Goal: Information Seeking & Learning: Learn about a topic

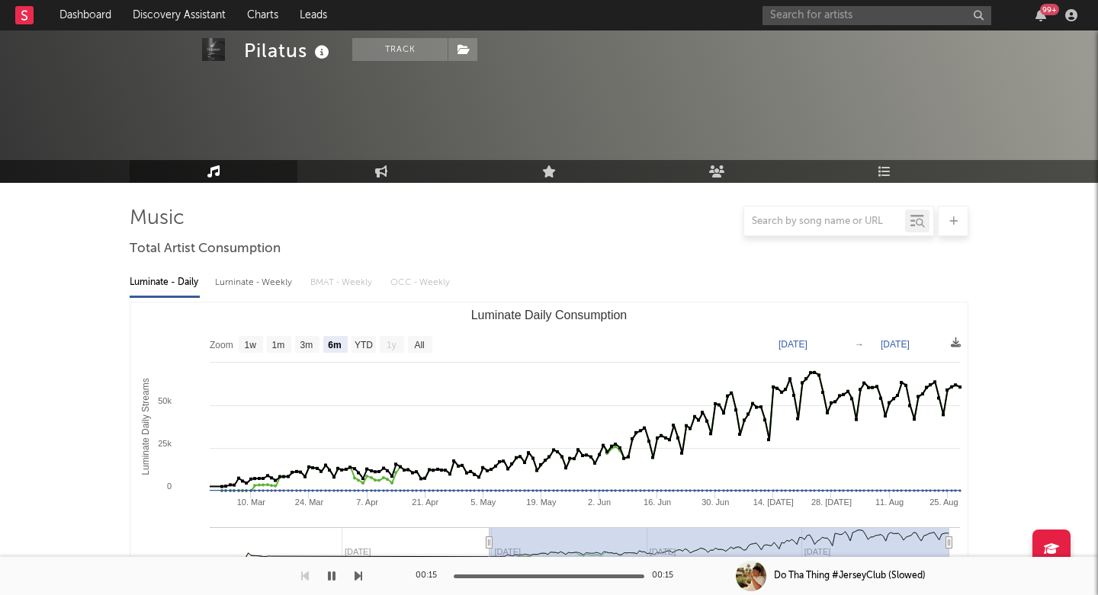
select select "6m"
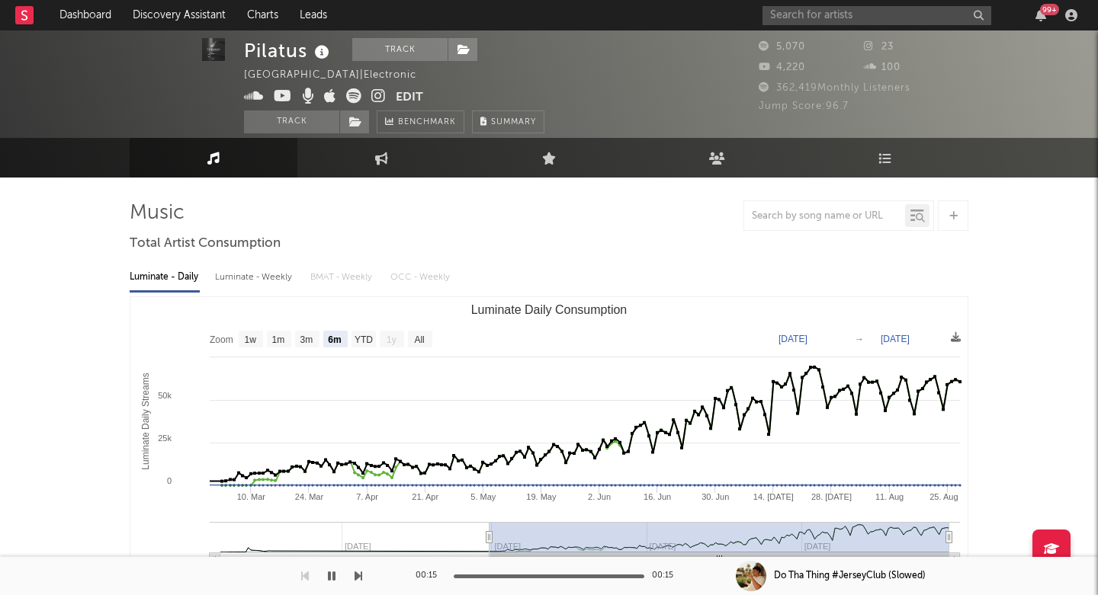
scroll to position [9, 0]
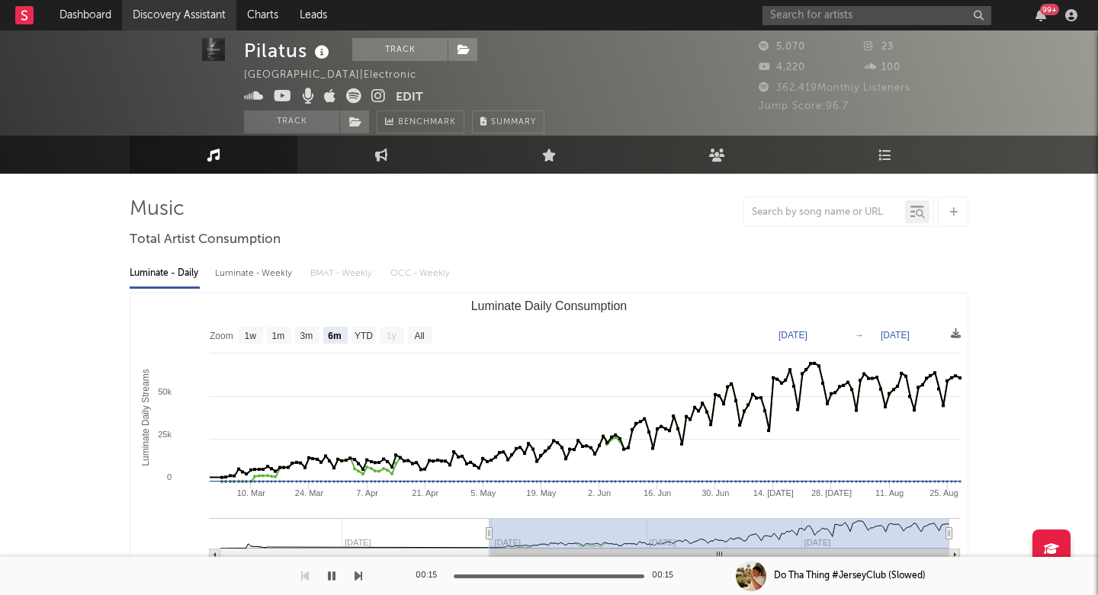
click at [186, 14] on link "Discovery Assistant" at bounding box center [179, 15] width 114 height 30
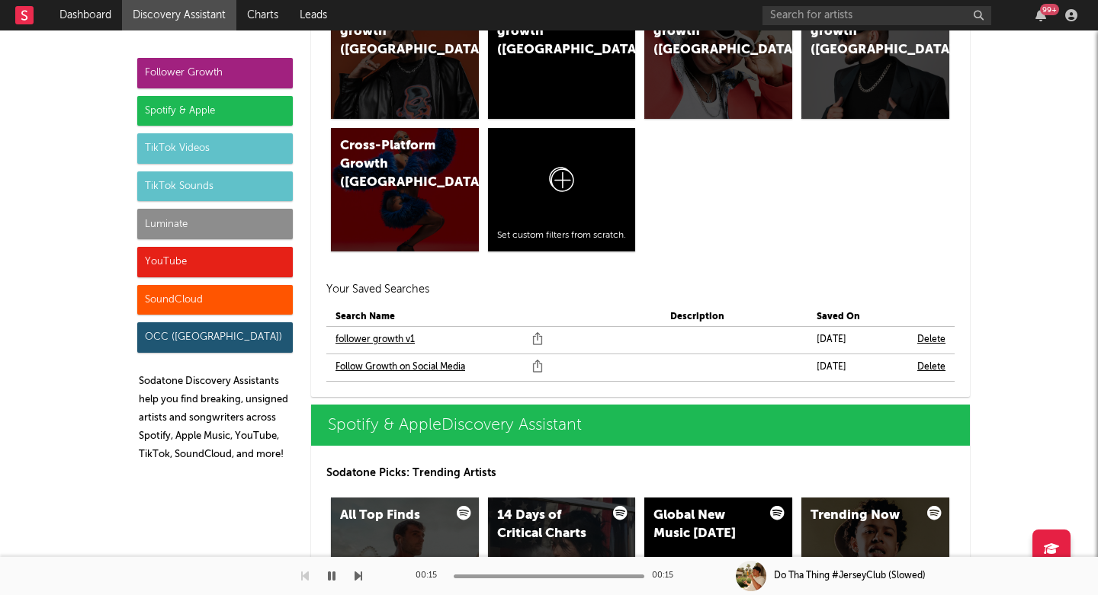
click at [229, 101] on div "Spotify & Apple" at bounding box center [215, 111] width 156 height 30
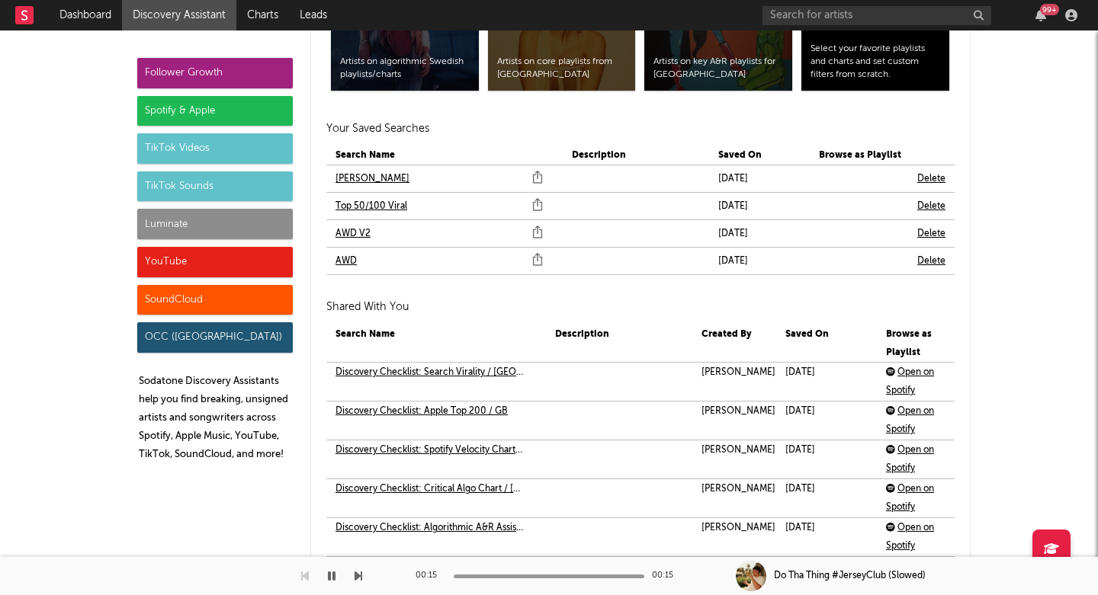
scroll to position [3417, 0]
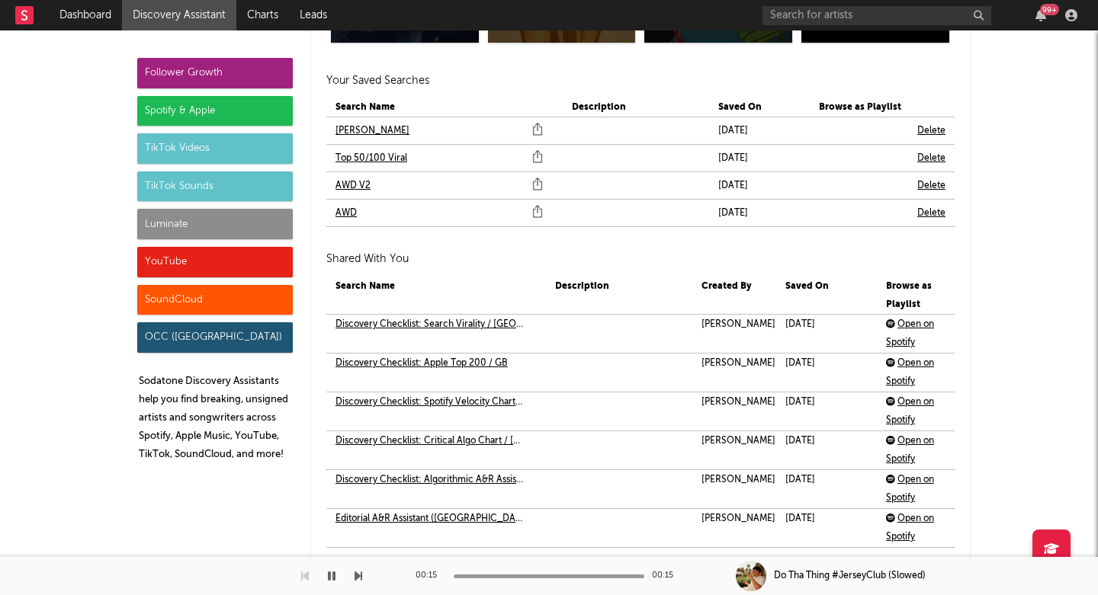
click at [346, 212] on link "AWD" at bounding box center [345, 213] width 21 height 18
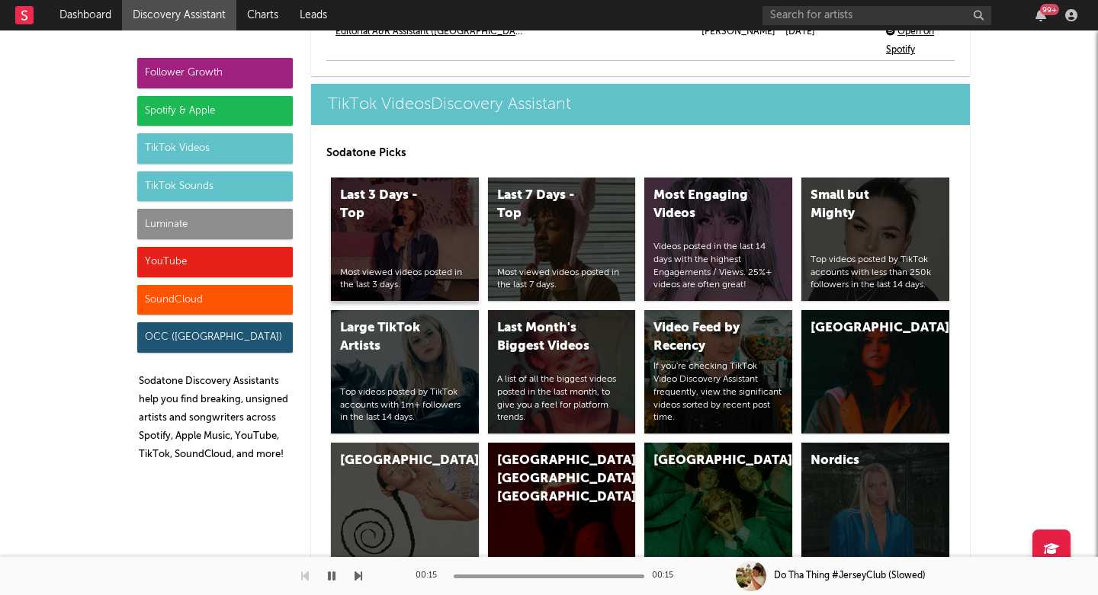
scroll to position [3905, 0]
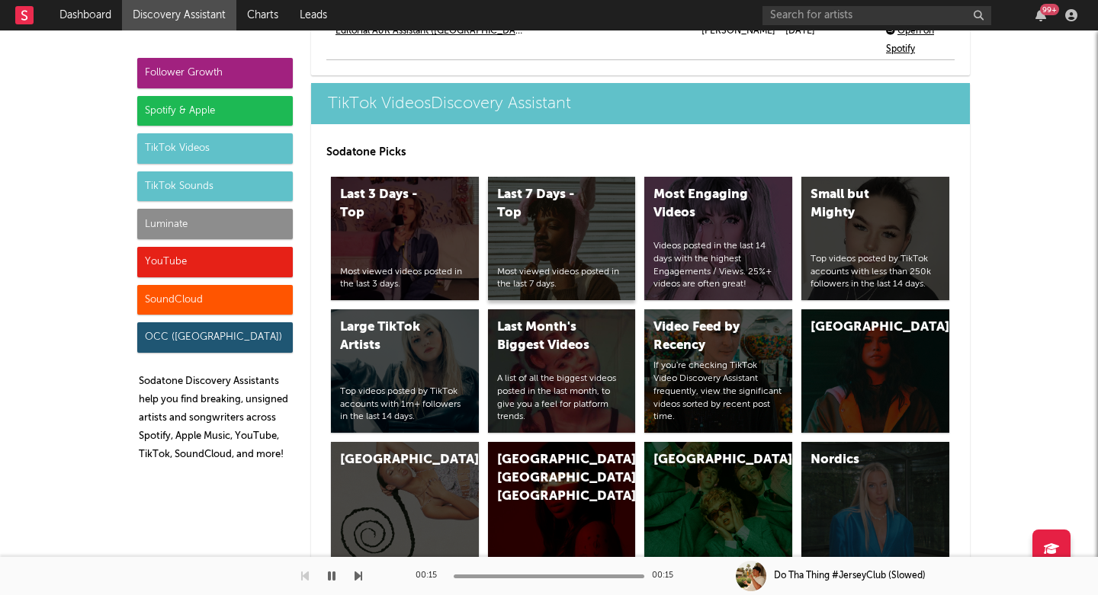
click at [526, 247] on div "Last 7 Days - Top Most viewed videos posted in the last 7 days." at bounding box center [562, 239] width 148 height 124
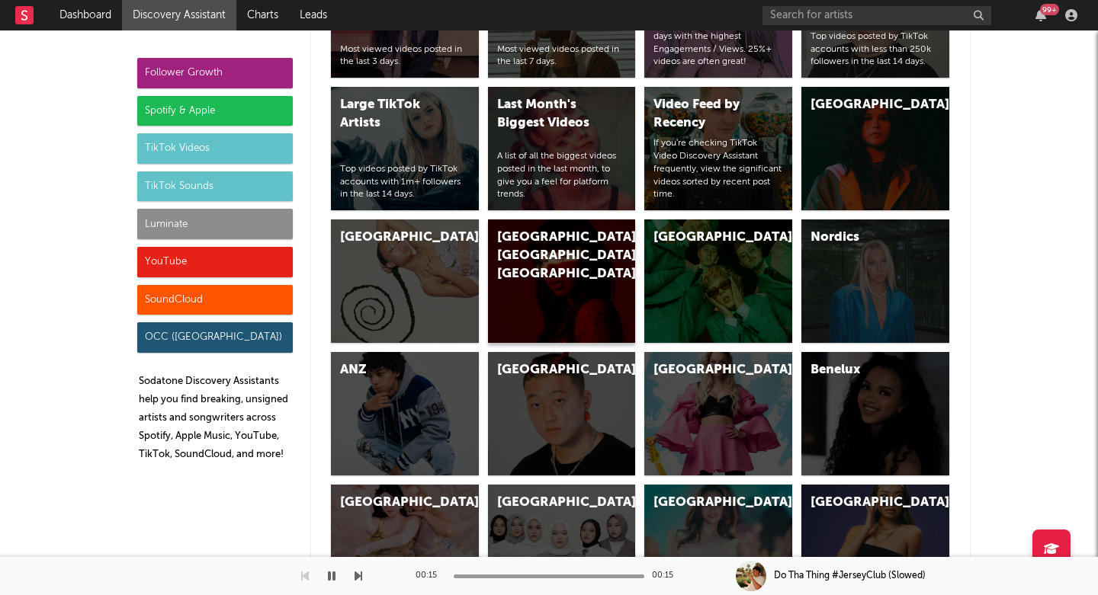
scroll to position [4130, 0]
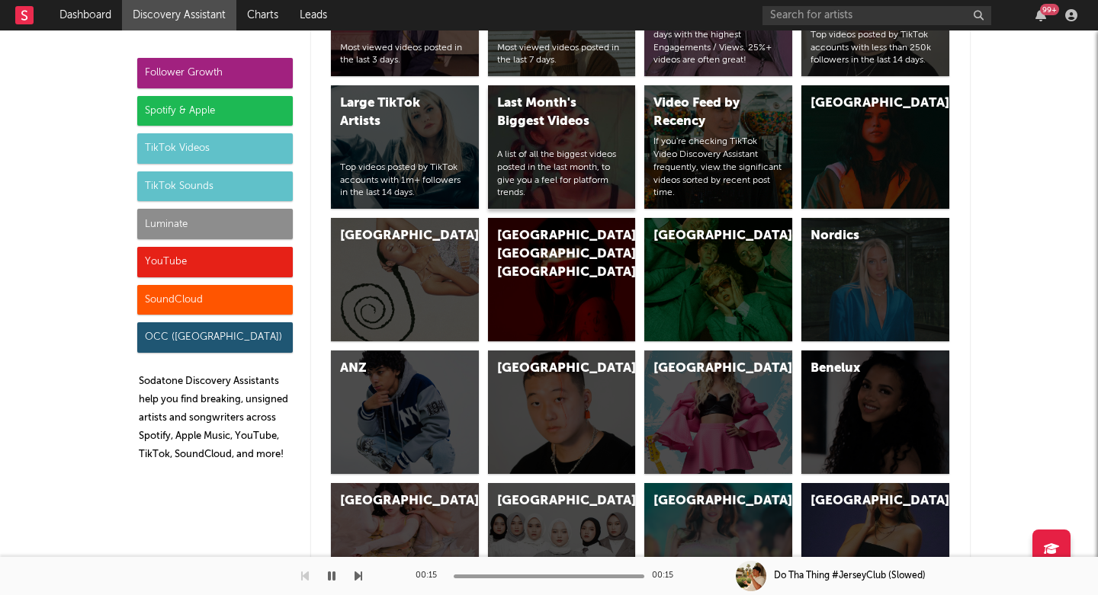
click at [583, 164] on div "A list of all the biggest videos posted in the last month, to give you a feel f…" at bounding box center [562, 174] width 130 height 51
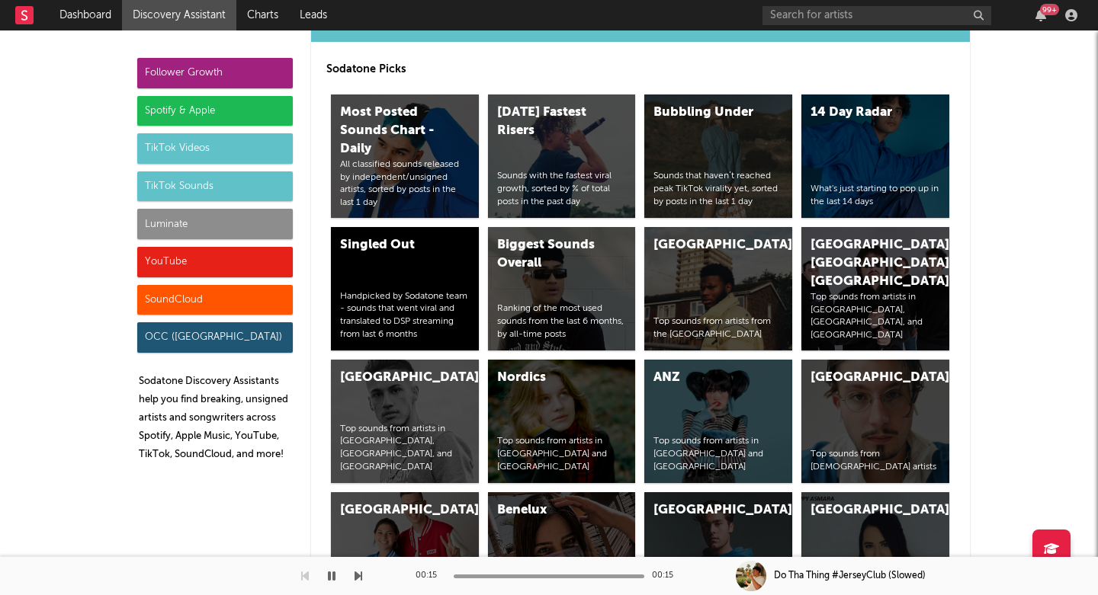
scroll to position [5529, 0]
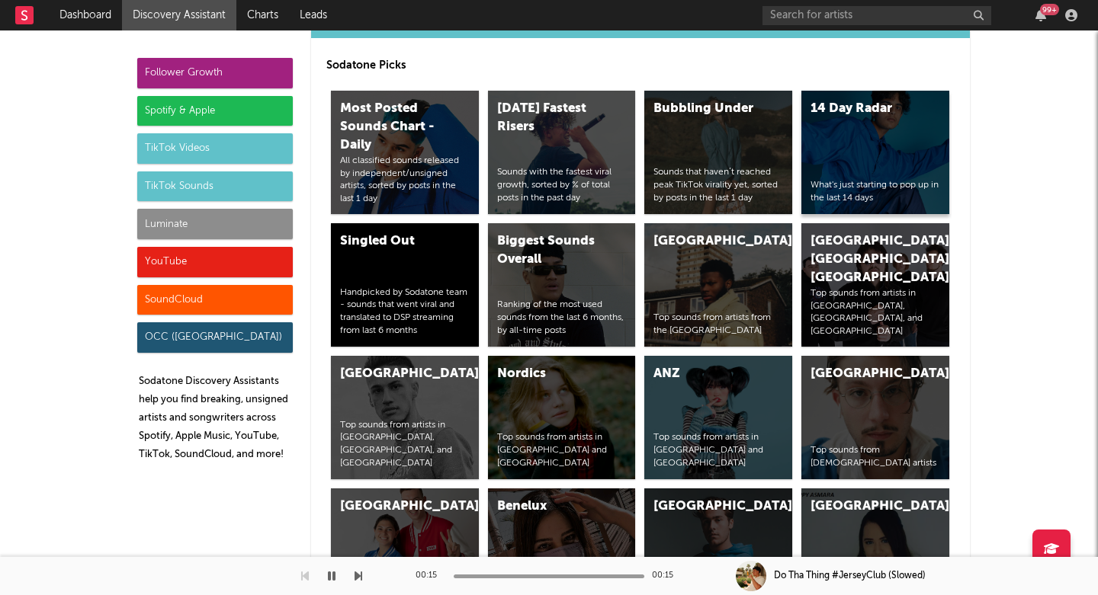
click at [862, 164] on div "14 Day Radar What's just starting to pop up in the last 14 days" at bounding box center [875, 153] width 148 height 124
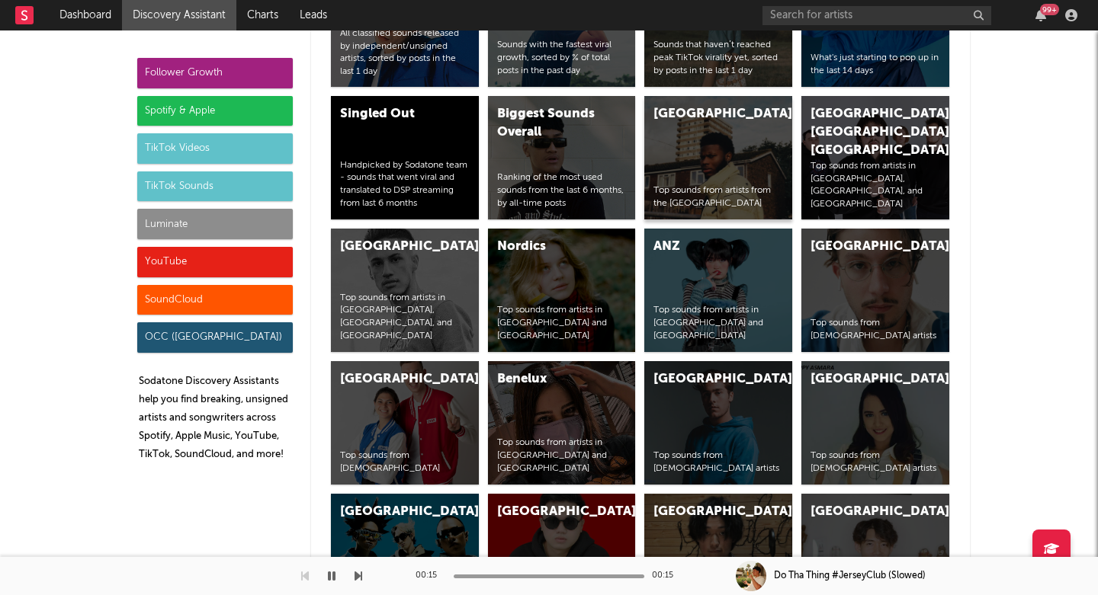
click at [720, 158] on div "United Kingdom Top sounds from artists from the United Kingdom" at bounding box center [718, 158] width 148 height 124
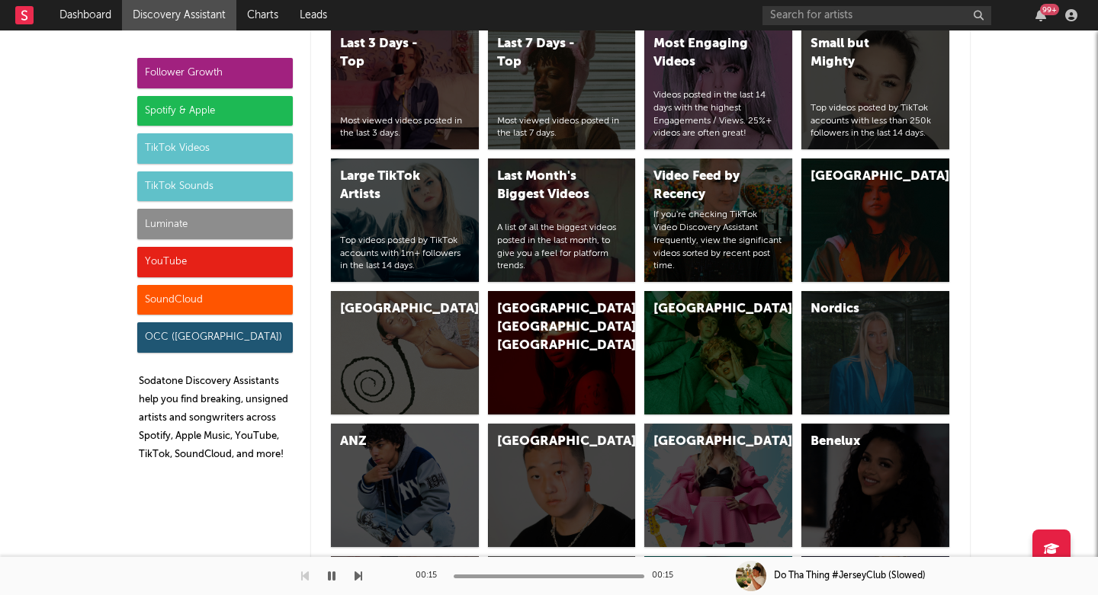
scroll to position [4130, 0]
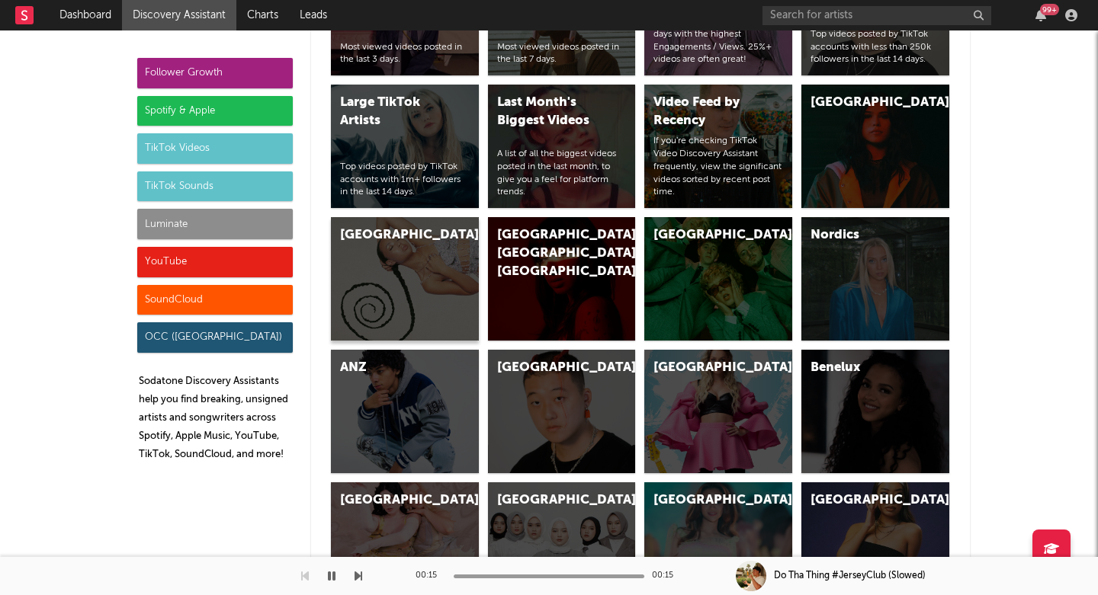
click at [439, 267] on div "United Kingdom" at bounding box center [405, 279] width 148 height 124
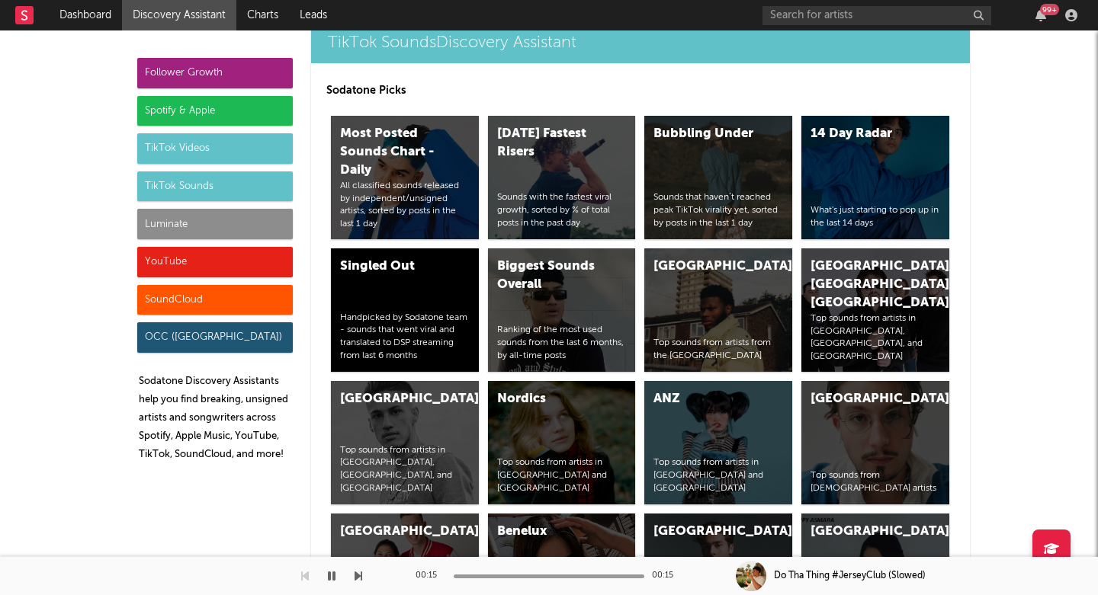
click at [201, 223] on div "Luminate" at bounding box center [215, 224] width 156 height 30
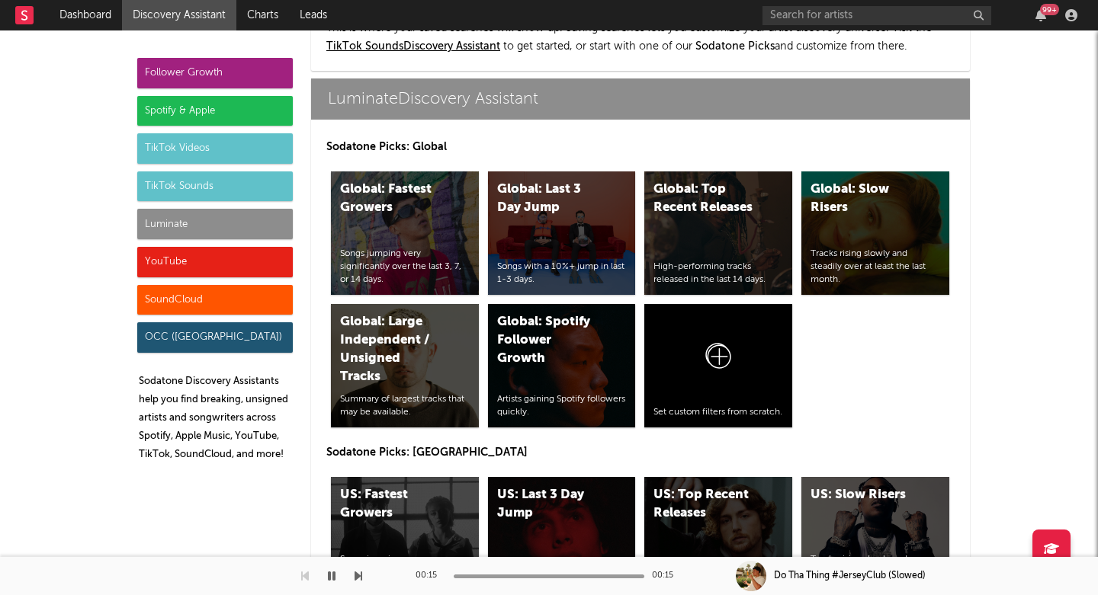
scroll to position [6994, 0]
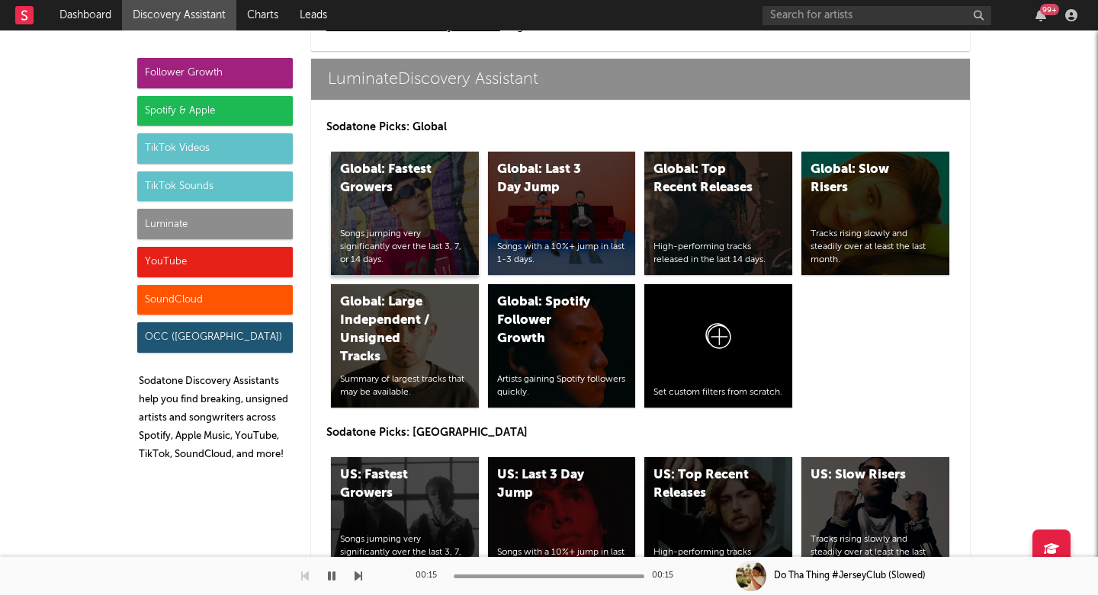
click at [385, 211] on div "Global: Fastest Growers Songs jumping very significantly over the last 3, 7, or…" at bounding box center [405, 214] width 148 height 124
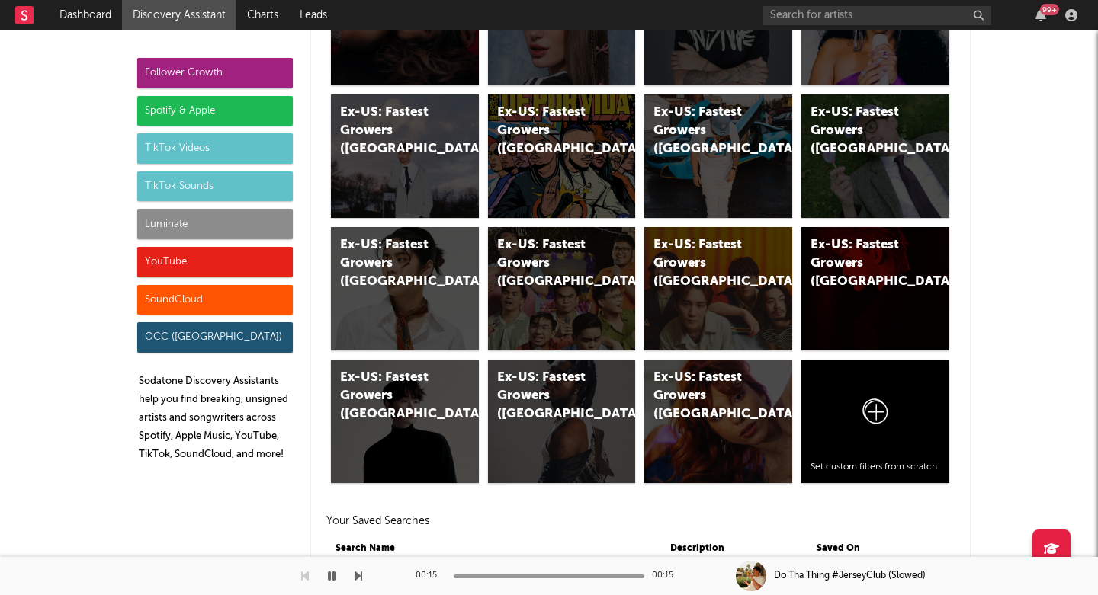
scroll to position [8386, 0]
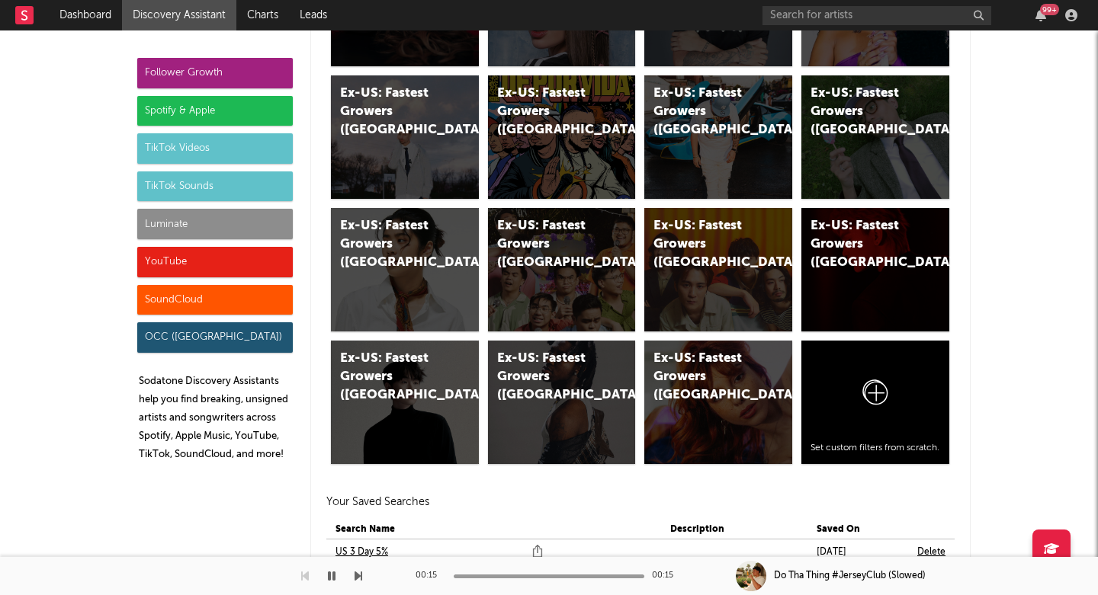
click at [213, 264] on div "YouTube" at bounding box center [215, 262] width 156 height 30
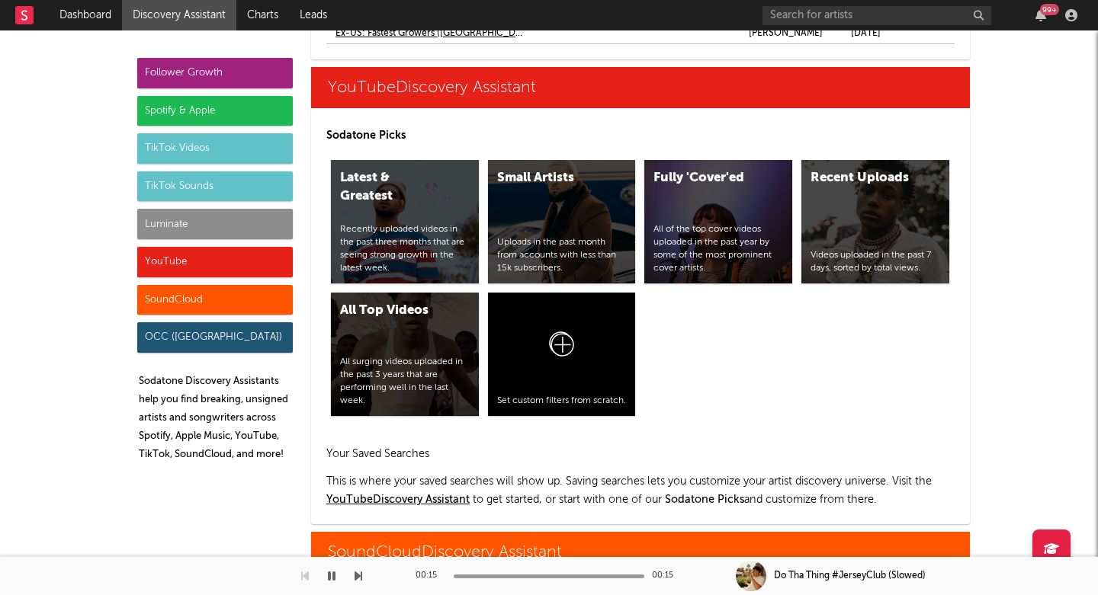
scroll to position [9034, 0]
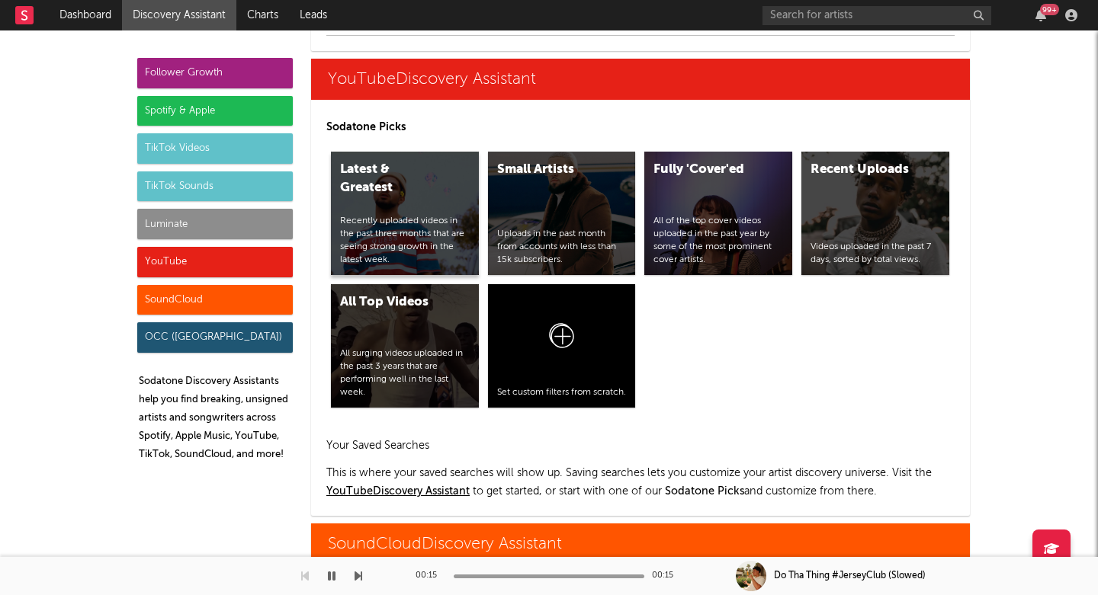
click at [397, 210] on div "Latest & Greatest Recently uploaded videos in the past three months that are se…" at bounding box center [405, 214] width 148 height 124
click at [230, 297] on div "SoundCloud" at bounding box center [215, 300] width 156 height 30
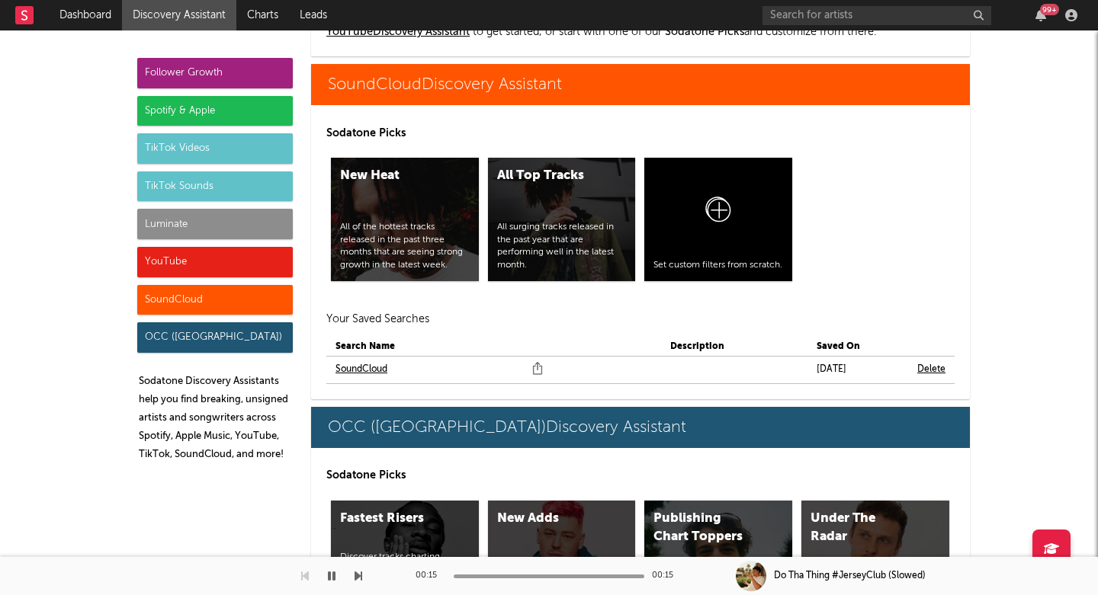
scroll to position [9500, 0]
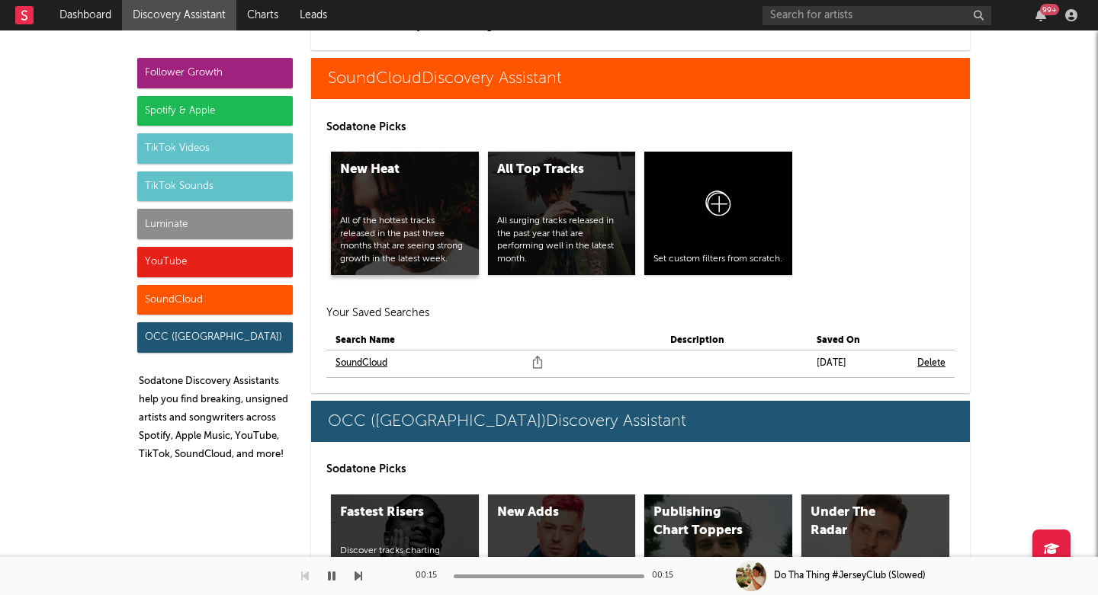
click at [387, 221] on div "All of the hottest tracks released in the past three months that are seeing str…" at bounding box center [405, 240] width 130 height 51
click at [225, 327] on div "OCC (UK)" at bounding box center [215, 338] width 156 height 30
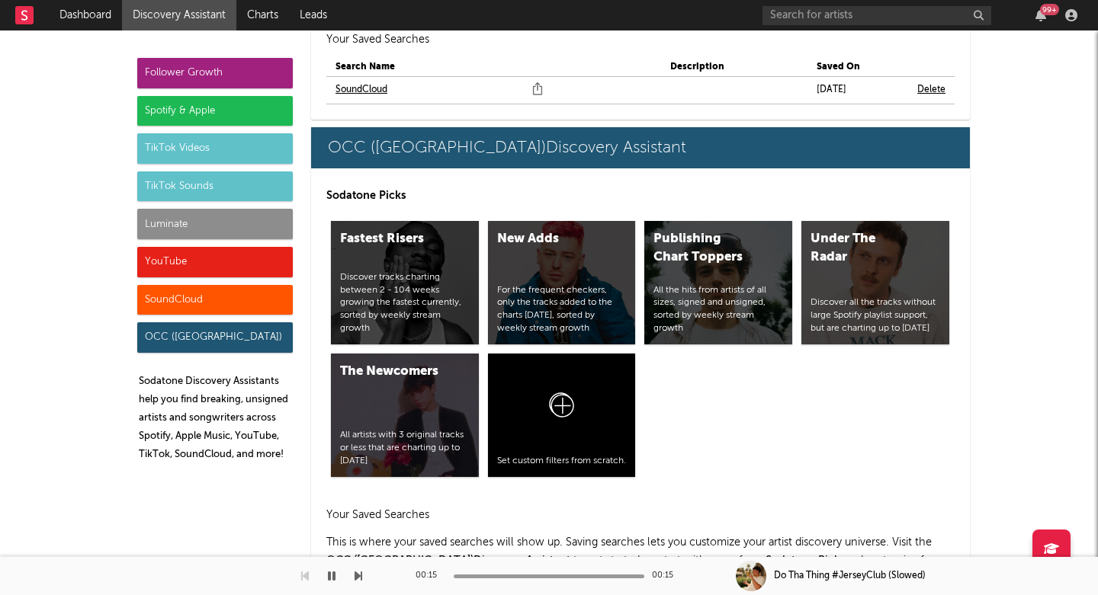
scroll to position [9774, 0]
click at [389, 297] on div "Discover tracks charting between 2 - 104 weeks growing the fastest currently, s…" at bounding box center [405, 303] width 130 height 64
click at [800, 15] on input "text" at bounding box center [876, 15] width 229 height 19
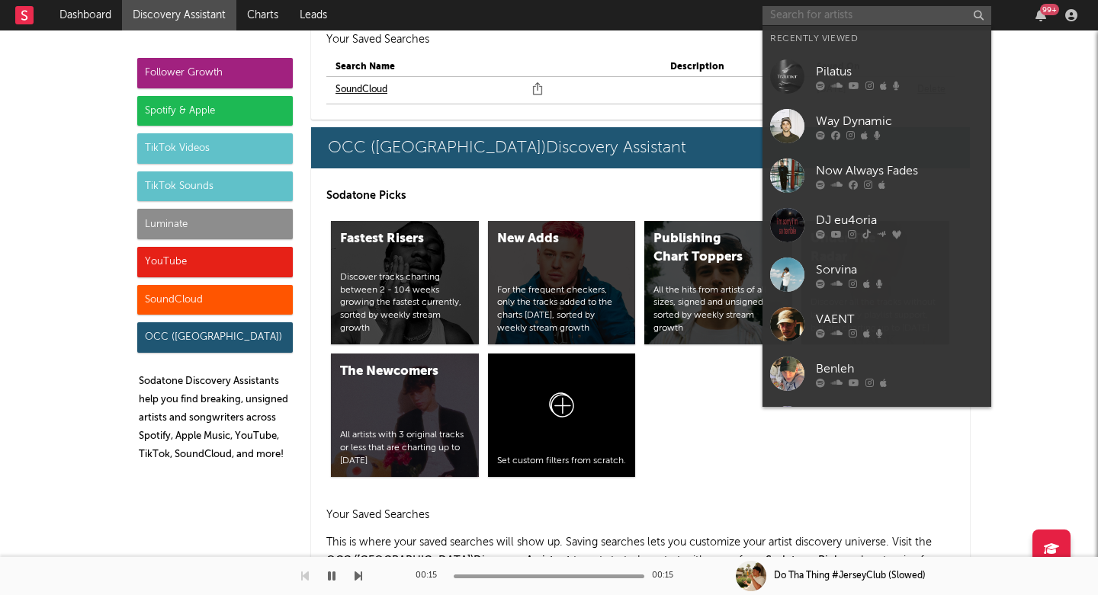
paste input "https://open.spotify.com/artist/25Ko45jGJees0ZRFOYXlXi?si=P3H-EfsLS72N_9ufeLqz6g"
type input "https://open.spotify.com/artist/25Ko45jGJees0ZRFOYXlXi?si=P3H-EfsLS72N_9ufeLqz6g"
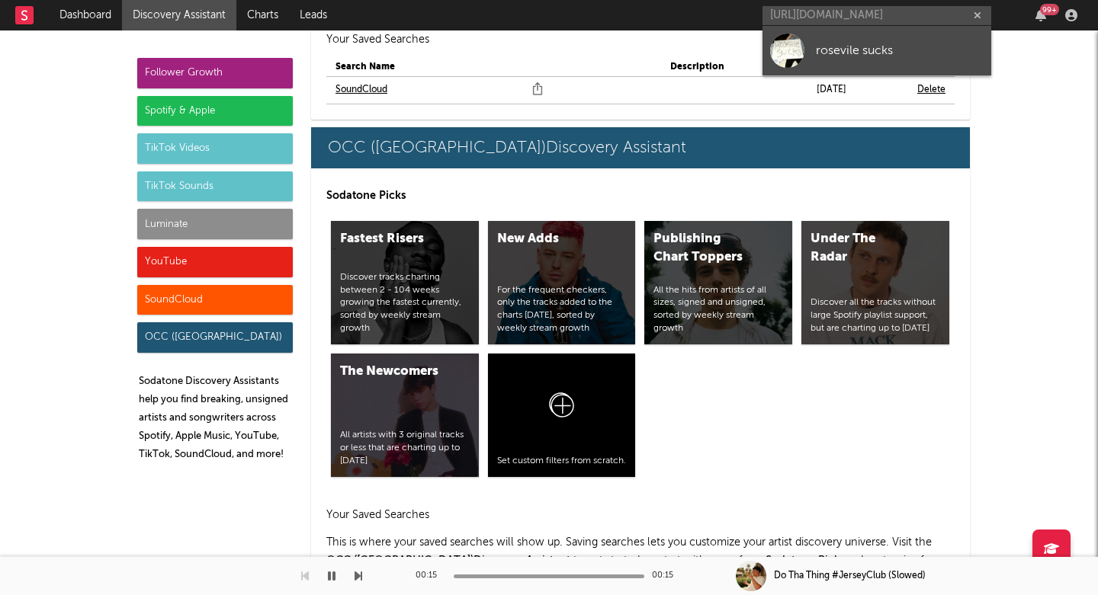
click at [794, 49] on div at bounding box center [787, 51] width 34 height 34
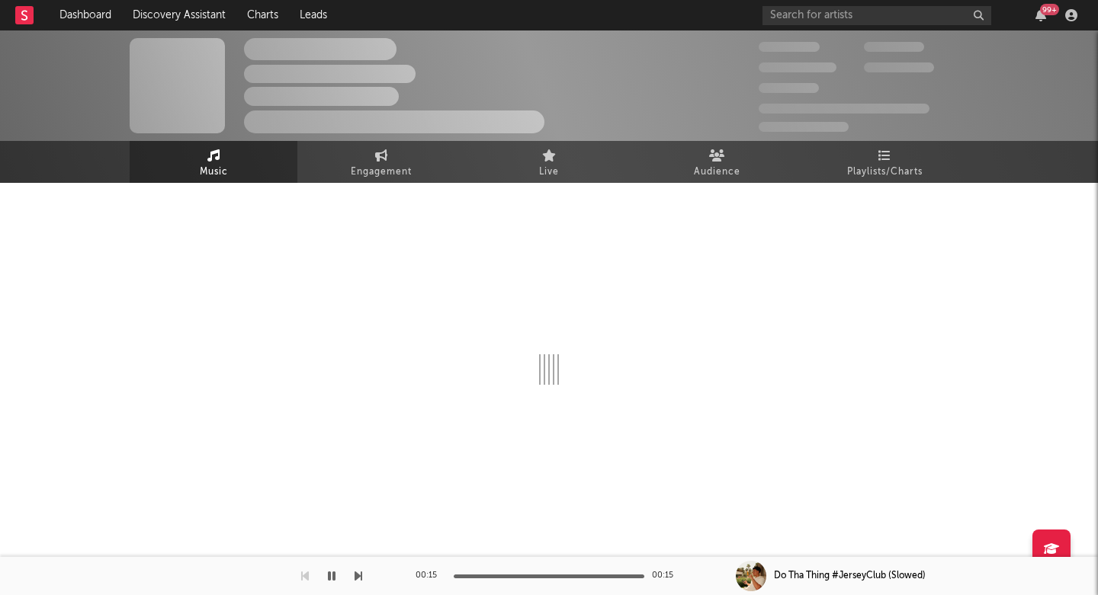
select select "6m"
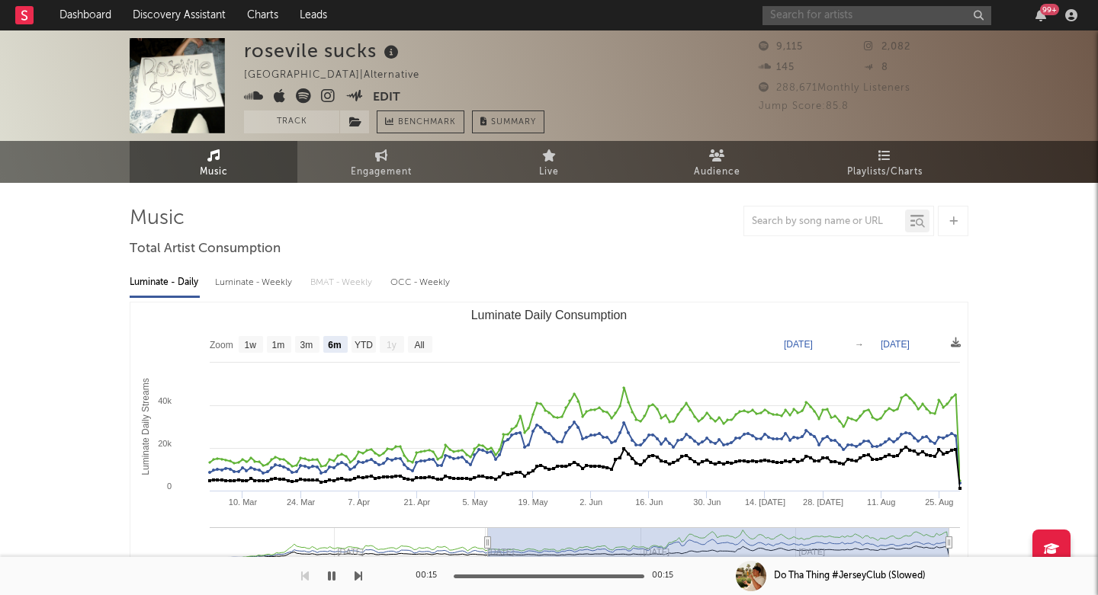
click at [875, 14] on input "text" at bounding box center [876, 15] width 229 height 19
paste input "Samia"
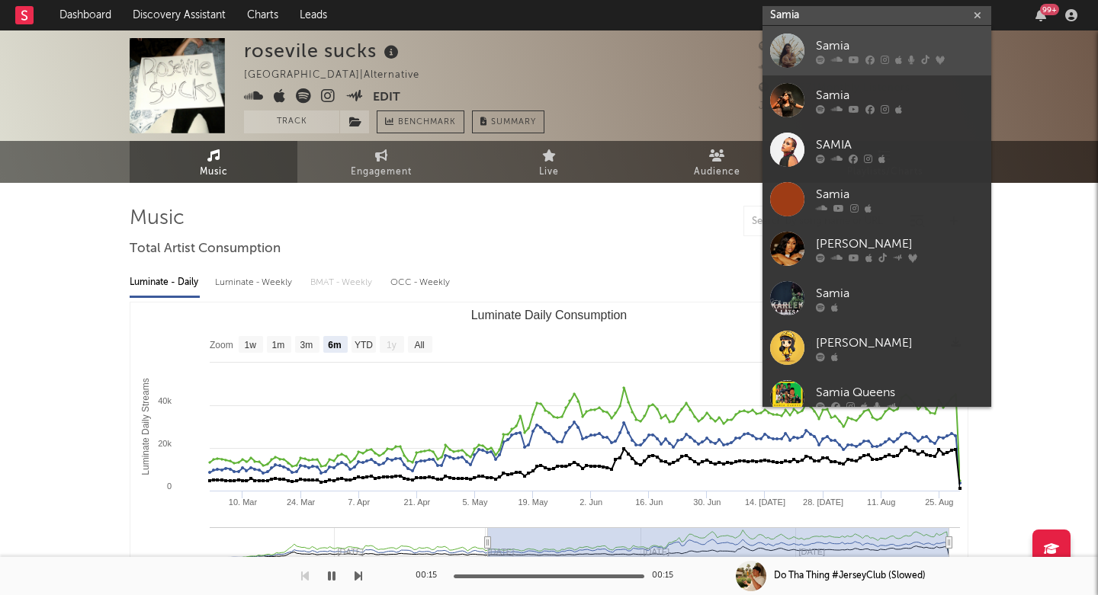
type input "Samia"
click at [845, 53] on div "Samia" at bounding box center [900, 46] width 168 height 18
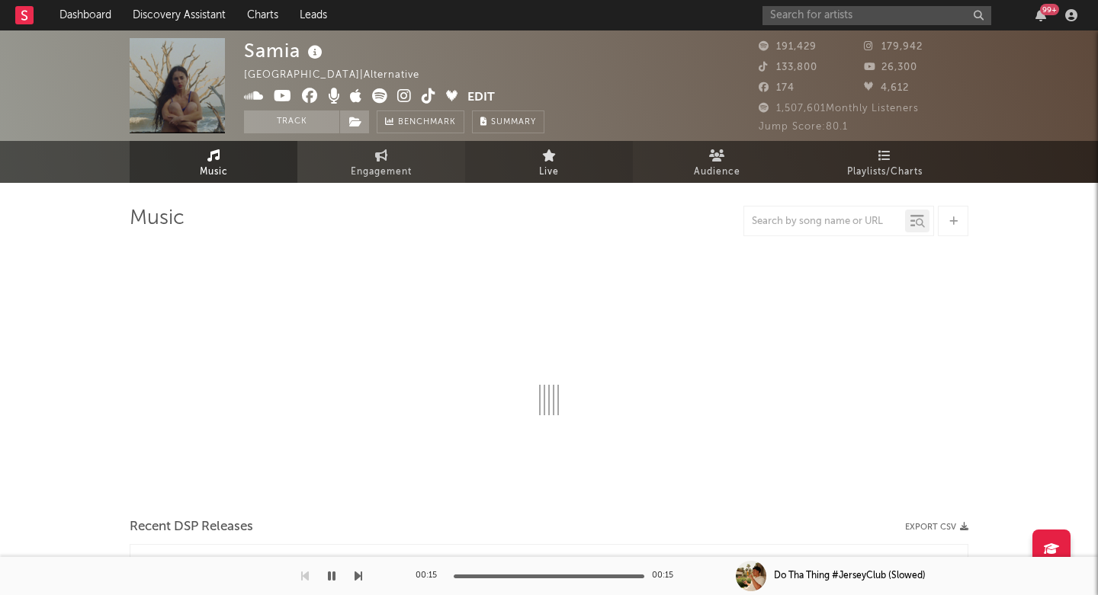
select select "6m"
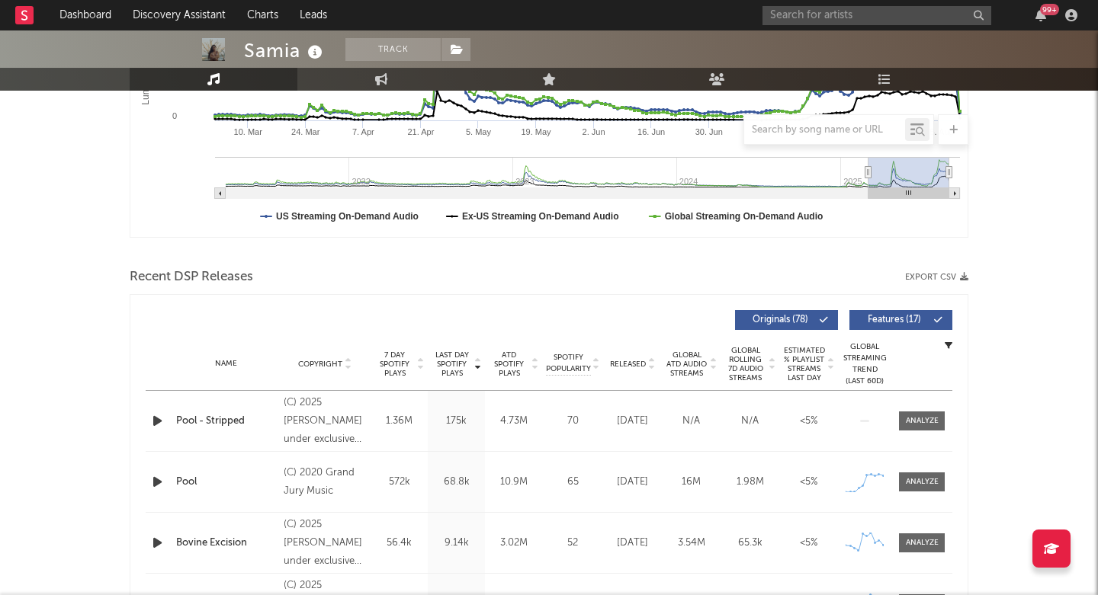
scroll to position [377, 0]
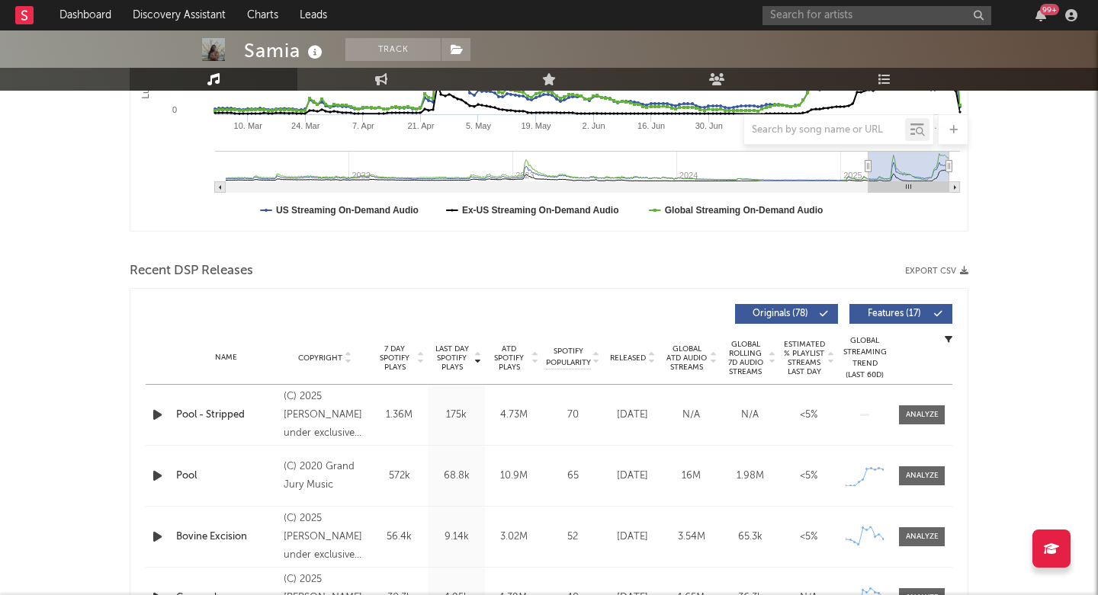
click at [153, 412] on icon "button" at bounding box center [157, 415] width 16 height 19
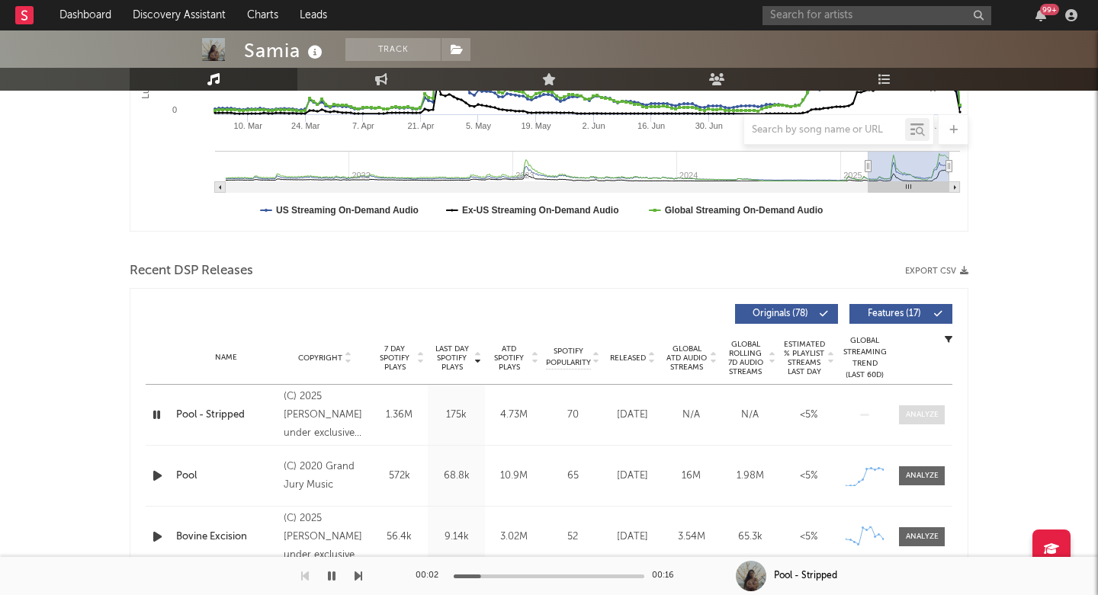
click at [910, 417] on div at bounding box center [922, 414] width 33 height 11
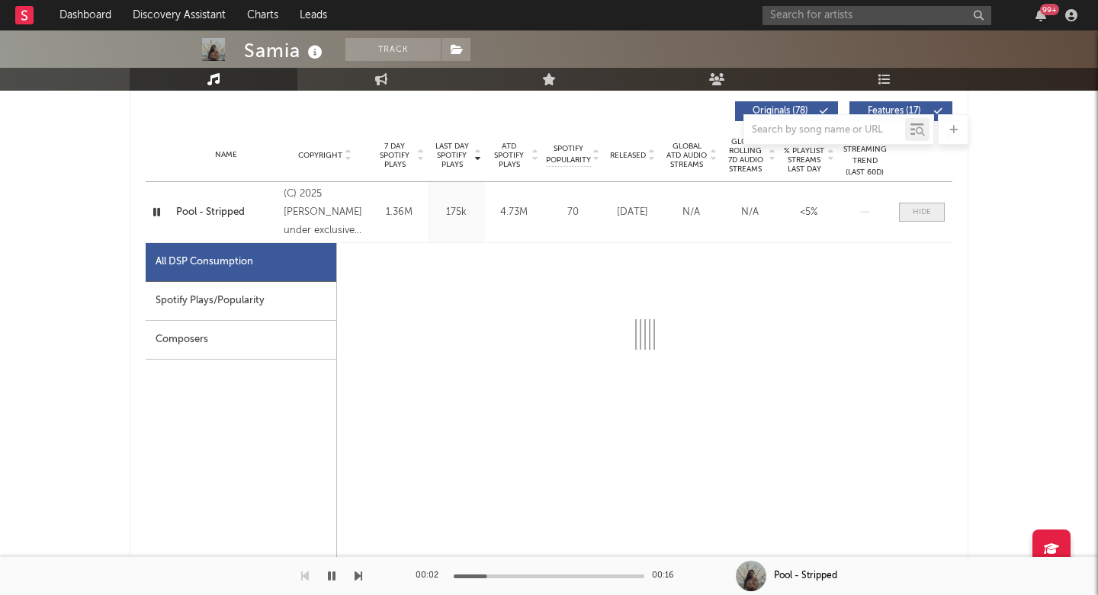
scroll to position [586, 0]
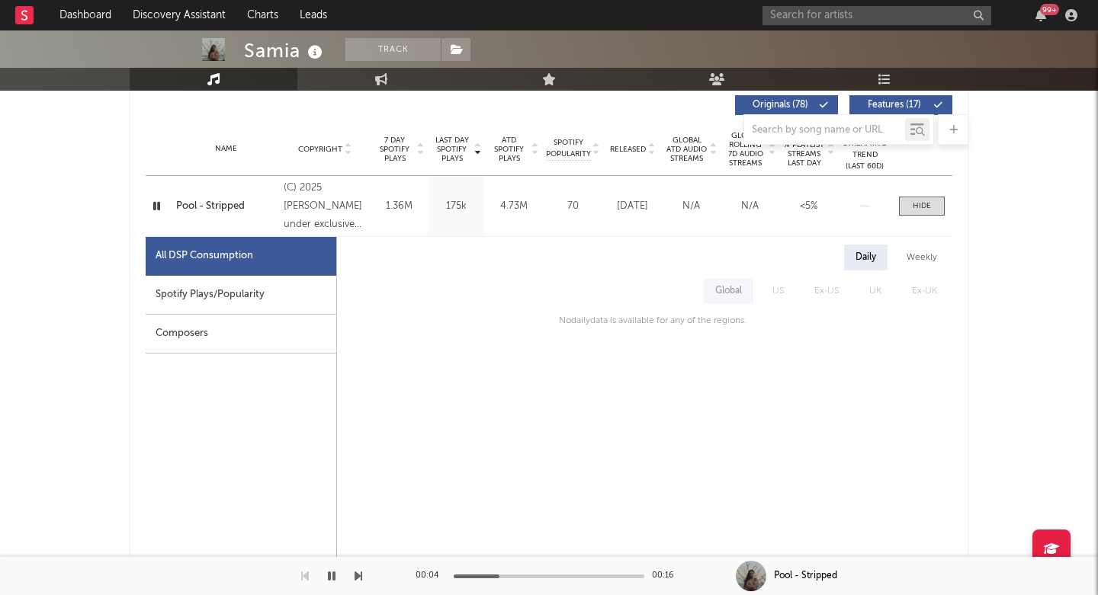
click at [292, 289] on div "Spotify Plays/Popularity" at bounding box center [241, 295] width 191 height 39
select select "1w"
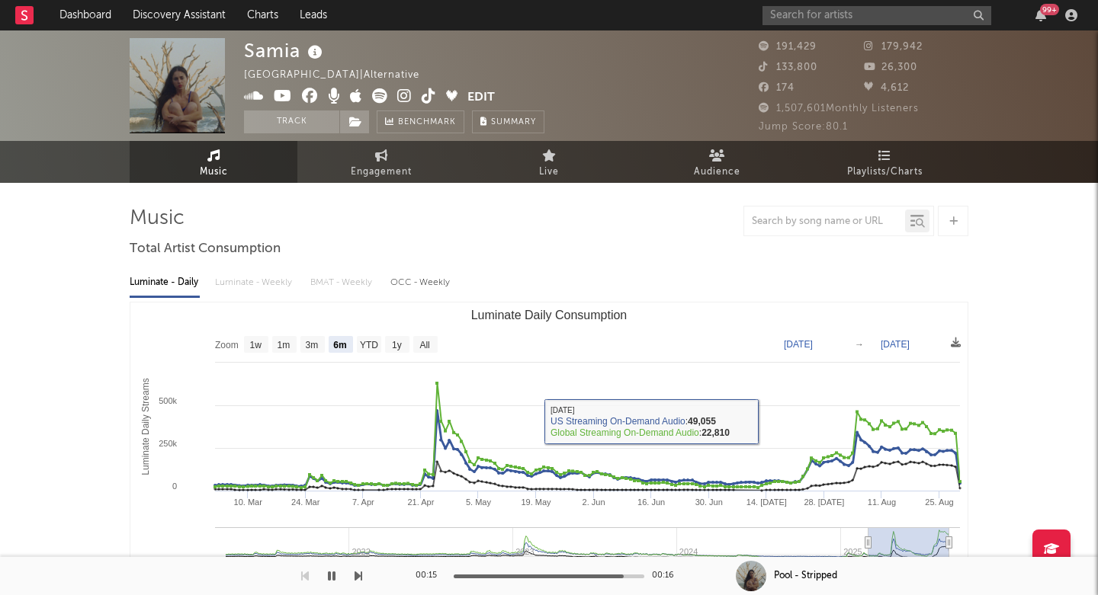
scroll to position [0, 0]
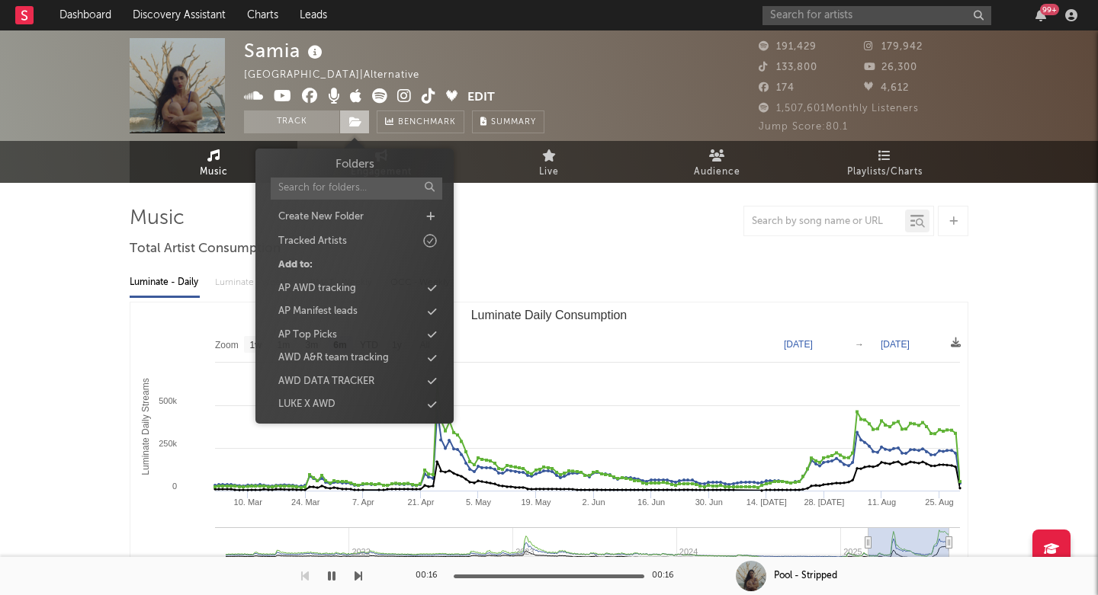
click at [348, 124] on span at bounding box center [354, 122] width 30 height 23
click at [318, 335] on div "AP Top Picks" at bounding box center [307, 335] width 59 height 15
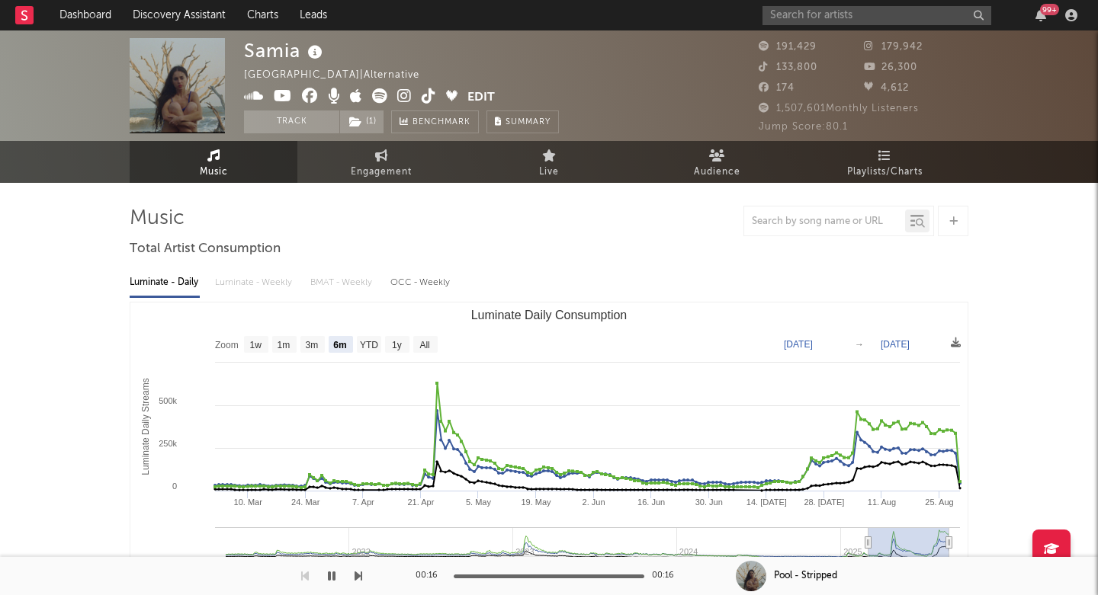
click at [93, 69] on div "Samia United States | Alternative Edit Track ( 1 ) Benchmark Summary 191,429 17…" at bounding box center [549, 85] width 1098 height 111
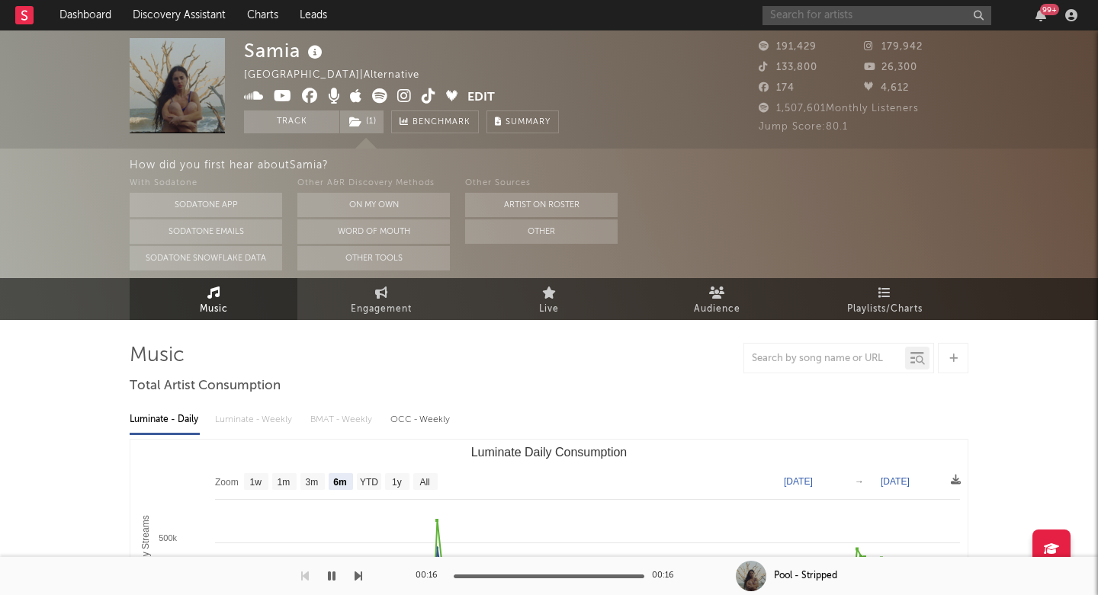
click at [877, 24] on input "text" at bounding box center [876, 15] width 229 height 19
paste input "fliss"
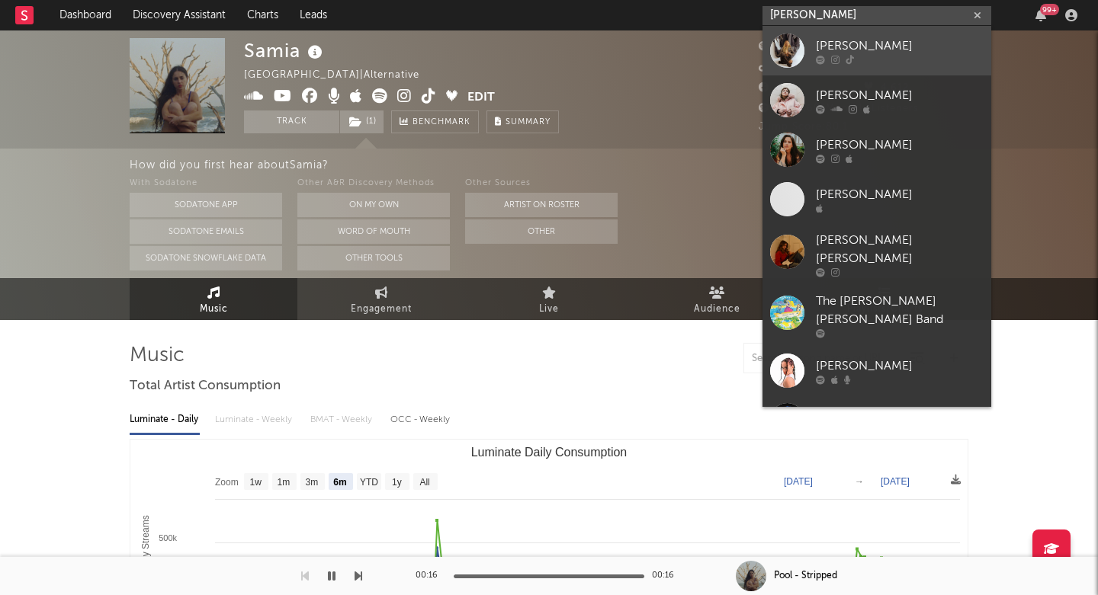
type input "fliss"
click at [870, 46] on div "fliss" at bounding box center [900, 46] width 168 height 18
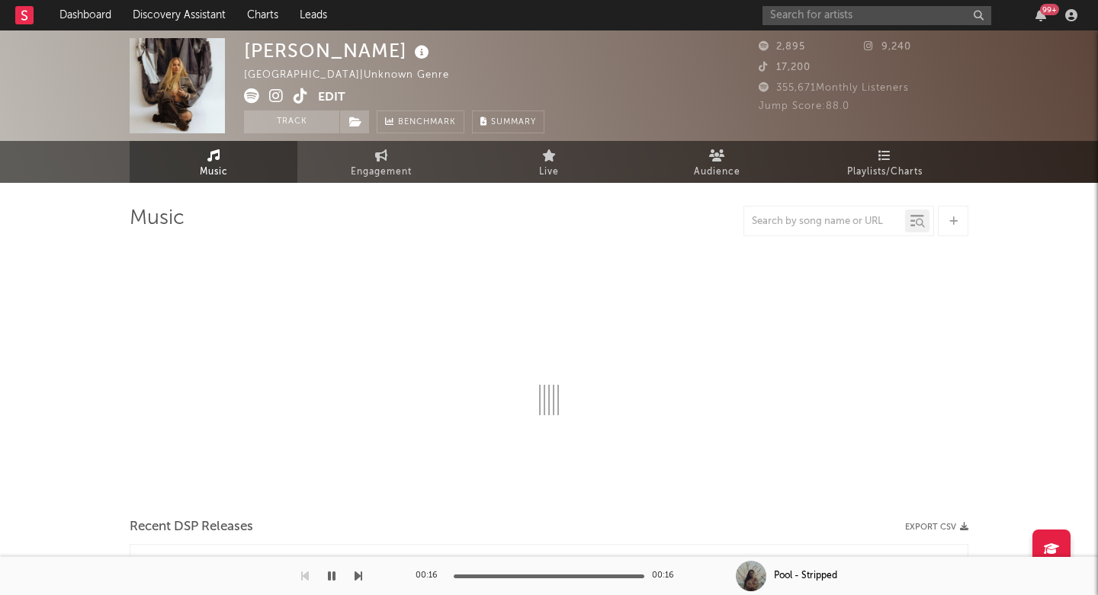
select select "1w"
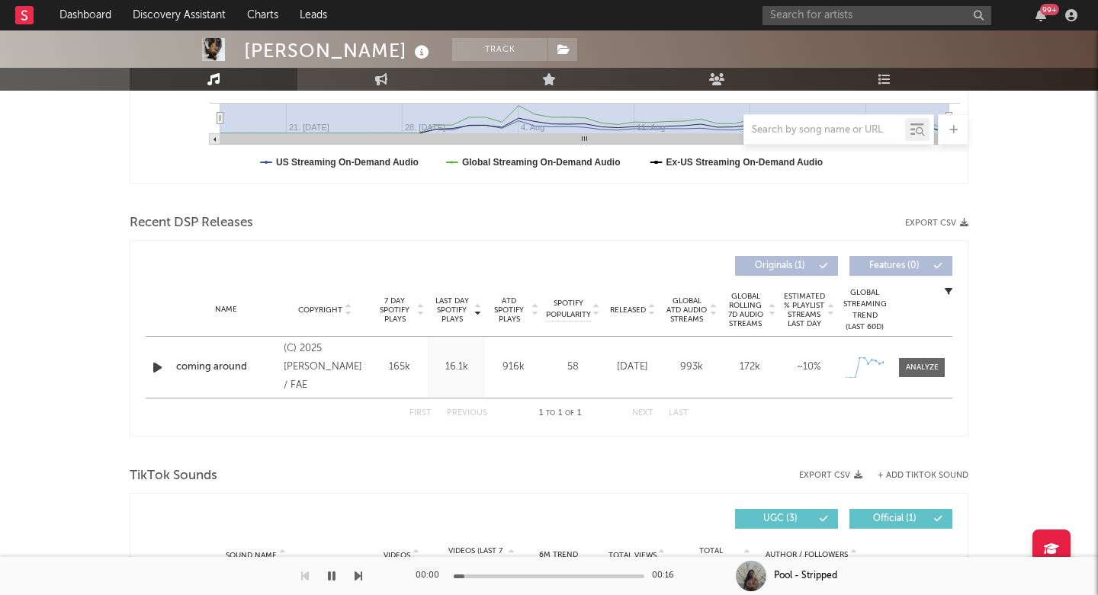
scroll to position [428, 0]
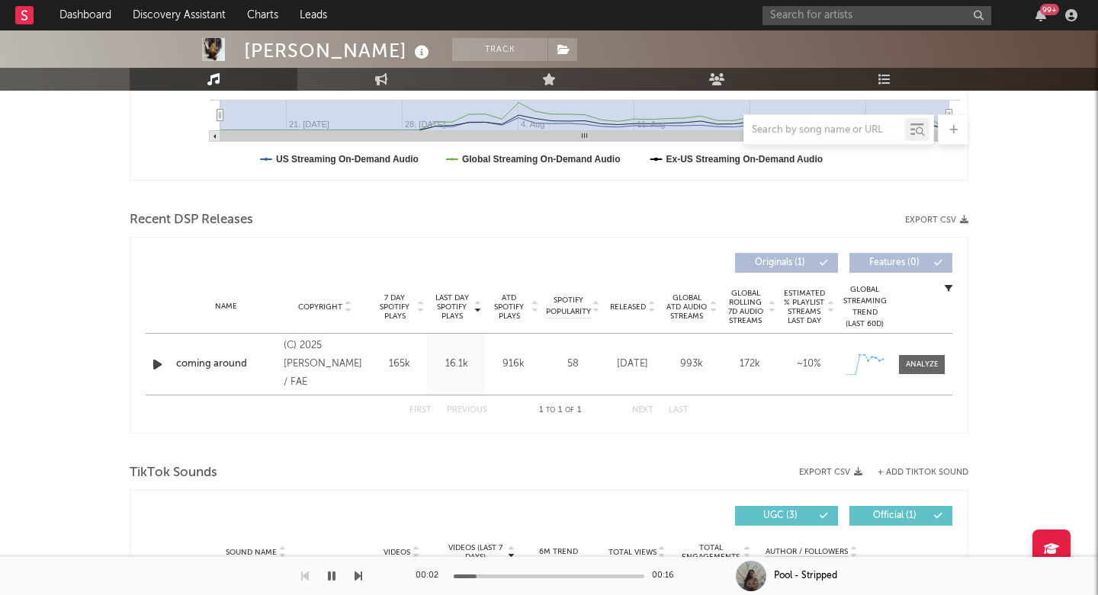
click at [156, 362] on icon "button" at bounding box center [157, 364] width 16 height 19
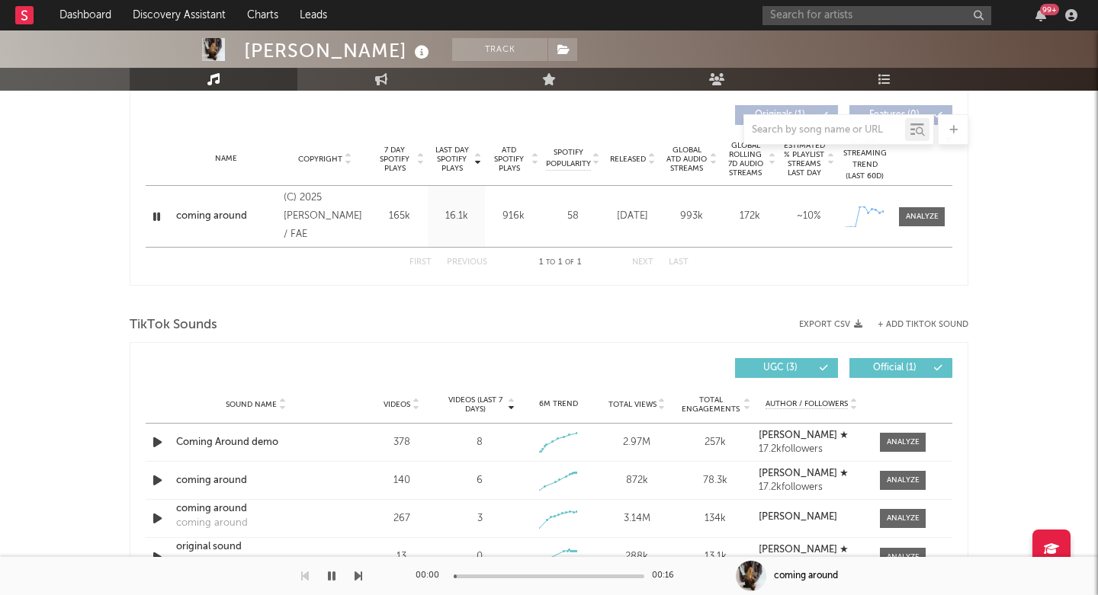
scroll to position [578, 0]
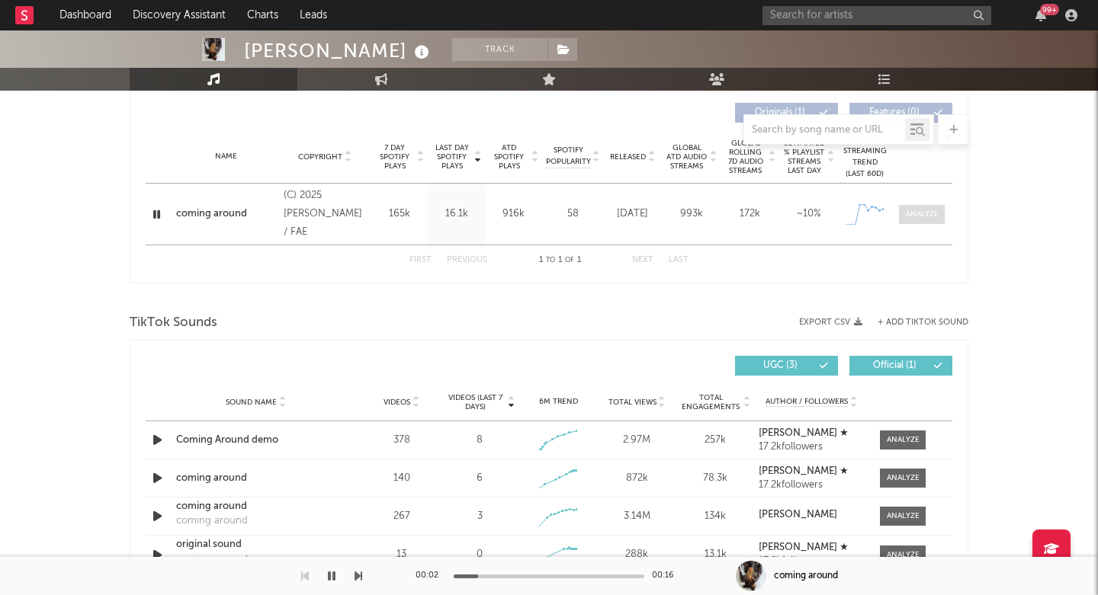
click at [927, 213] on div at bounding box center [922, 214] width 33 height 11
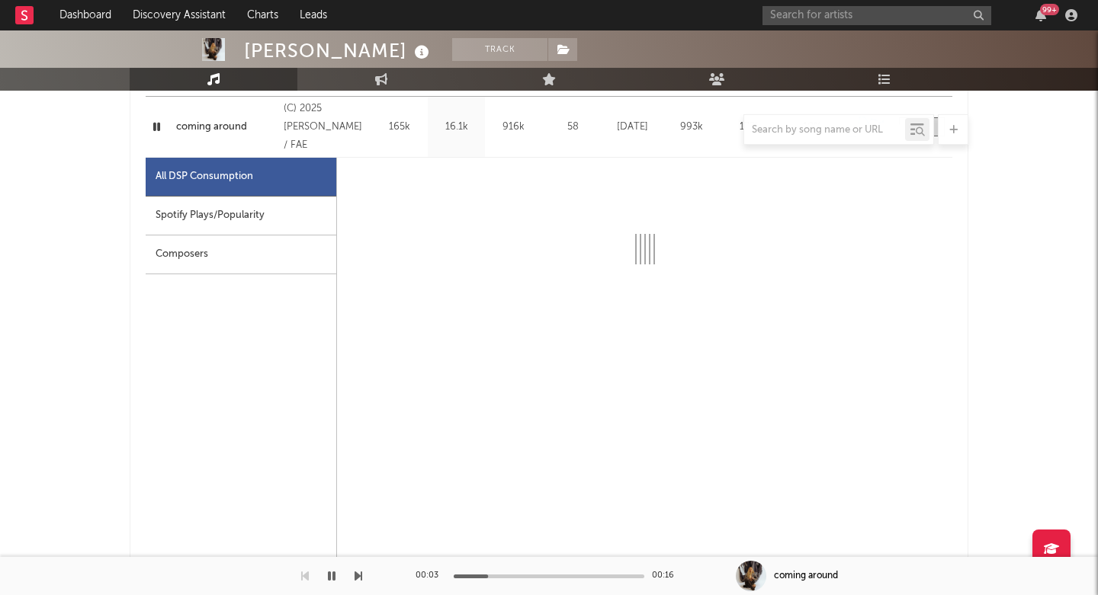
select select "1w"
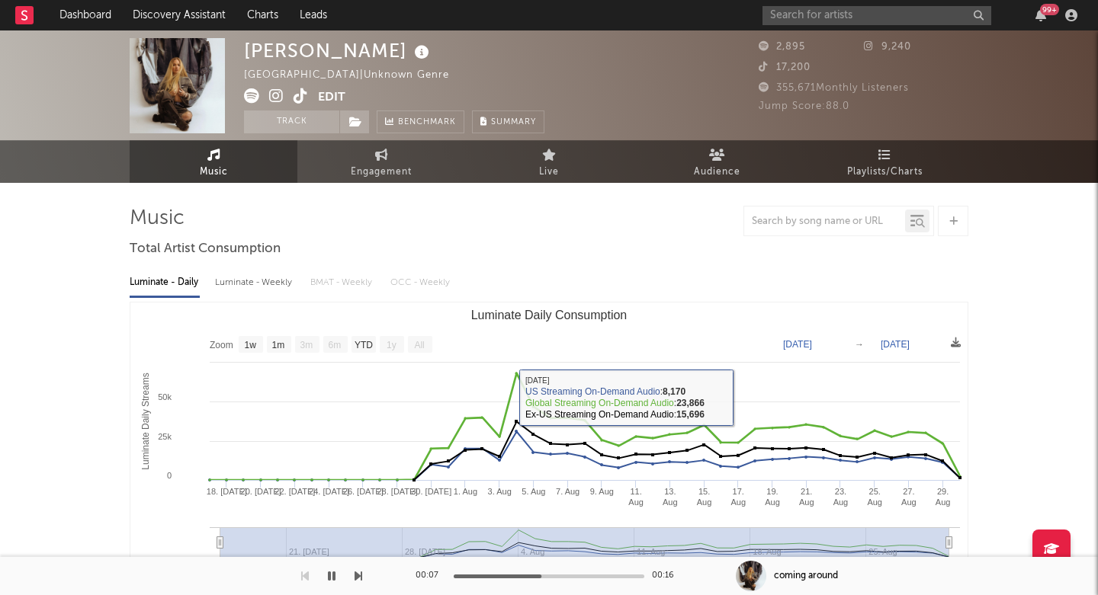
scroll to position [0, 0]
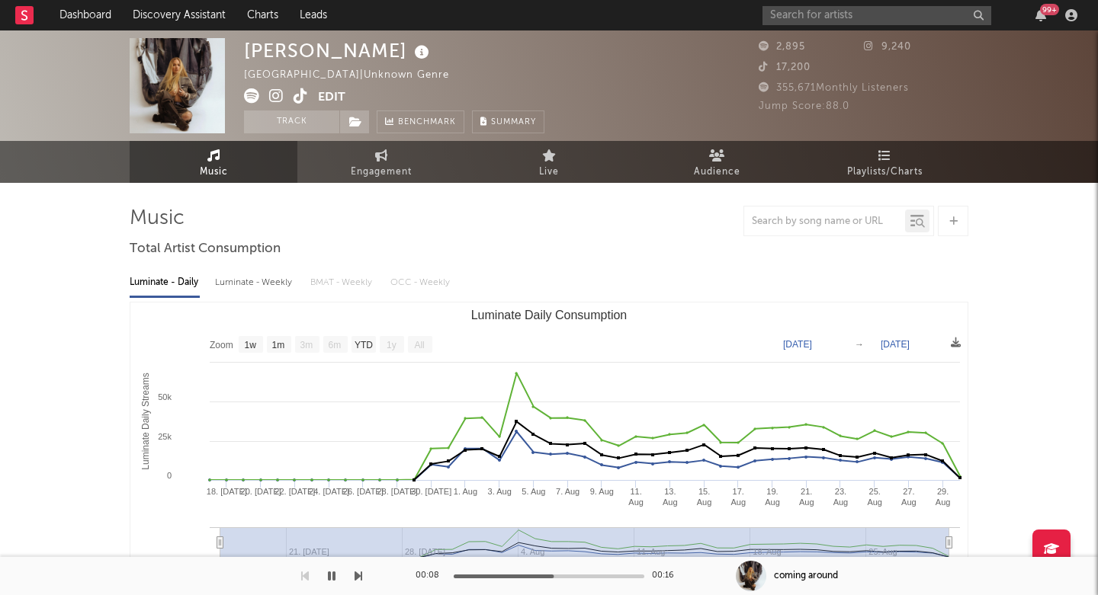
click at [258, 35] on div "fliss United Kingdom | Unknown Genre Edit Track Benchmark Summary 2,895 9,240 1…" at bounding box center [549, 85] width 1098 height 111
click at [258, 50] on div "fliss" at bounding box center [338, 50] width 189 height 25
copy div "fliss"
click at [828, 23] on input "text" at bounding box center [876, 15] width 229 height 19
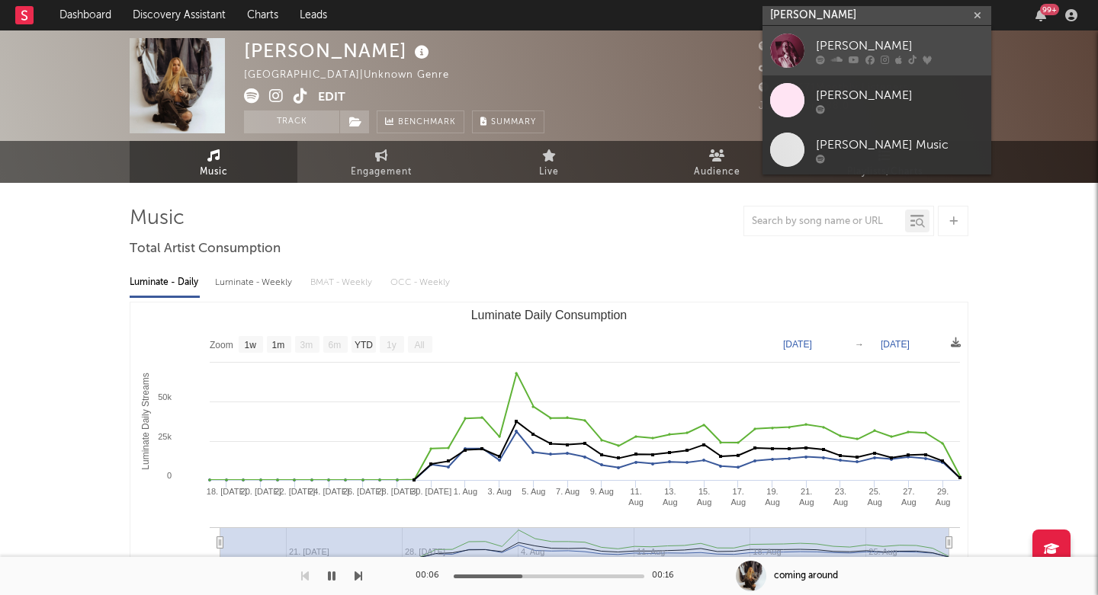
type input "haley joelle"
click at [834, 65] on link "Haley Joelle" at bounding box center [876, 51] width 229 height 50
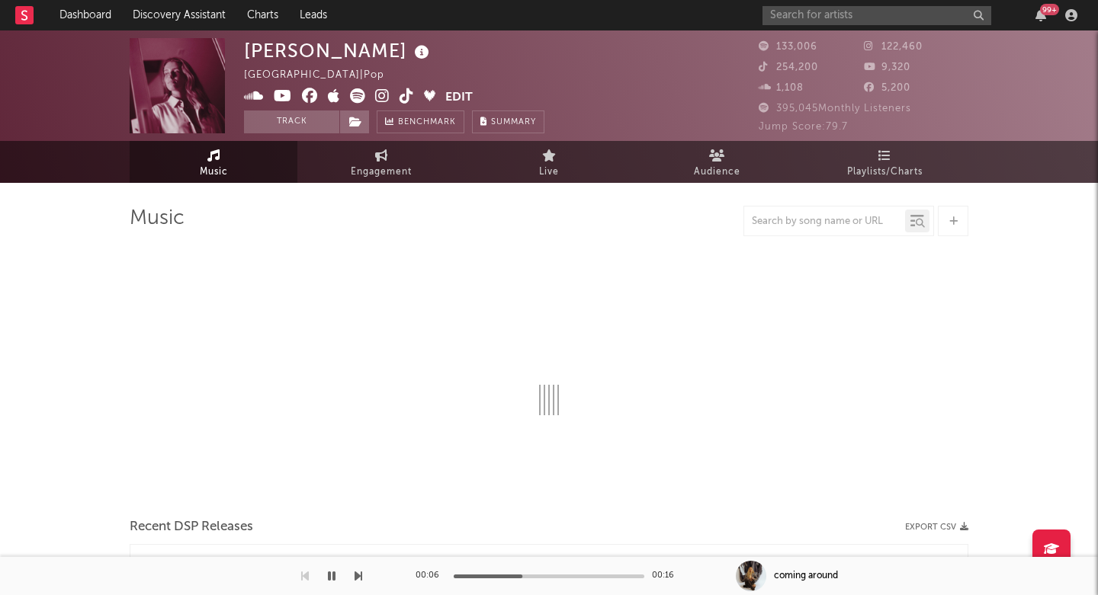
select select "6m"
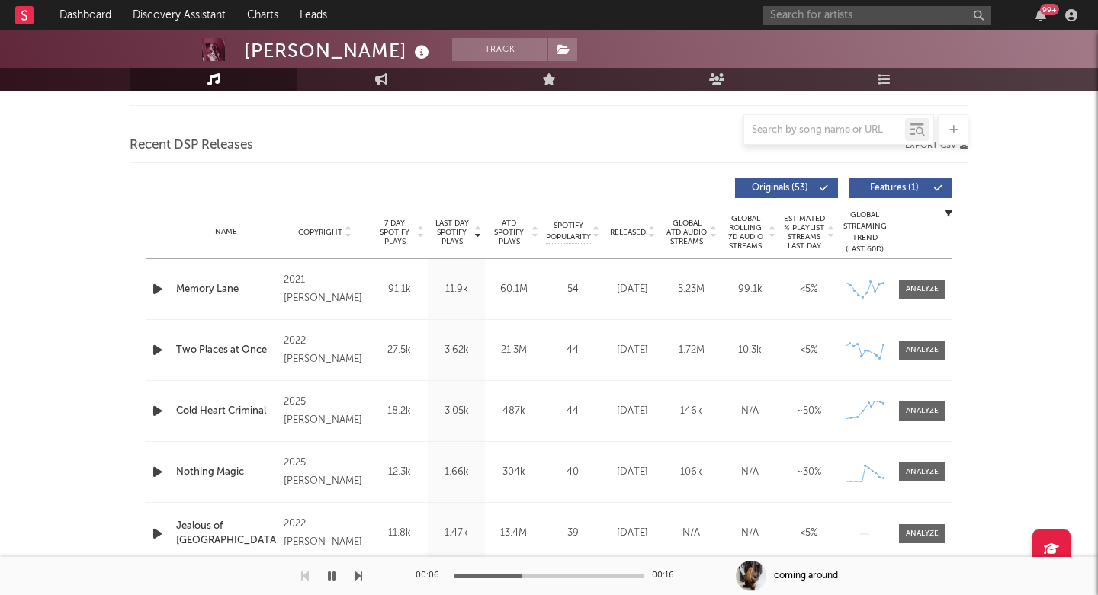
scroll to position [511, 0]
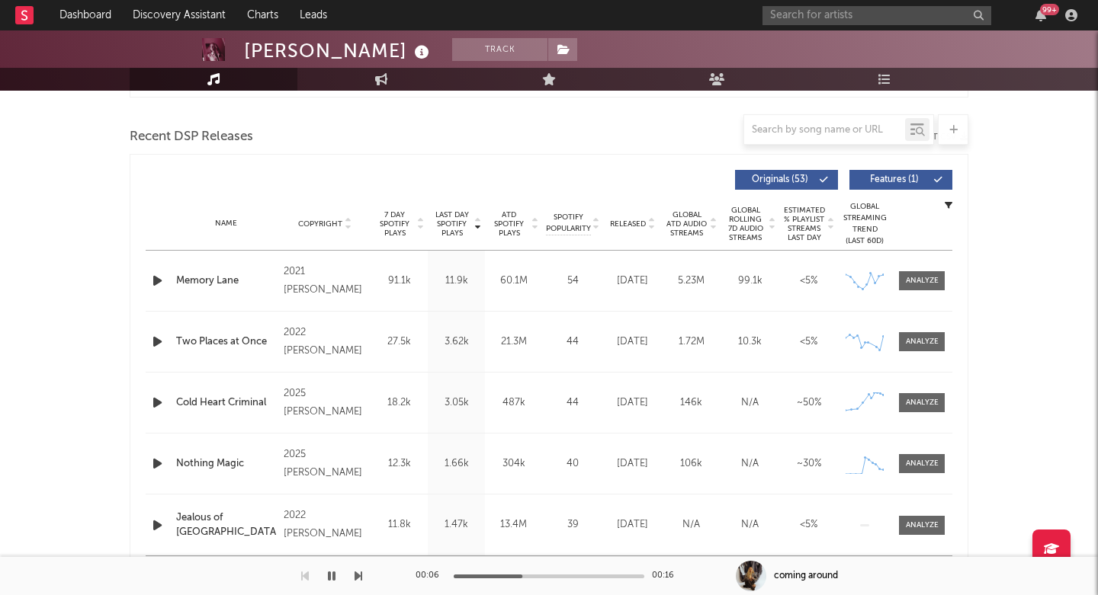
click at [458, 220] on span "Last Day Spotify Plays" at bounding box center [452, 223] width 40 height 27
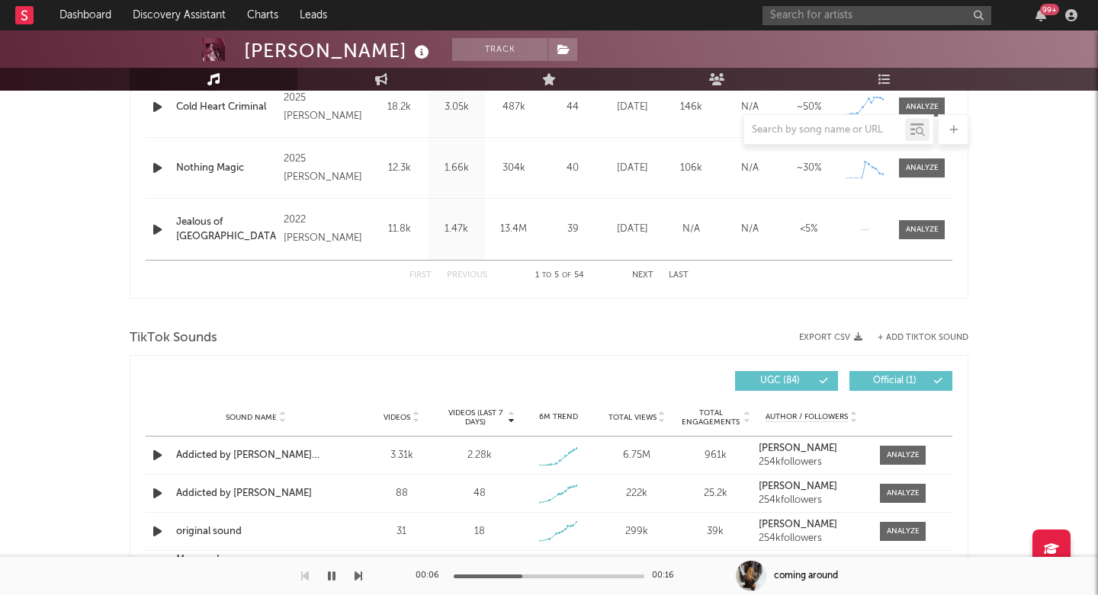
scroll to position [762, 0]
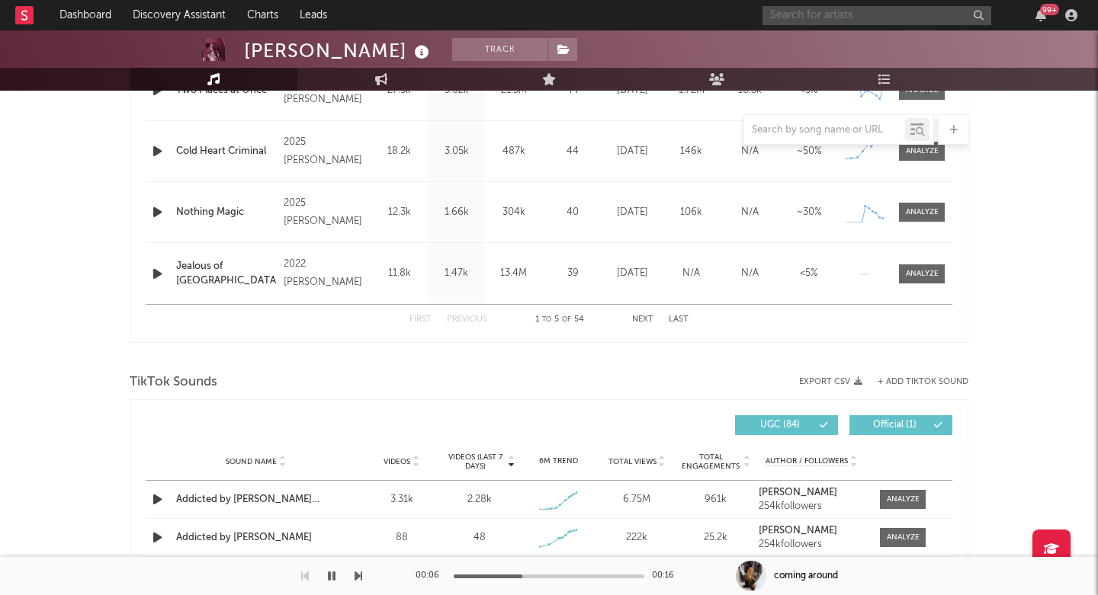
click at [824, 12] on input "text" at bounding box center [876, 15] width 229 height 19
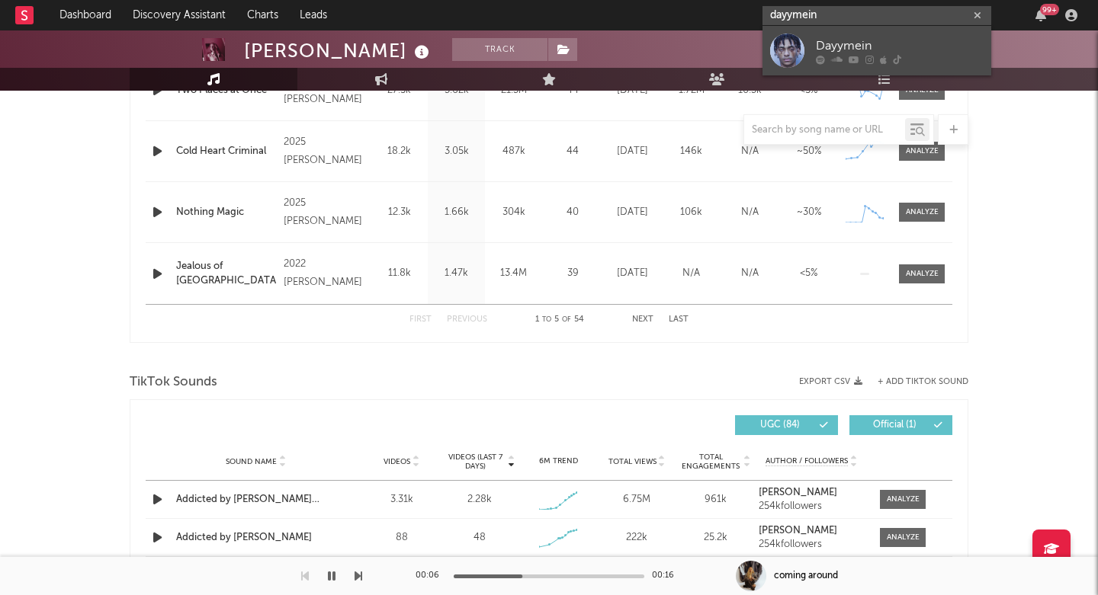
type input "dayymein"
click at [827, 48] on div "Dayymein" at bounding box center [900, 46] width 168 height 18
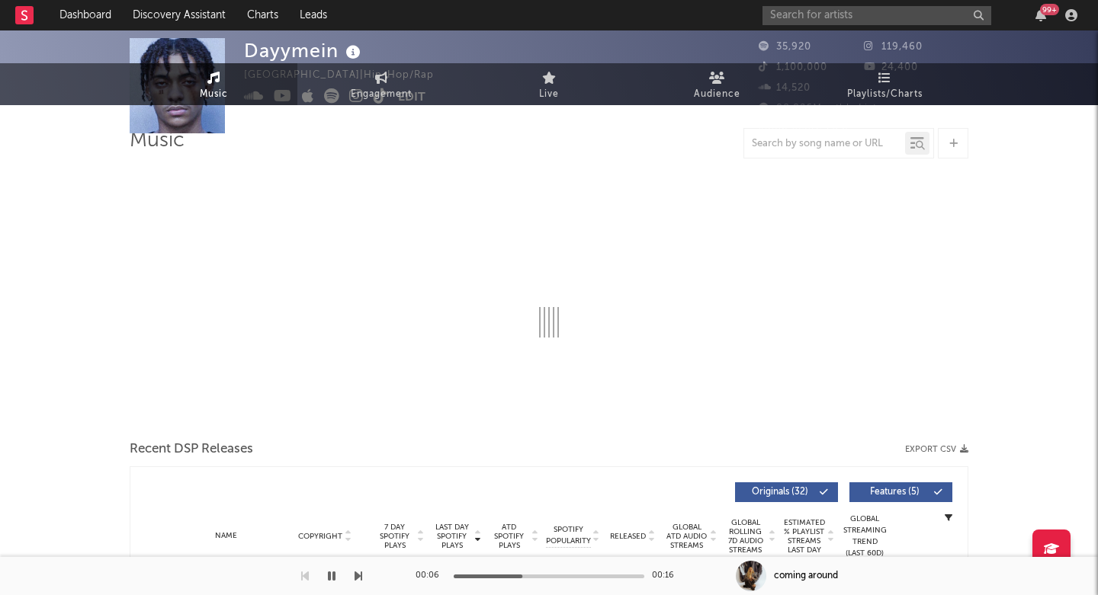
select select "6m"
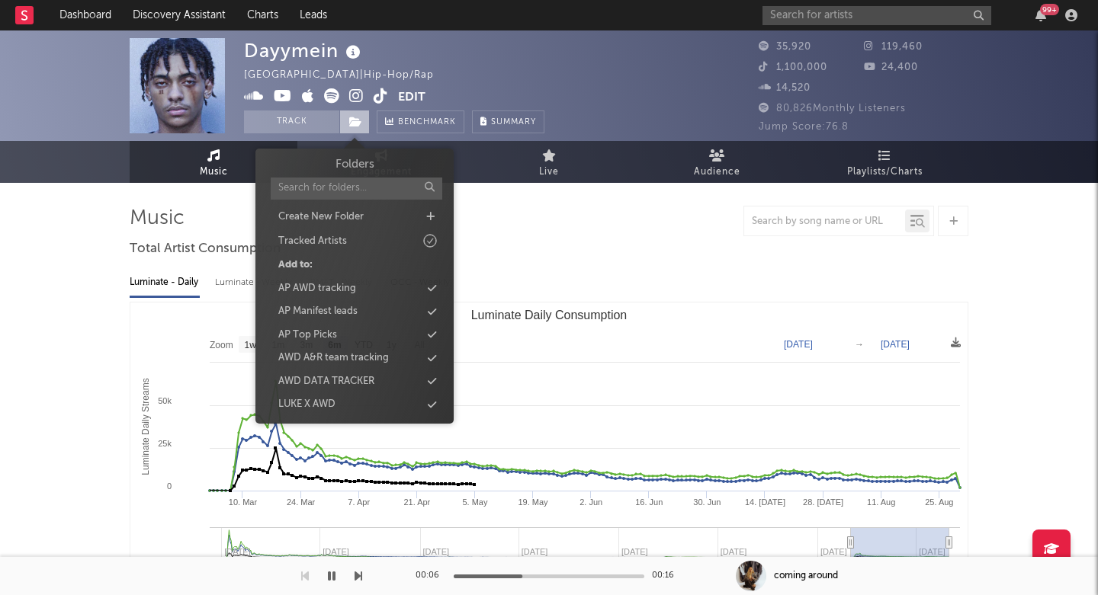
click at [363, 117] on span at bounding box center [354, 122] width 30 height 23
click at [326, 339] on div "AP Top Picks" at bounding box center [307, 335] width 59 height 15
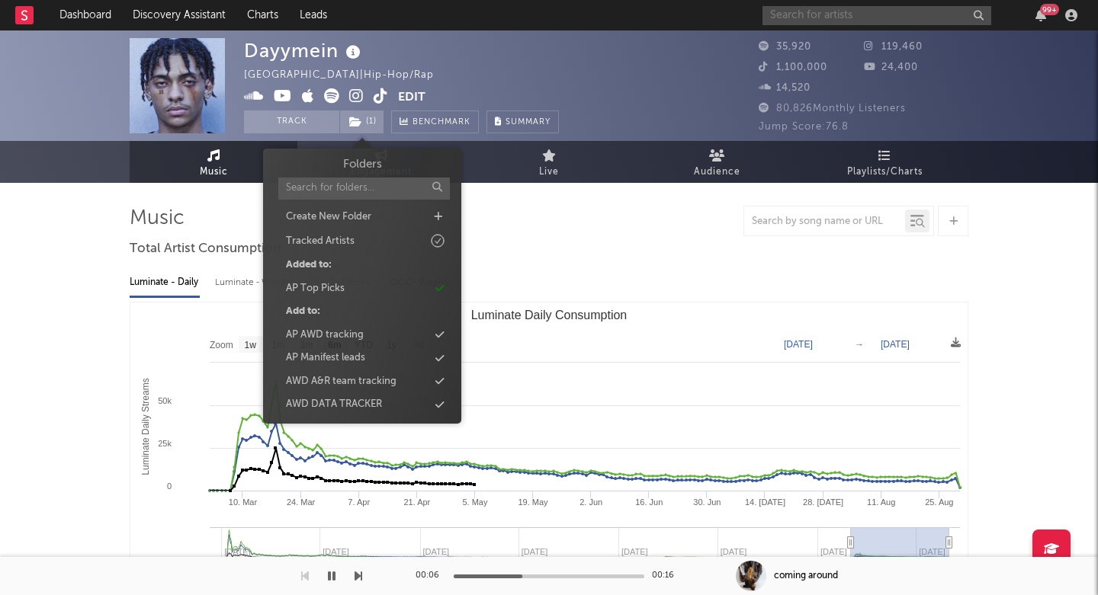
click at [810, 13] on input "text" at bounding box center [876, 15] width 229 height 19
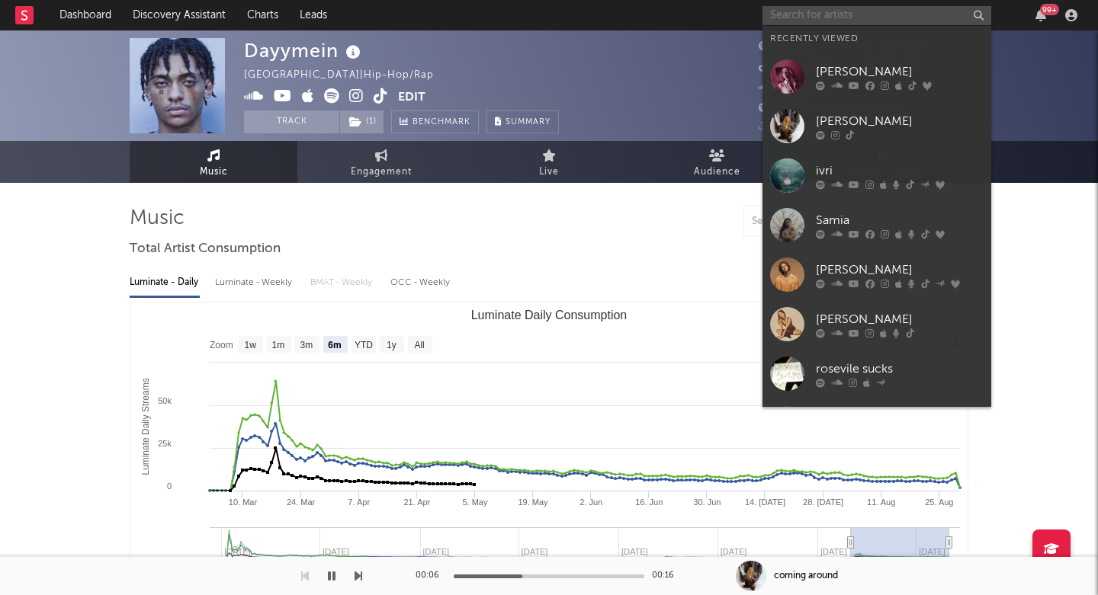
paste input "https://www.instagram.com/saintclairband/"
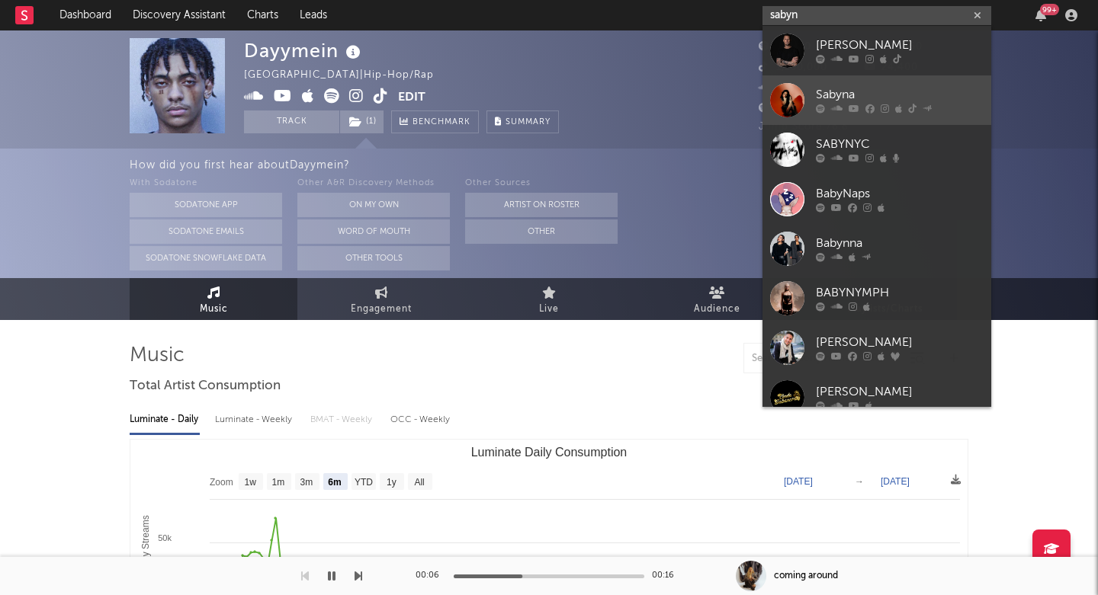
type input "sabyn"
click at [838, 98] on div "Sabyna" at bounding box center [900, 95] width 168 height 18
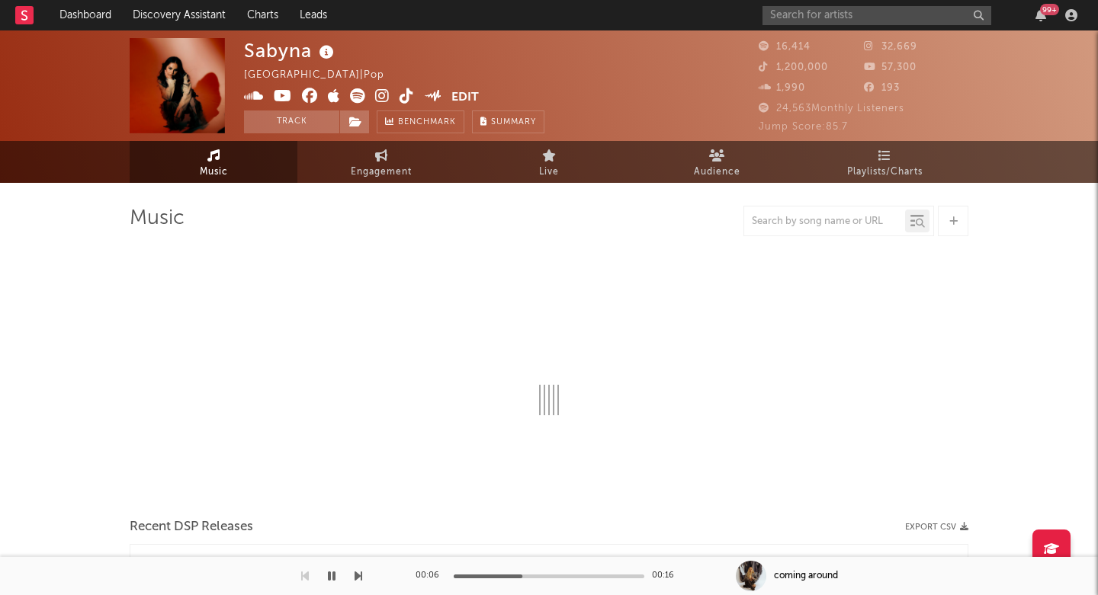
select select "6m"
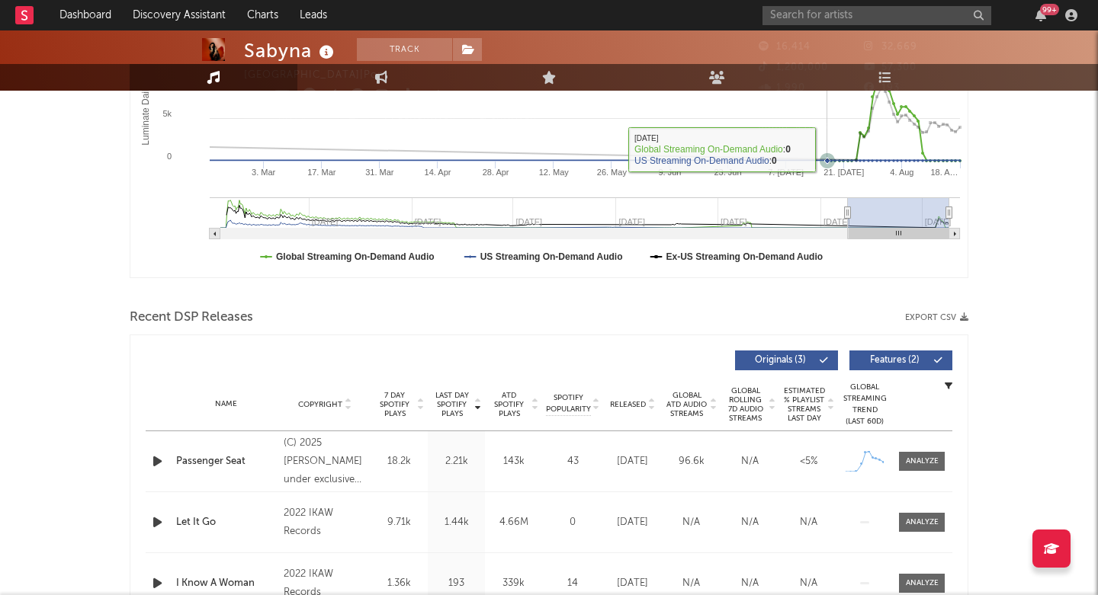
scroll to position [413, 0]
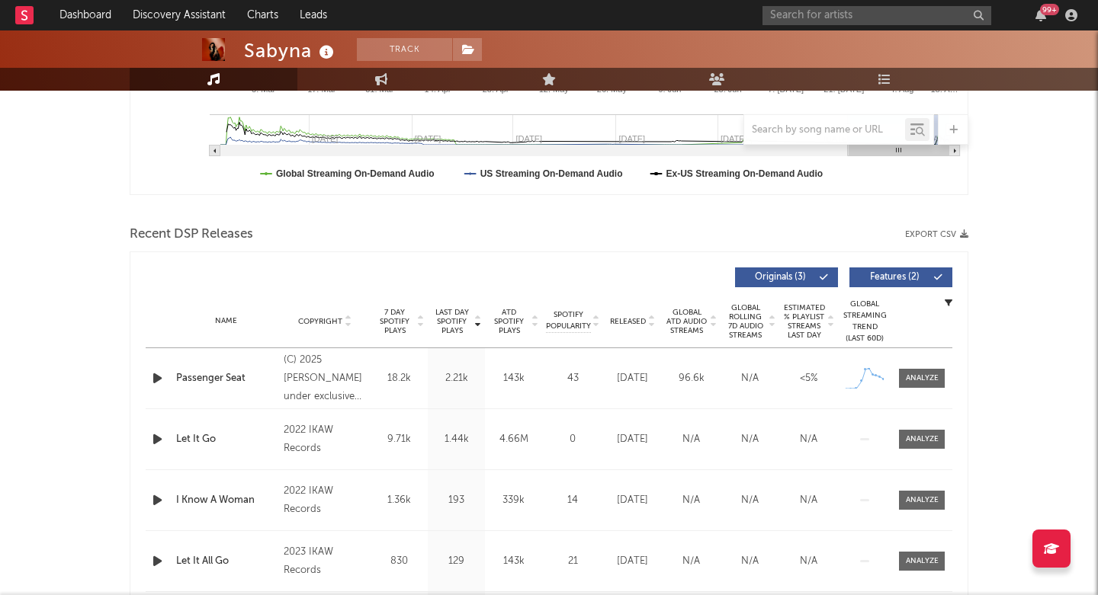
click at [154, 374] on icon "button" at bounding box center [157, 378] width 16 height 19
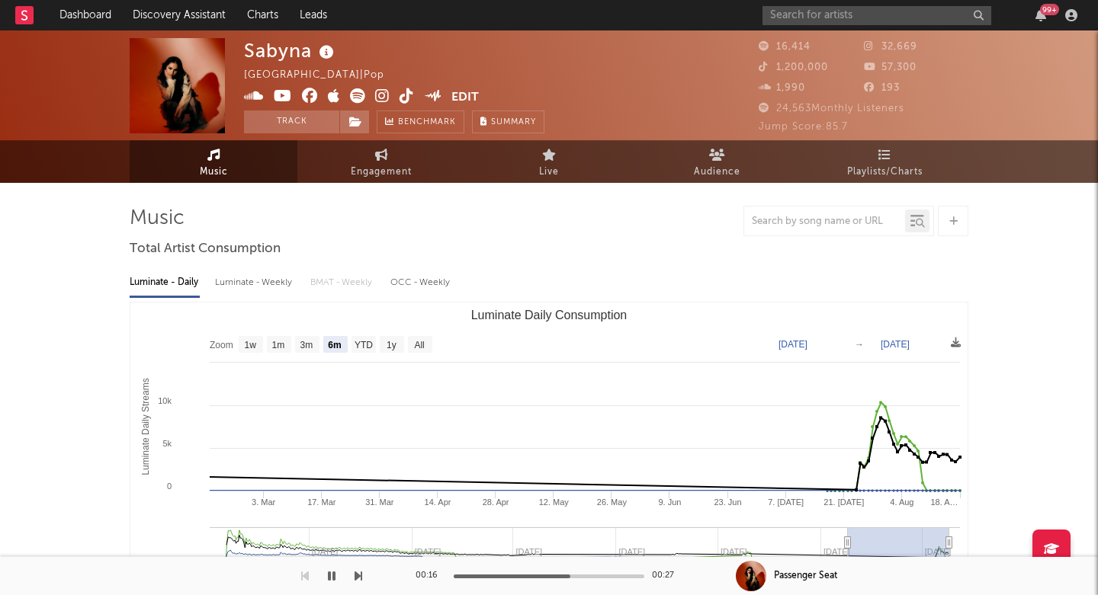
scroll to position [0, 0]
click at [381, 96] on icon at bounding box center [382, 95] width 14 height 15
click at [363, 128] on span at bounding box center [354, 122] width 30 height 23
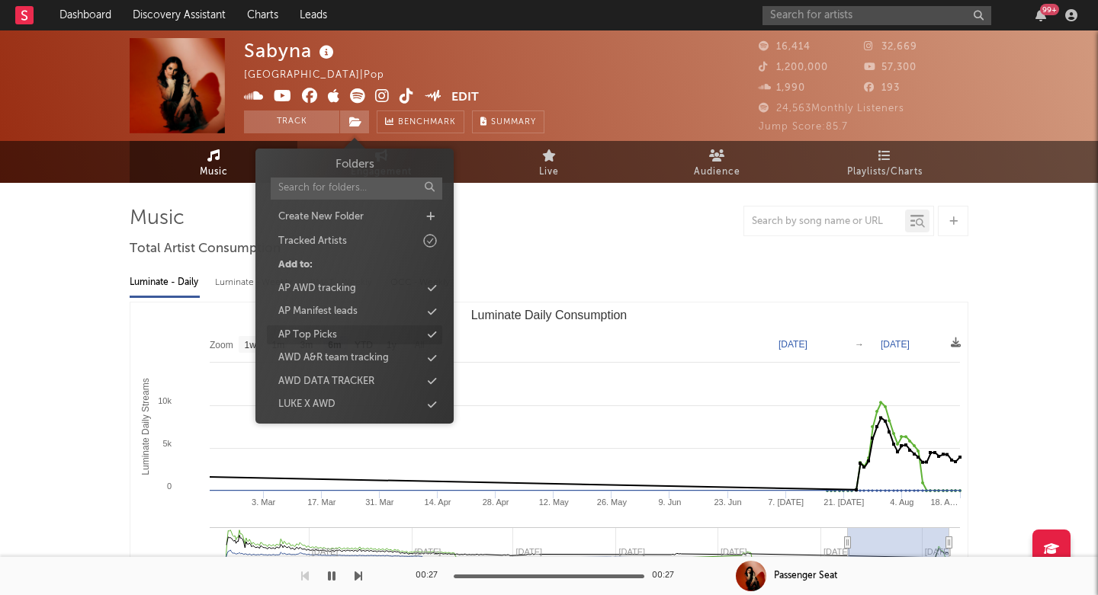
click at [331, 335] on div "AP Top Picks" at bounding box center [307, 335] width 59 height 15
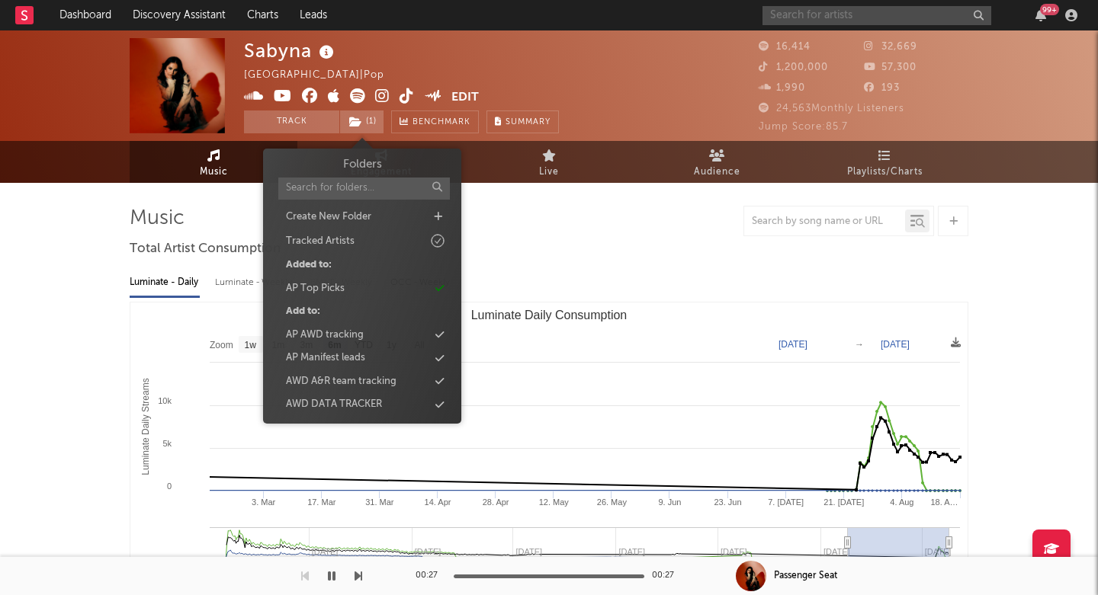
click at [824, 8] on input "text" at bounding box center [876, 15] width 229 height 19
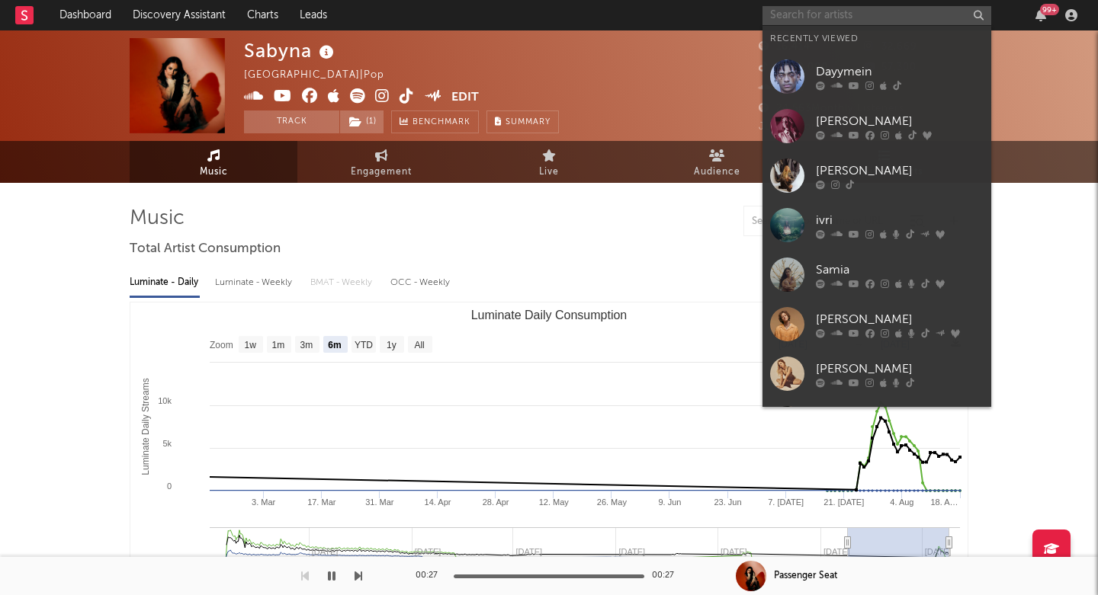
paste input "https://open.spotify.com/artist/72OZwUYL9lvmwBvvsstpIV?si=NPC8oFrFRzO4R5zFPDqHMQ"
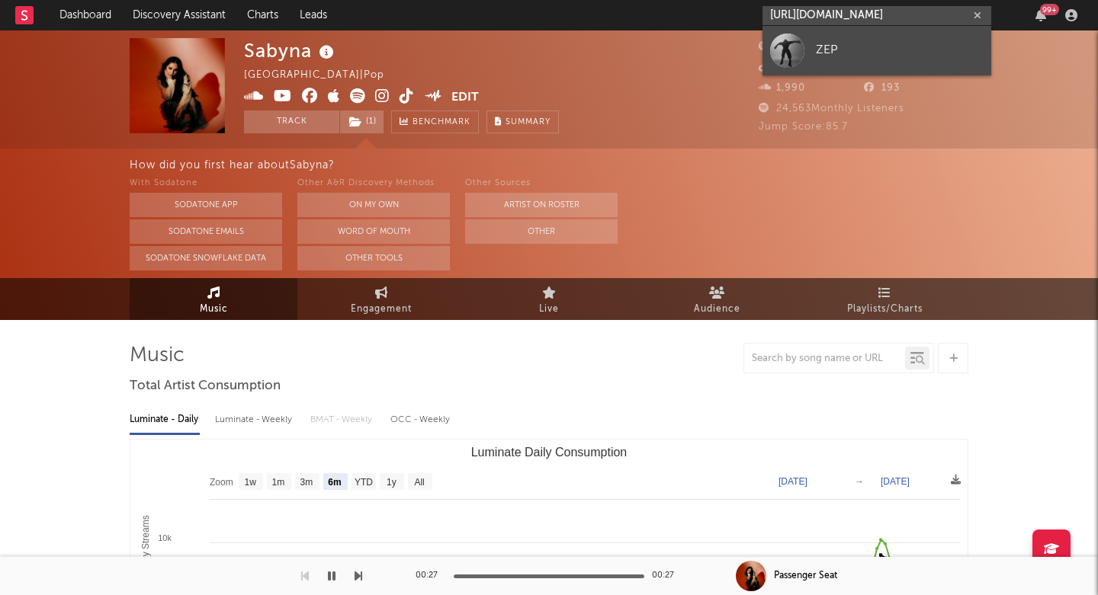
type input "https://open.spotify.com/artist/72OZwUYL9lvmwBvvsstpIV?si=NPC8oFrFRzO4R5zFPDqHMQ"
click at [820, 46] on div "ZEP" at bounding box center [900, 50] width 168 height 18
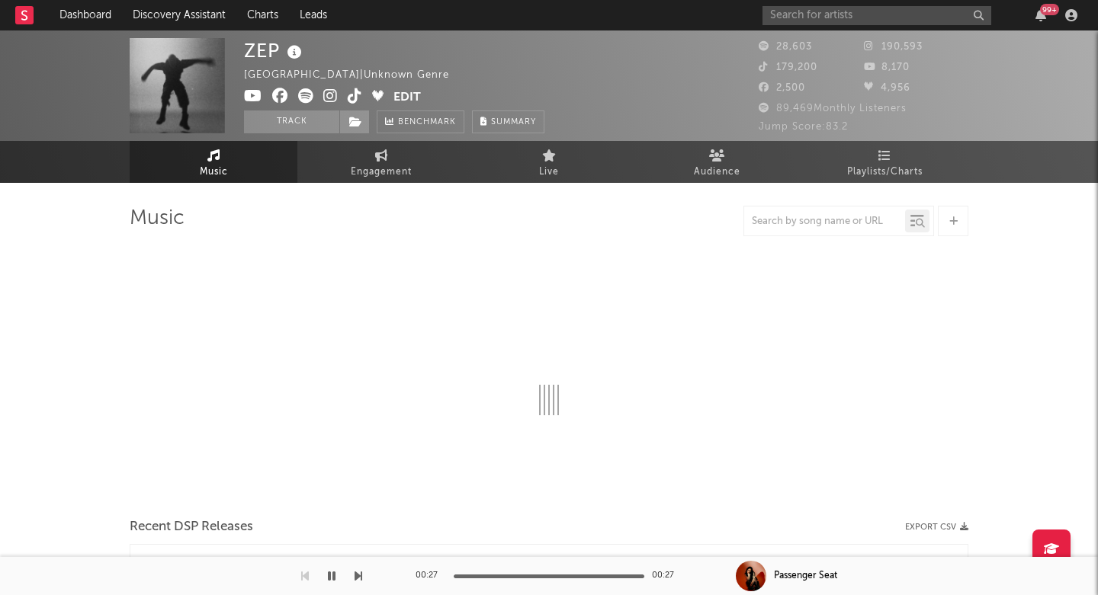
select select "6m"
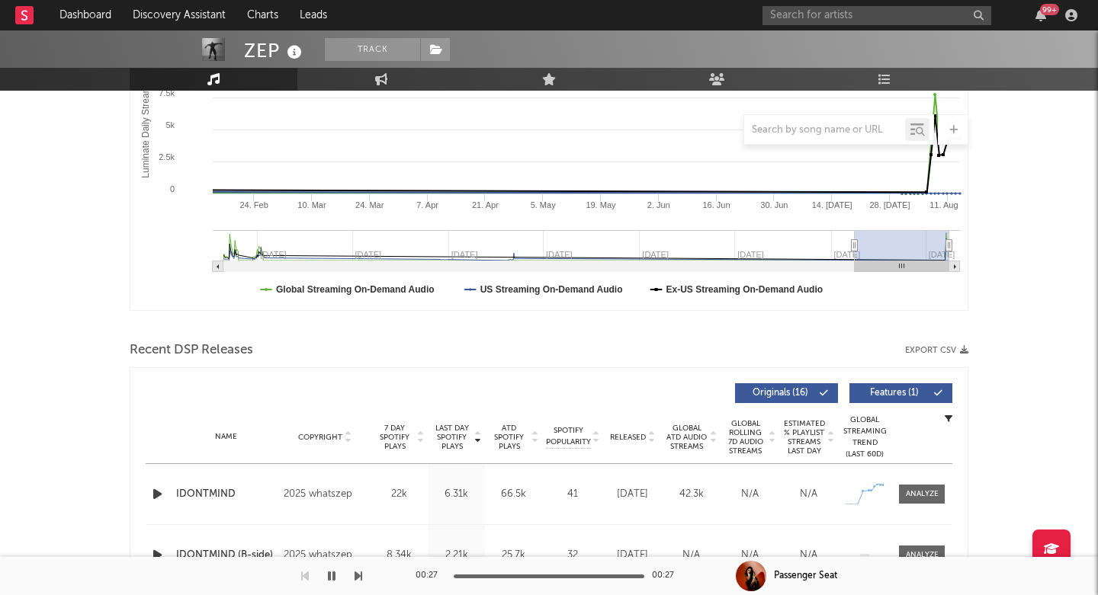
scroll to position [517, 0]
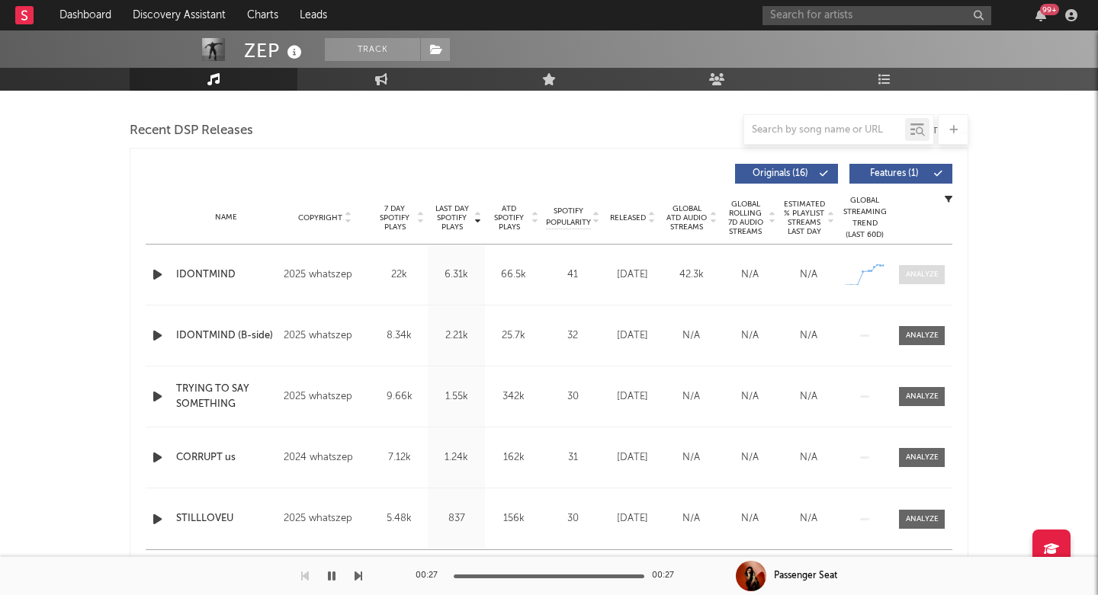
click at [921, 281] on span at bounding box center [922, 274] width 46 height 19
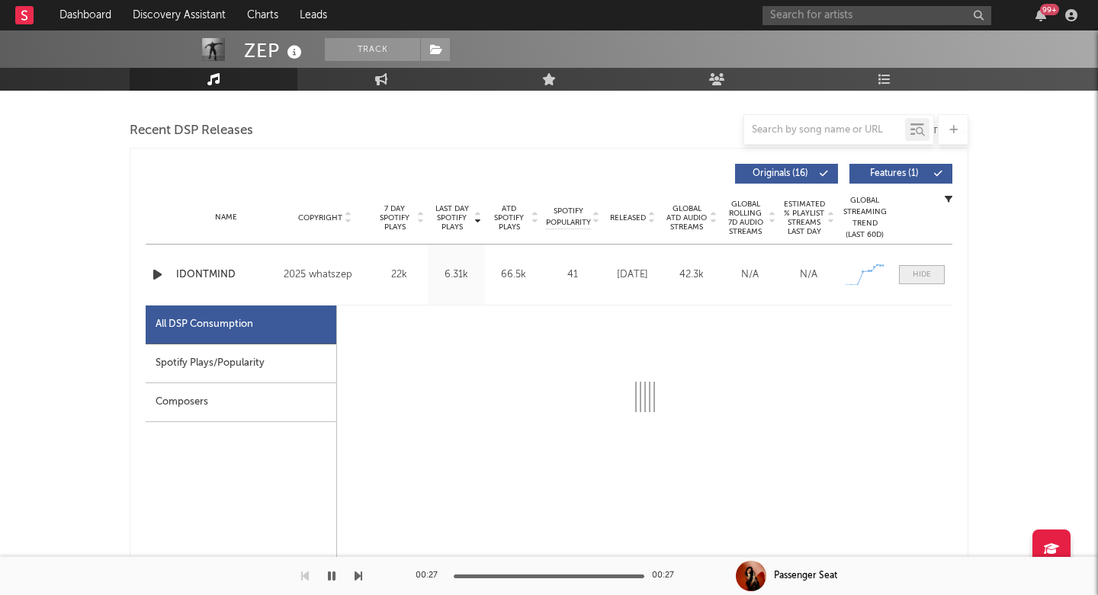
select select "1w"
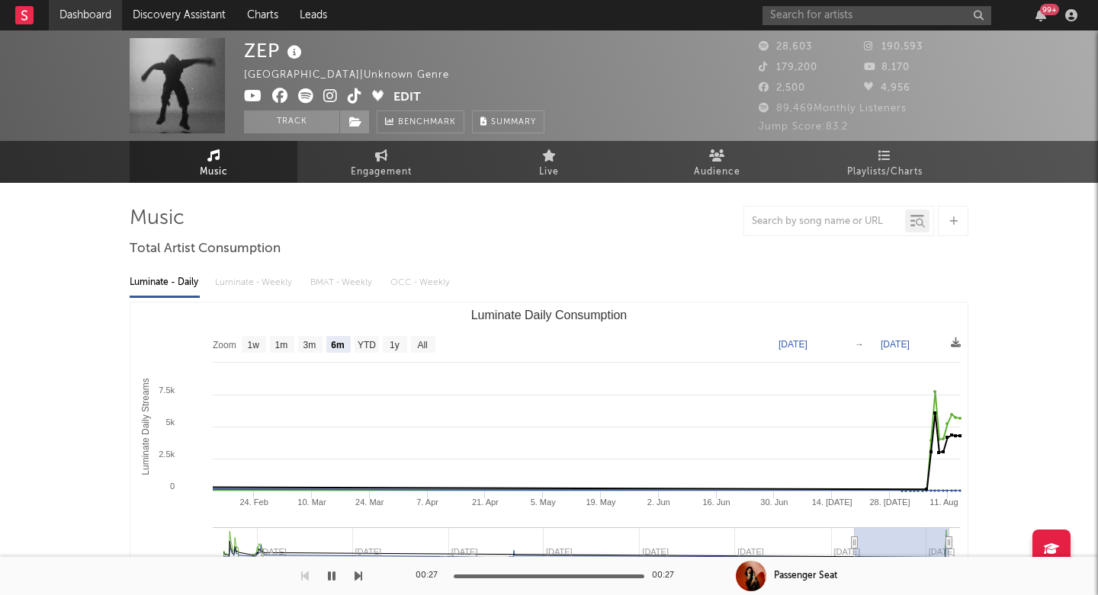
scroll to position [0, 0]
click at [860, 20] on input "text" at bounding box center [876, 15] width 229 height 19
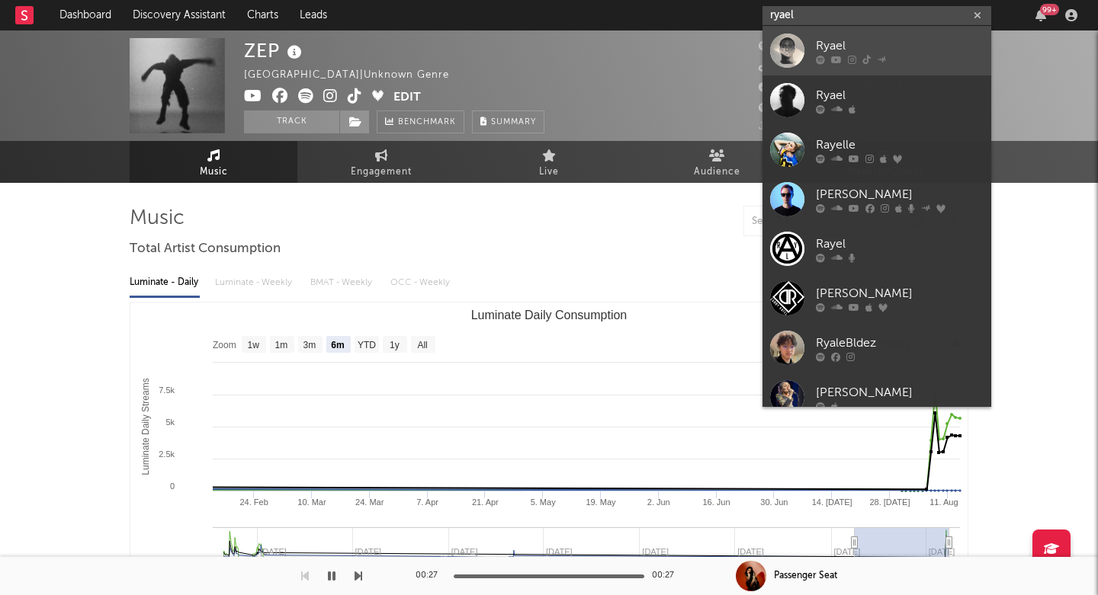
type input "ryael"
click at [849, 55] on icon at bounding box center [852, 59] width 8 height 9
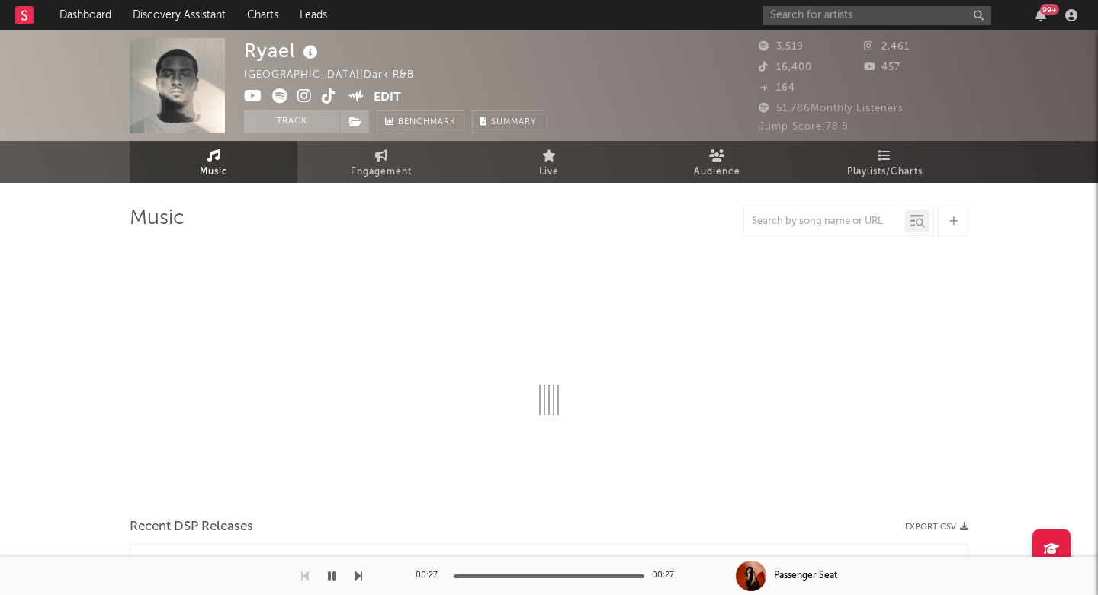
select select "1w"
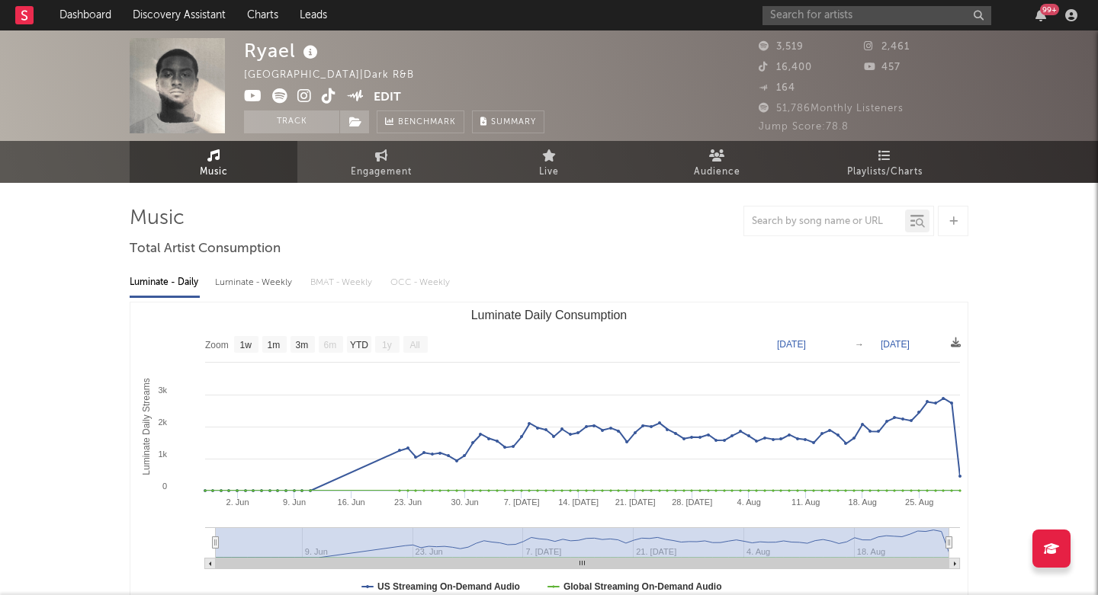
scroll to position [313, 0]
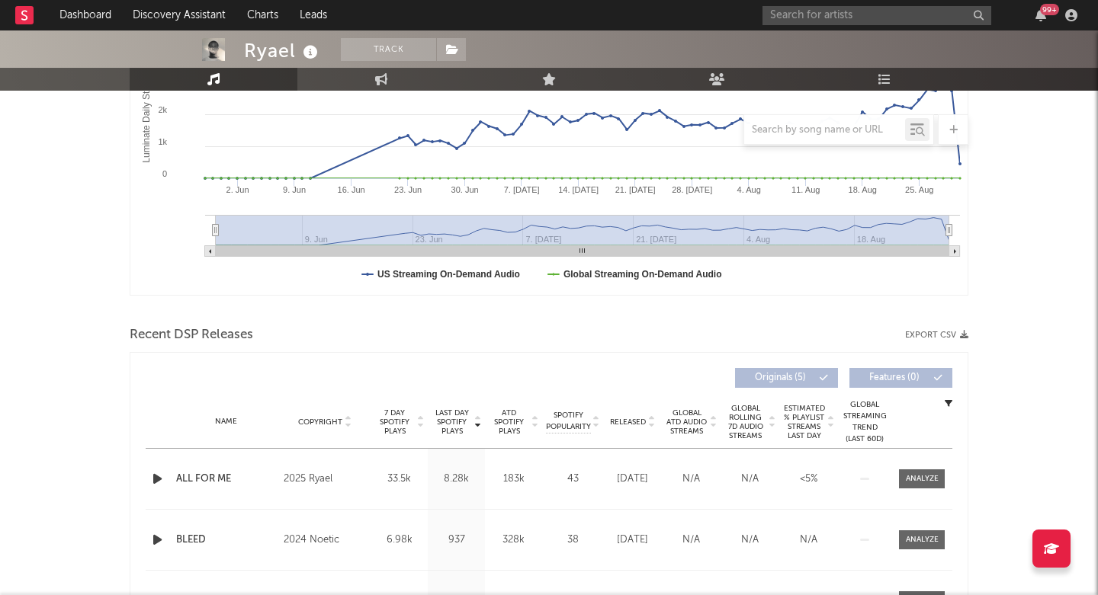
click at [158, 483] on icon "button" at bounding box center [157, 479] width 16 height 19
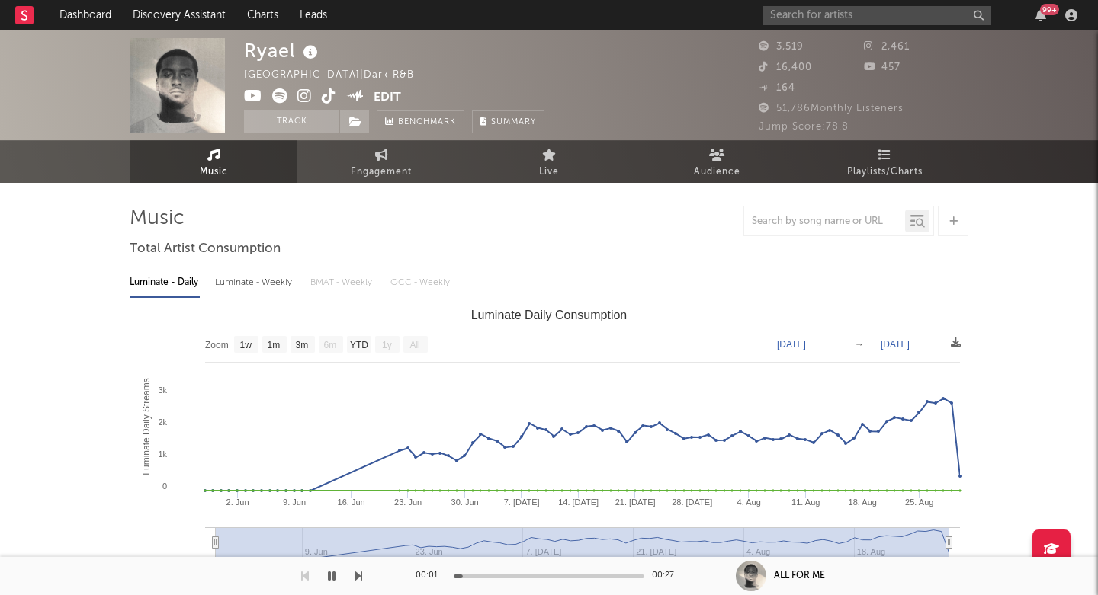
scroll to position [0, 0]
click at [303, 98] on icon at bounding box center [304, 95] width 14 height 15
click at [815, 14] on input "text" at bounding box center [876, 15] width 229 height 19
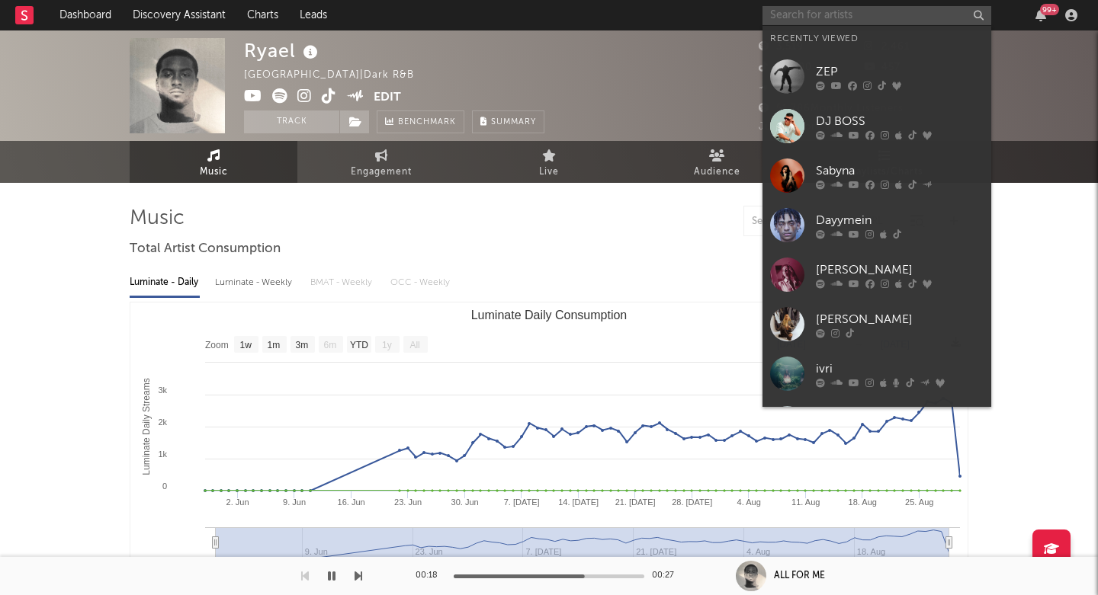
paste input "Claire Rosinkranz"
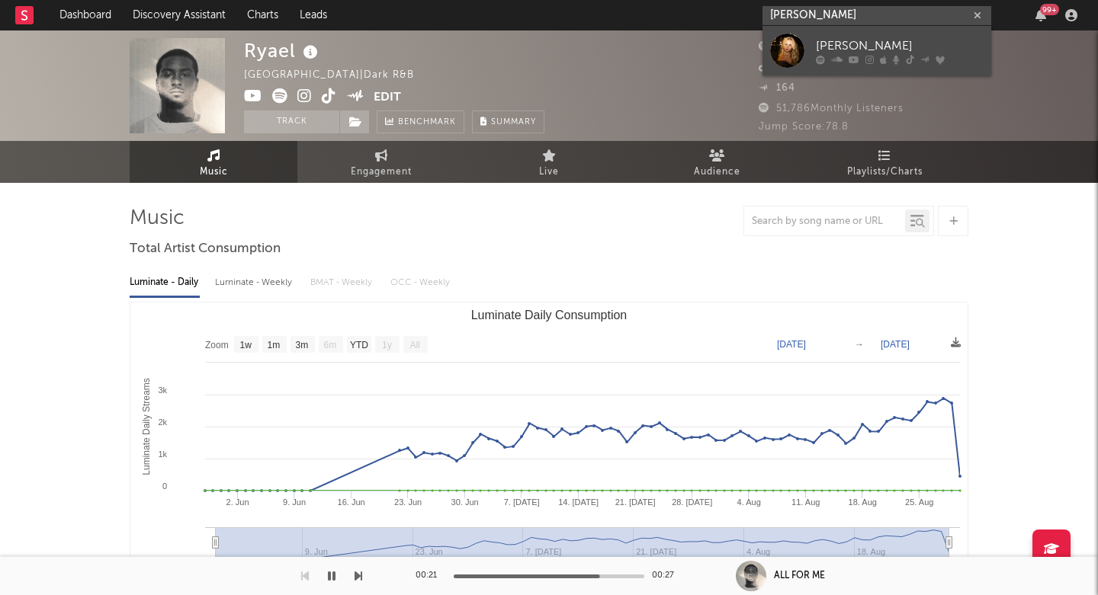
type input "Claire Rosinkranz"
click at [822, 49] on div "Claire Rosinkranz" at bounding box center [900, 46] width 168 height 18
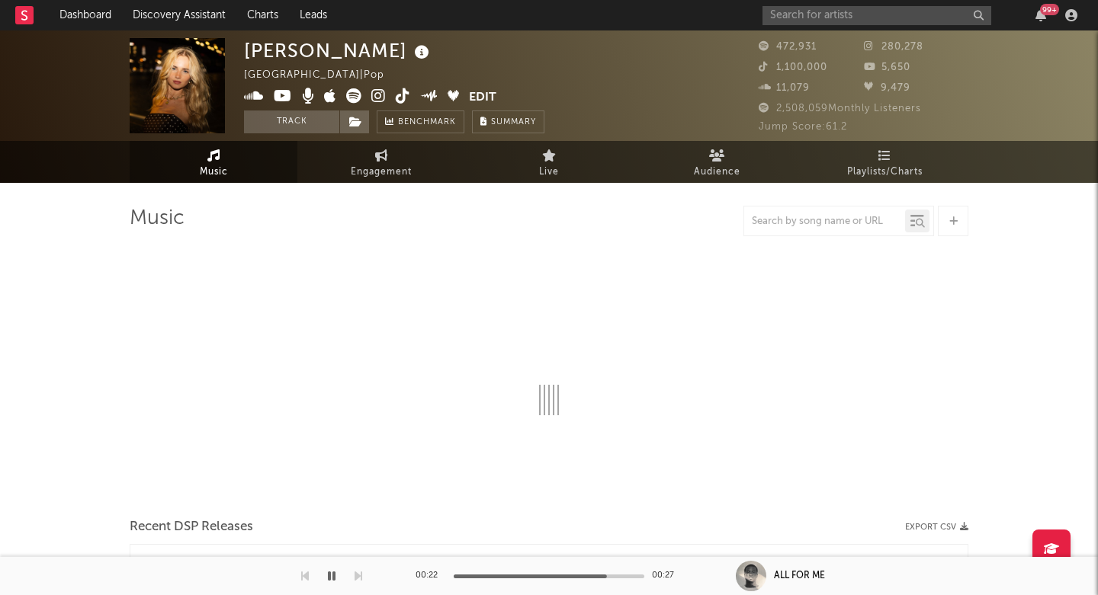
select select "6m"
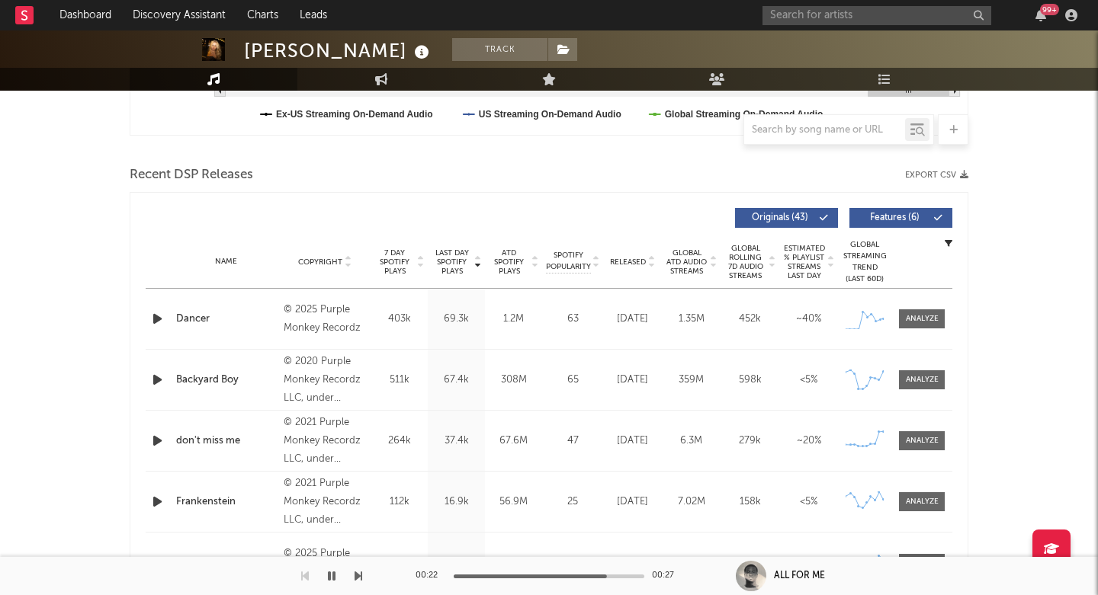
scroll to position [499, 0]
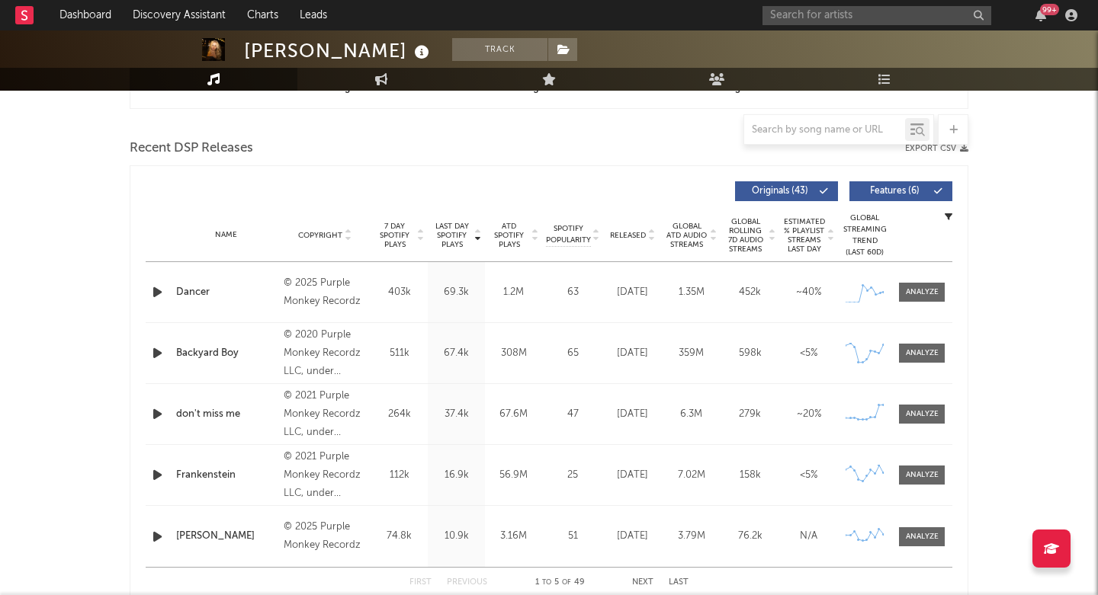
click at [153, 291] on icon "button" at bounding box center [157, 292] width 16 height 19
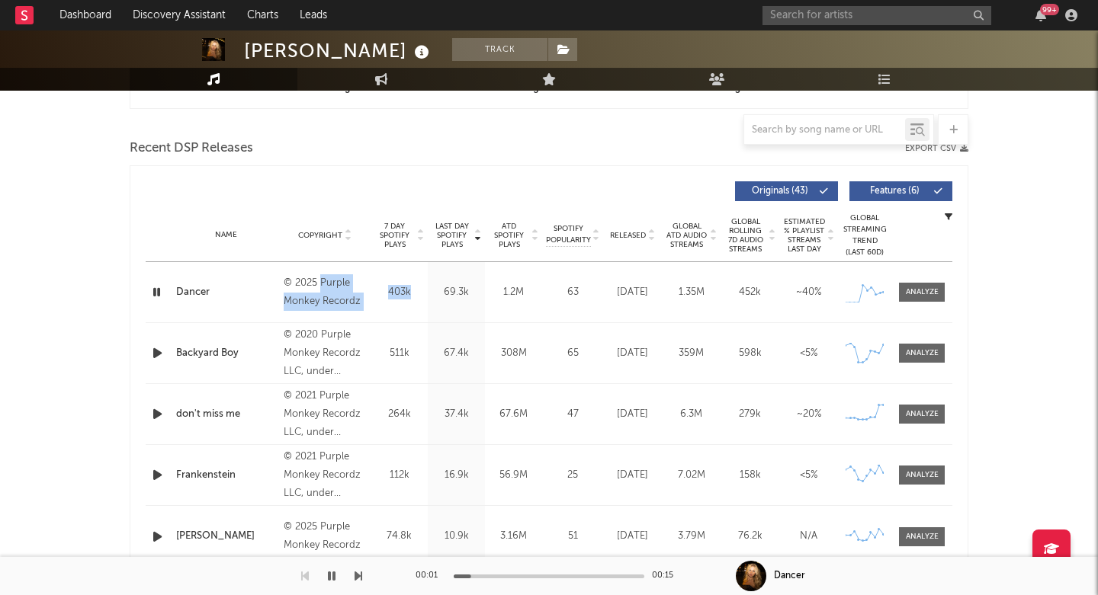
drag, startPoint x: 378, startPoint y: 313, endPoint x: 322, endPoint y: 279, distance: 65.6
click at [322, 279] on div "Name Dancer Copyright © 2025 Purple Monkey Recordz Label Purple Monkey Recordz …" at bounding box center [549, 292] width 807 height 60
click at [371, 53] on div "Claire Rosinkranz" at bounding box center [338, 50] width 189 height 25
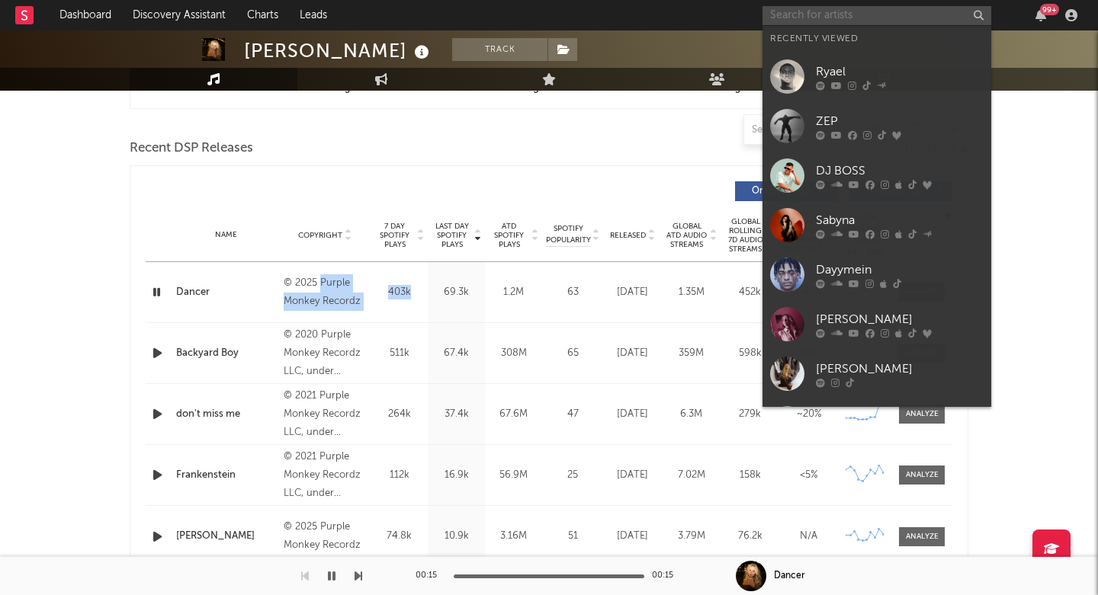
click at [815, 14] on input "text" at bounding box center [876, 15] width 229 height 19
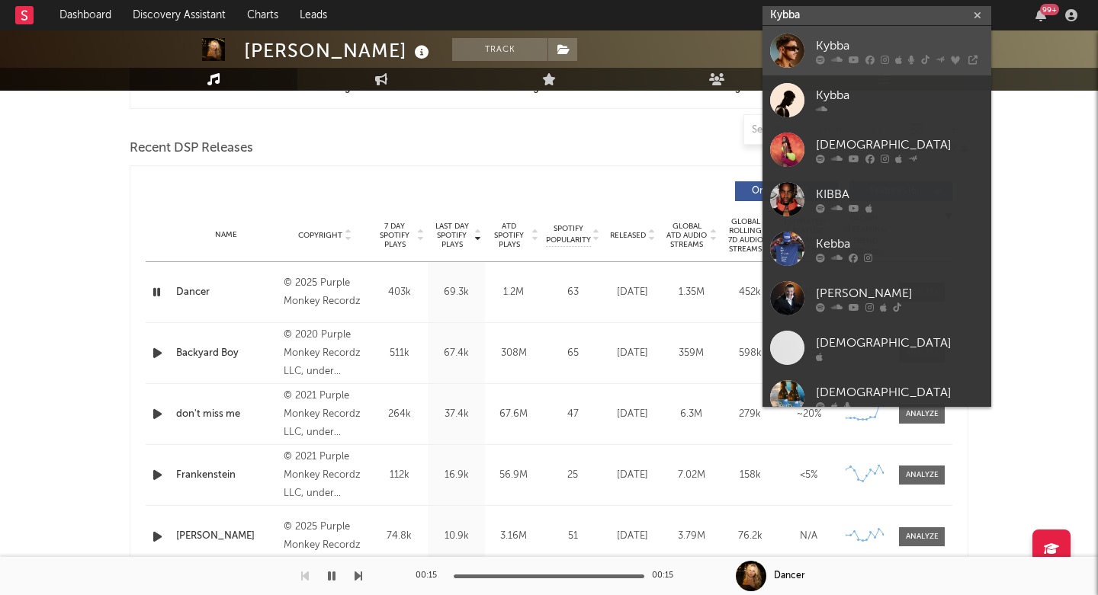
type input "Kybba"
click at [821, 47] on div "Kybba" at bounding box center [900, 46] width 168 height 18
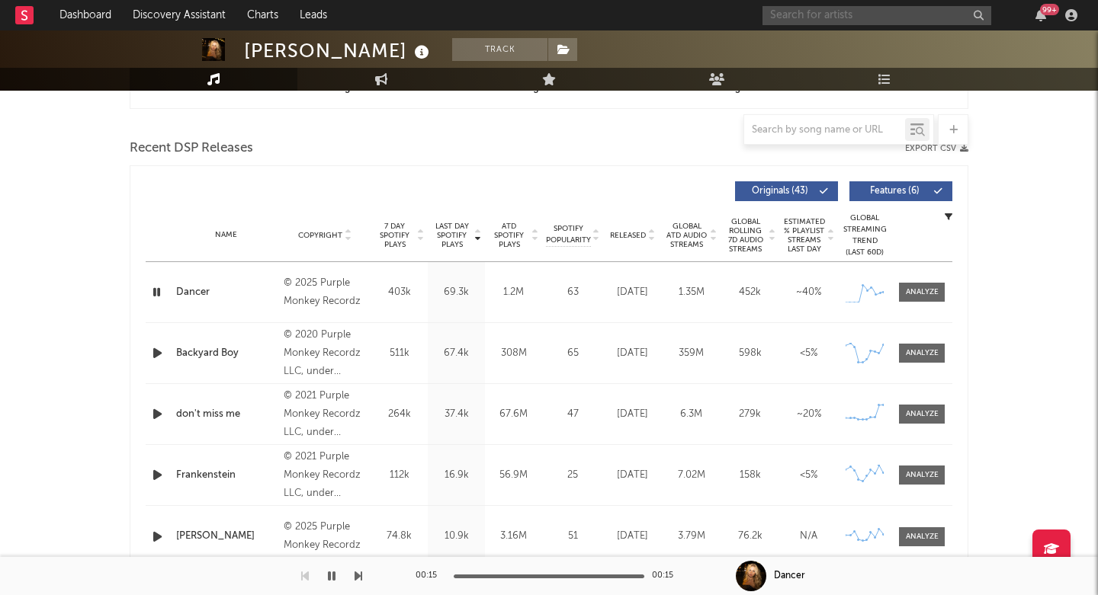
click at [933, 24] on input "text" at bounding box center [876, 15] width 229 height 19
paste input "https://open.spotify.com/artist/1GWgRXJ2Amzf37HWfdj5CX?si=ZtZBjADwSH-ERjMEDG8XO…"
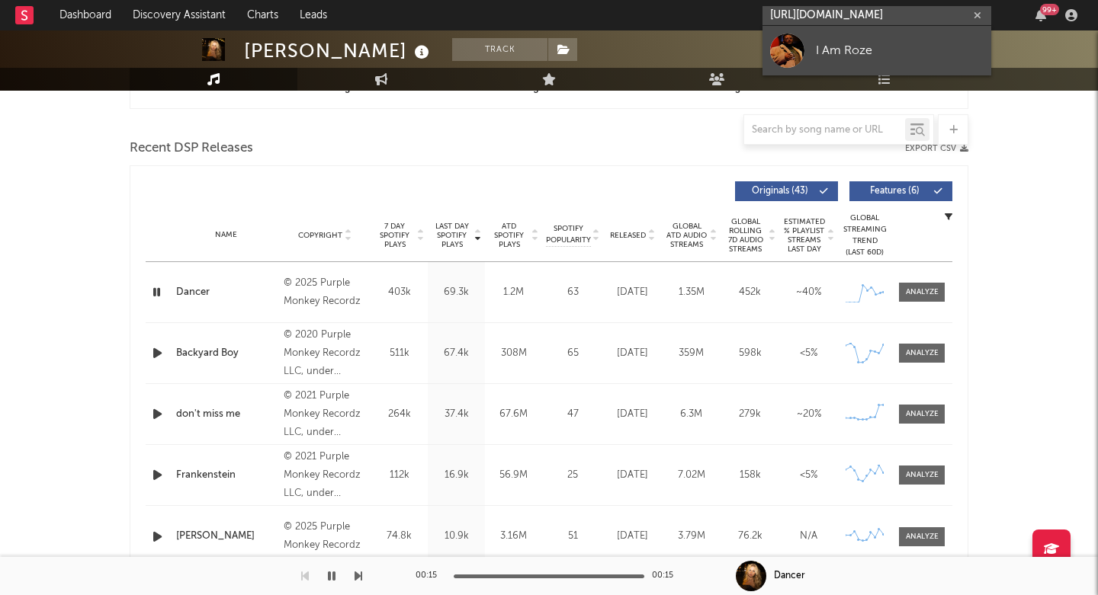
type input "https://open.spotify.com/artist/1GWgRXJ2Amzf37HWfdj5CX?si=ZtZBjADwSH-ERjMEDG8XO…"
click at [864, 51] on div "I Am Roze" at bounding box center [900, 50] width 168 height 18
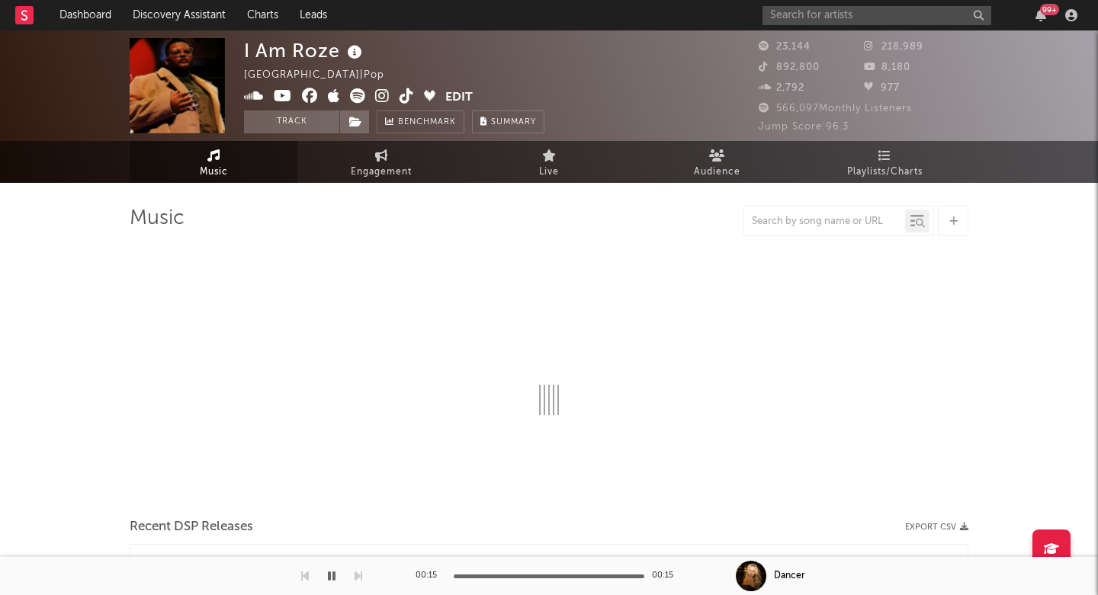
select select "6m"
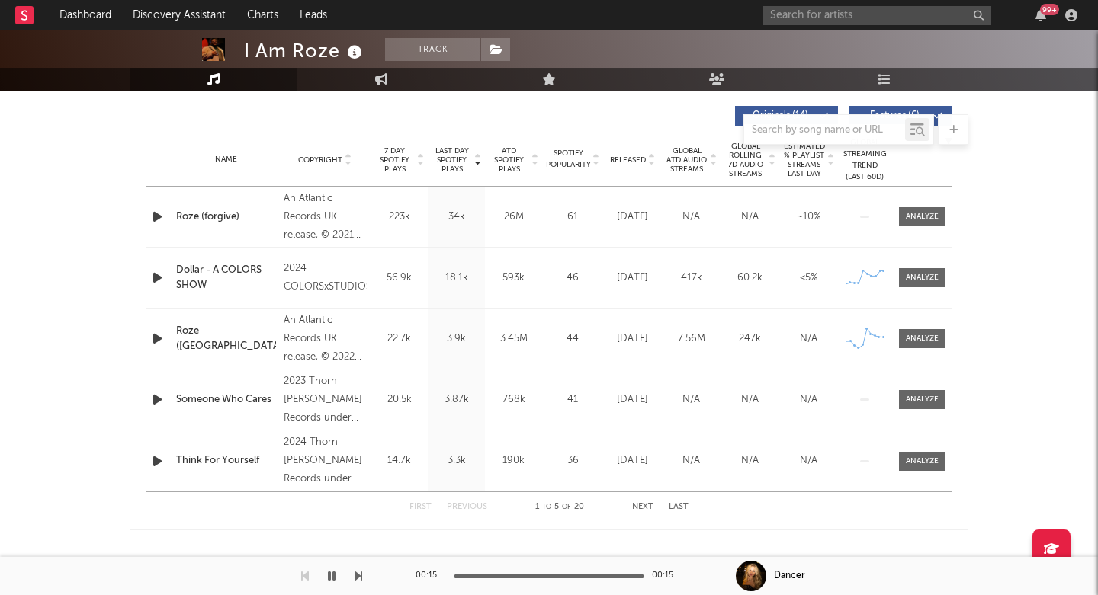
scroll to position [575, 0]
click at [157, 400] on icon "button" at bounding box center [157, 399] width 16 height 19
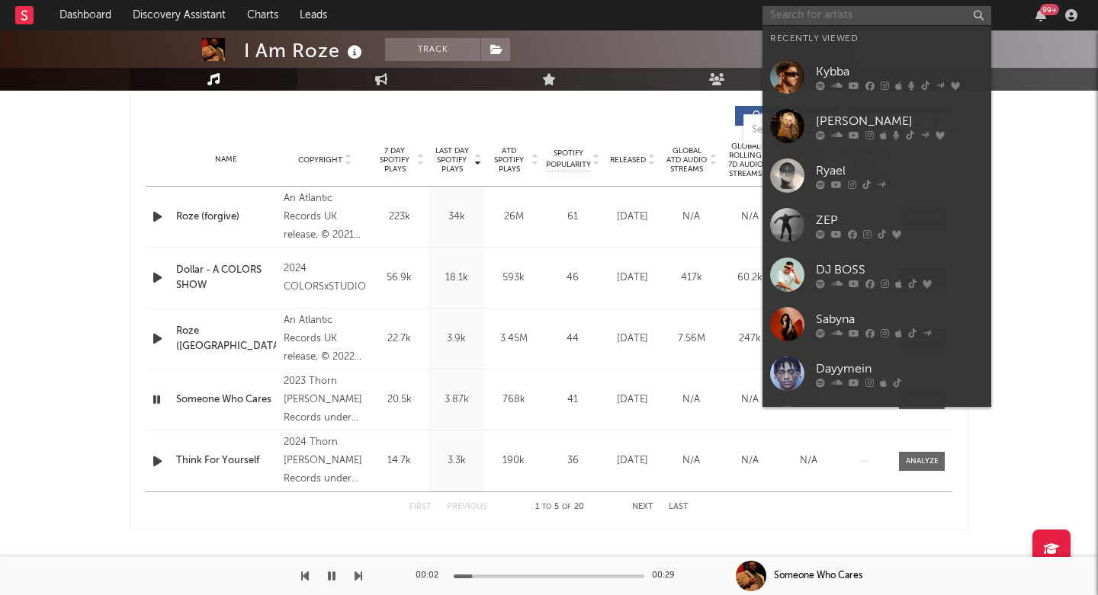
click at [813, 20] on input "text" at bounding box center [876, 15] width 229 height 19
paste input "https://open.spotify.com/album/06SBGJoEvUHa2V3AnCWxEO?si=VcdG99B6QXeORpRtulQJTA…"
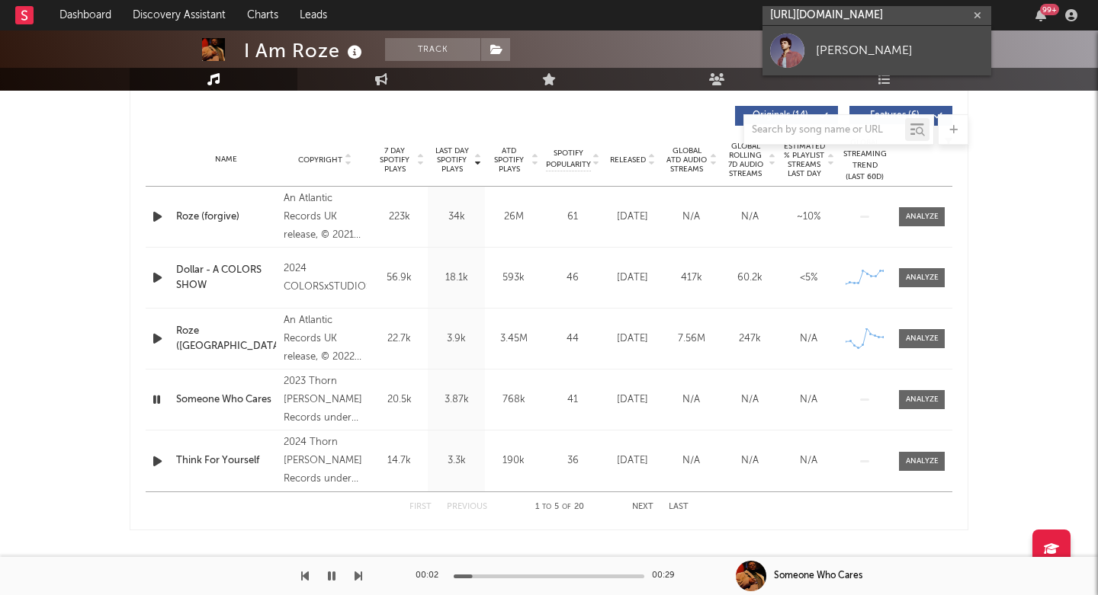
type input "https://open.spotify.com/album/06SBGJoEvUHa2V3AnCWxEO?si=VcdG99B6QXeORpRtulQJTA…"
click at [819, 50] on div "Alexander Stewart" at bounding box center [900, 50] width 168 height 18
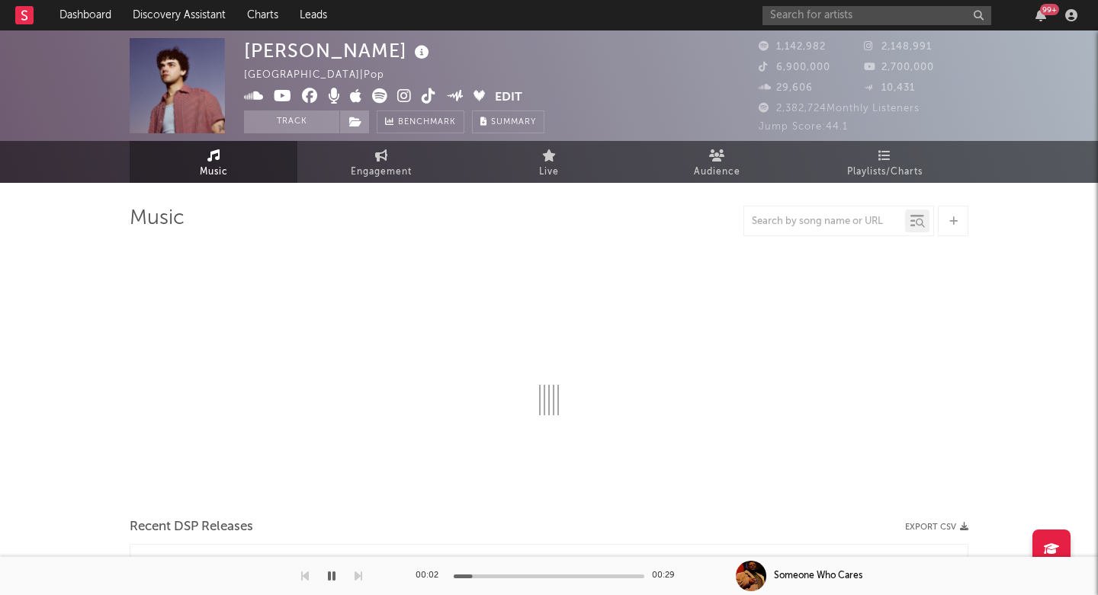
select select "6m"
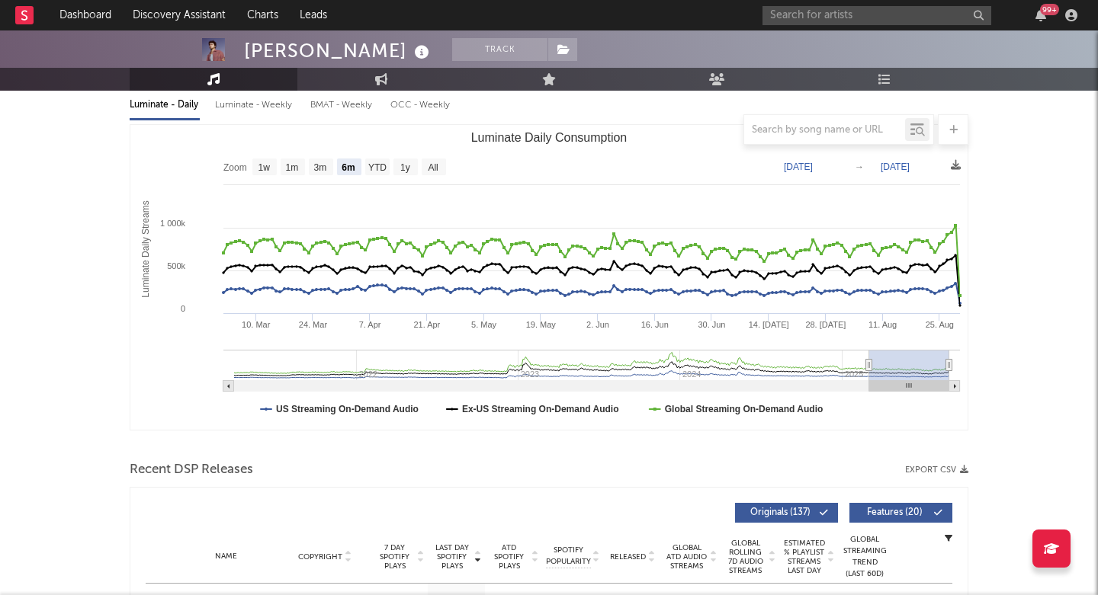
scroll to position [334, 0]
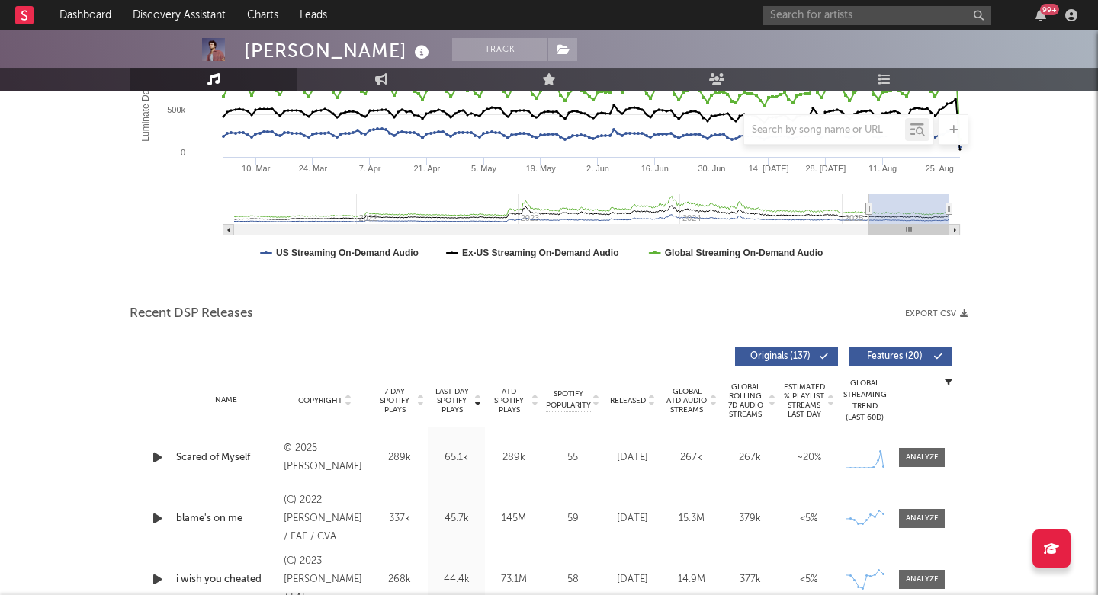
click at [156, 459] on icon "button" at bounding box center [157, 457] width 16 height 19
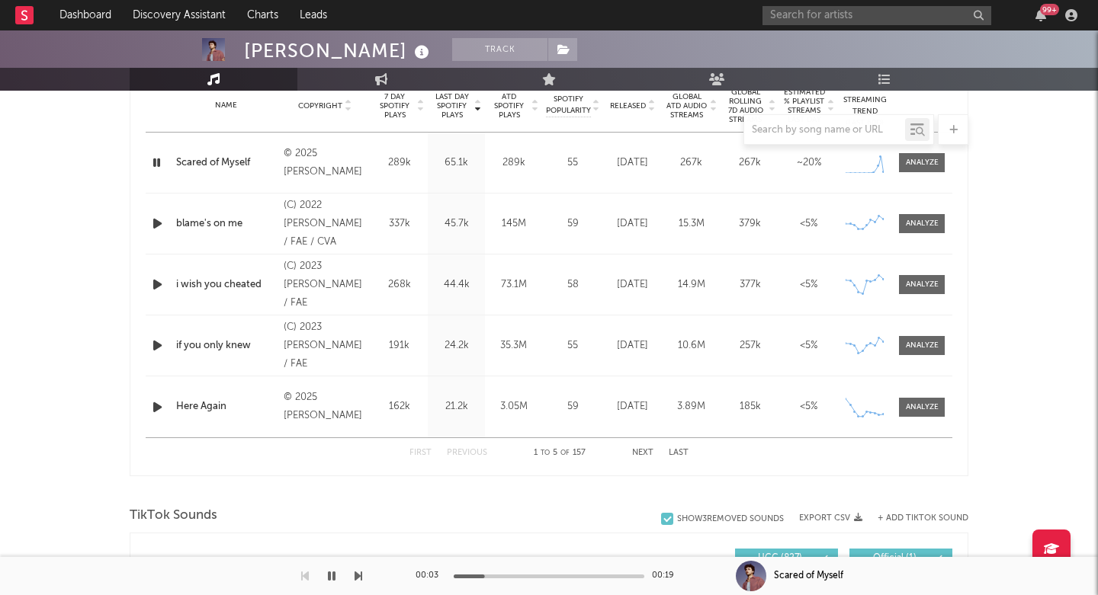
scroll to position [632, 0]
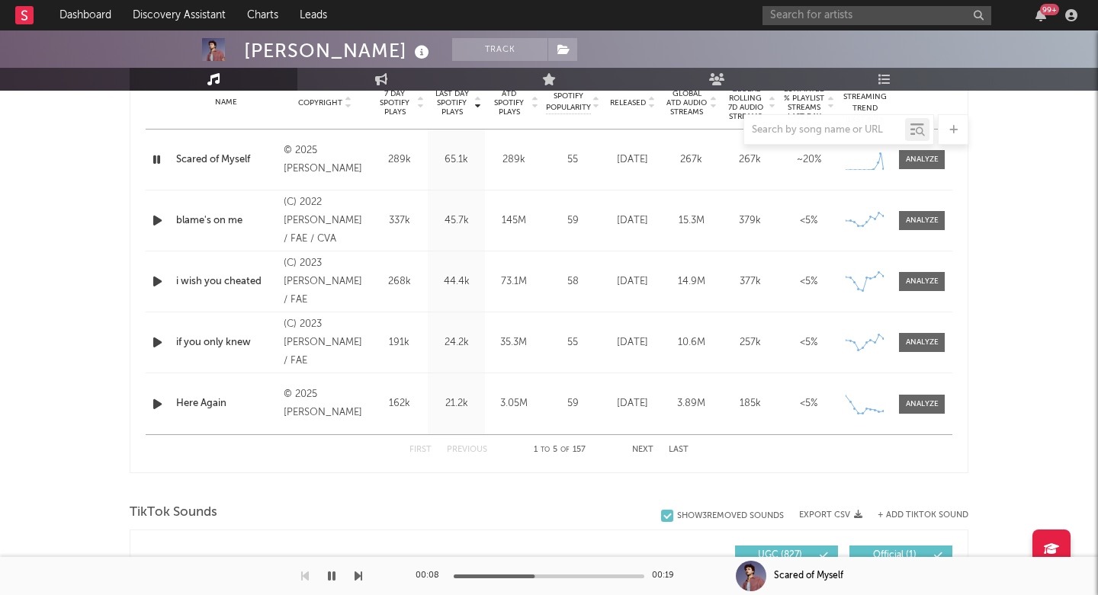
click at [254, 55] on div "Alexander Stewart" at bounding box center [338, 50] width 189 height 25
copy div "Alexander Stewart"
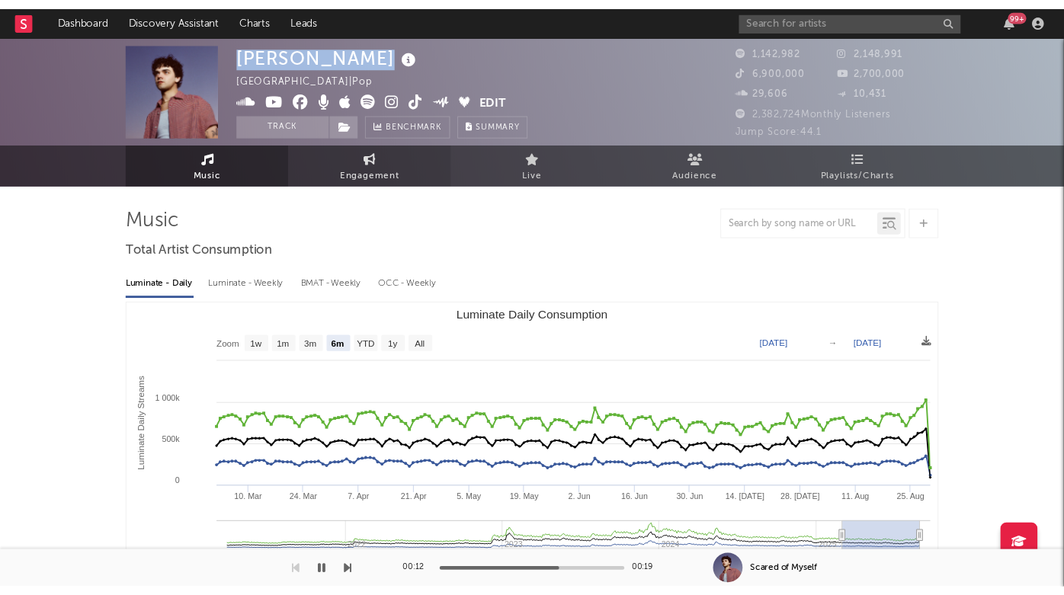
scroll to position [0, 0]
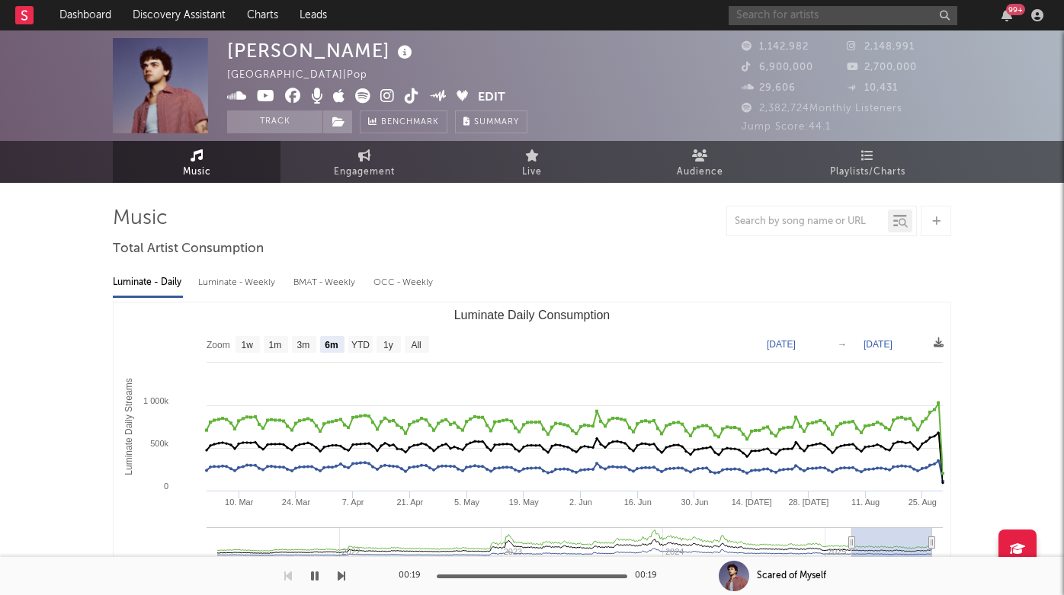
click at [787, 21] on input "text" at bounding box center [843, 15] width 229 height 19
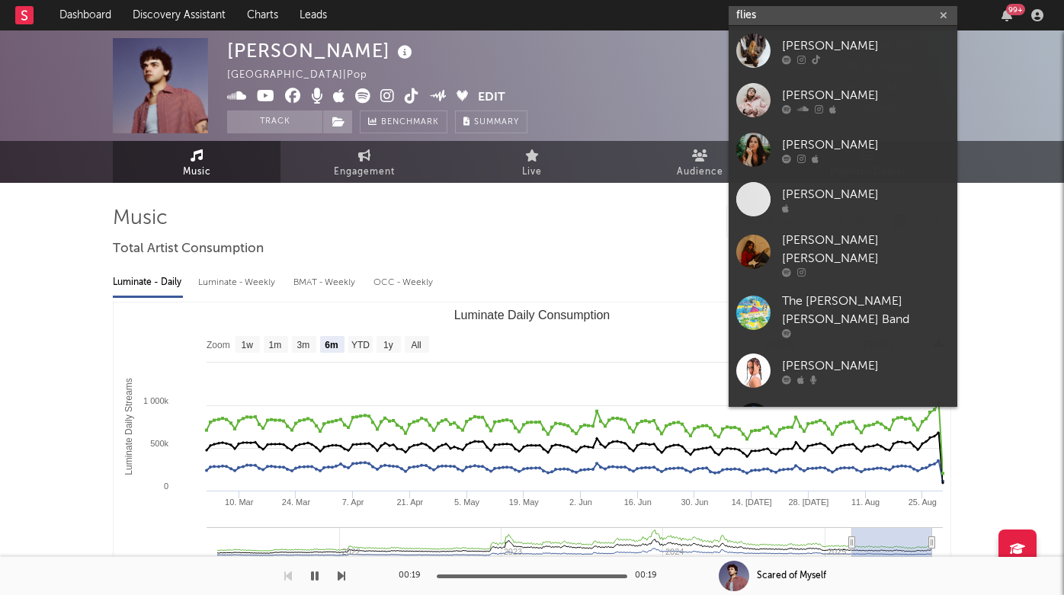
type input "flies"
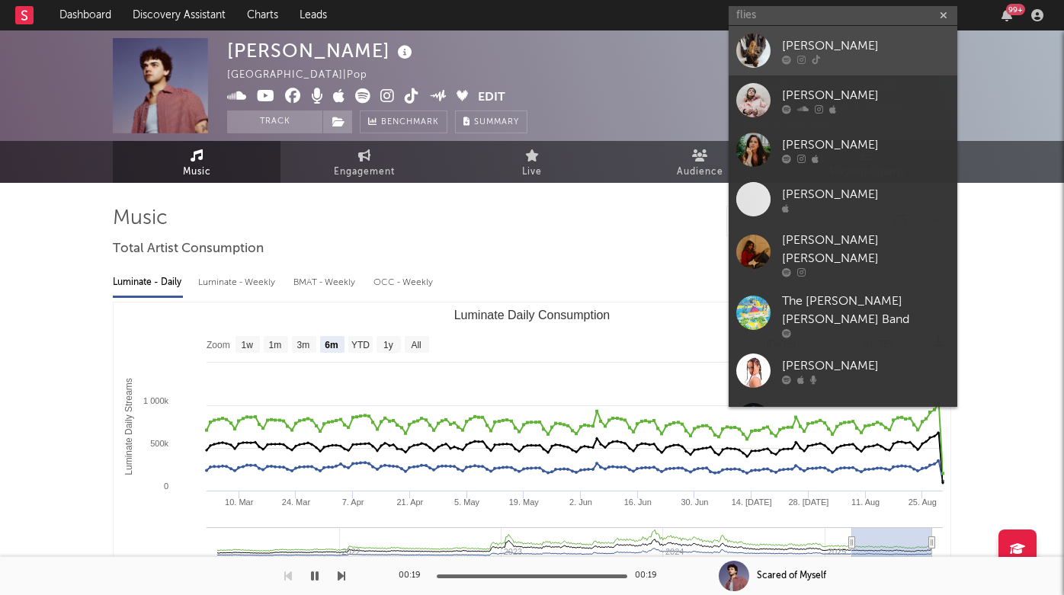
drag, startPoint x: 787, startPoint y: 21, endPoint x: 816, endPoint y: 48, distance: 39.4
click at [816, 48] on div "fliss" at bounding box center [866, 46] width 168 height 18
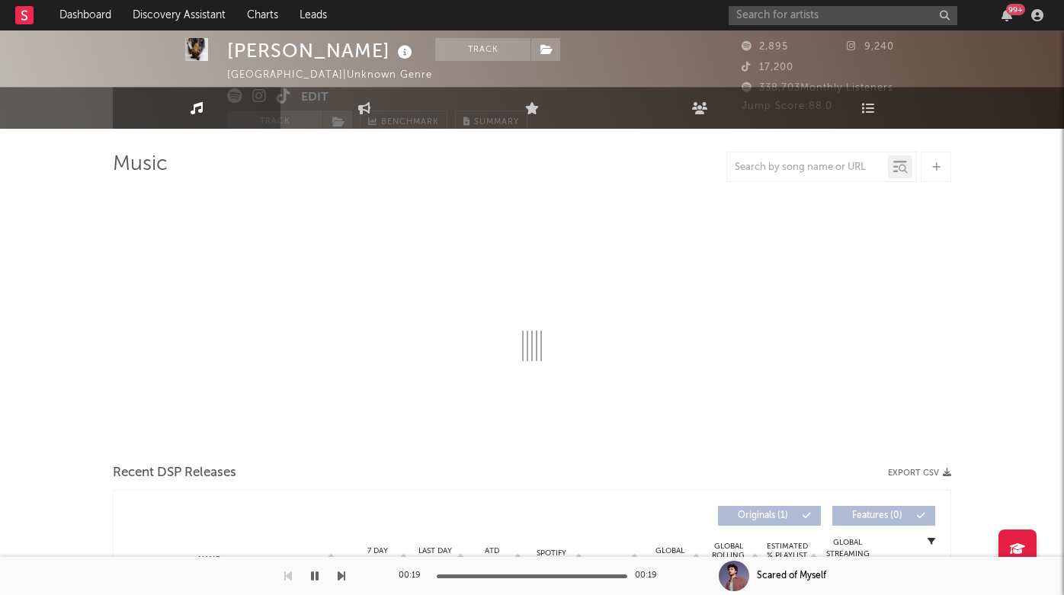
select select "1w"
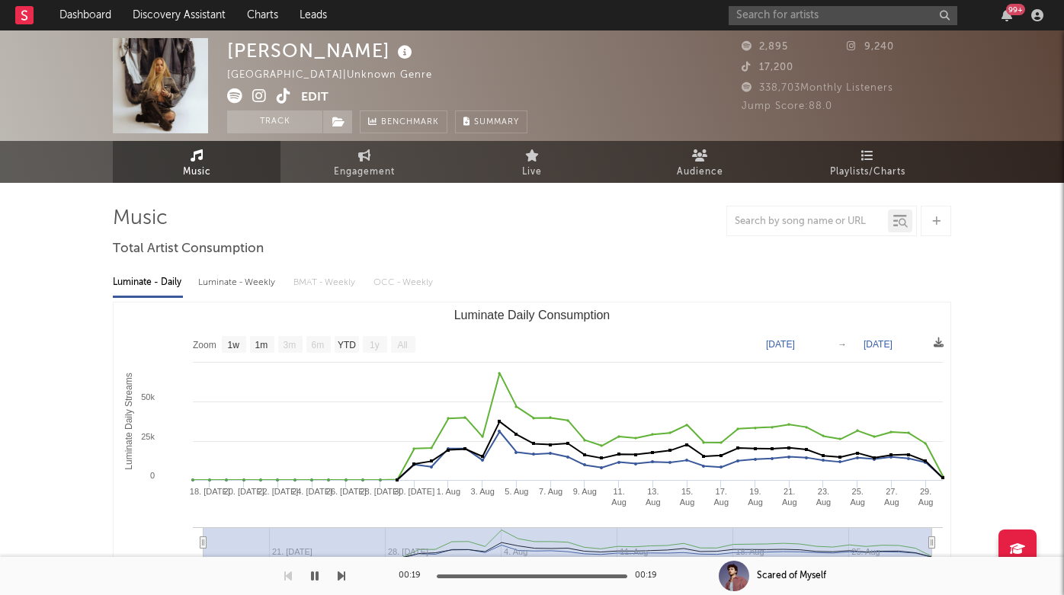
click at [265, 99] on icon at bounding box center [259, 95] width 14 height 15
click at [773, 13] on input "text" at bounding box center [843, 15] width 229 height 19
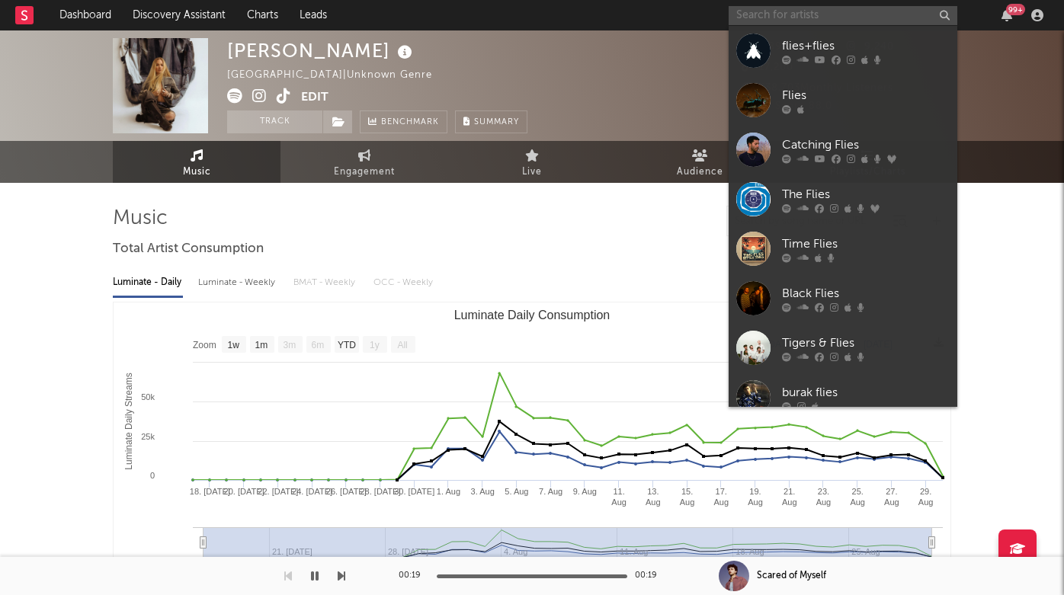
paste input "DANIEL ALLAN"
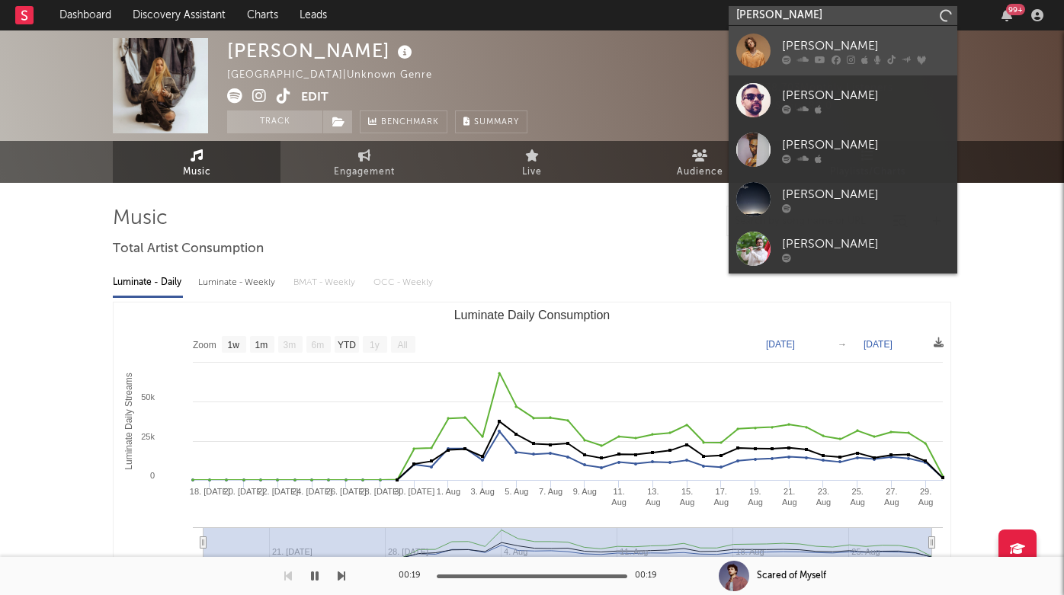
type input "DANIEL ALLA"
click at [821, 43] on div "Daniel Allan" at bounding box center [866, 46] width 168 height 18
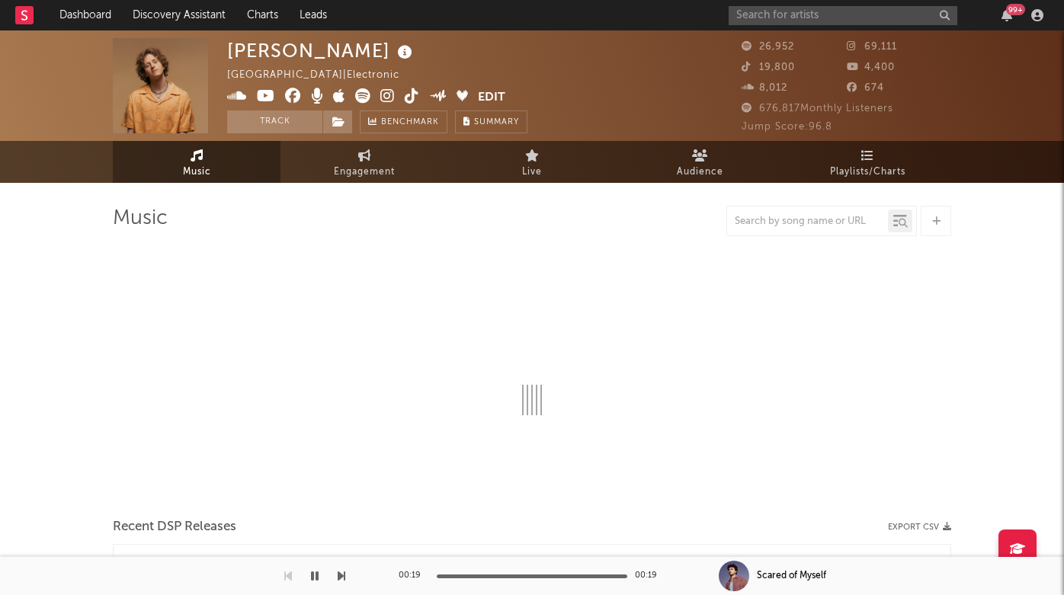
select select "6m"
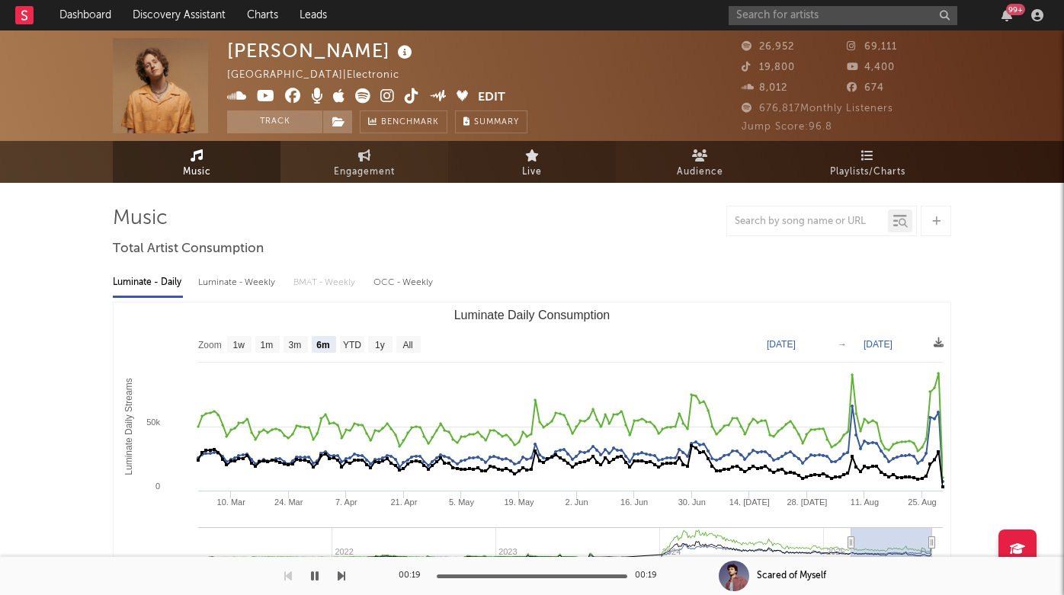
click at [522, 175] on span "Live" at bounding box center [532, 172] width 20 height 18
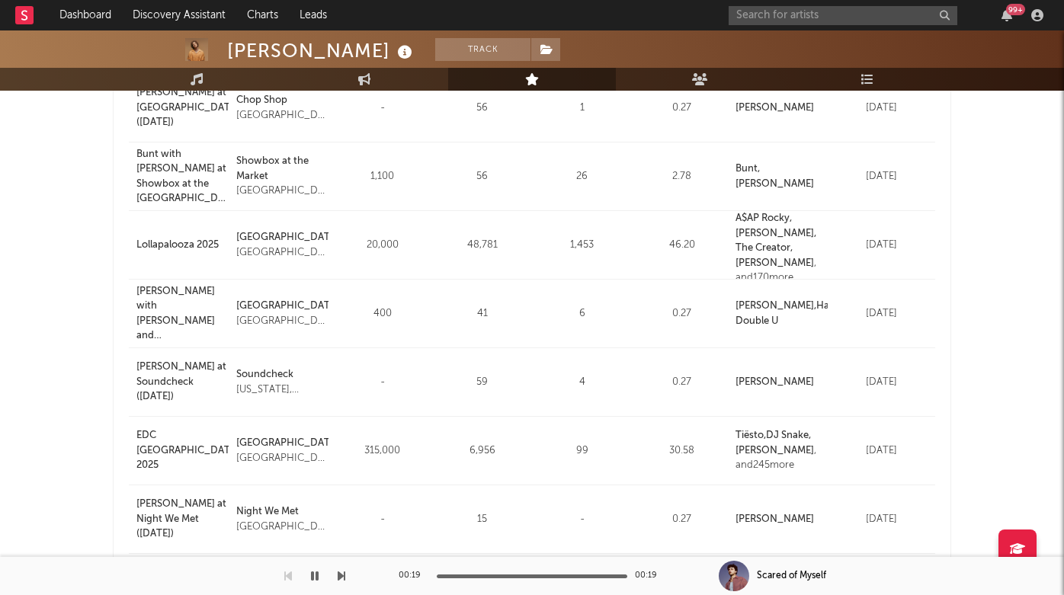
scroll to position [391, 0]
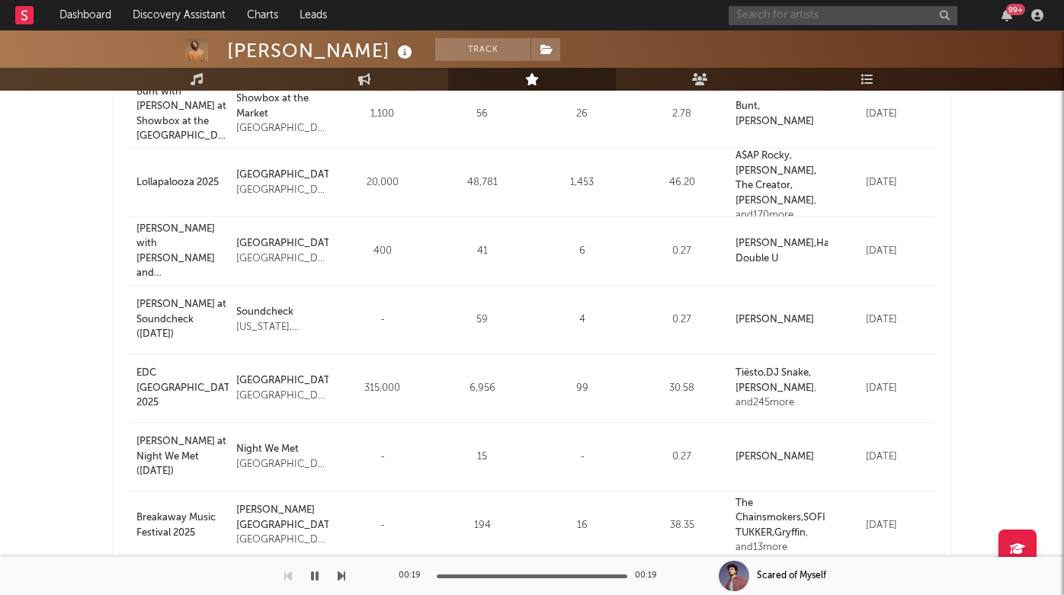
click at [786, 16] on input "text" at bounding box center [843, 15] width 229 height 19
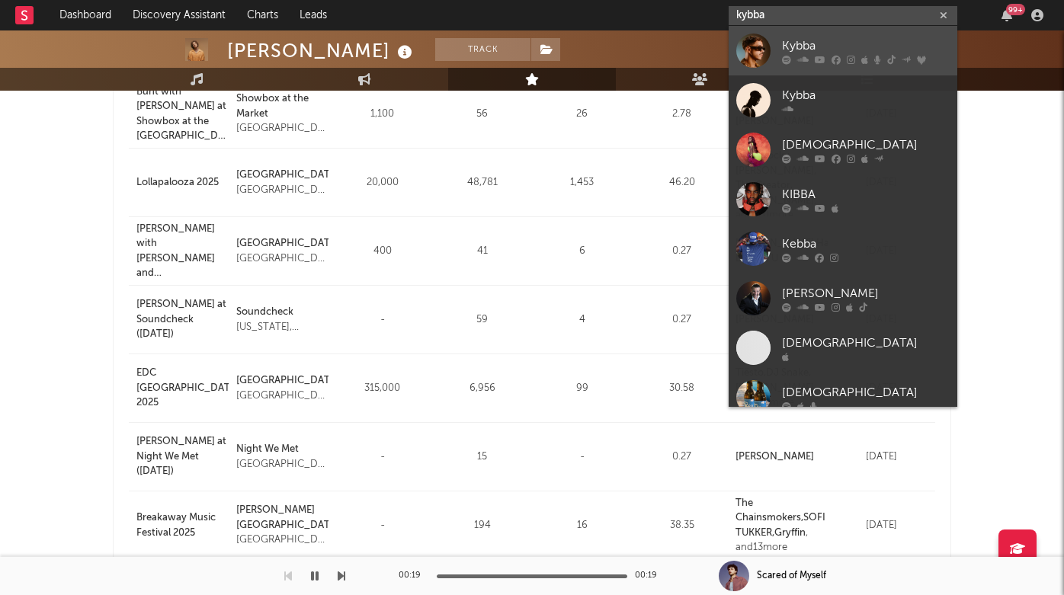
type input "kybba"
click at [828, 53] on div "Kybba" at bounding box center [866, 46] width 168 height 18
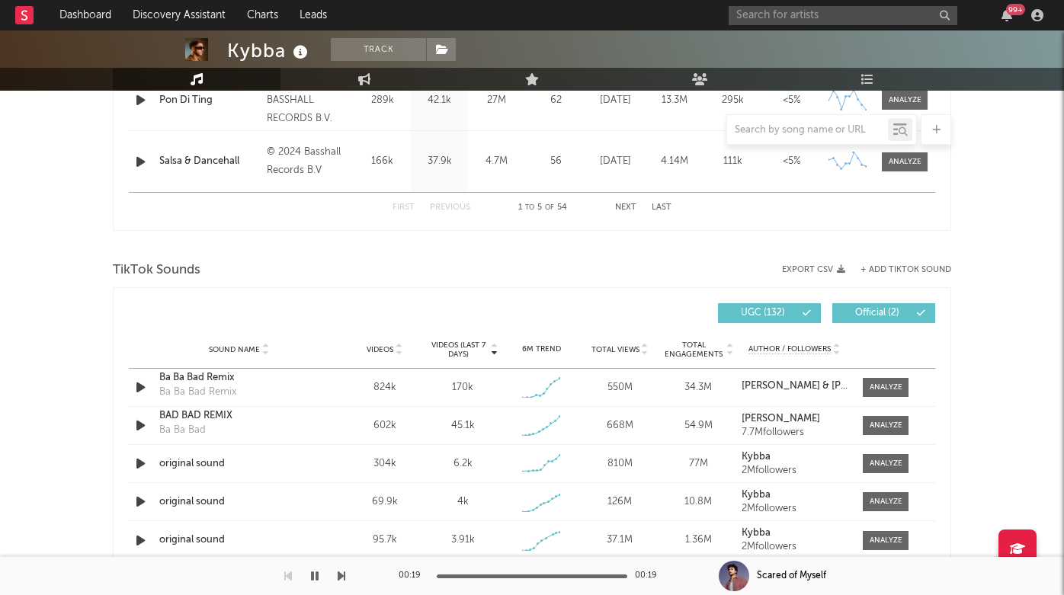
scroll to position [767, 0]
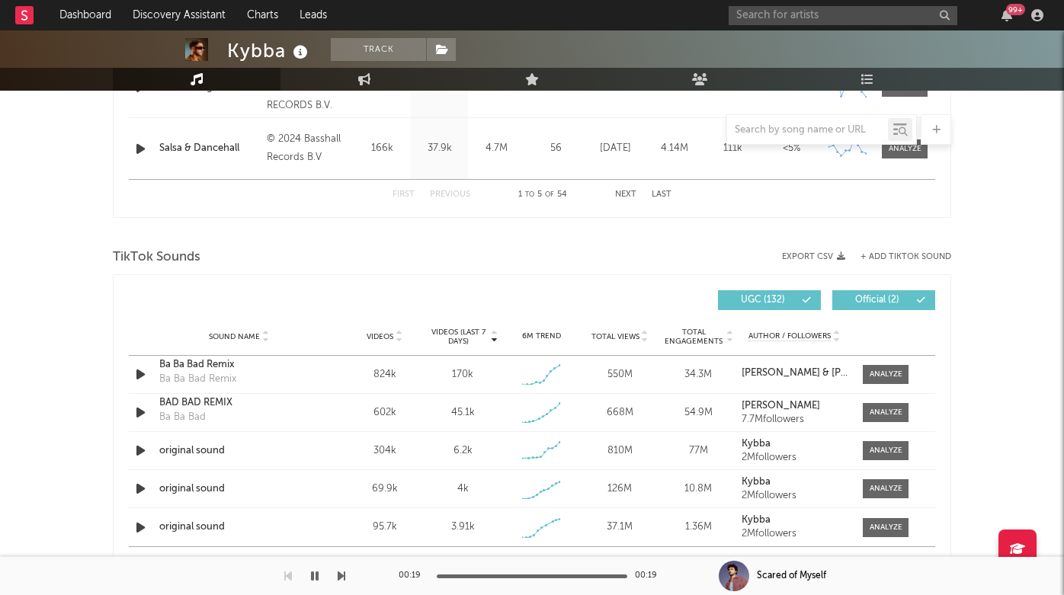
select select "6m"
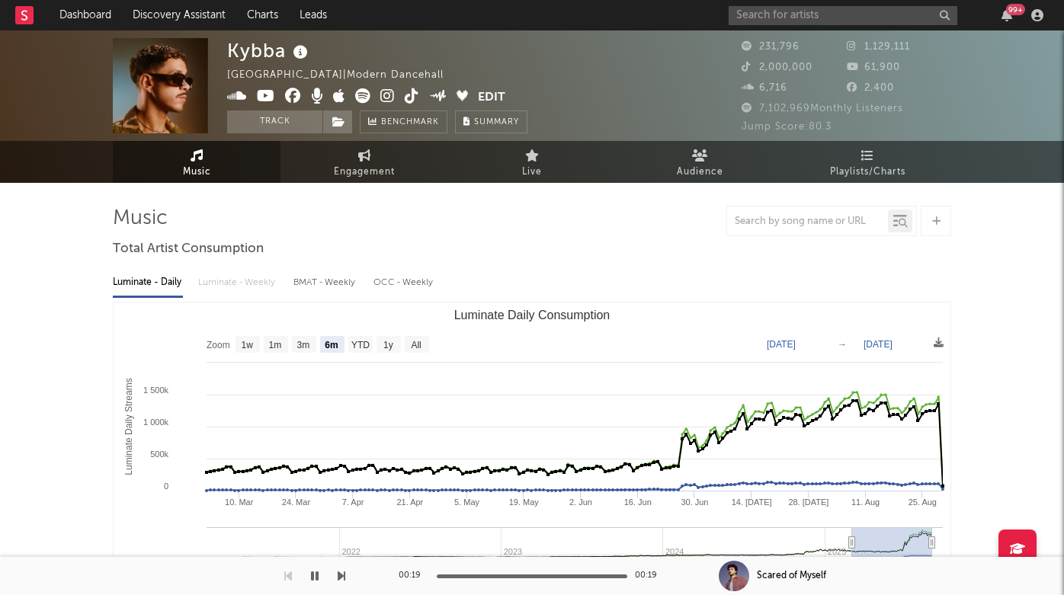
scroll to position [0, 0]
click at [389, 93] on icon at bounding box center [387, 95] width 14 height 15
click at [806, 17] on input "text" at bounding box center [843, 15] width 229 height 19
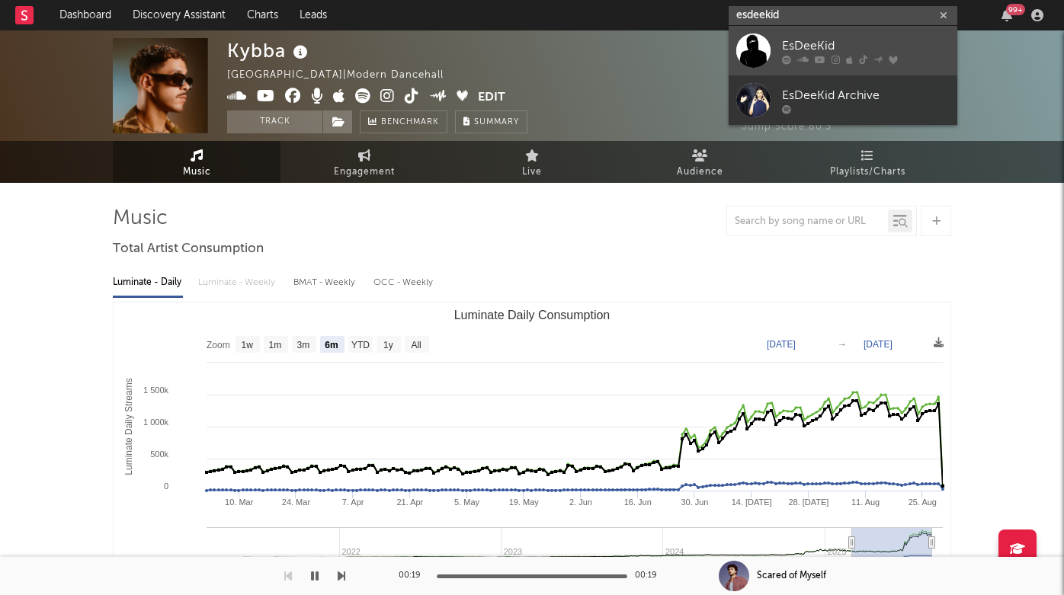
type input "esdeekid"
click at [833, 49] on div "EsDeeKid" at bounding box center [866, 46] width 168 height 18
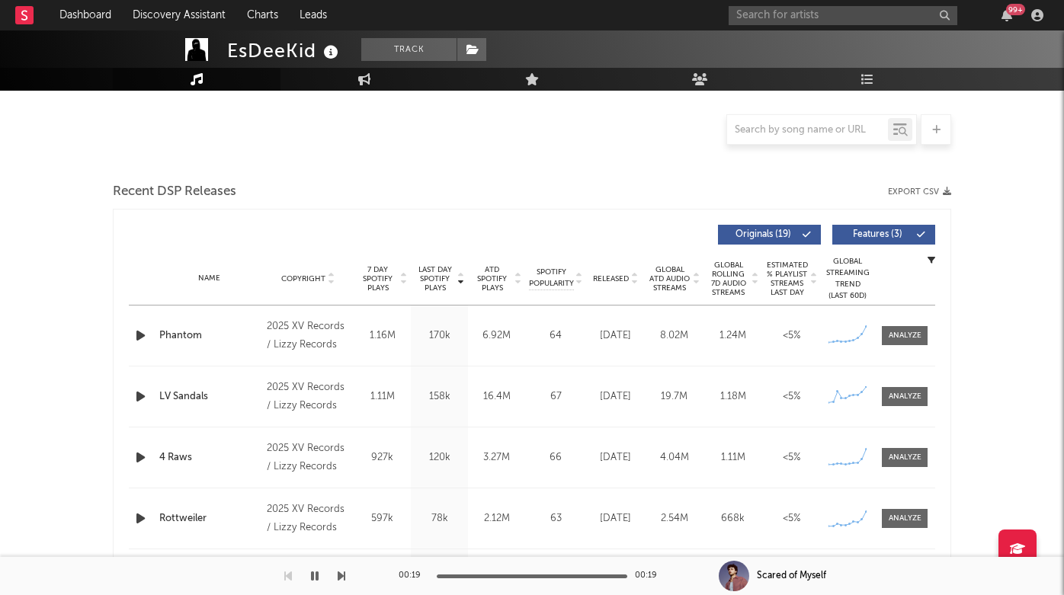
select select "6m"
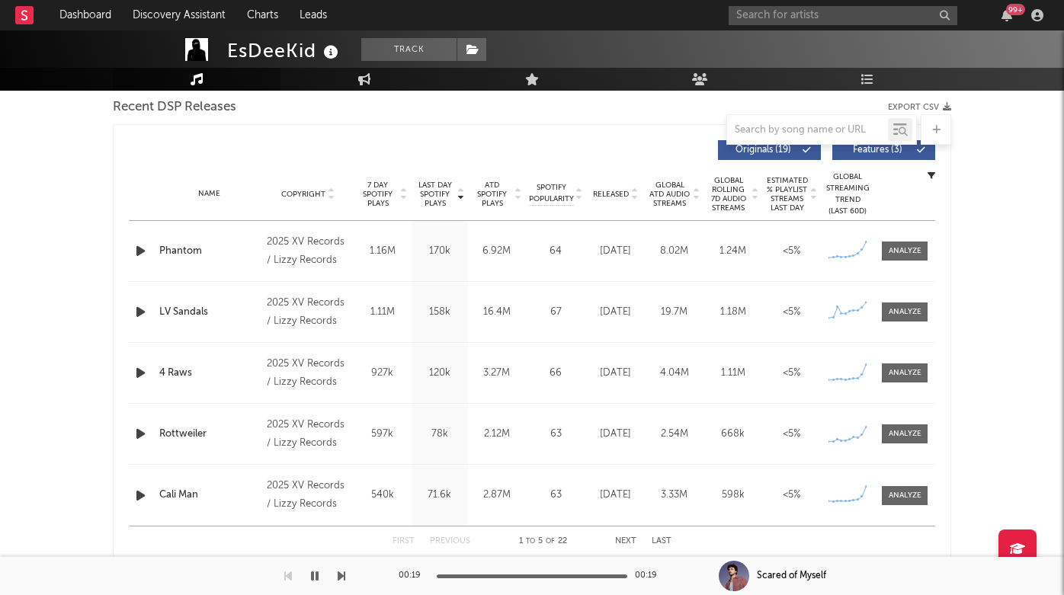
scroll to position [550, 0]
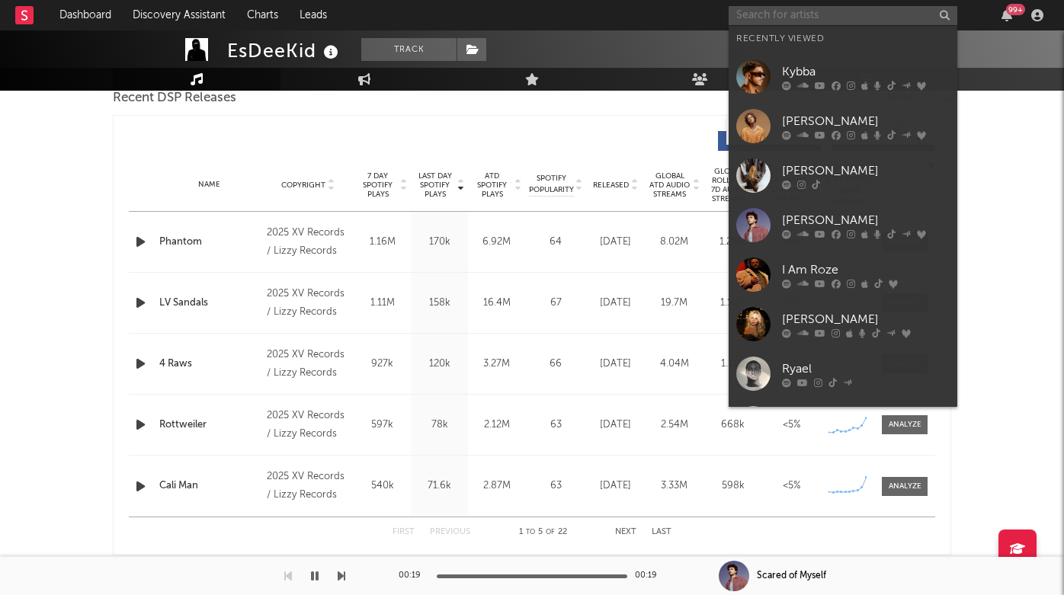
click at [790, 18] on input "text" at bounding box center [843, 15] width 229 height 19
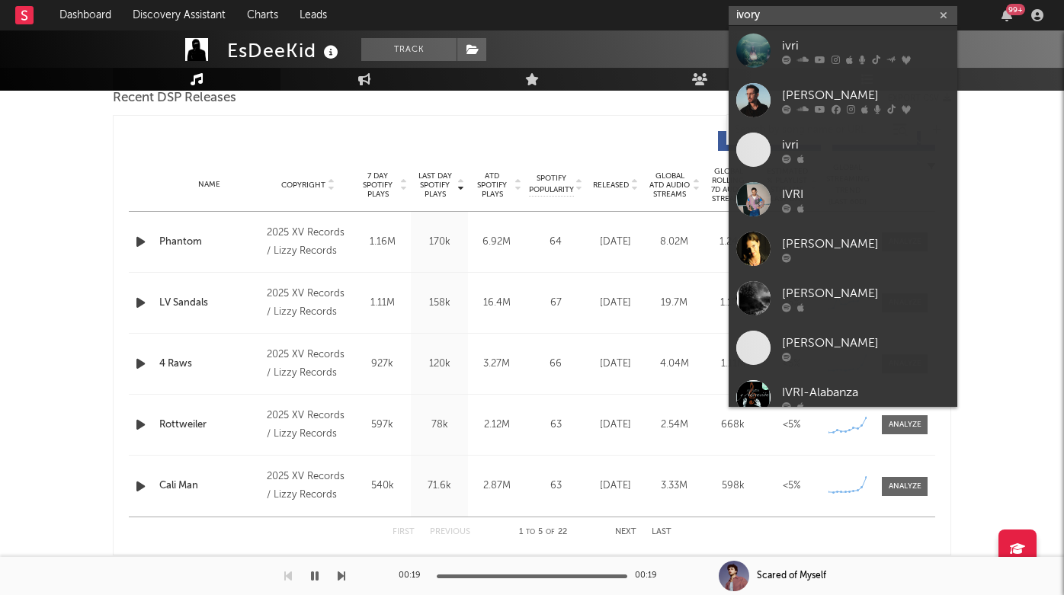
type input "ivory"
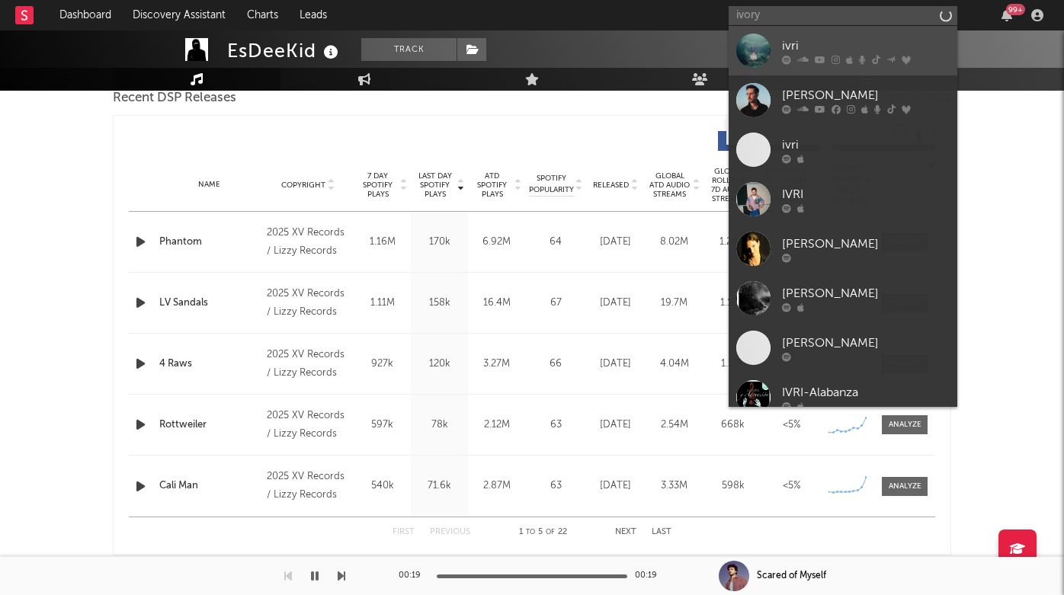
drag, startPoint x: 790, startPoint y: 18, endPoint x: 793, endPoint y: 66, distance: 48.1
click at [793, 66] on link "ivri" at bounding box center [843, 51] width 229 height 50
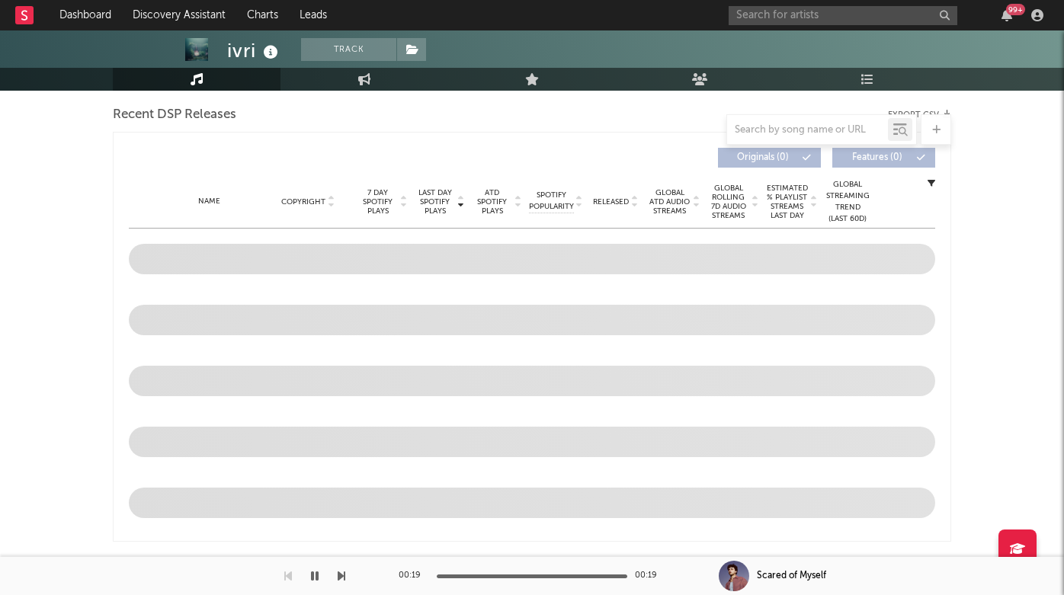
scroll to position [414, 0]
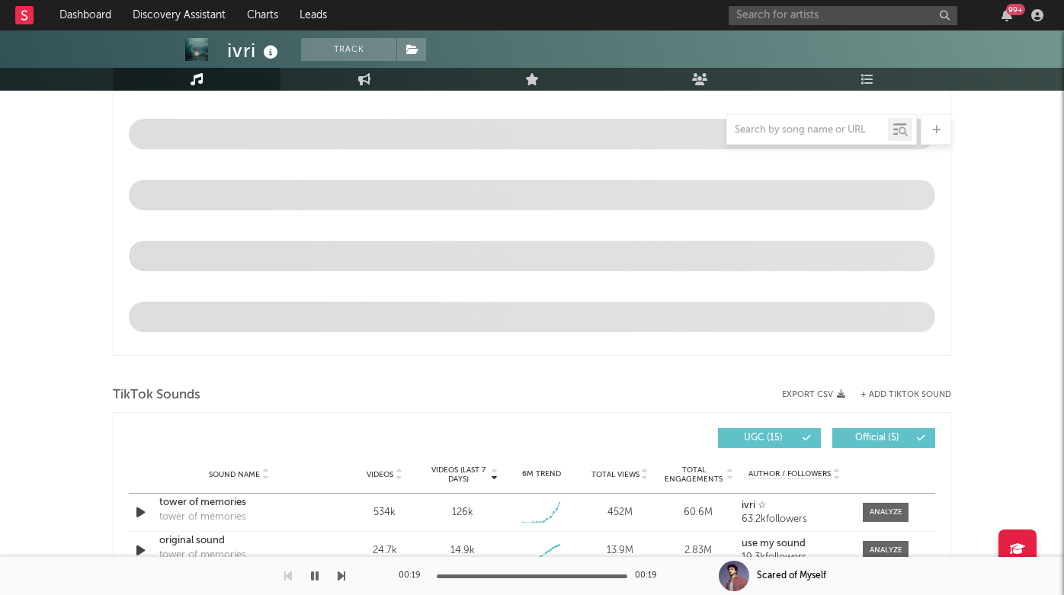
select select "6m"
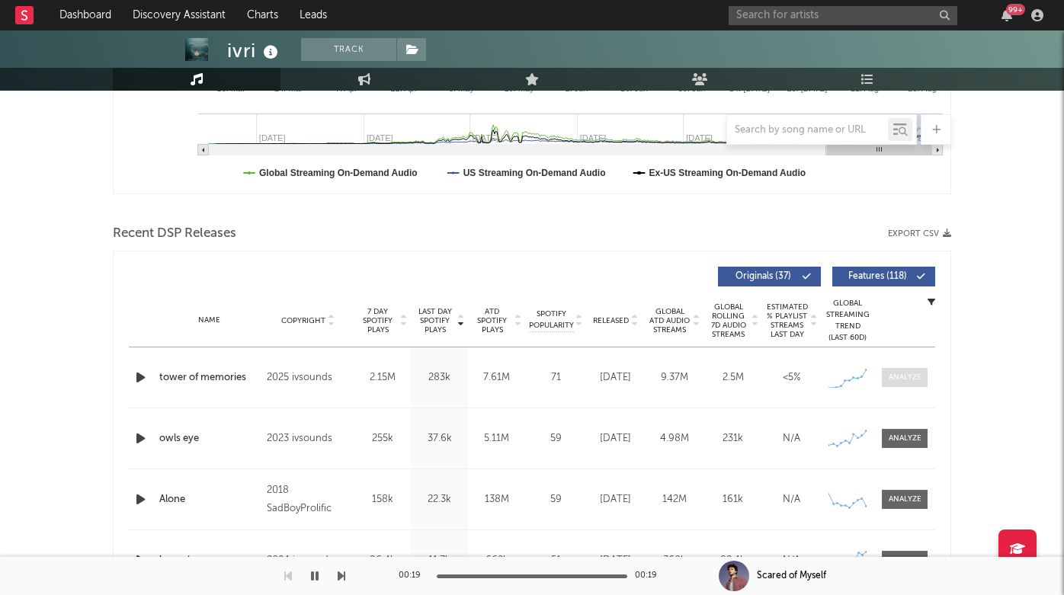
click at [894, 377] on div at bounding box center [905, 377] width 33 height 11
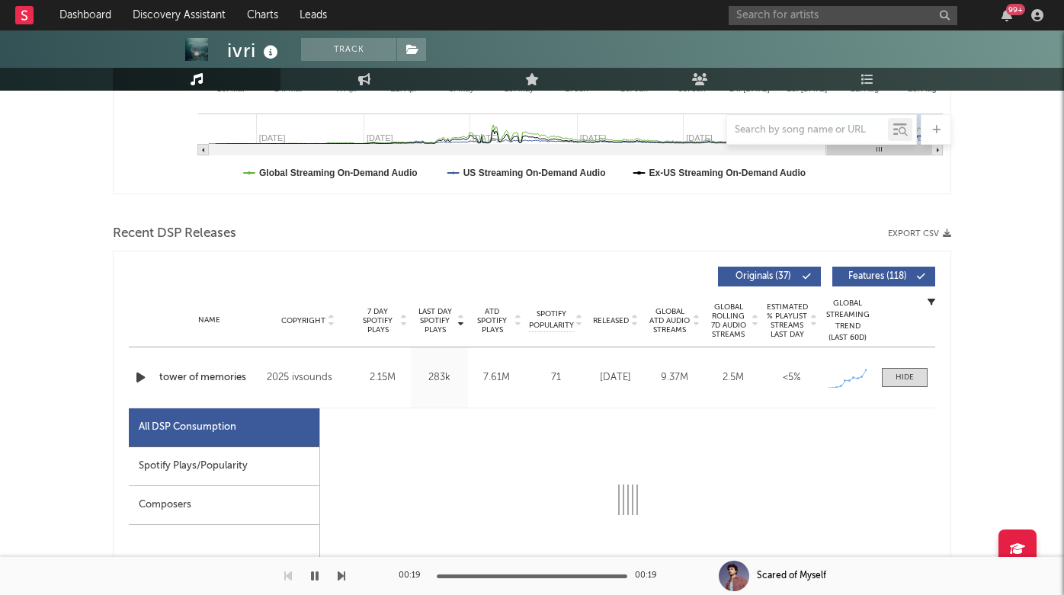
select select "1w"
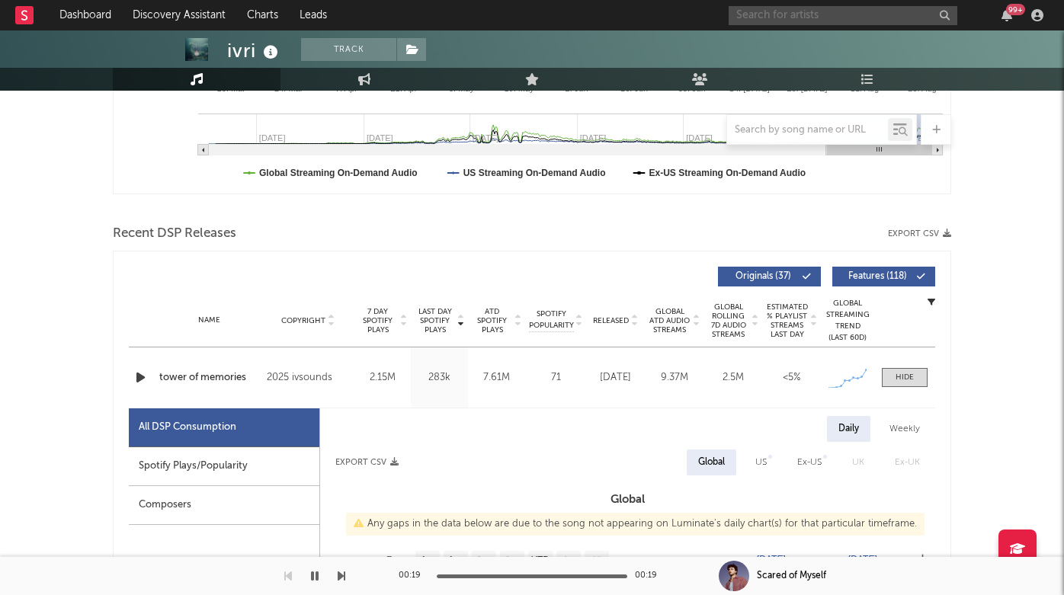
click at [785, 14] on input "text" at bounding box center [843, 15] width 229 height 19
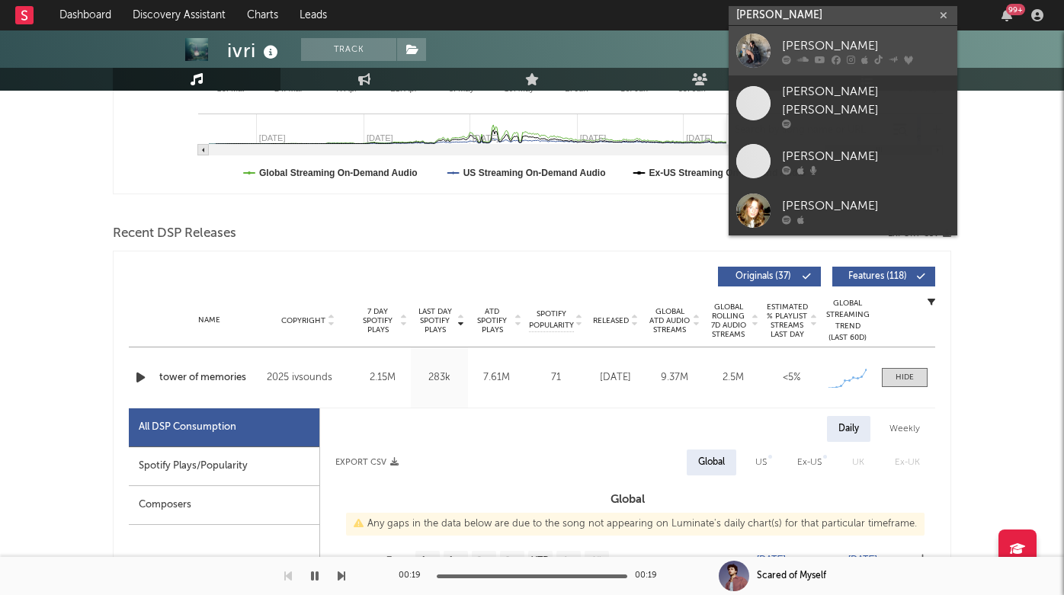
type input "Julia wolf"
click at [787, 53] on div "Julia Wolf" at bounding box center [866, 46] width 168 height 18
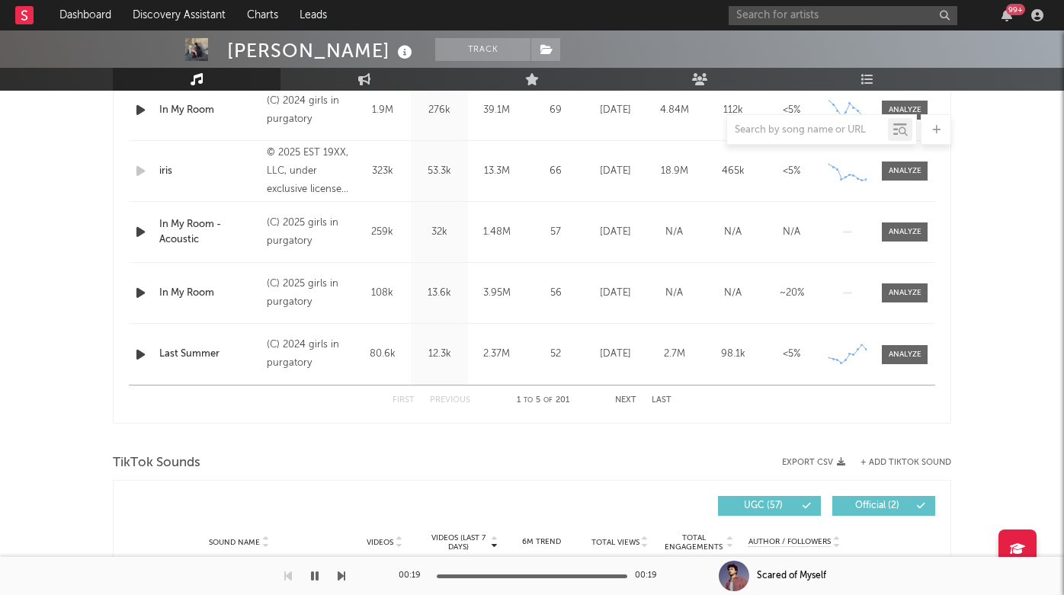
scroll to position [280, 0]
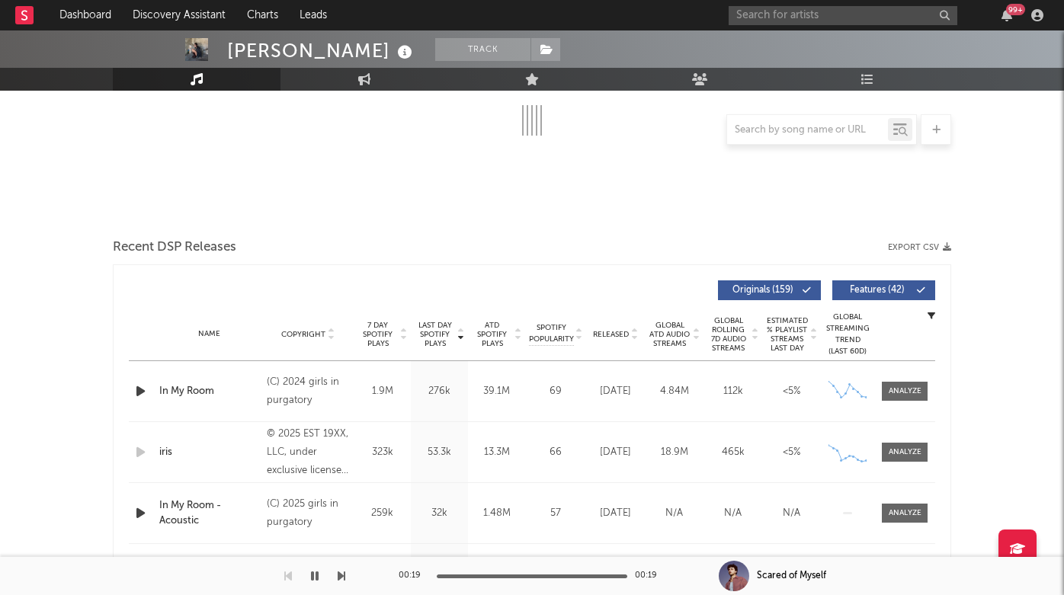
select select "6m"
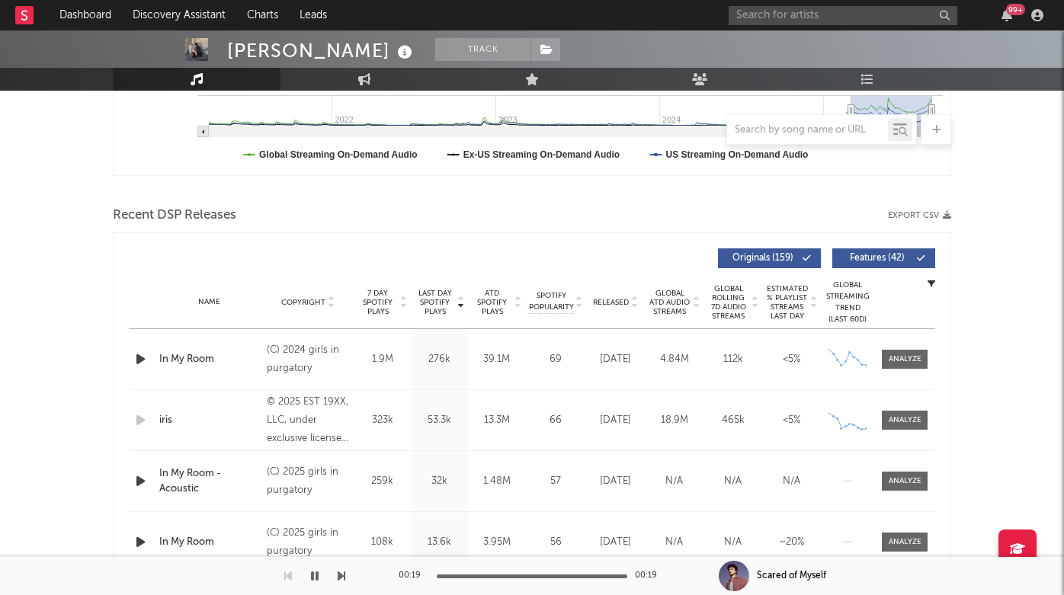
scroll to position [443, 0]
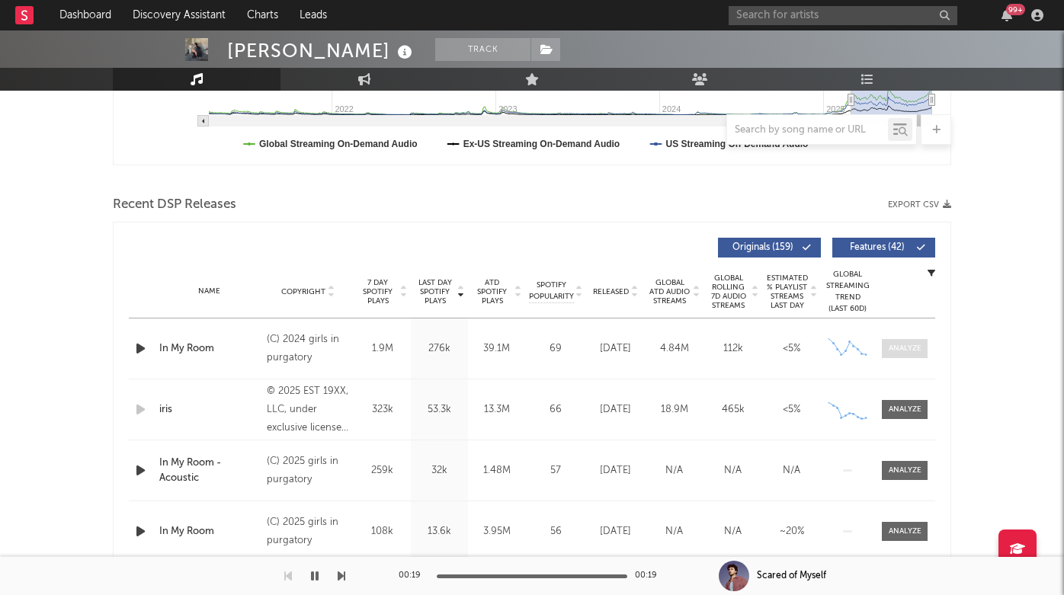
click at [908, 349] on div at bounding box center [905, 348] width 33 height 11
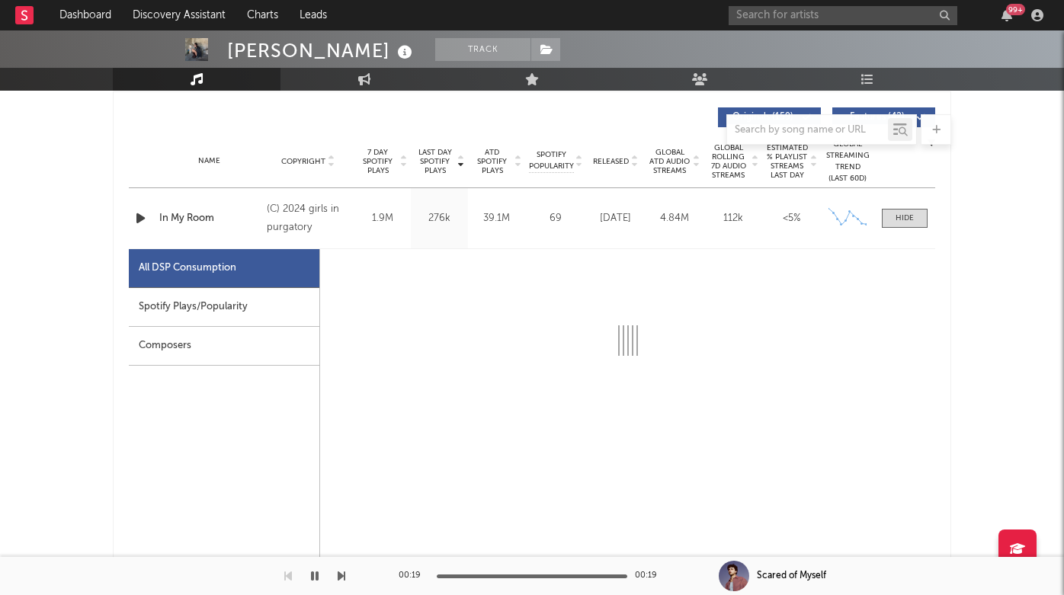
scroll to position [575, 0]
select select "6m"
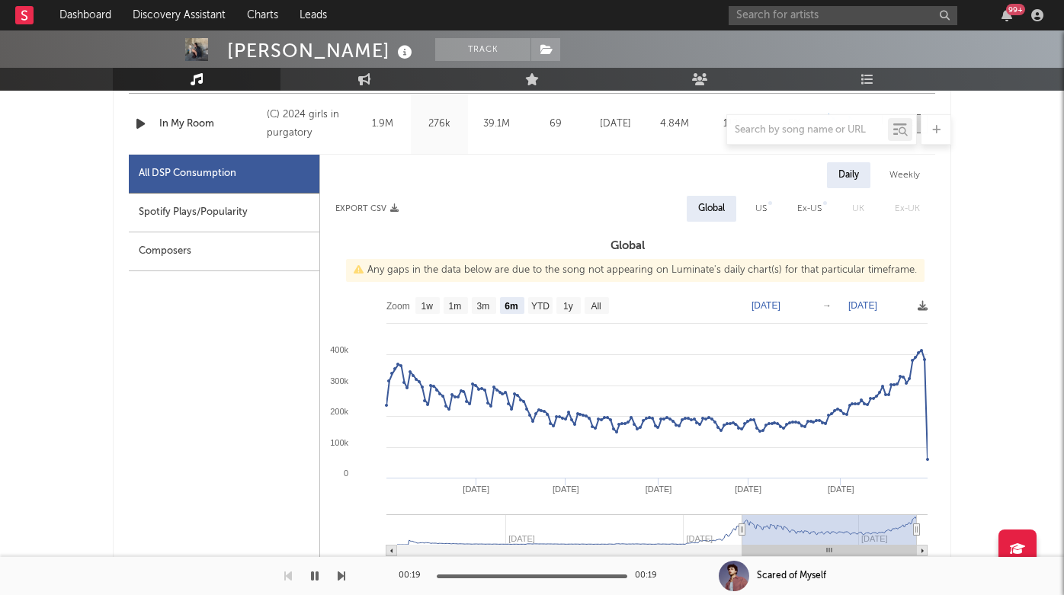
scroll to position [669, 0]
click at [756, 14] on input "text" at bounding box center [843, 15] width 229 height 19
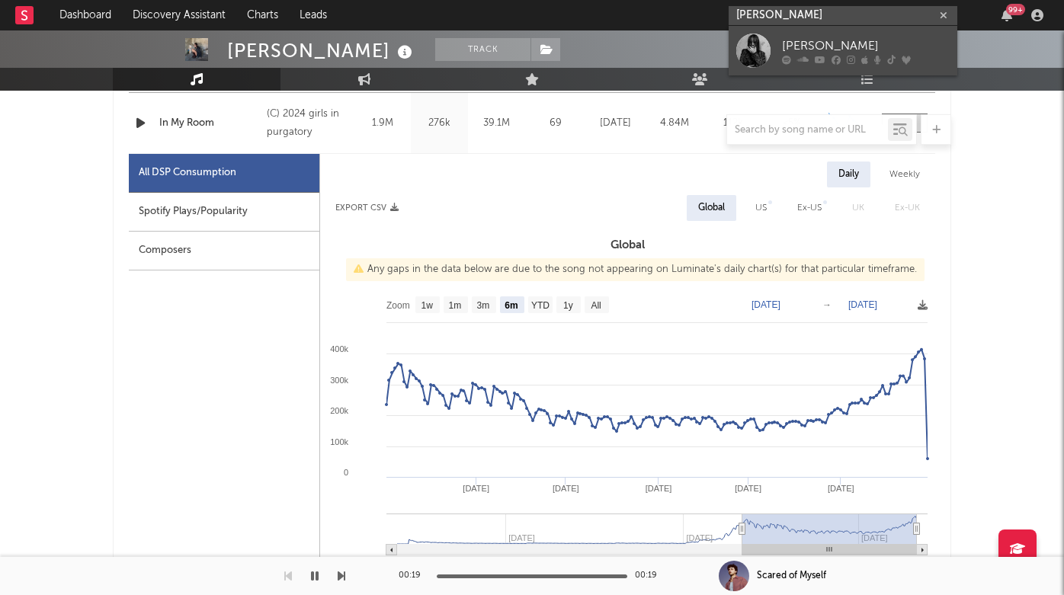
type input "Sofia isella"
click at [763, 43] on div at bounding box center [754, 51] width 34 height 34
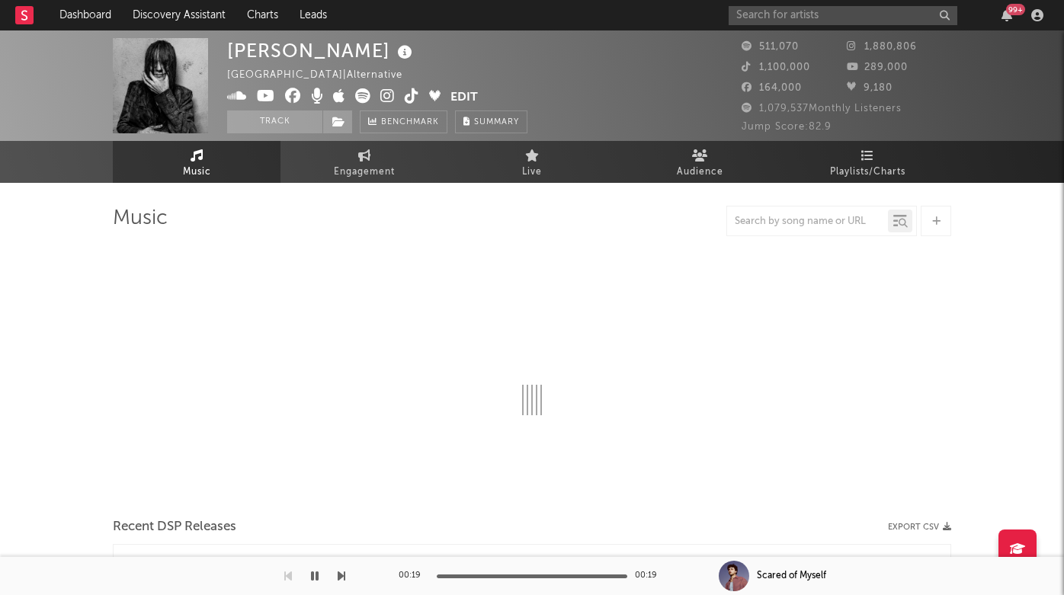
select select "6m"
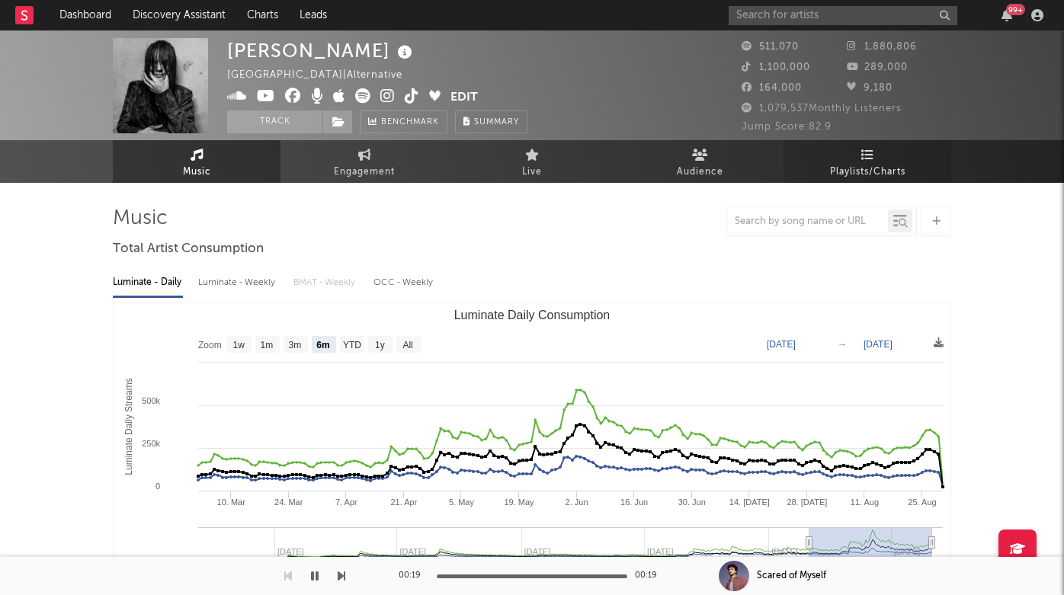
scroll to position [-1, 0]
click at [849, 159] on link "Playlists/Charts" at bounding box center [868, 161] width 168 height 43
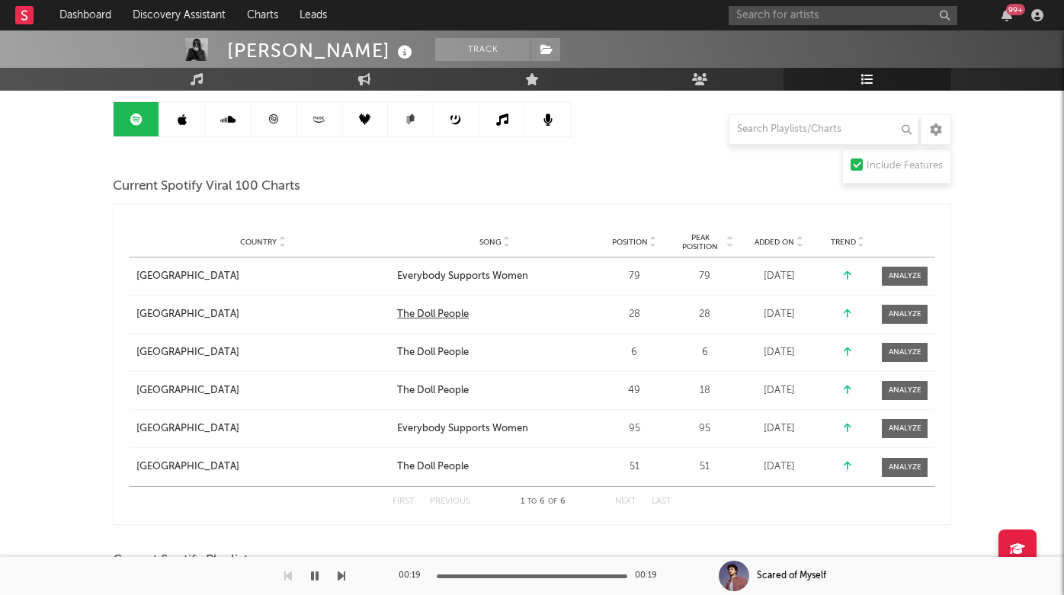
scroll to position [162, 0]
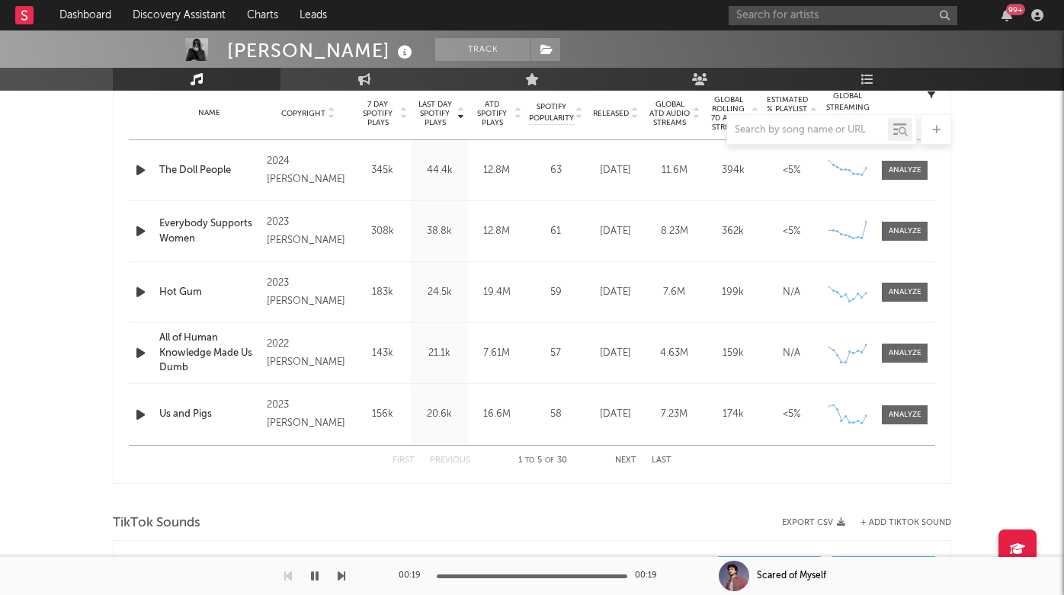
select select "6m"
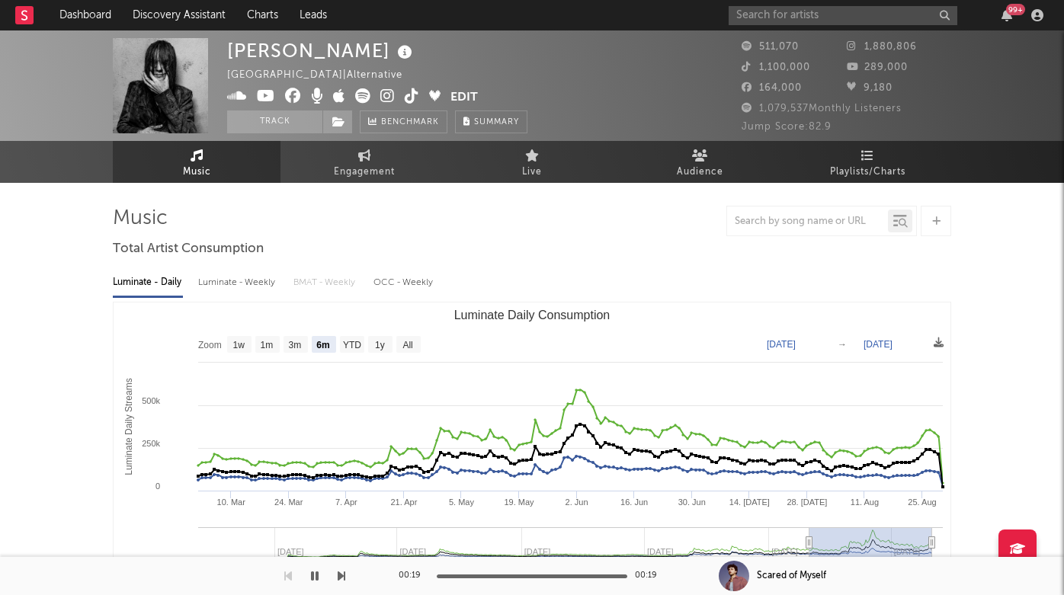
click at [379, 91] on span at bounding box center [338, 97] width 223 height 19
click at [393, 99] on icon at bounding box center [387, 95] width 14 height 15
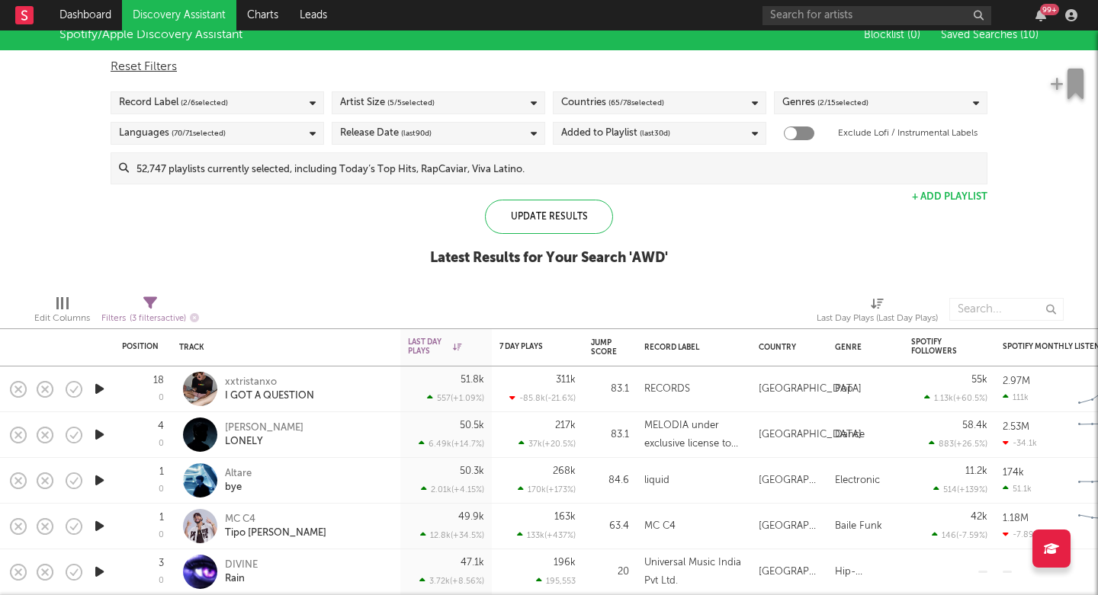
click at [821, 101] on span "( 2 / 15 selected)" at bounding box center [842, 103] width 51 height 18
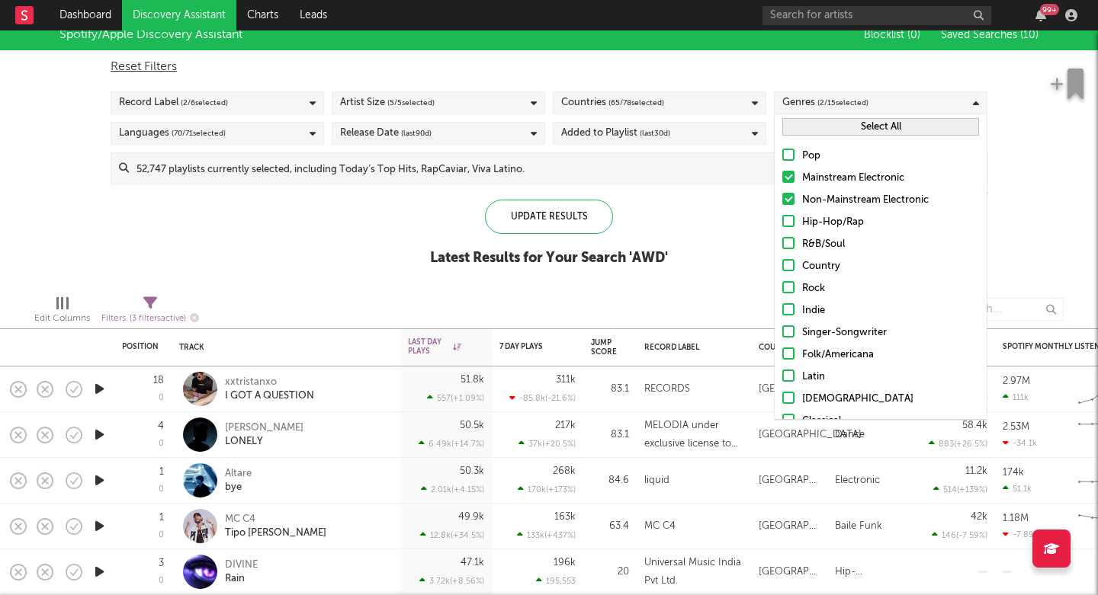
click at [809, 131] on button "Select All" at bounding box center [880, 127] width 197 height 18
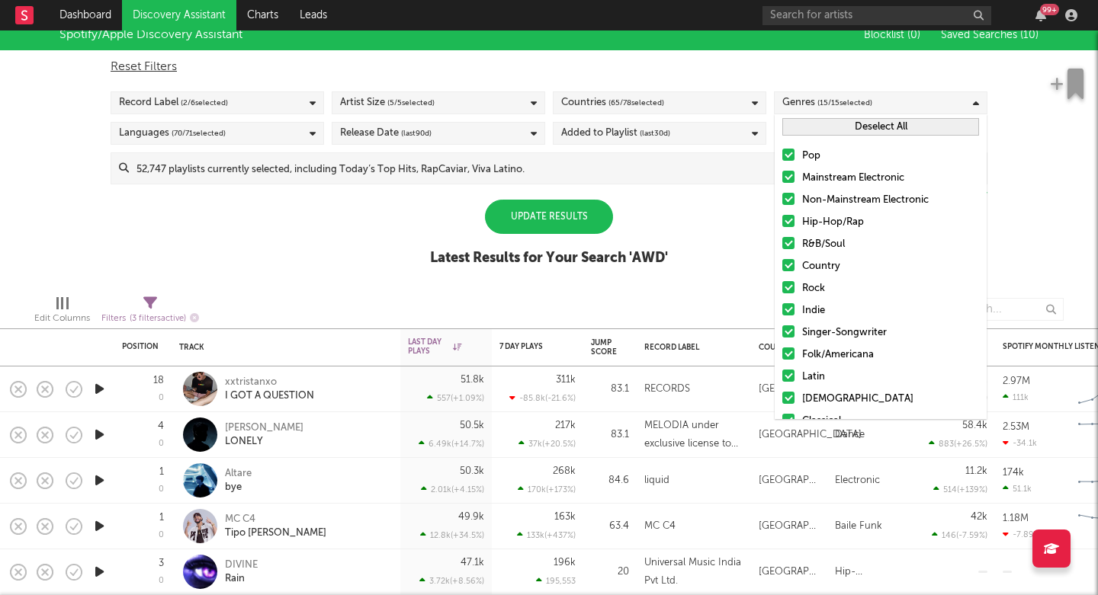
click at [297, 260] on div "Spotify/Apple Discovery Assistant Blocklist ( 0 ) Saved Searches ( 10 ) Reset F…" at bounding box center [549, 151] width 1098 height 263
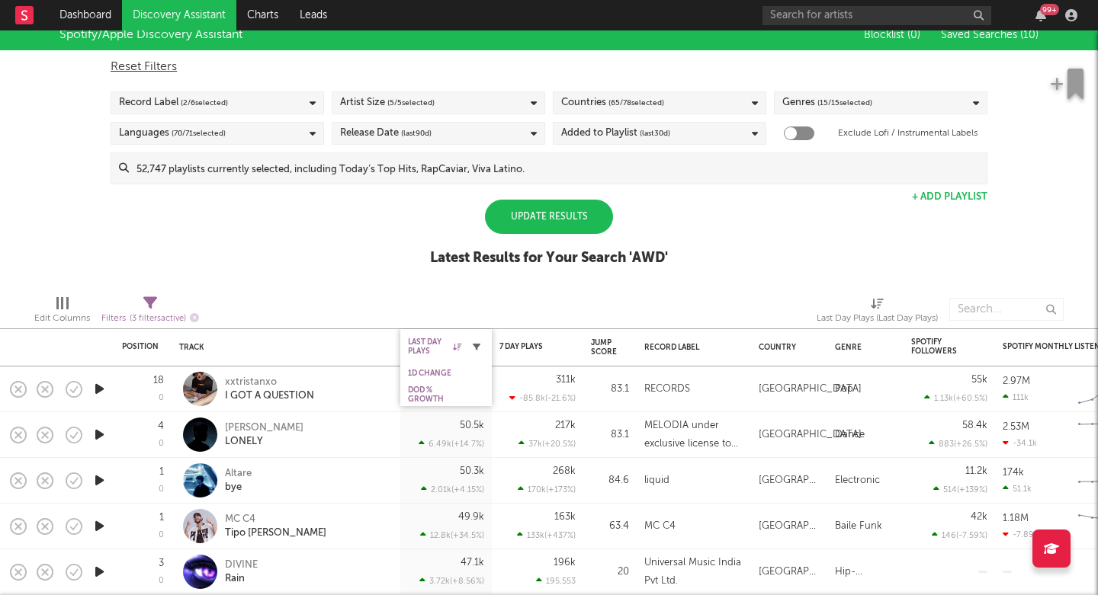
click at [478, 348] on icon "button" at bounding box center [477, 347] width 8 height 8
select select "max"
select select "between"
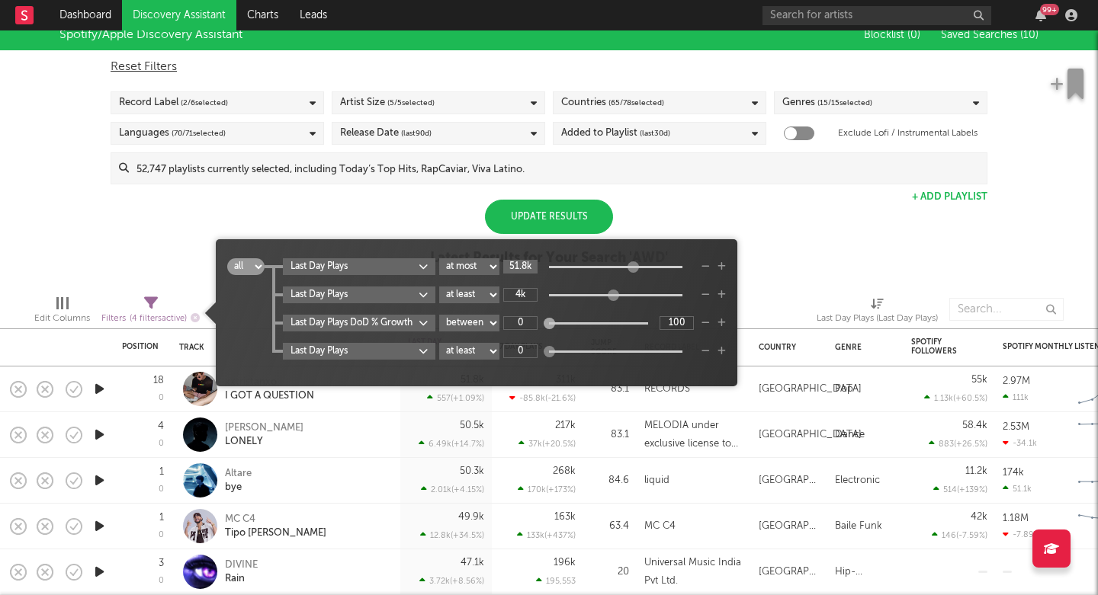
click at [531, 271] on input "51.8k" at bounding box center [520, 267] width 34 height 14
type input "5M"
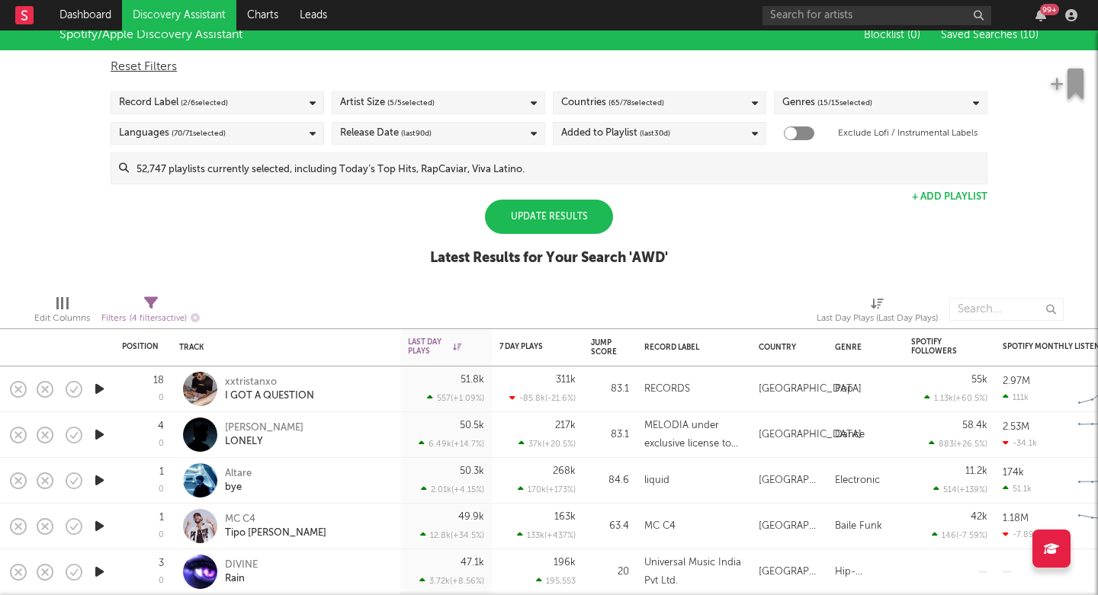
click at [541, 223] on div "Update Results" at bounding box center [549, 217] width 128 height 34
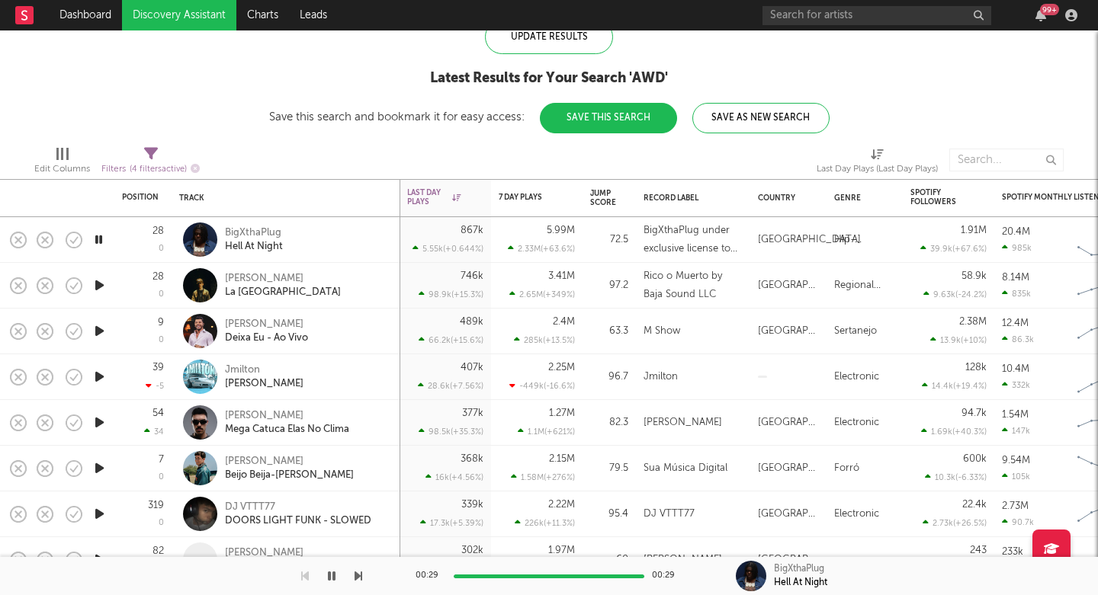
click at [101, 284] on icon "button" at bounding box center [99, 285] width 16 height 19
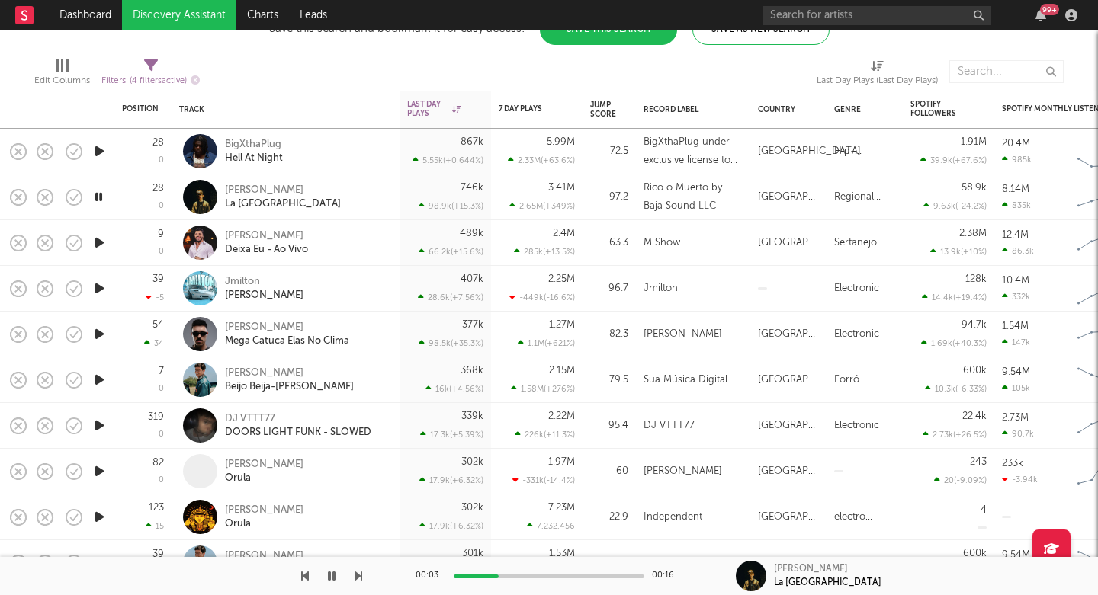
click at [360, 575] on icon "button" at bounding box center [359, 576] width 8 height 12
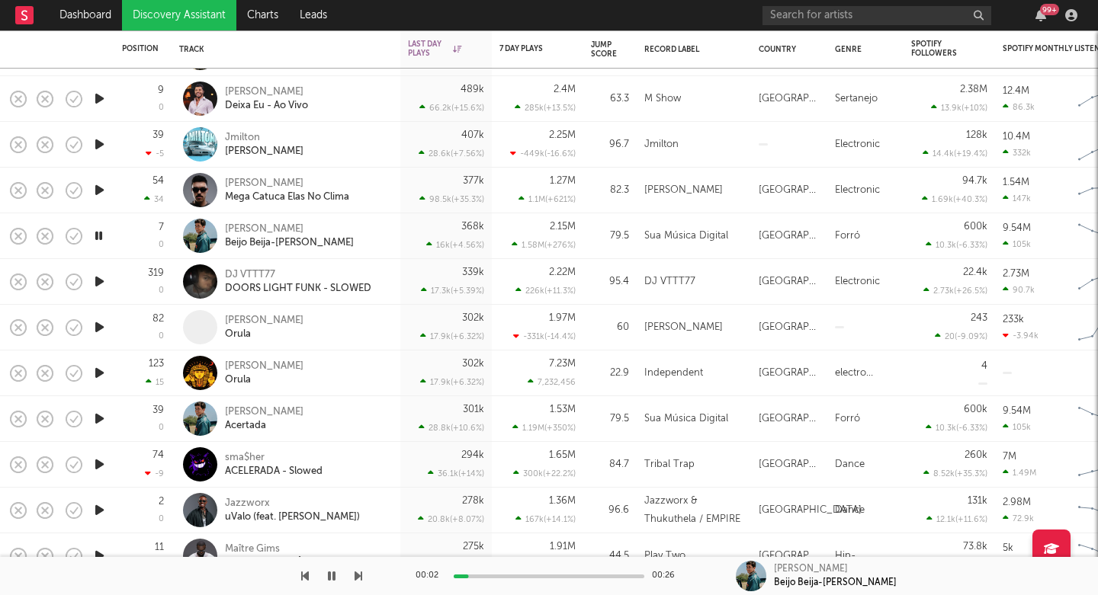
click at [355, 574] on icon "button" at bounding box center [359, 576] width 8 height 12
click at [355, 575] on icon "button" at bounding box center [359, 576] width 8 height 12
click at [263, 284] on div "DOORS LIGHT FUNK - SLOWED" at bounding box center [298, 289] width 146 height 14
click at [355, 583] on button "button" at bounding box center [359, 576] width 8 height 38
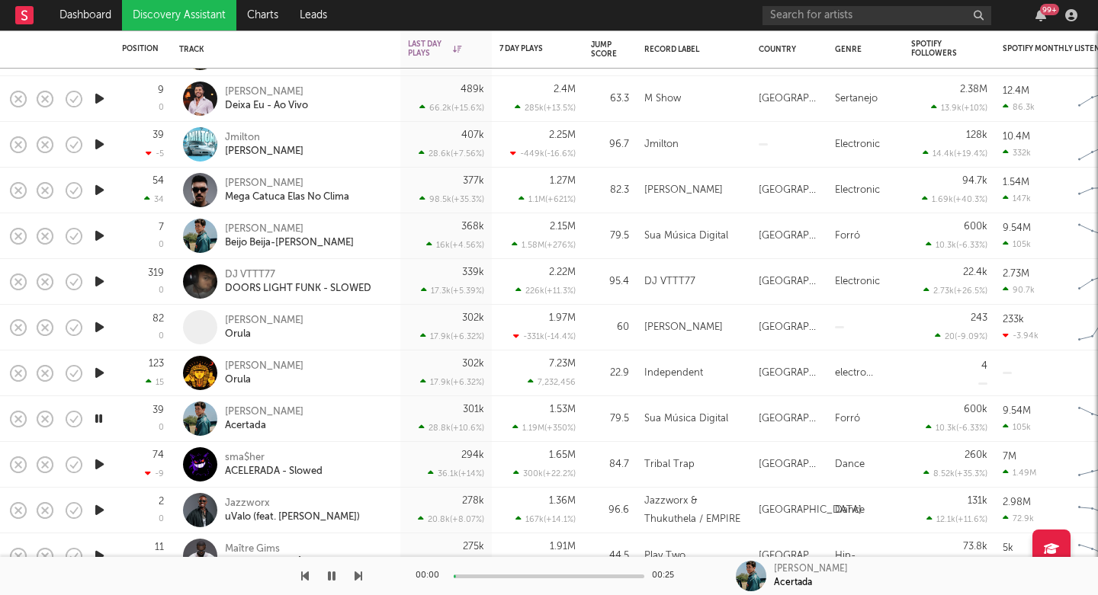
click at [355, 583] on button "button" at bounding box center [359, 576] width 8 height 38
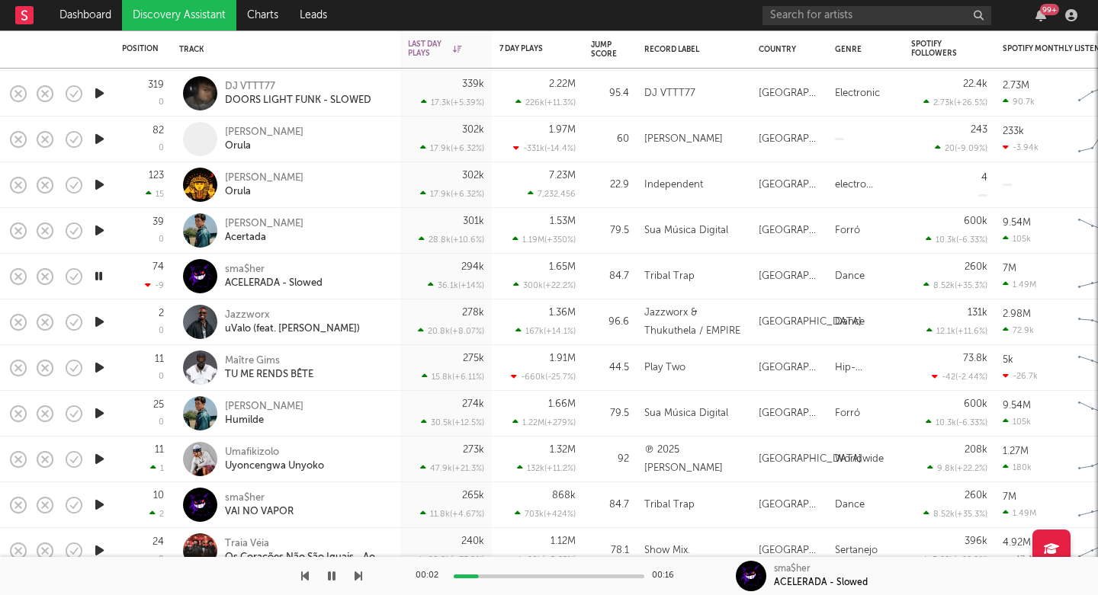
click at [354, 576] on div at bounding box center [181, 576] width 362 height 38
click at [356, 574] on icon "button" at bounding box center [359, 576] width 8 height 12
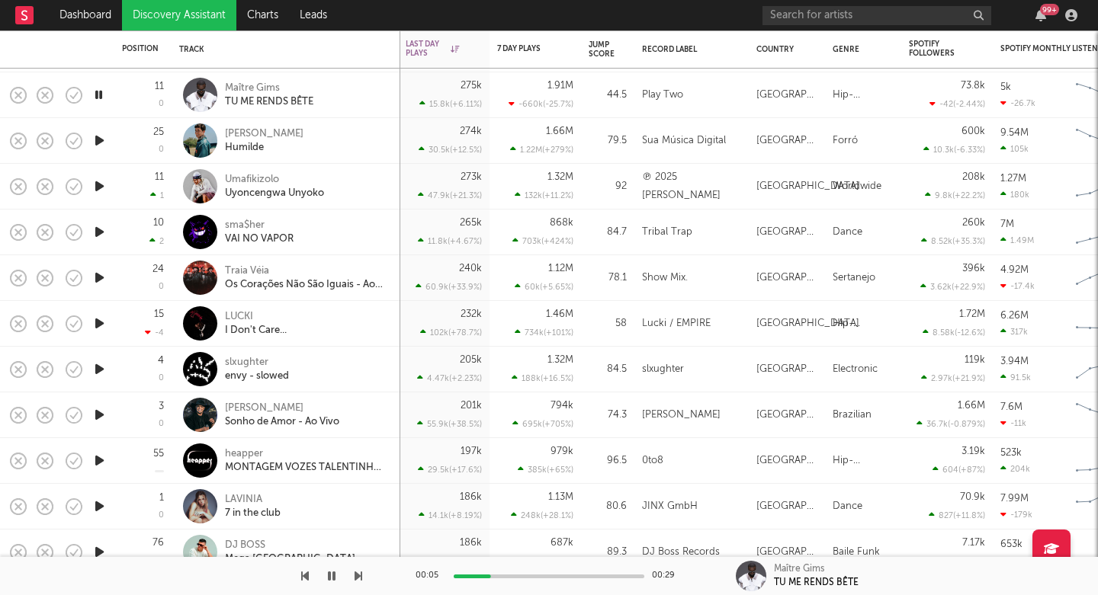
click at [359, 576] on icon "button" at bounding box center [359, 576] width 8 height 12
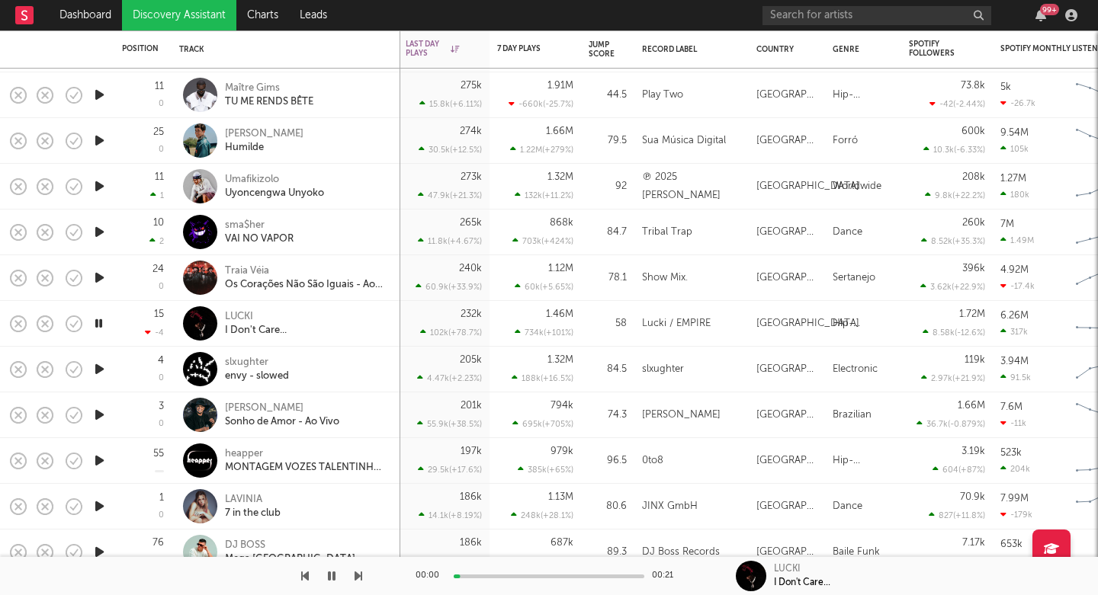
click at [360, 576] on icon "button" at bounding box center [359, 576] width 8 height 12
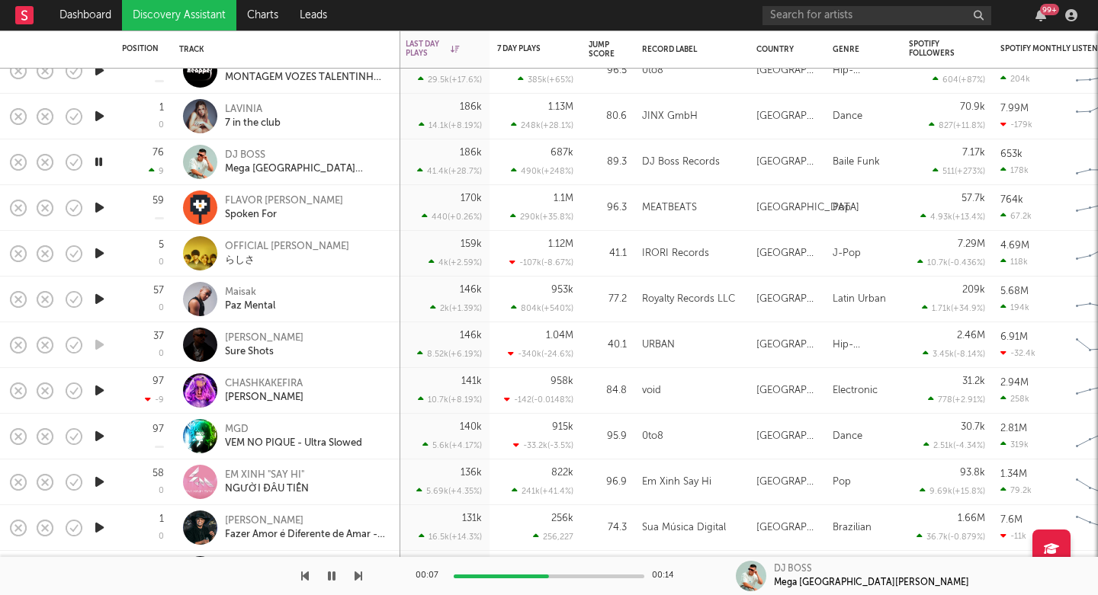
click at [99, 206] on icon "button" at bounding box center [99, 207] width 16 height 19
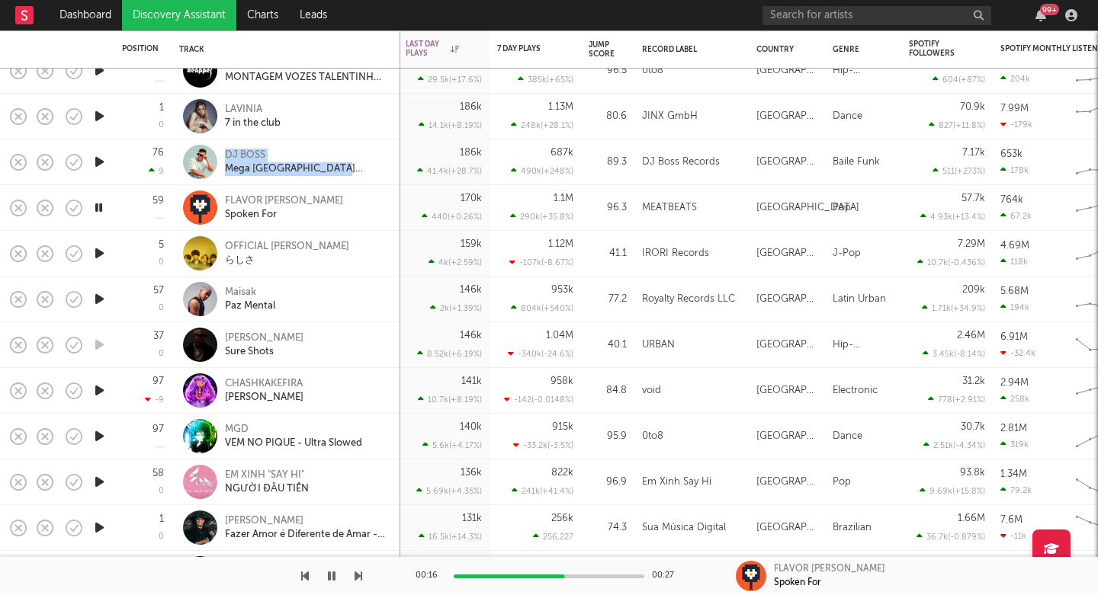
click at [356, 578] on icon "button" at bounding box center [359, 576] width 8 height 12
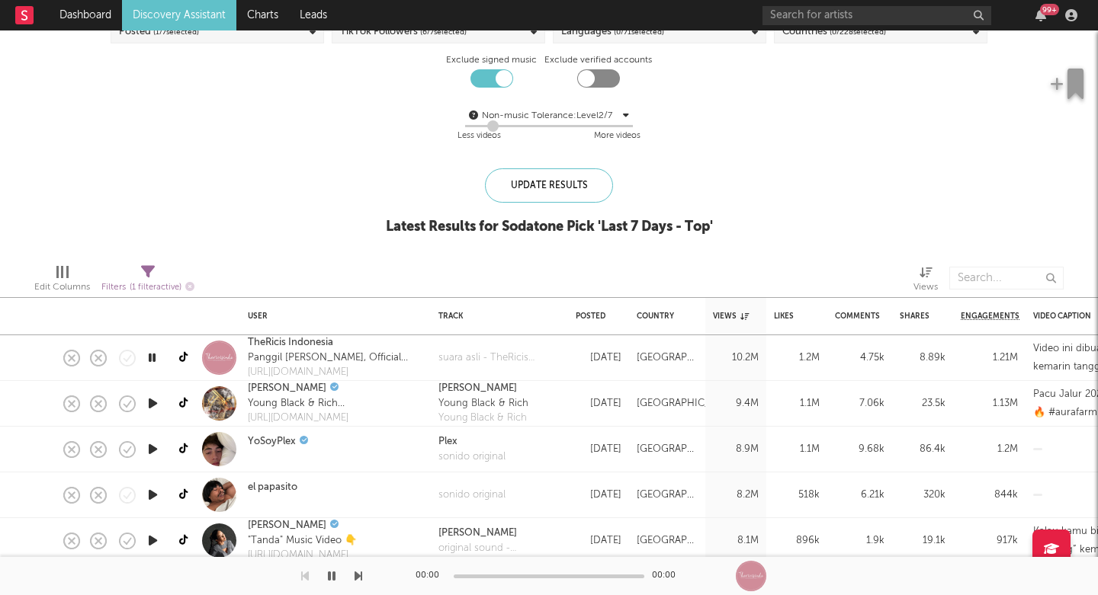
click at [153, 406] on icon "button" at bounding box center [153, 403] width 16 height 19
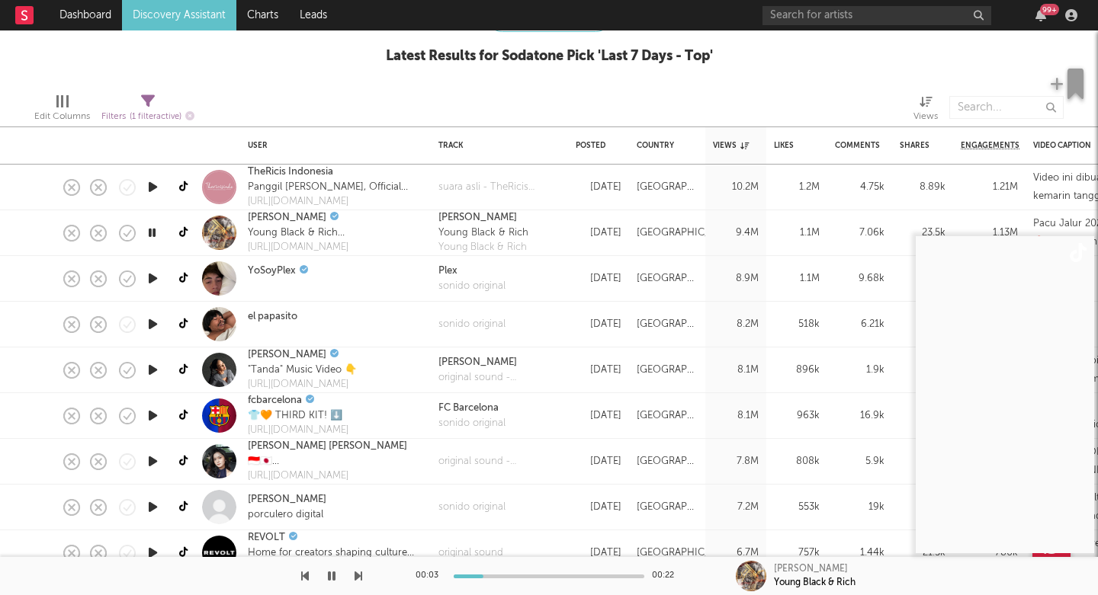
click at [557, 233] on div "Melly Mike Young Black & Rich Young Black & Rich" at bounding box center [499, 233] width 137 height 46
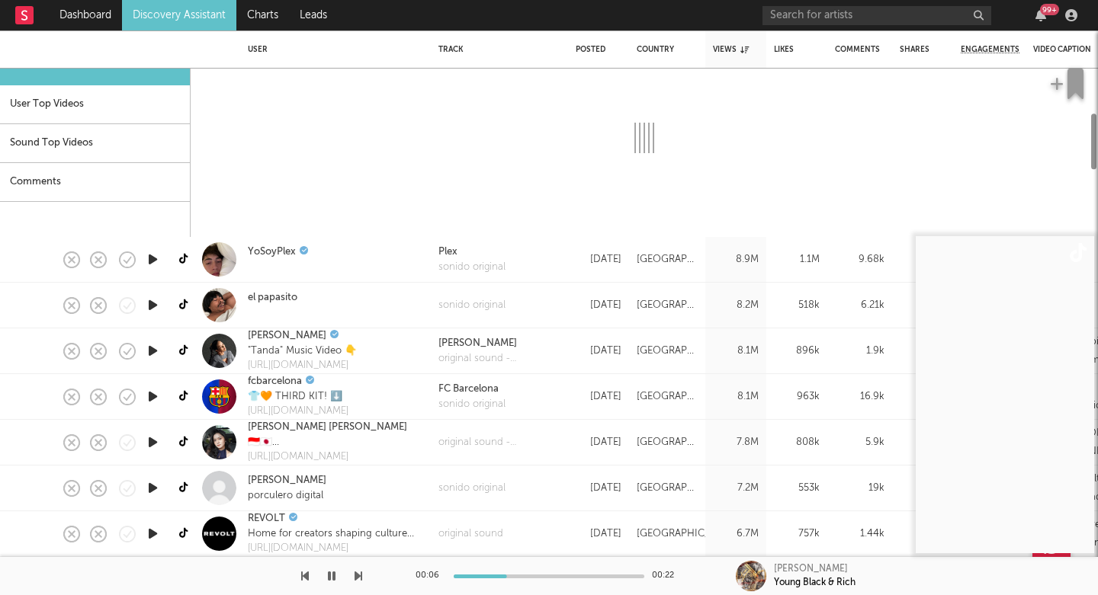
select select "1m"
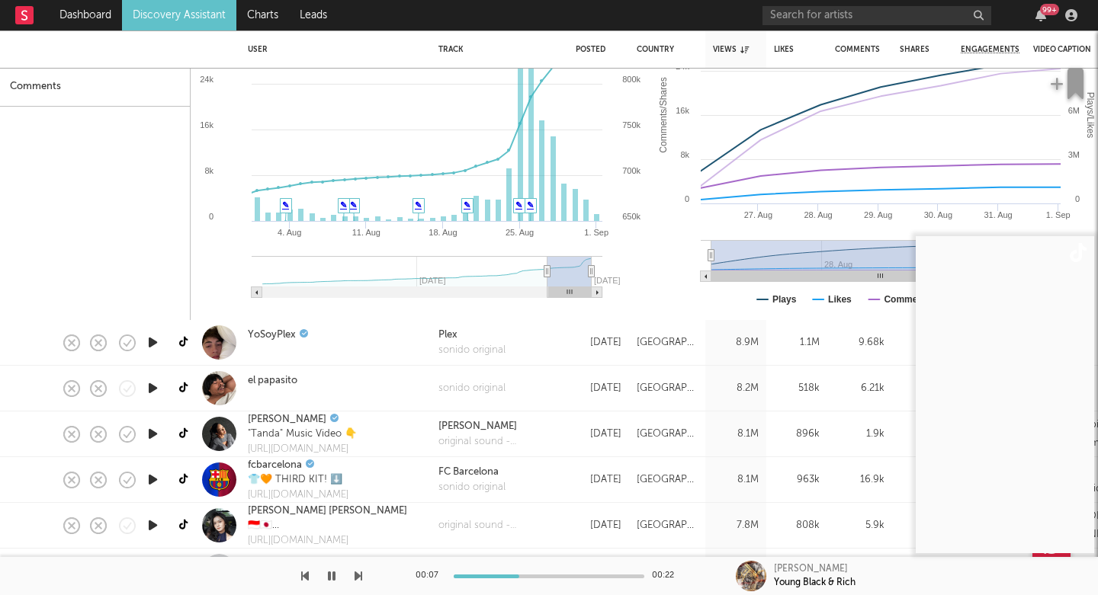
click at [358, 578] on icon "button" at bounding box center [359, 576] width 8 height 12
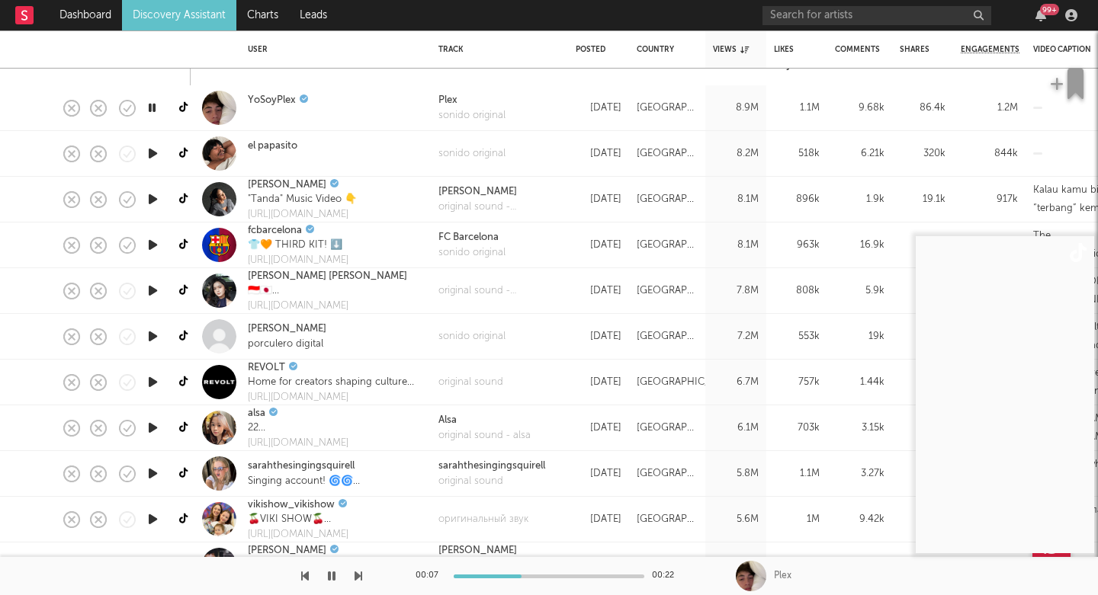
click at [363, 583] on div "00:07 00:22 Plex" at bounding box center [549, 576] width 1098 height 38
click at [357, 576] on icon "button" at bounding box center [359, 576] width 8 height 12
click at [358, 576] on icon "button" at bounding box center [359, 576] width 8 height 12
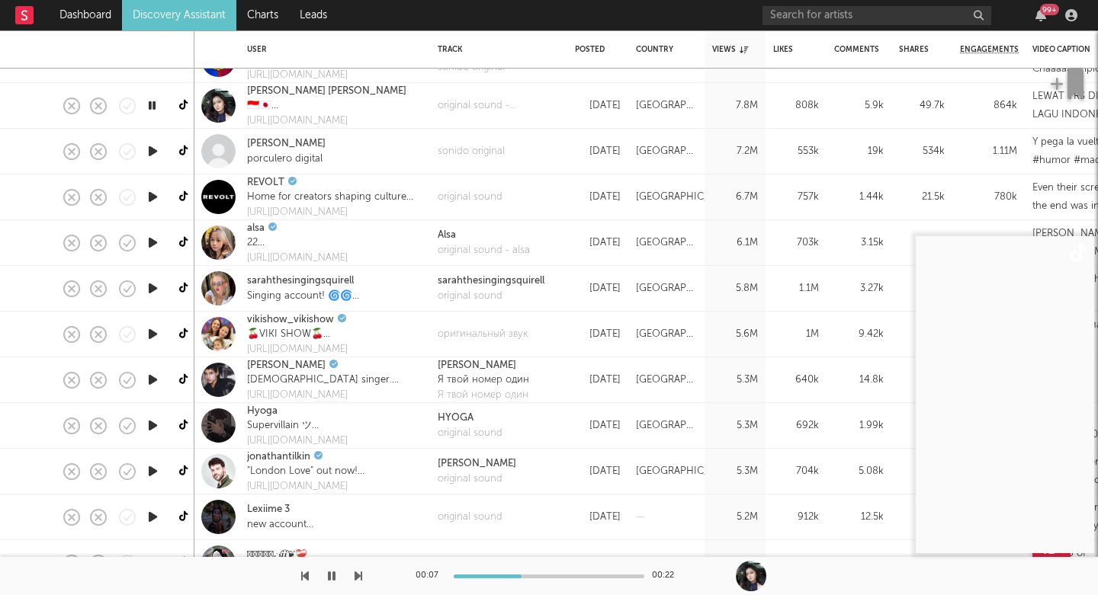
click at [359, 582] on icon "button" at bounding box center [359, 576] width 8 height 12
click at [359, 579] on icon "button" at bounding box center [359, 576] width 8 height 12
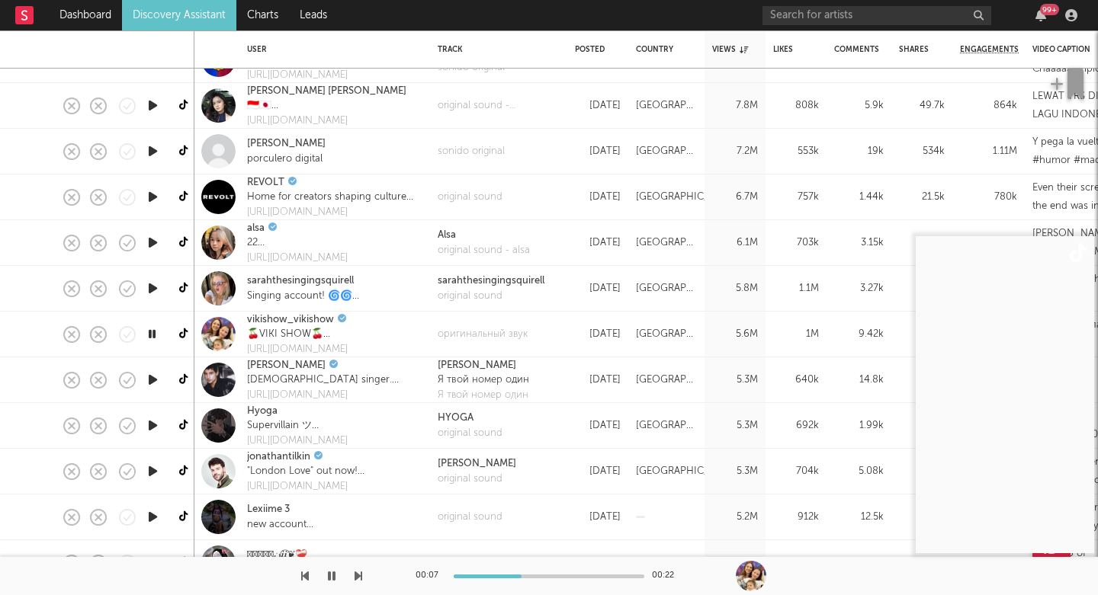
click at [359, 579] on icon "button" at bounding box center [359, 576] width 8 height 12
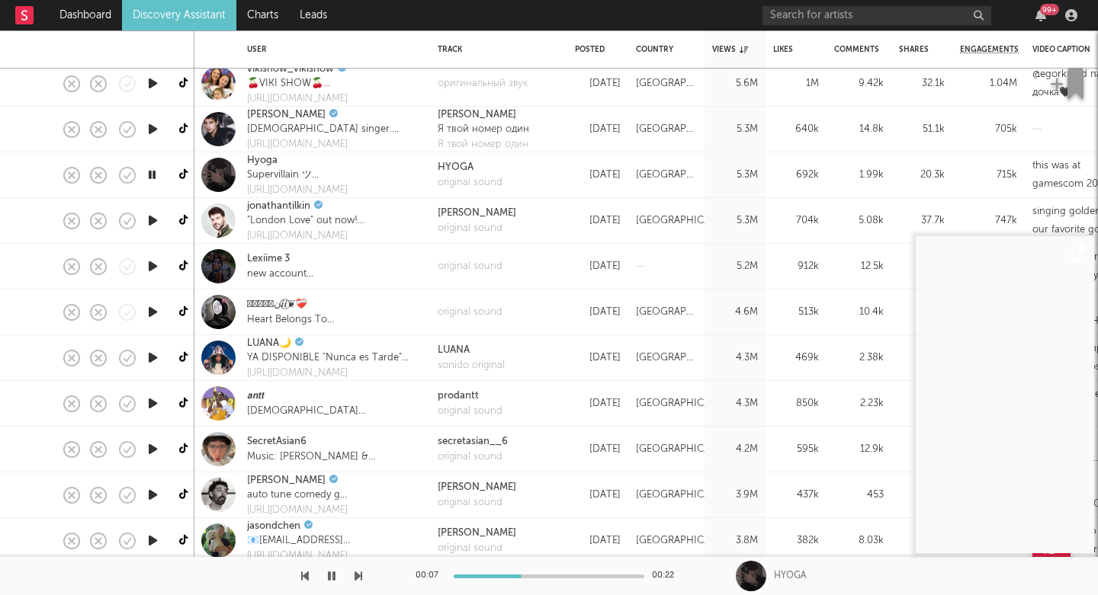
click at [149, 220] on icon "button" at bounding box center [153, 220] width 16 height 19
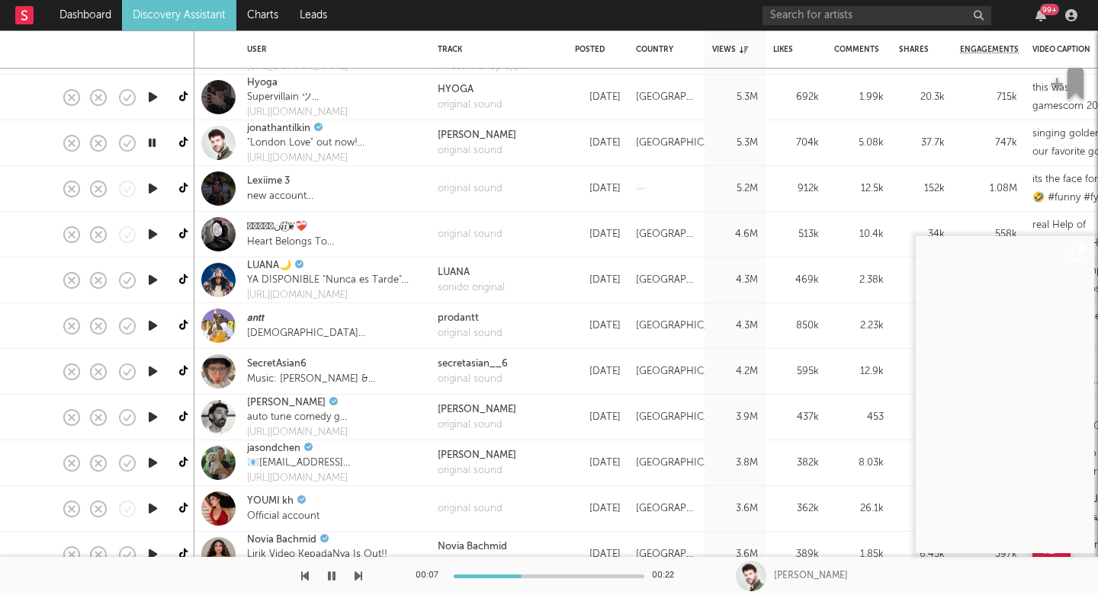
click at [355, 576] on icon "button" at bounding box center [359, 576] width 8 height 12
select select "1m"
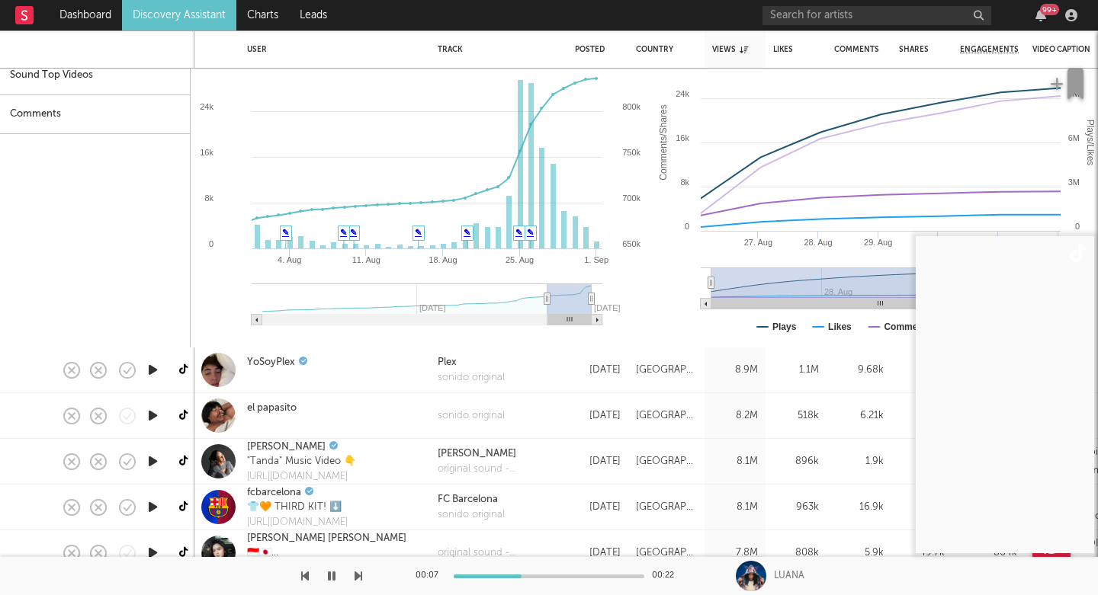
click at [357, 576] on icon "button" at bounding box center [359, 576] width 8 height 12
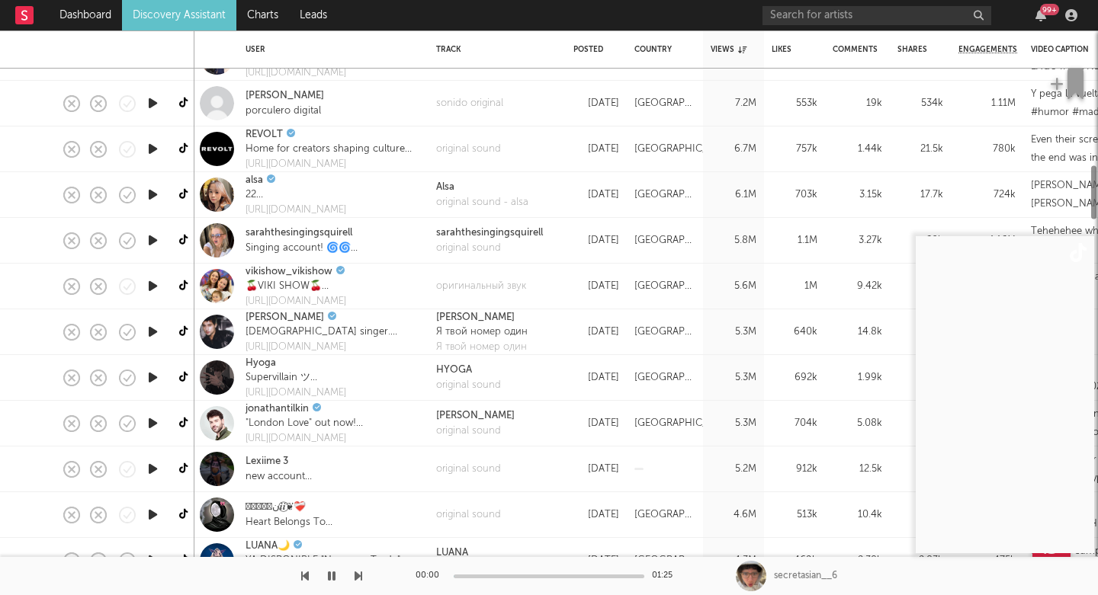
select select "1m"
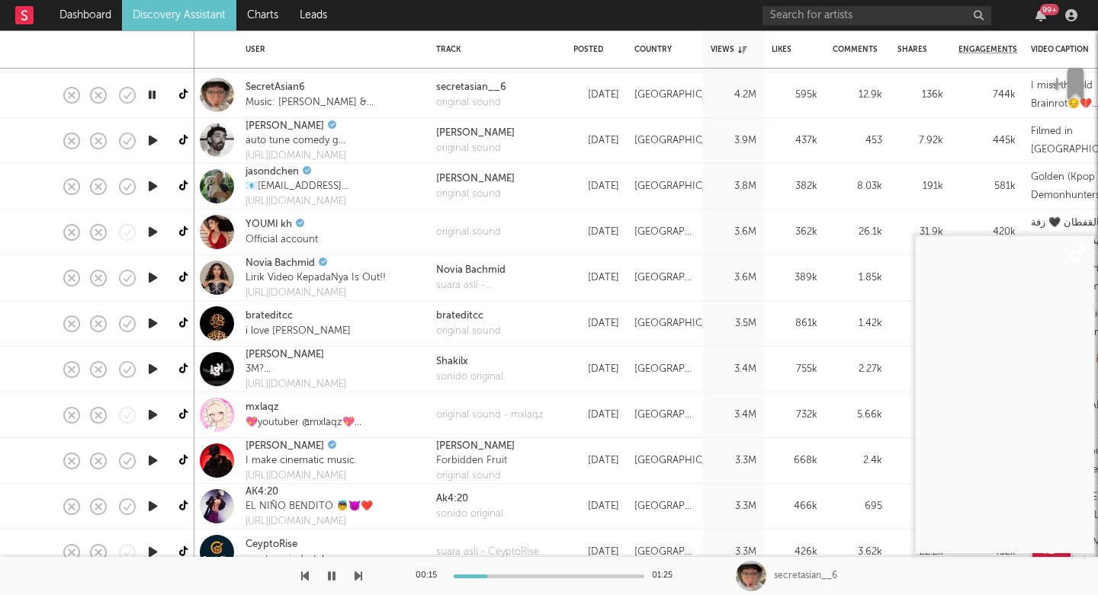
click at [363, 576] on div "00:15 01:25 secretasian__6" at bounding box center [549, 576] width 1098 height 38
click at [358, 576] on icon "button" at bounding box center [359, 576] width 8 height 12
click at [357, 576] on icon "button" at bounding box center [359, 576] width 8 height 12
click at [358, 576] on icon "button" at bounding box center [359, 576] width 8 height 12
click at [359, 576] on icon "button" at bounding box center [359, 576] width 8 height 12
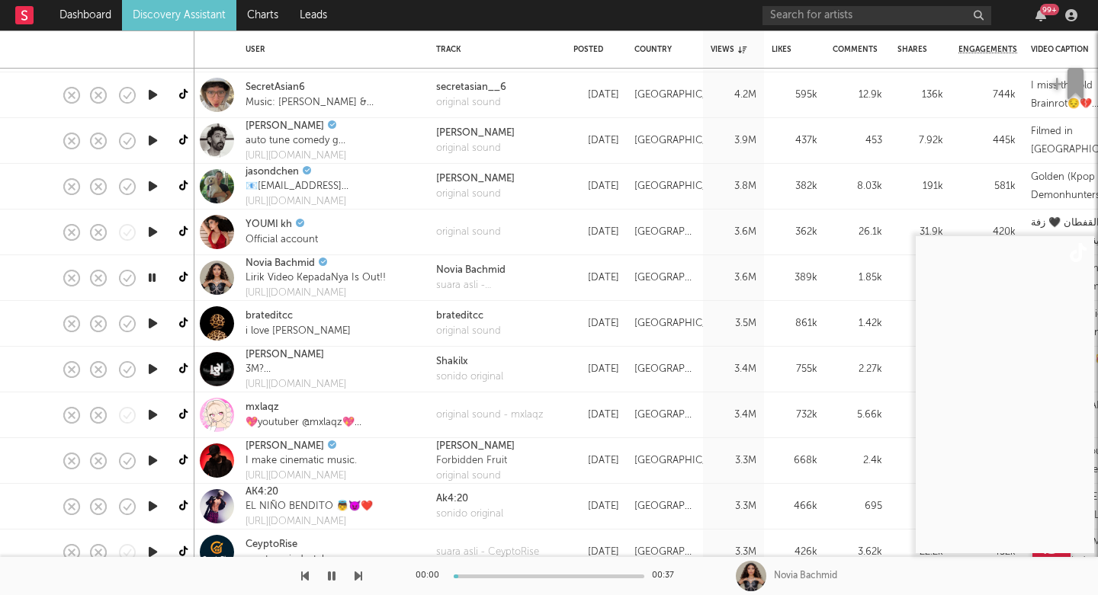
click at [360, 576] on icon "button" at bounding box center [359, 576] width 8 height 12
click at [361, 578] on icon "button" at bounding box center [359, 576] width 8 height 12
click at [361, 582] on icon "button" at bounding box center [359, 576] width 8 height 12
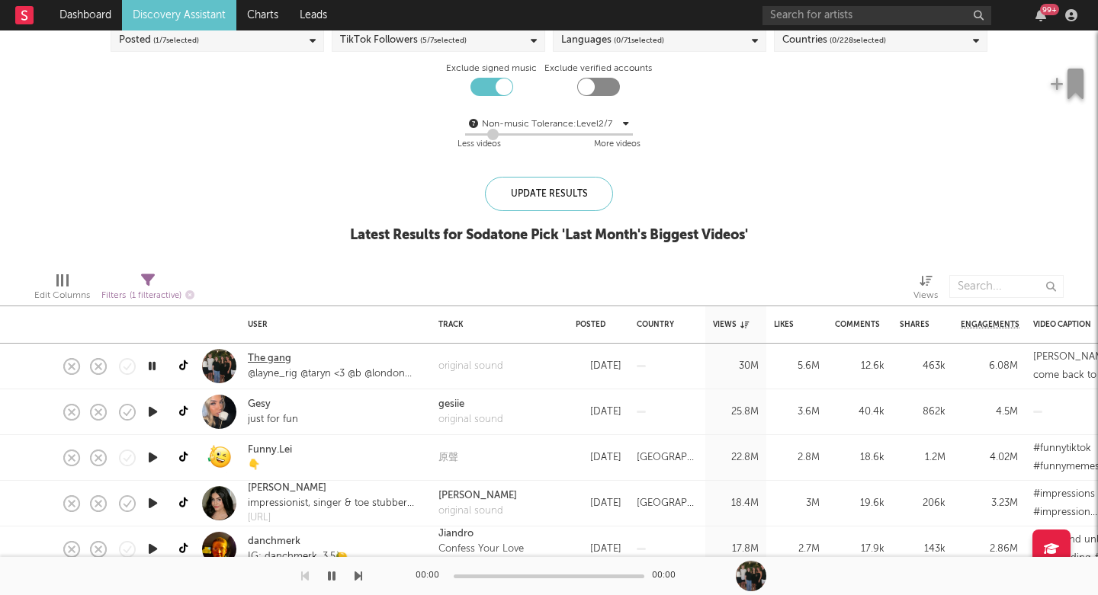
click at [274, 361] on link "The gang" at bounding box center [269, 358] width 43 height 15
click at [493, 366] on div "original sound" at bounding box center [470, 366] width 65 height 15
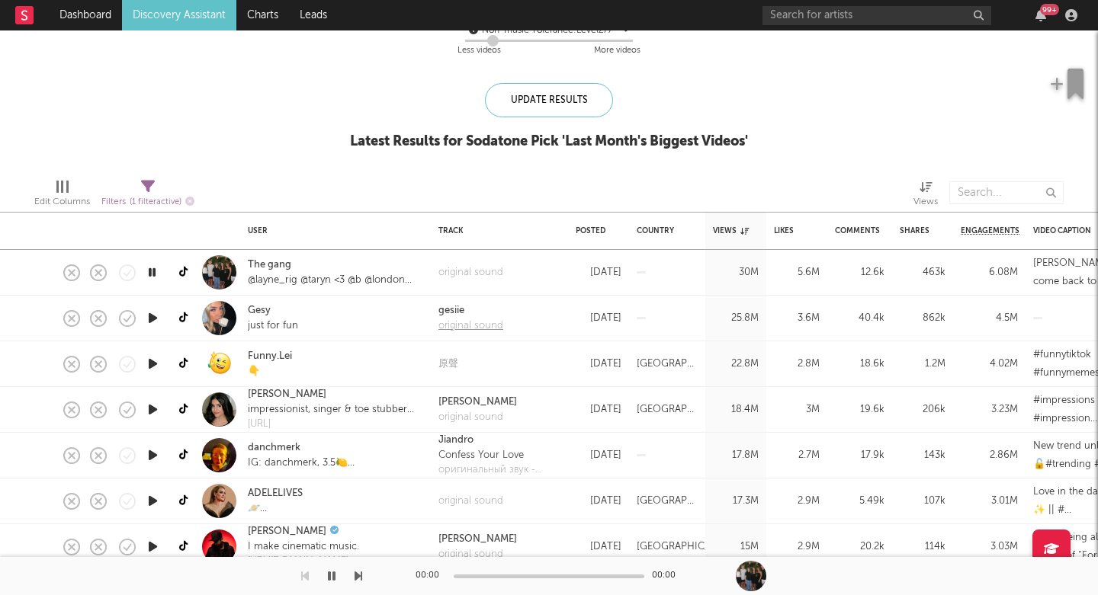
click at [470, 327] on div "original sound" at bounding box center [470, 326] width 65 height 15
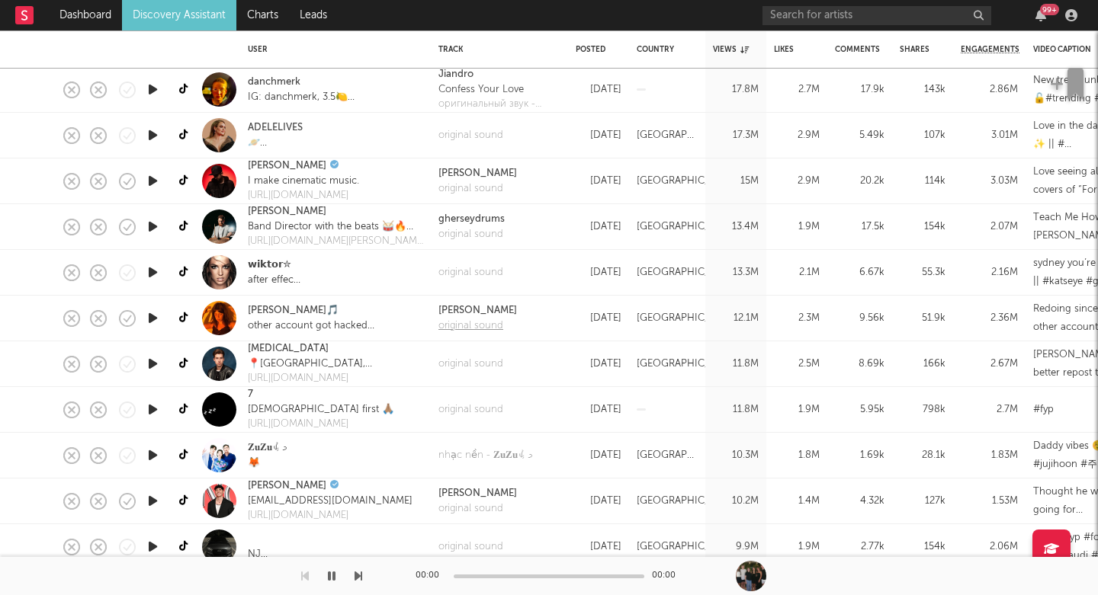
click at [470, 325] on div "original sound" at bounding box center [477, 326] width 79 height 15
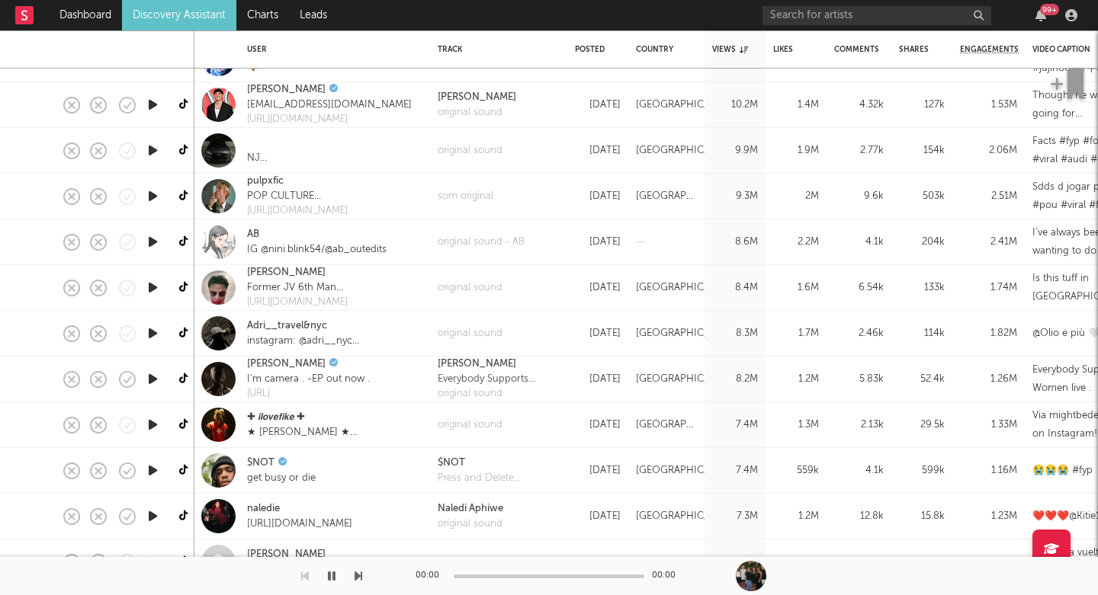
click at [155, 283] on icon "button" at bounding box center [153, 287] width 16 height 19
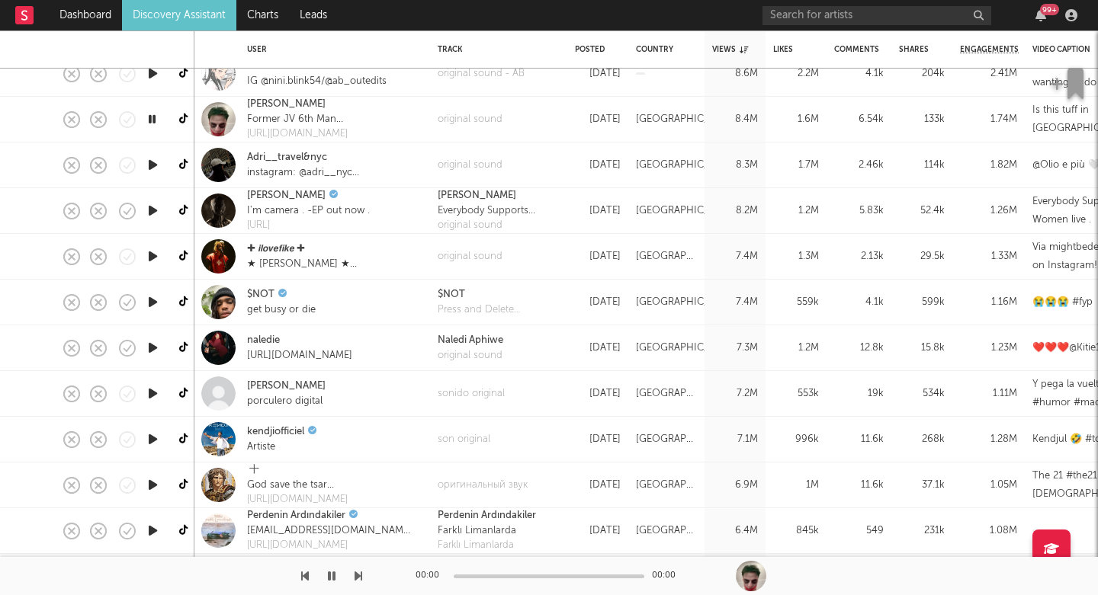
click at [154, 300] on icon "button" at bounding box center [153, 302] width 16 height 19
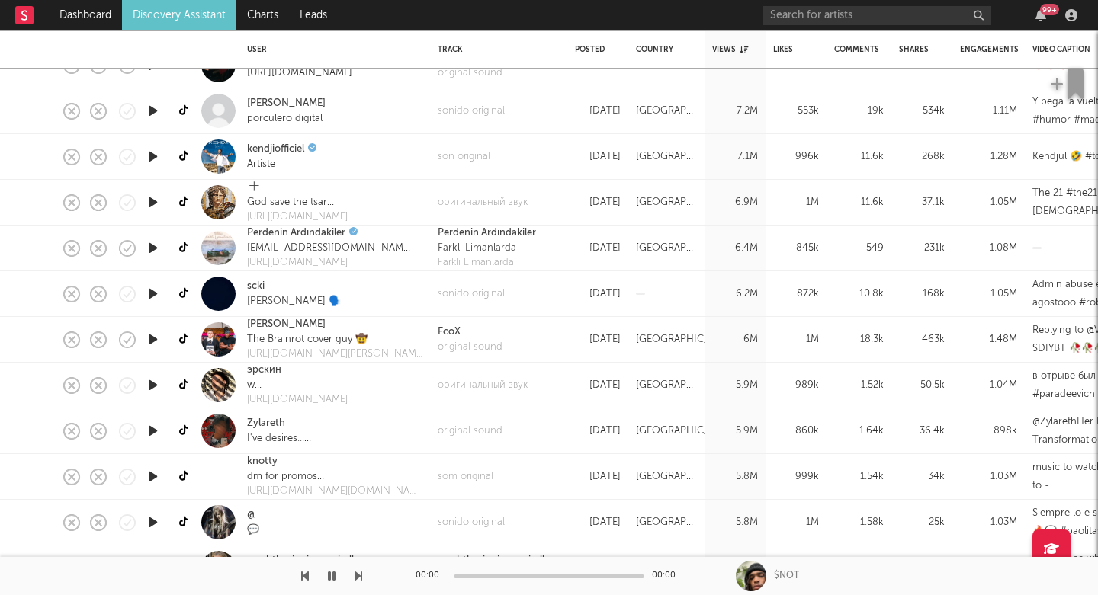
click at [156, 438] on icon "button" at bounding box center [153, 431] width 16 height 19
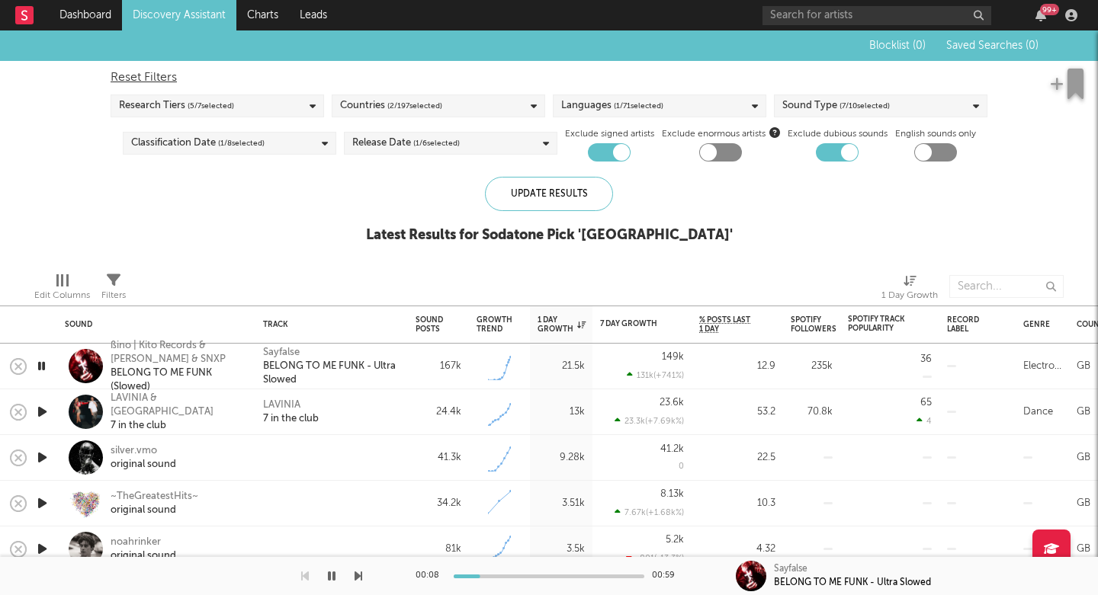
click at [359, 576] on icon "button" at bounding box center [359, 576] width 8 height 12
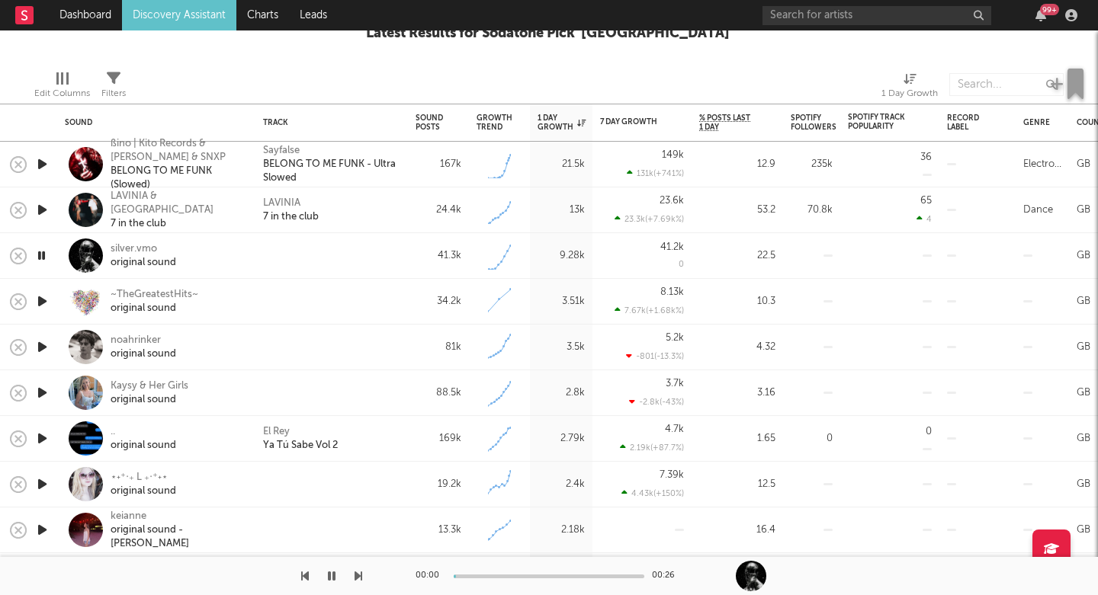
click at [40, 390] on icon "button" at bounding box center [42, 393] width 16 height 19
click at [130, 351] on div "original sound" at bounding box center [144, 355] width 66 height 14
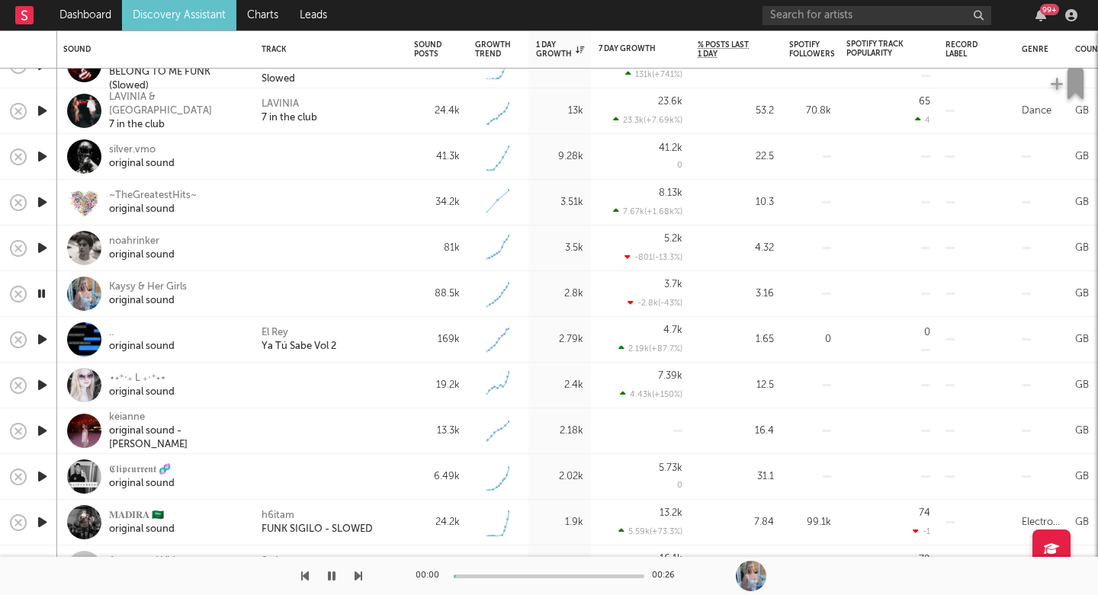
click at [47, 434] on icon "button" at bounding box center [42, 431] width 16 height 19
click at [150, 386] on div "original sound" at bounding box center [142, 393] width 66 height 14
click at [149, 431] on div "original sound - [PERSON_NAME]" at bounding box center [175, 438] width 133 height 27
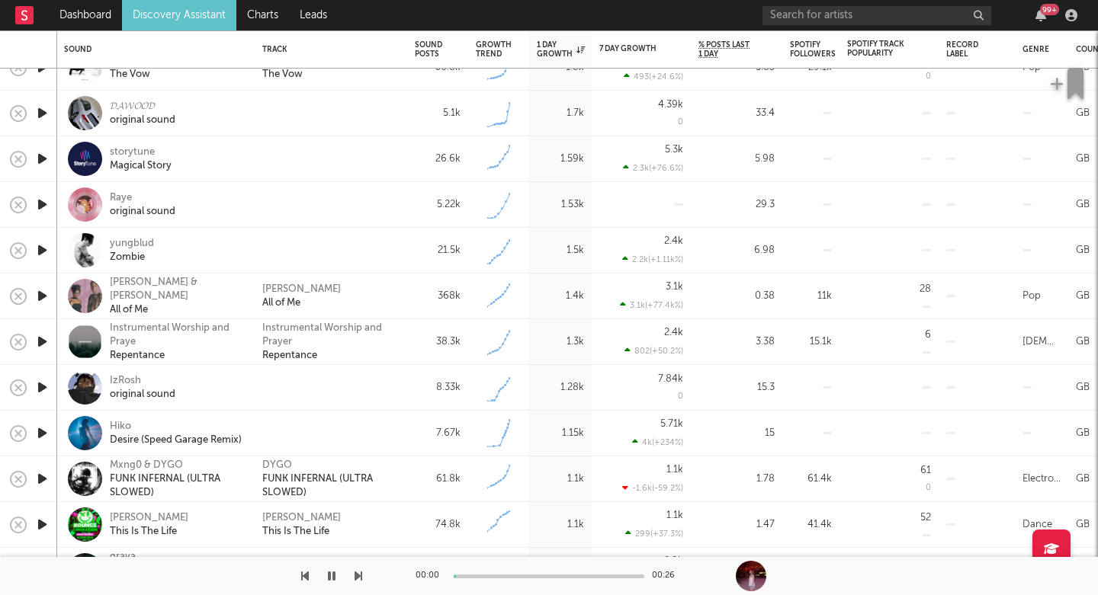
click at [42, 296] on icon "button" at bounding box center [42, 296] width 16 height 19
click at [148, 294] on div "[PERSON_NAME] & [PERSON_NAME]" at bounding box center [176, 289] width 133 height 27
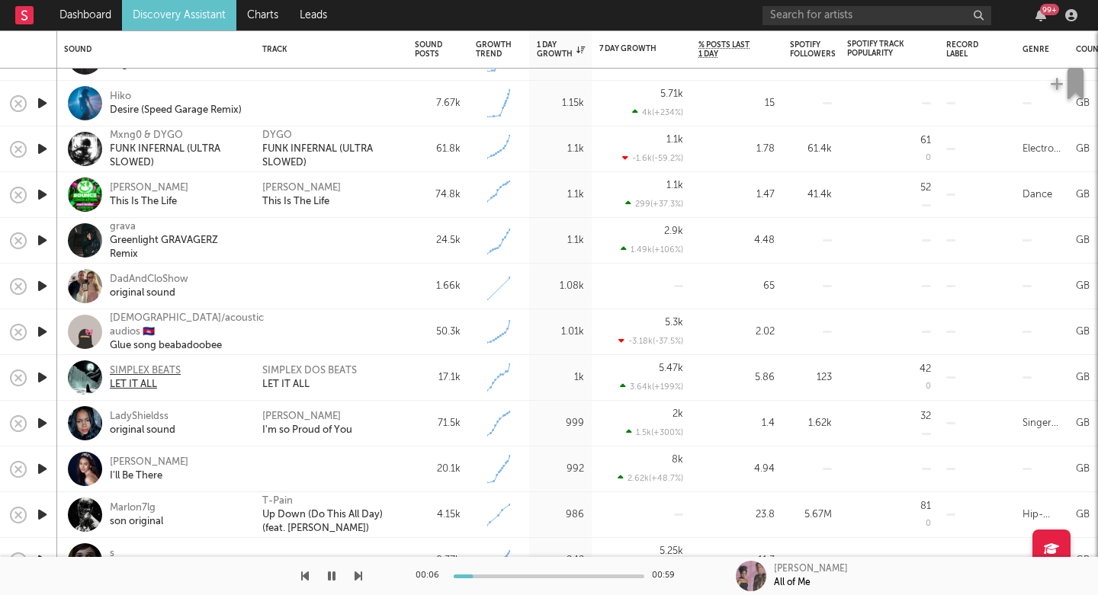
click at [140, 381] on div "LET IT ALL" at bounding box center [145, 385] width 71 height 14
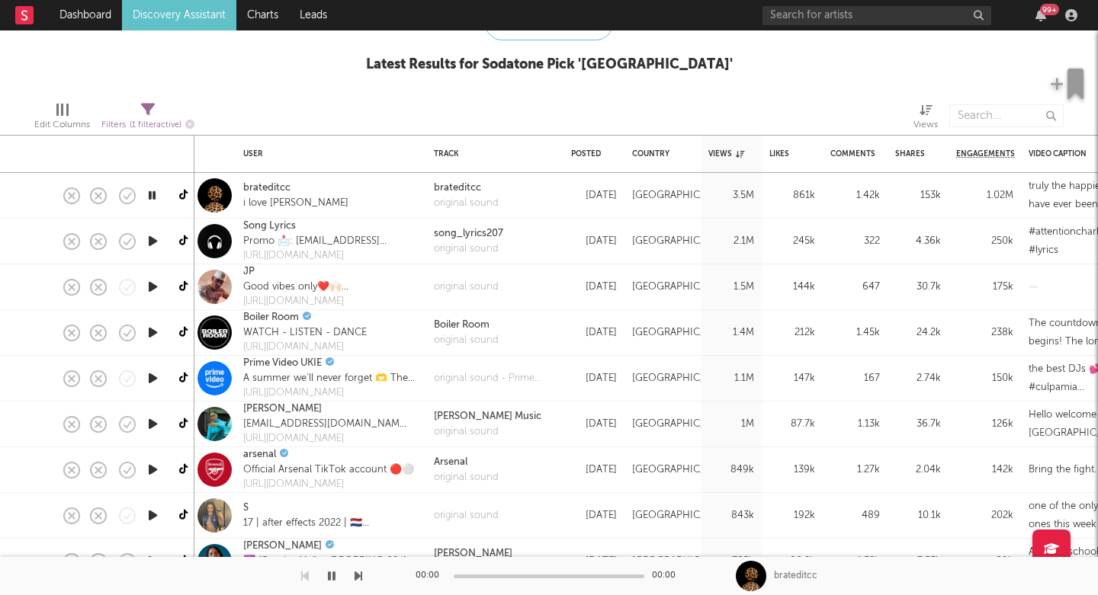
click at [147, 333] on icon "button" at bounding box center [153, 332] width 16 height 19
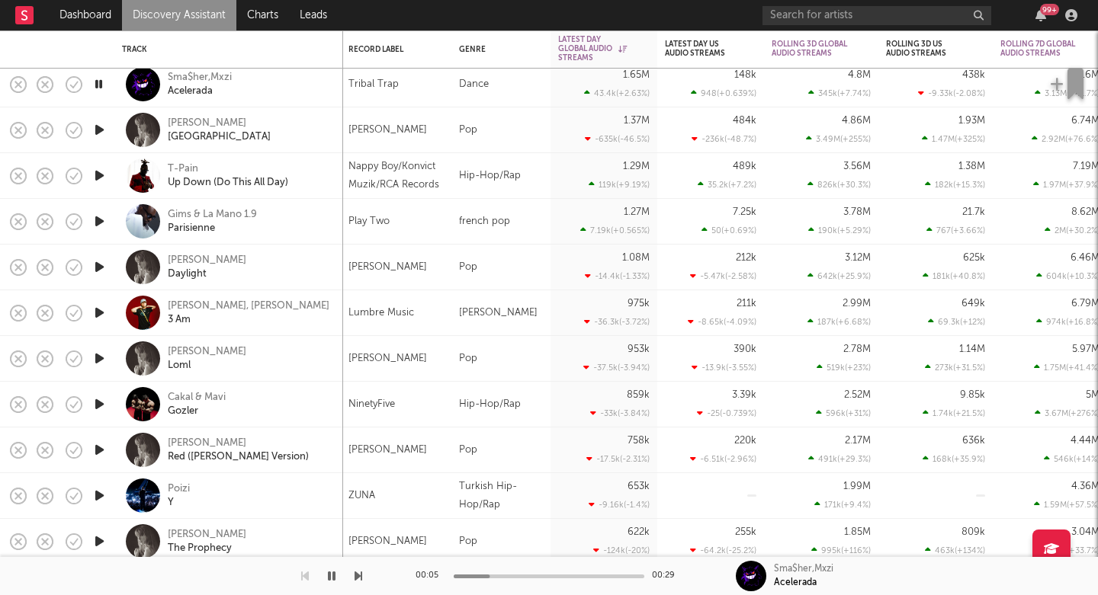
click at [100, 222] on icon "button" at bounding box center [99, 221] width 16 height 19
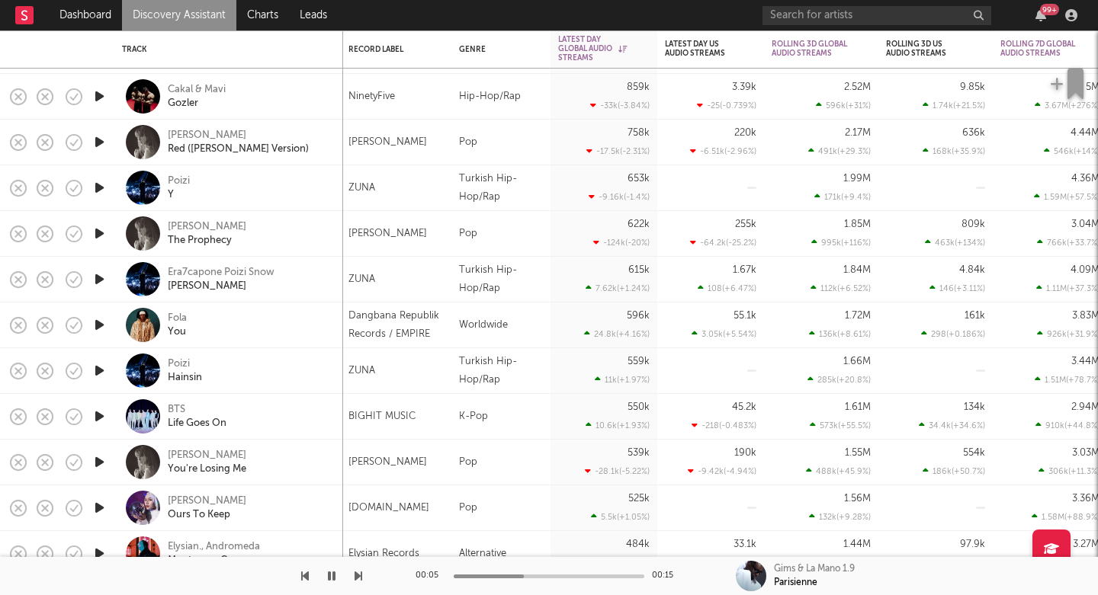
click at [96, 326] on icon "button" at bounding box center [99, 325] width 16 height 19
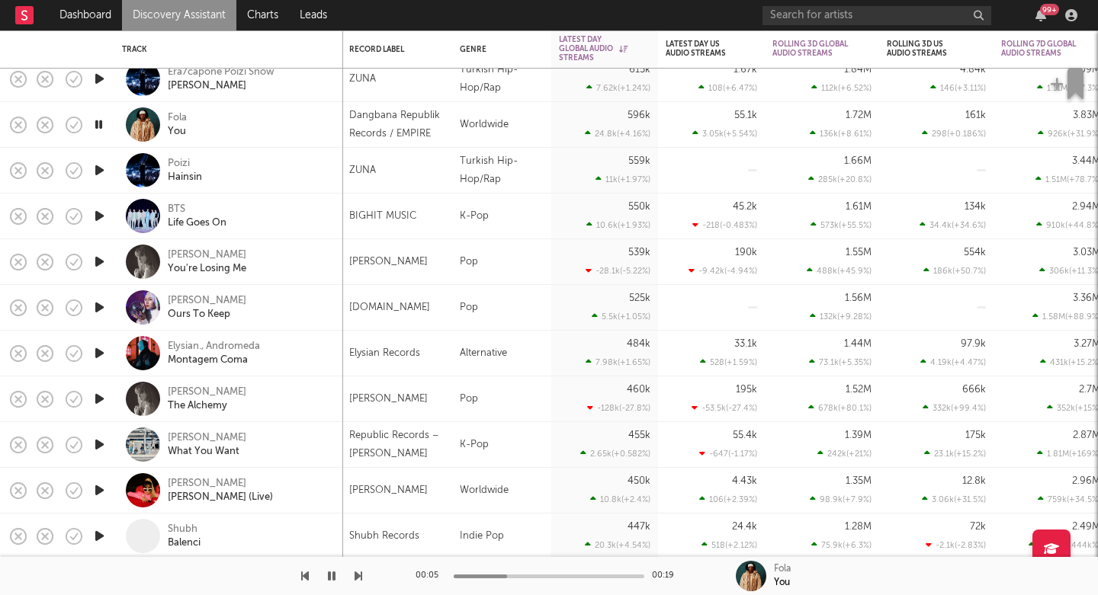
click at [95, 351] on icon "button" at bounding box center [99, 353] width 16 height 19
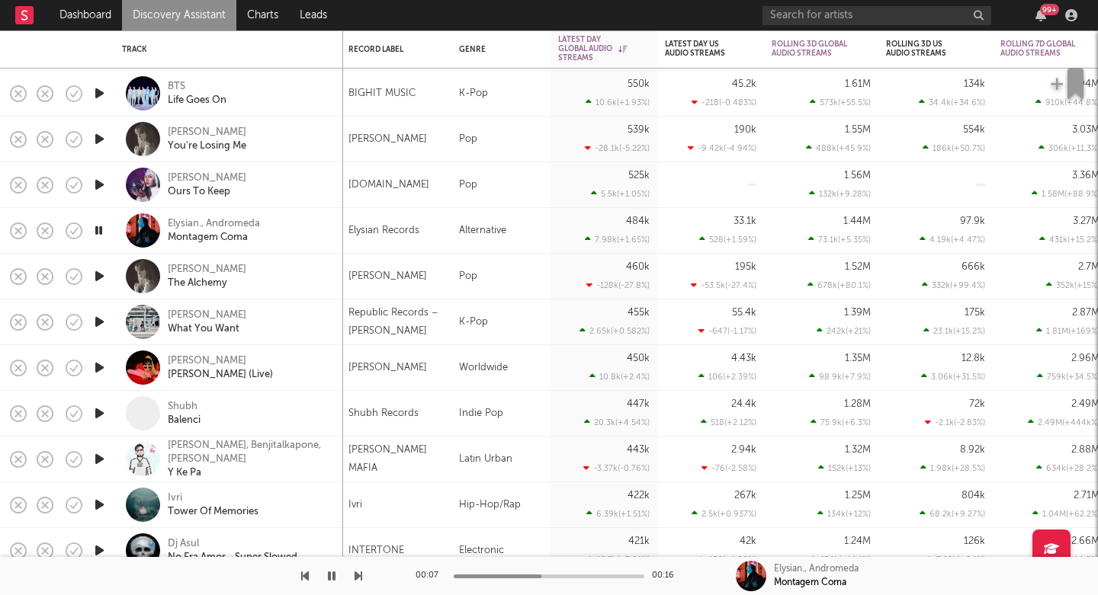
click at [101, 323] on icon "button" at bounding box center [99, 322] width 16 height 19
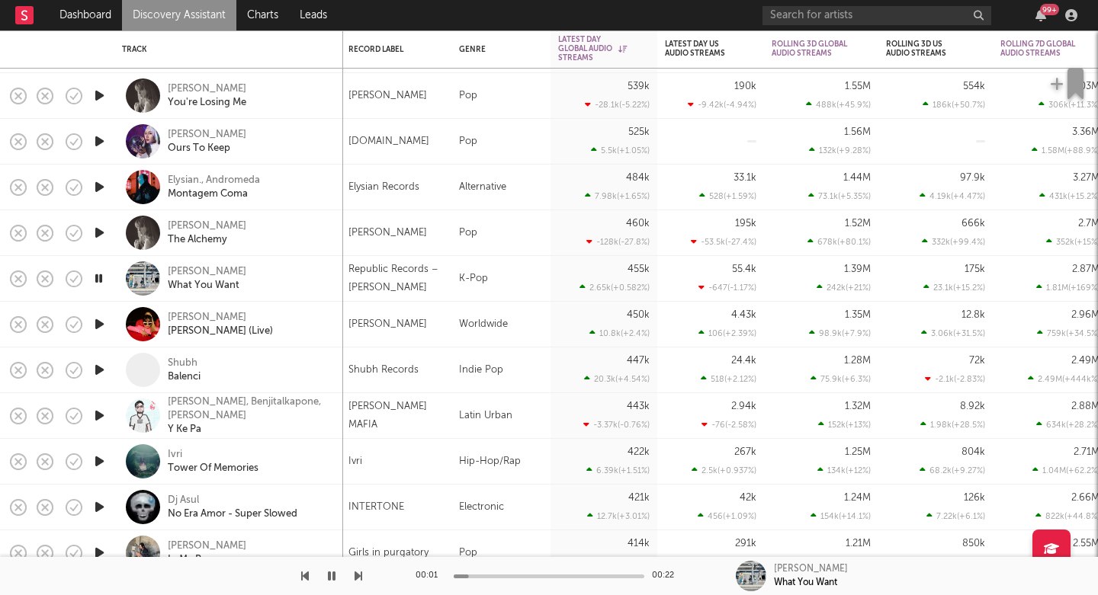
click at [98, 329] on icon "button" at bounding box center [99, 324] width 16 height 19
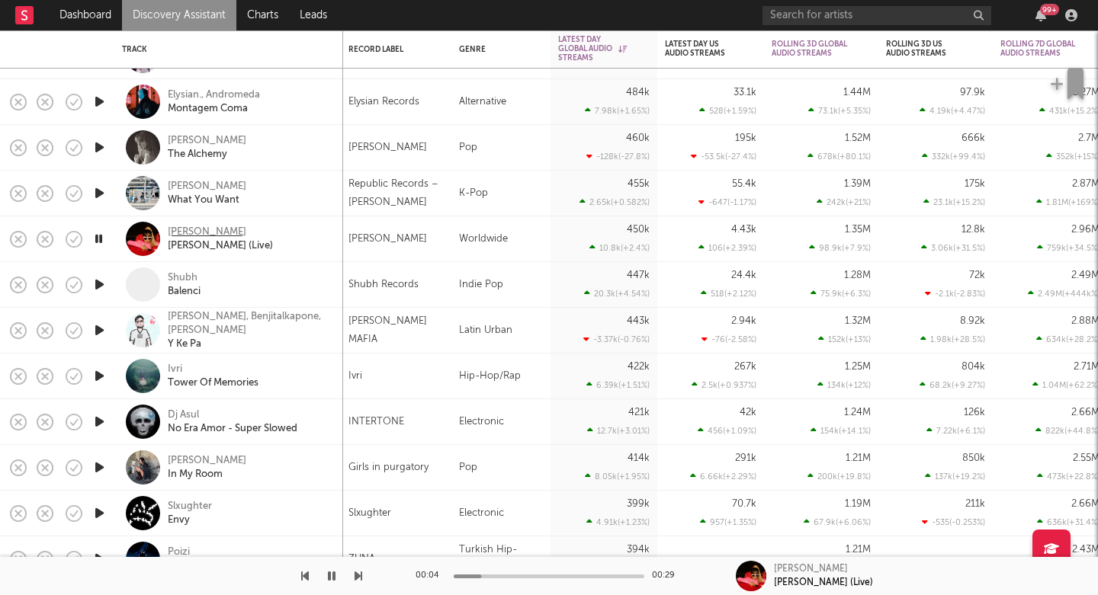
click at [207, 237] on div "[PERSON_NAME]" at bounding box center [207, 233] width 79 height 14
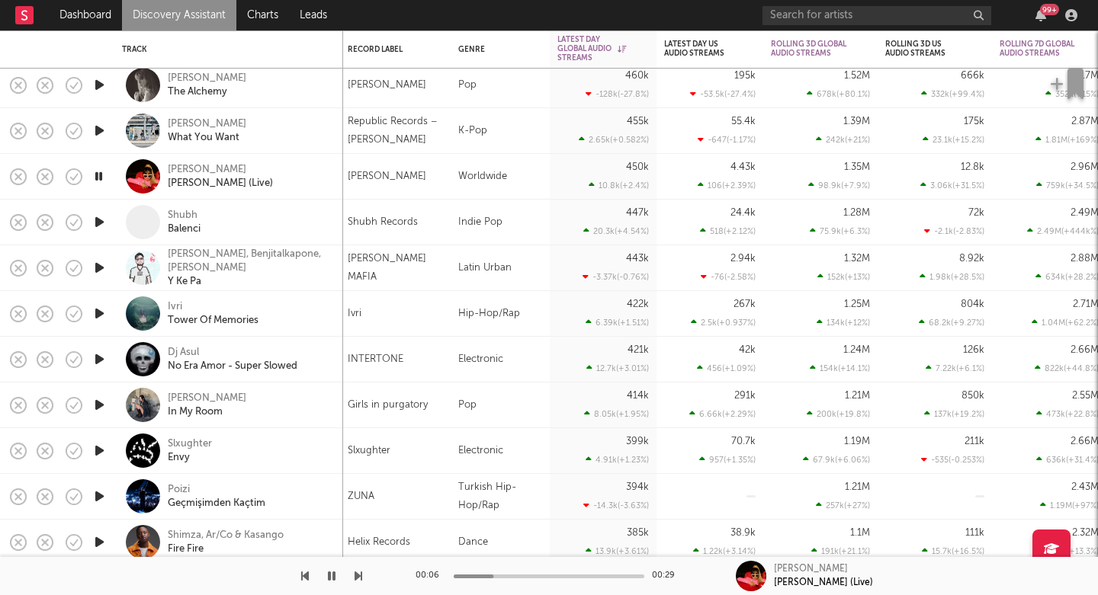
click at [98, 218] on icon "button" at bounding box center [99, 222] width 16 height 19
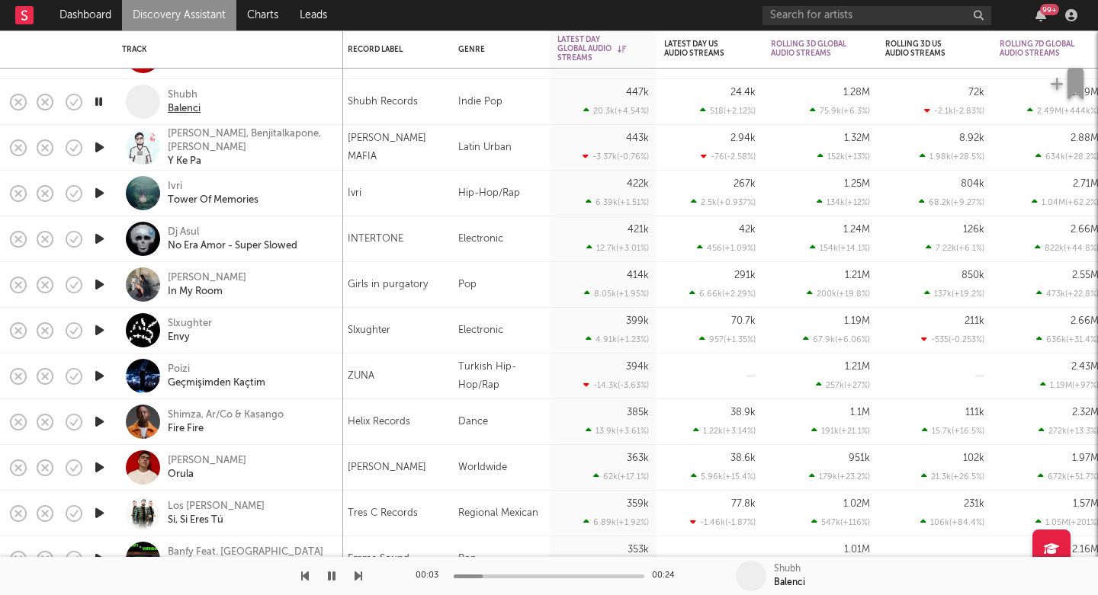
click at [186, 102] on div "Balenci" at bounding box center [184, 109] width 33 height 14
click at [185, 110] on div "Balenci" at bounding box center [184, 109] width 33 height 14
click at [183, 97] on div "Shubh" at bounding box center [183, 95] width 30 height 14
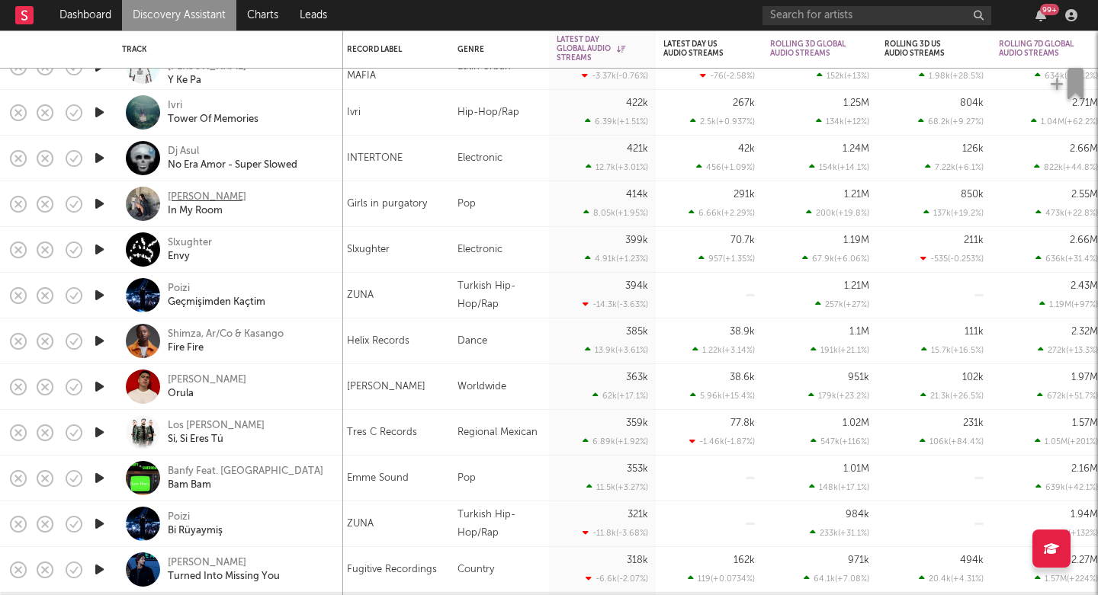
click at [191, 197] on div "Julia Wolf" at bounding box center [207, 198] width 79 height 14
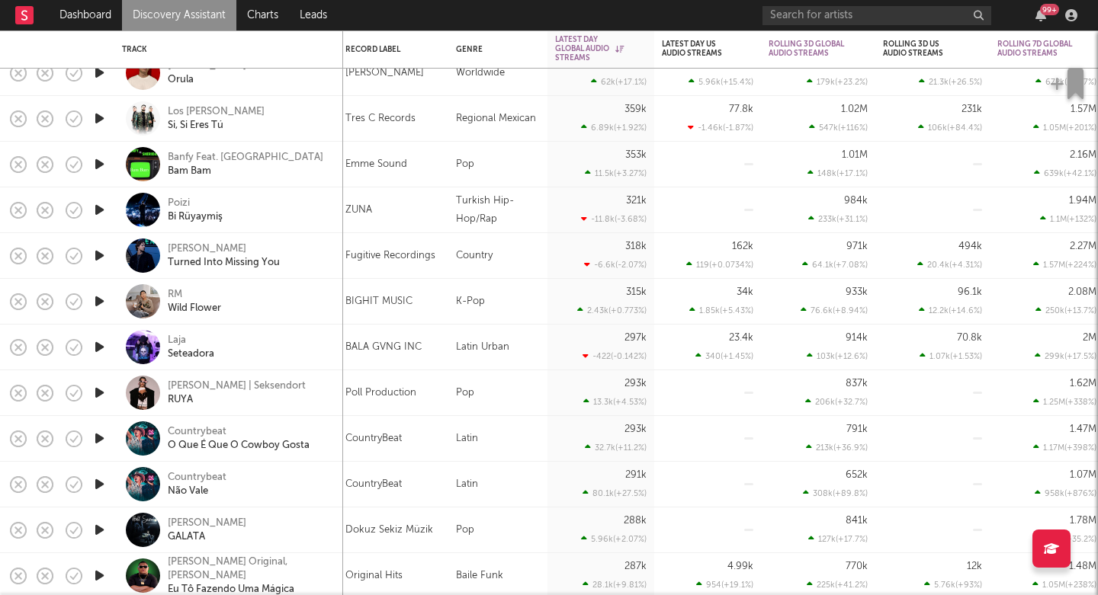
click at [102, 303] on icon "button" at bounding box center [99, 301] width 16 height 19
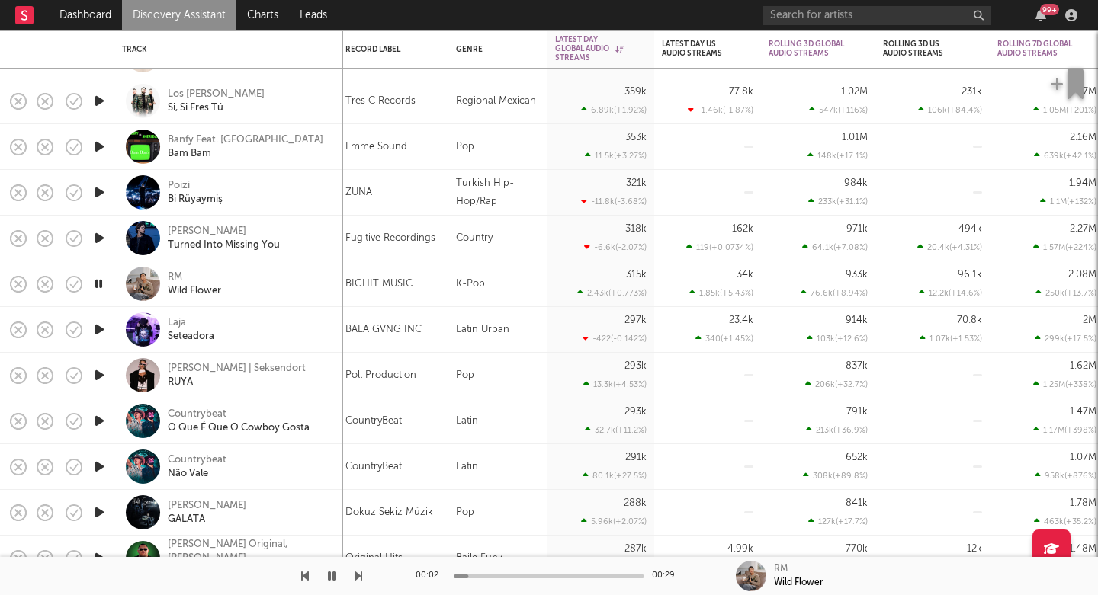
click at [98, 238] on icon "button" at bounding box center [99, 238] width 16 height 19
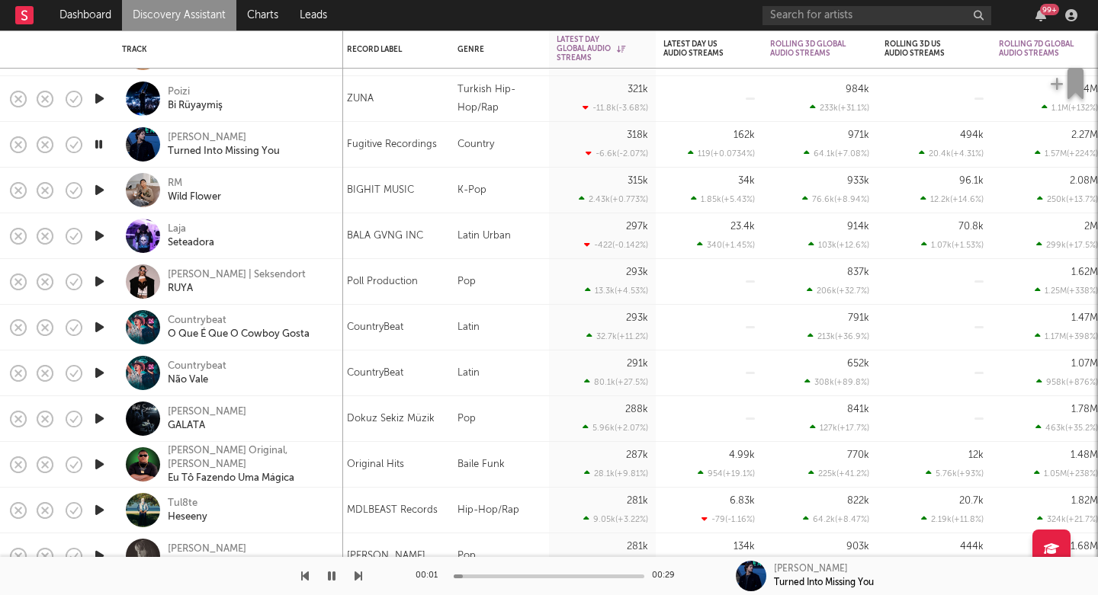
click at [98, 238] on icon "button" at bounding box center [99, 235] width 16 height 19
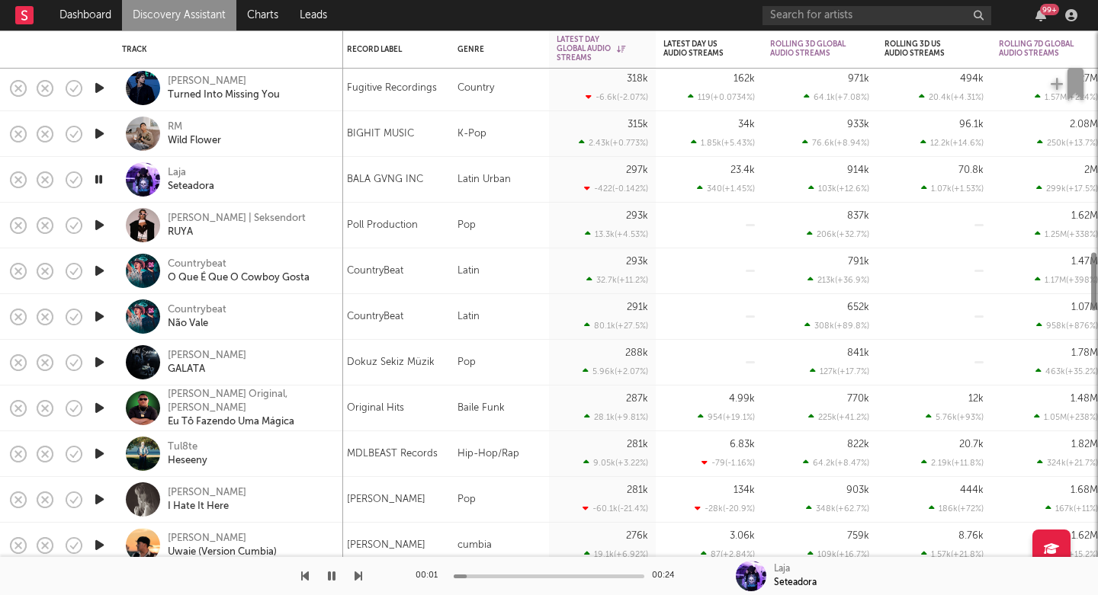
click at [98, 223] on icon "button" at bounding box center [99, 225] width 16 height 19
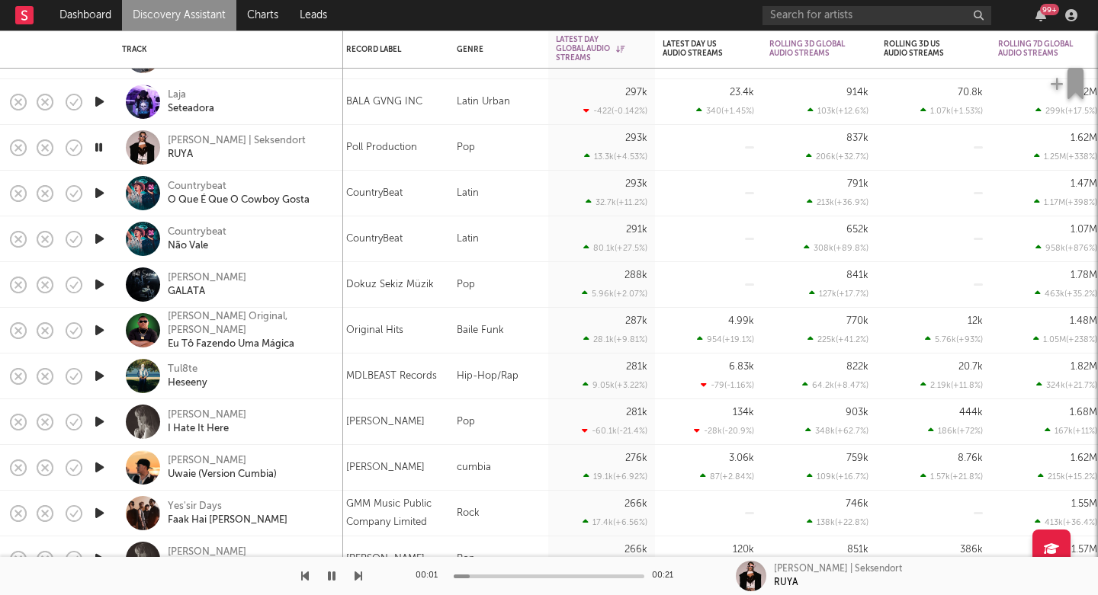
click at [99, 285] on icon "button" at bounding box center [99, 284] width 16 height 19
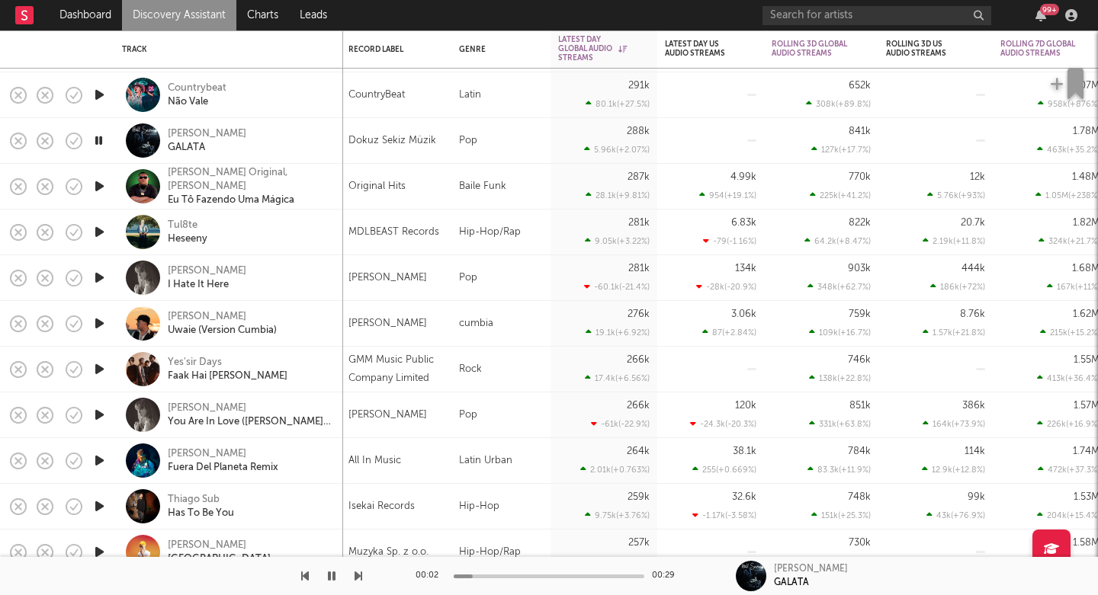
click at [105, 185] on icon "button" at bounding box center [99, 186] width 16 height 19
click at [228, 181] on div "Felipe Original, Gordinho Bolado" at bounding box center [250, 179] width 164 height 27
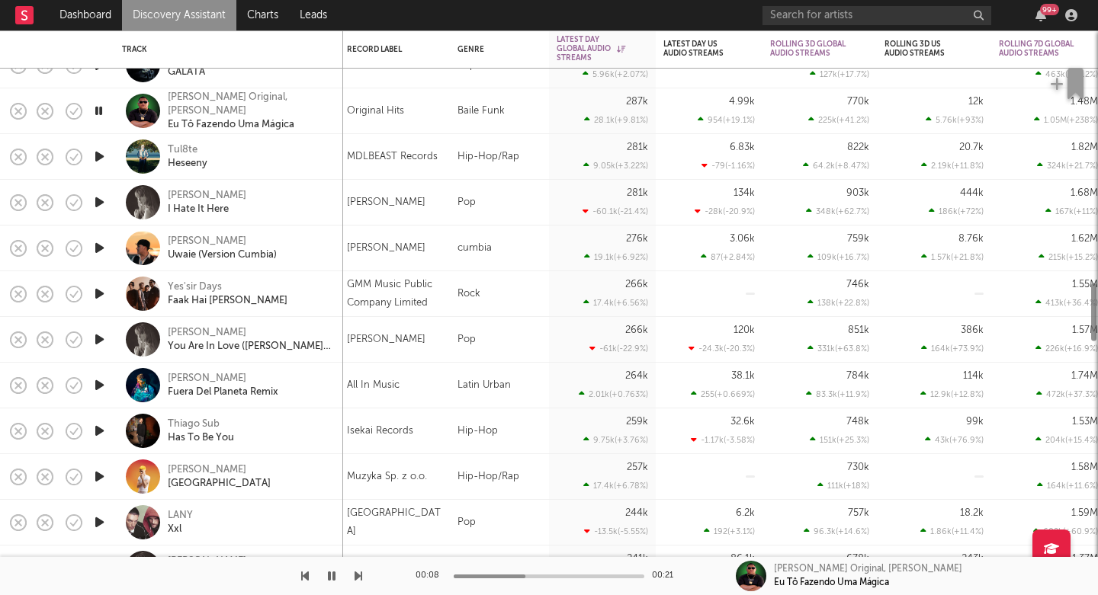
click at [95, 242] on icon "button" at bounding box center [99, 248] width 16 height 19
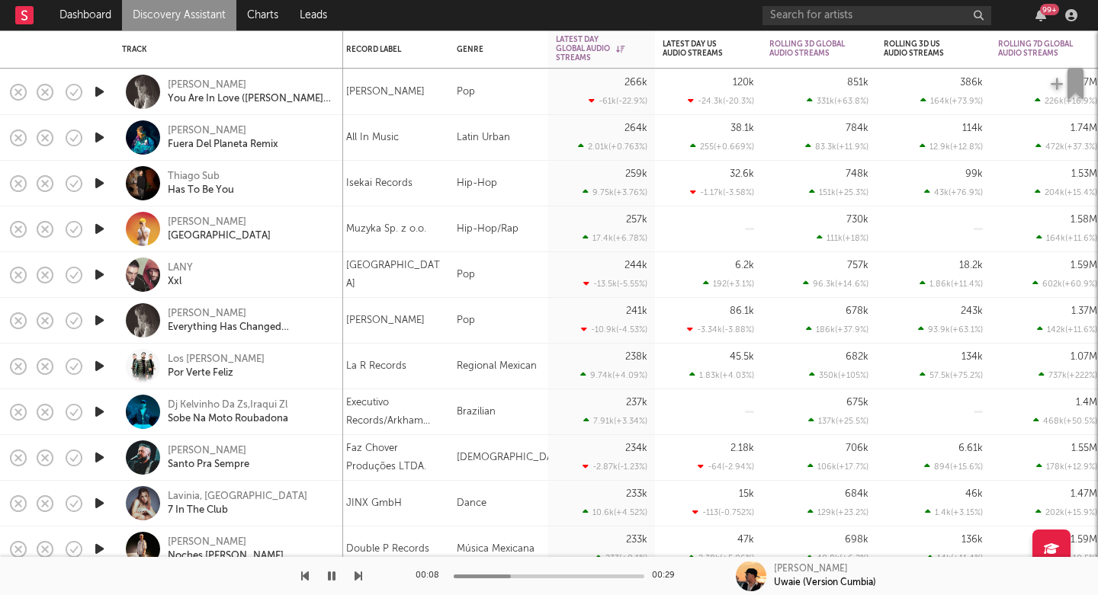
click at [95, 185] on icon "button" at bounding box center [99, 183] width 16 height 19
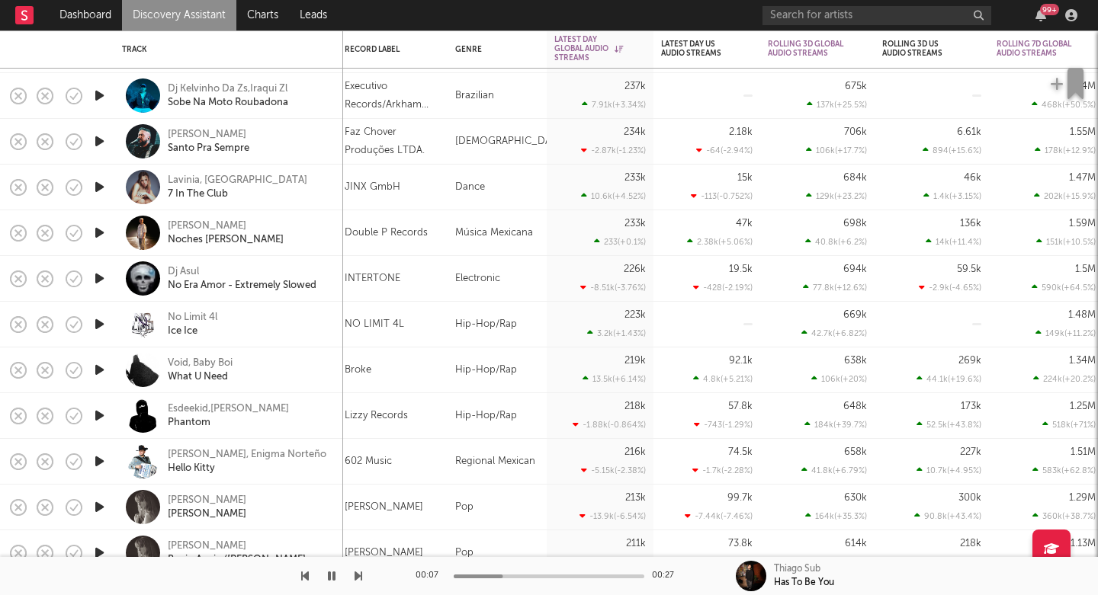
click at [103, 323] on icon "button" at bounding box center [99, 324] width 16 height 19
click at [195, 314] on div "No Limit 4l" at bounding box center [193, 318] width 50 height 14
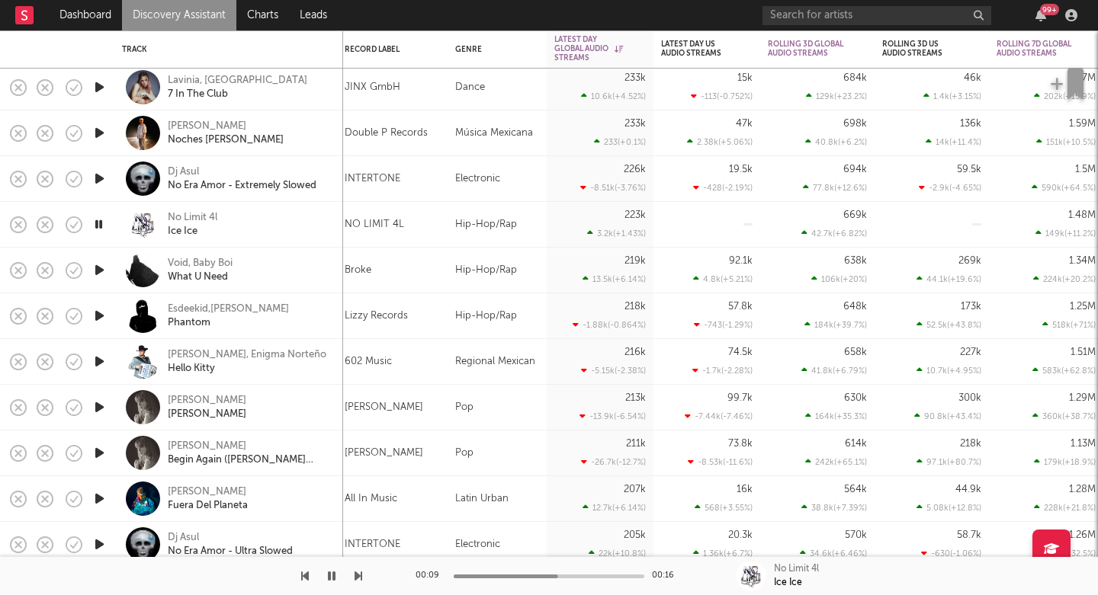
click at [95, 270] on icon "button" at bounding box center [99, 270] width 16 height 19
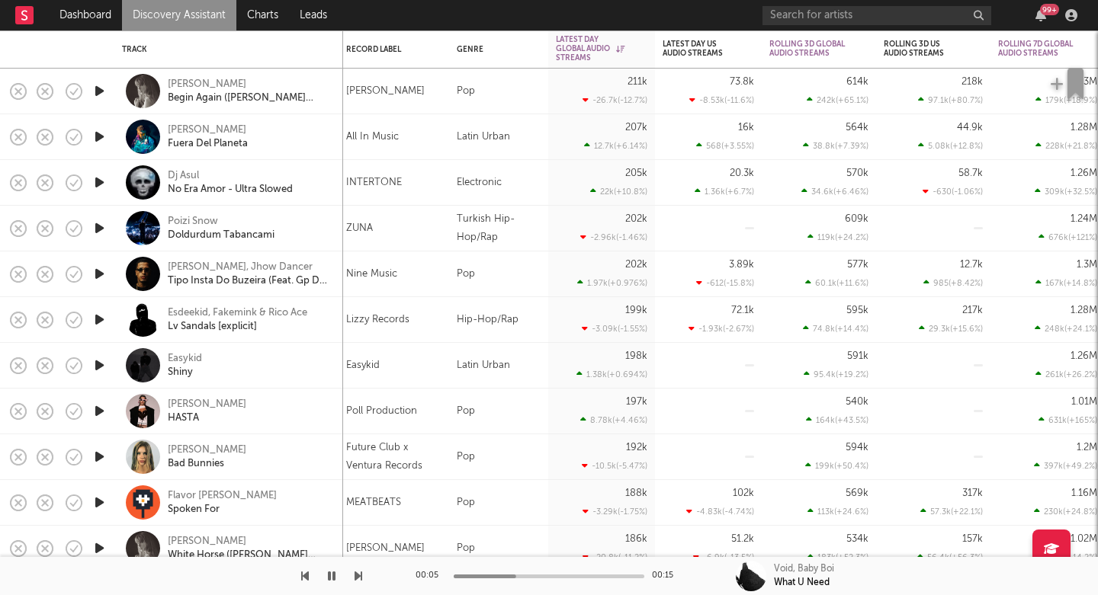
click at [101, 270] on icon "button" at bounding box center [99, 274] width 16 height 19
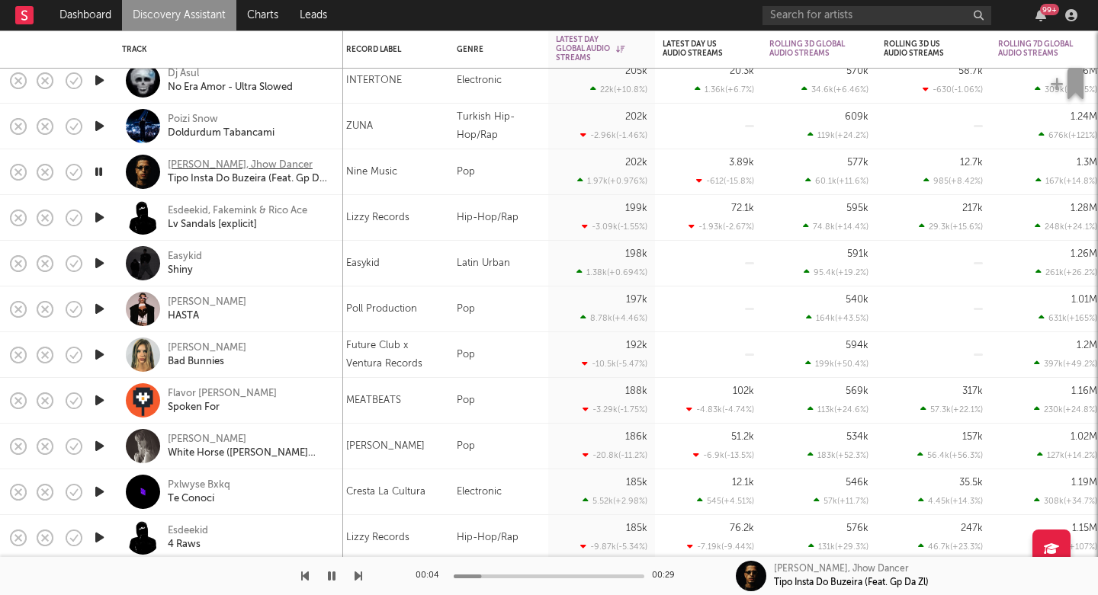
click at [207, 165] on div "Mc Makauli, Jhow Dancer" at bounding box center [240, 166] width 145 height 14
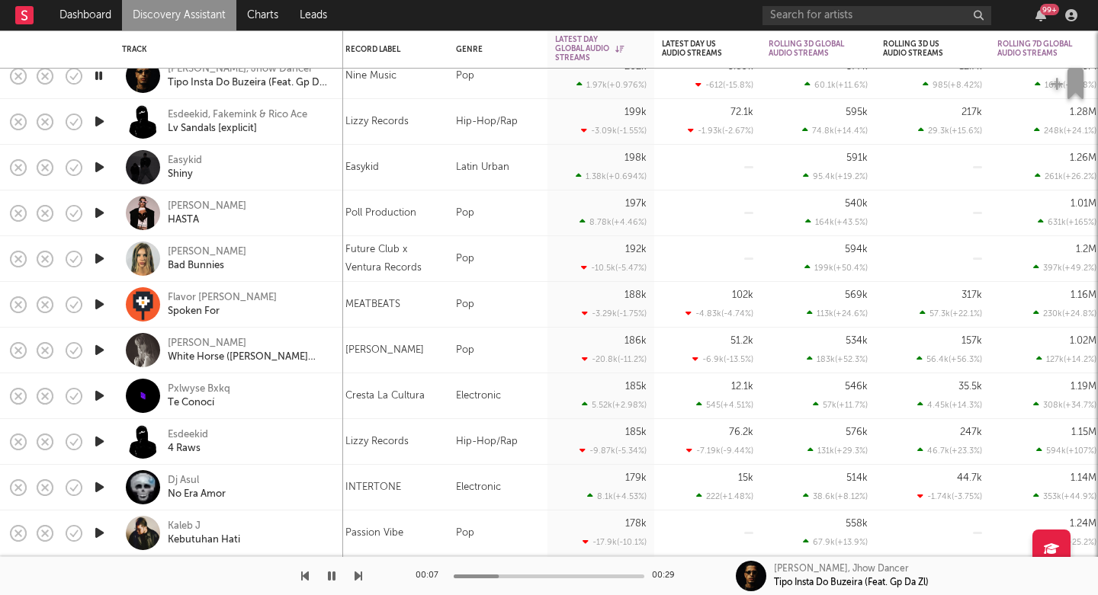
click at [98, 253] on icon "button" at bounding box center [99, 258] width 16 height 19
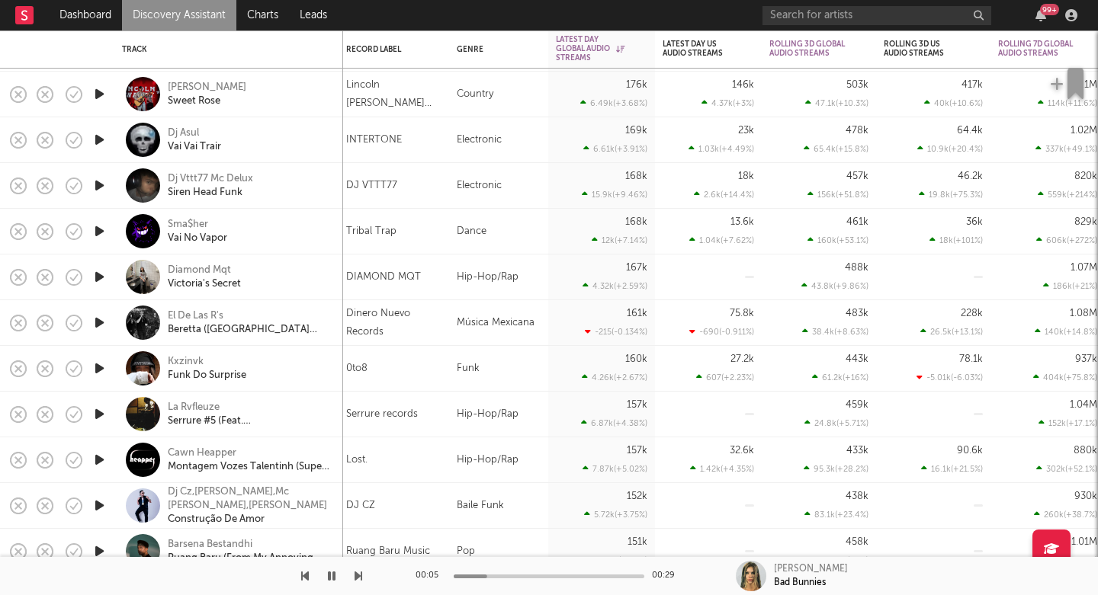
click at [101, 276] on icon "button" at bounding box center [99, 277] width 16 height 19
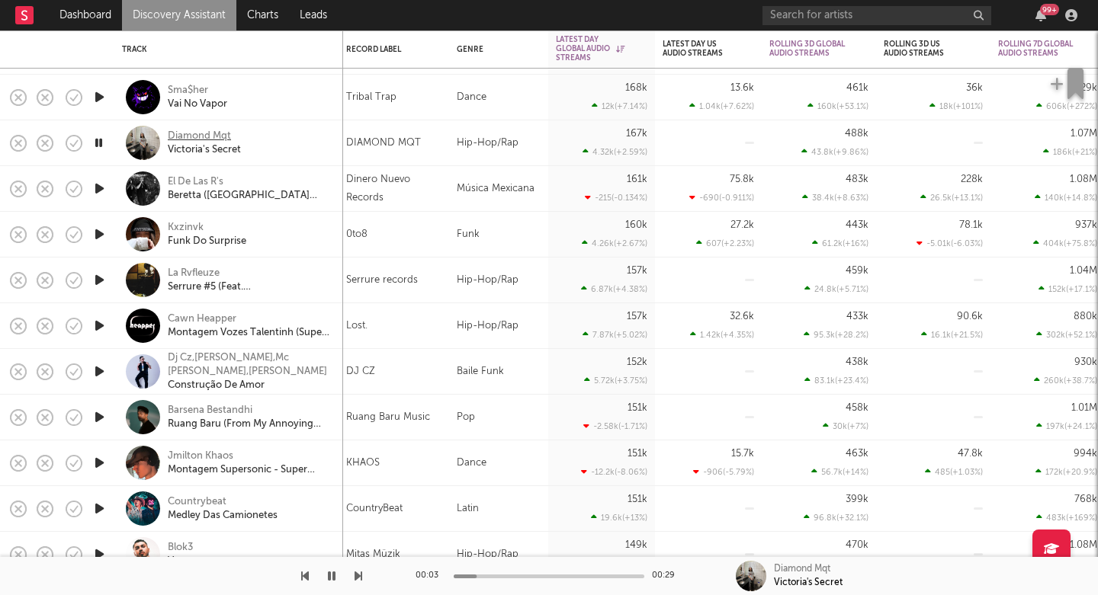
click at [205, 135] on div "Diamond Mqt" at bounding box center [199, 137] width 63 height 14
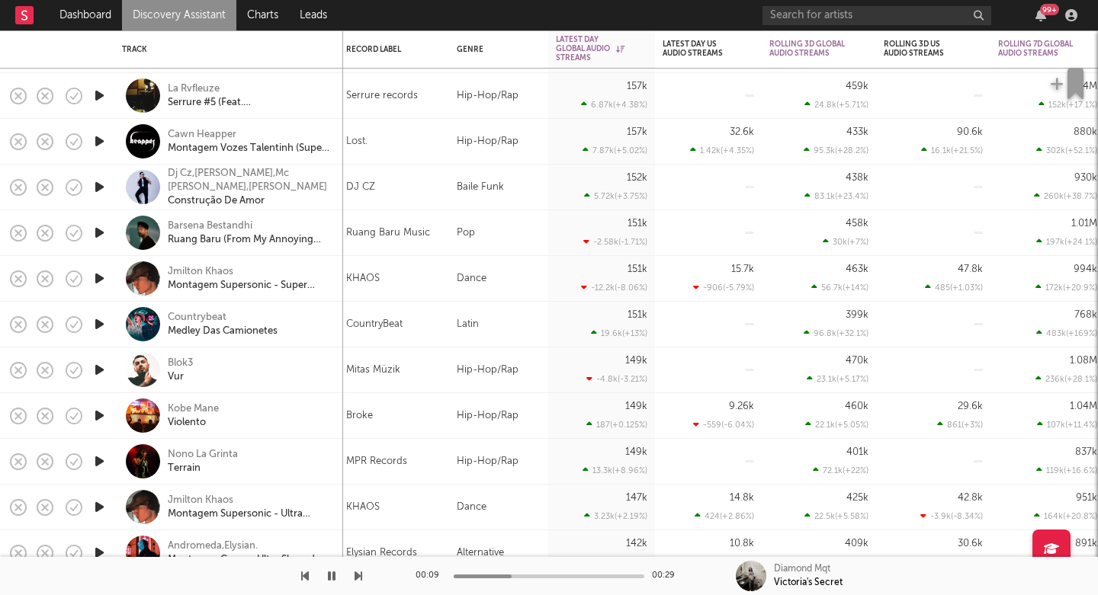
click at [95, 138] on icon "button" at bounding box center [99, 141] width 16 height 19
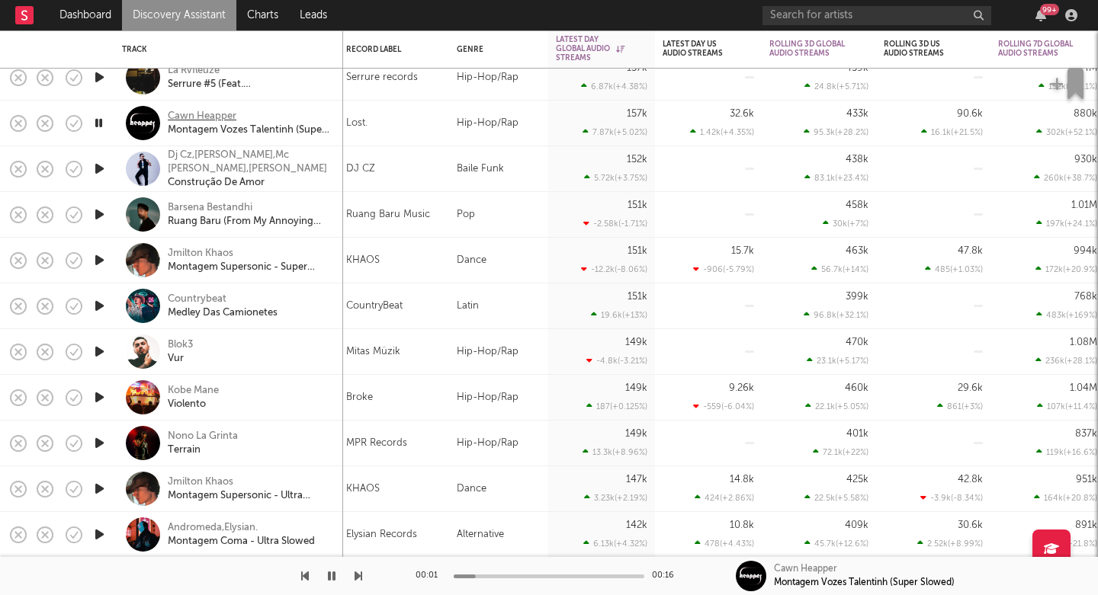
click at [211, 113] on div "Cawn Heapper" at bounding box center [202, 117] width 69 height 14
click at [359, 576] on icon "button" at bounding box center [359, 576] width 8 height 12
click at [249, 161] on div "Dj Cz,Dj Katrip,Mc Rodrigo Do Cn,Mc Nito" at bounding box center [250, 162] width 164 height 27
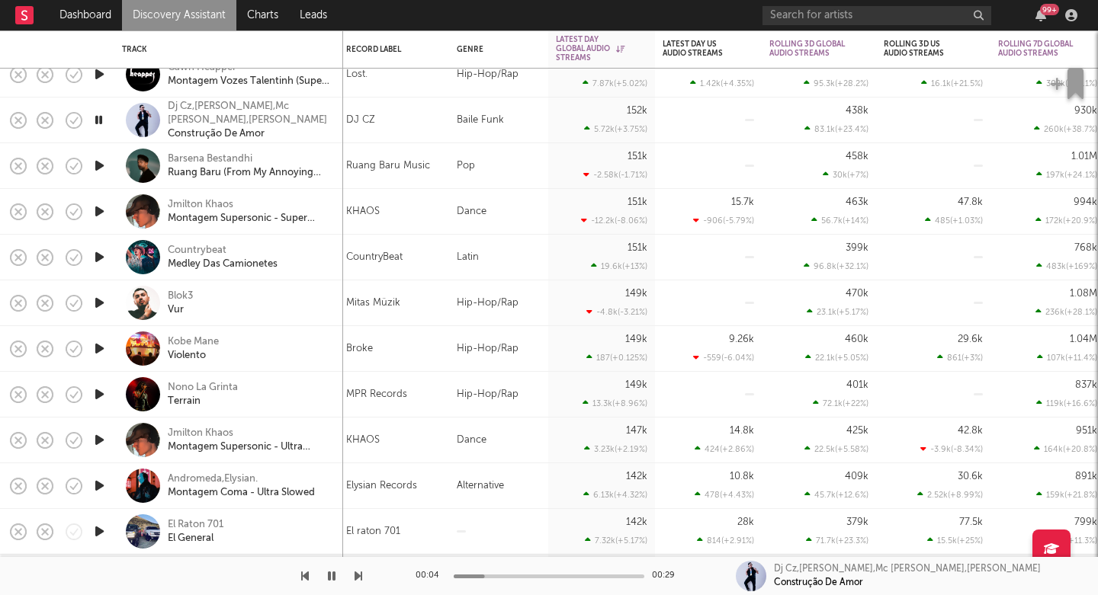
click at [98, 300] on icon "button" at bounding box center [99, 303] width 16 height 19
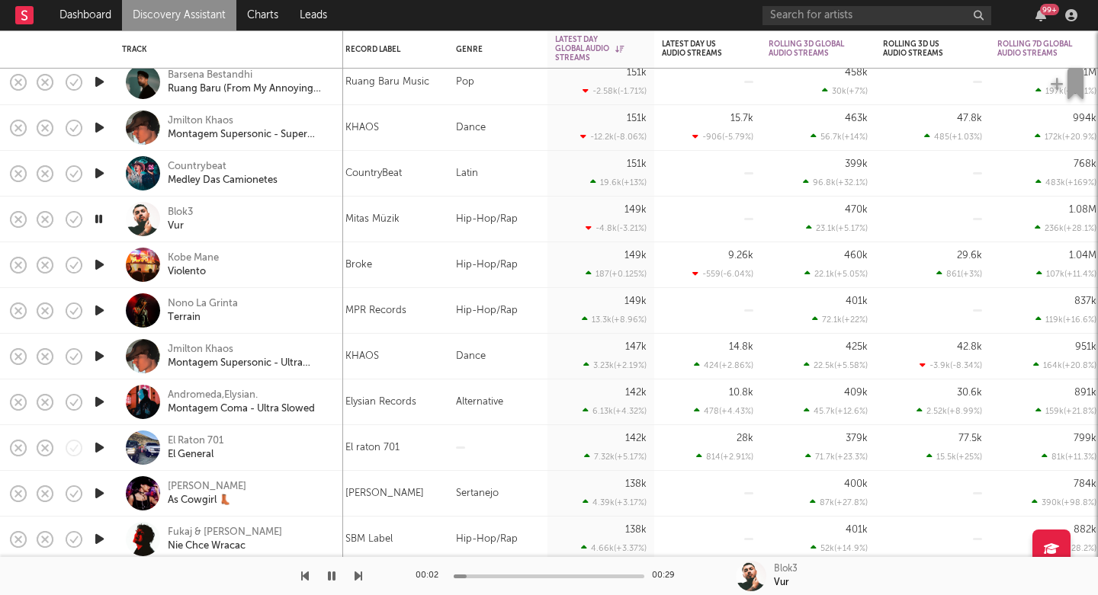
click at [96, 309] on icon "button" at bounding box center [99, 310] width 16 height 19
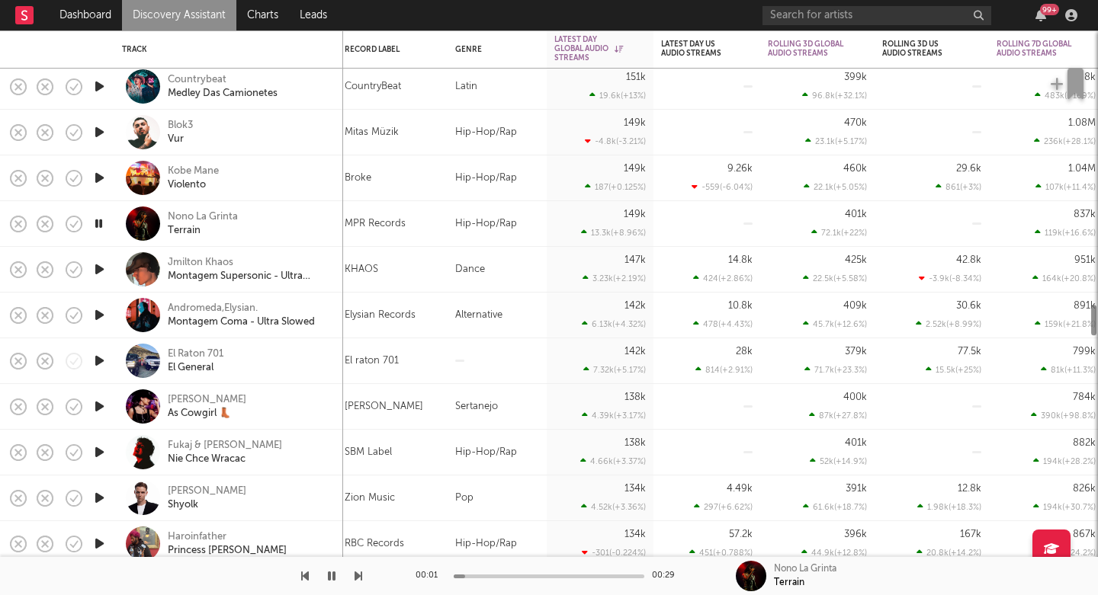
click at [98, 316] on icon "button" at bounding box center [99, 315] width 16 height 19
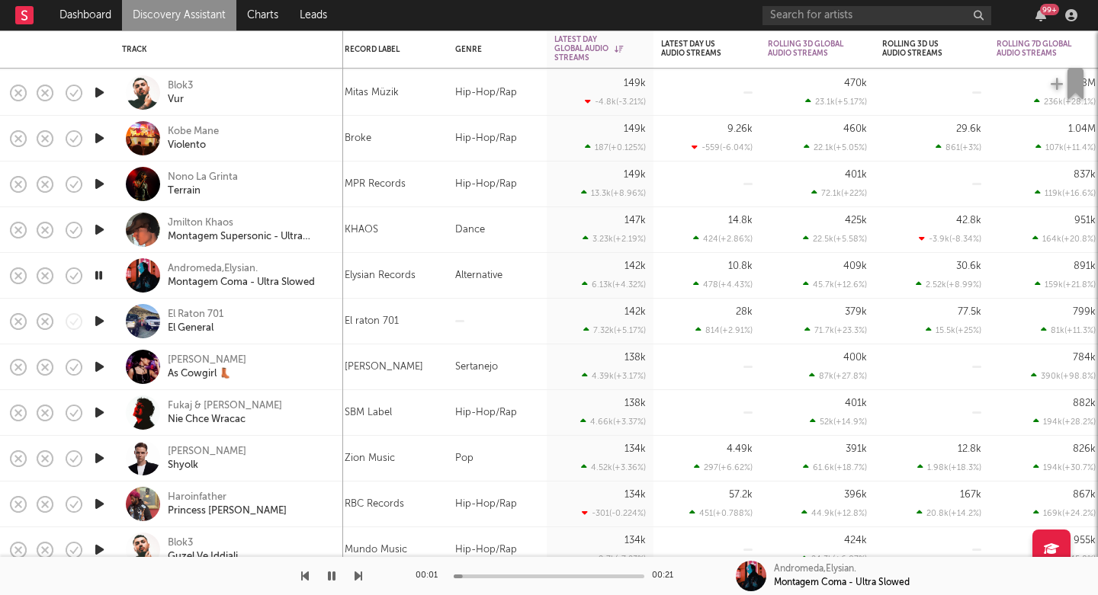
click at [98, 320] on icon "button" at bounding box center [99, 321] width 16 height 19
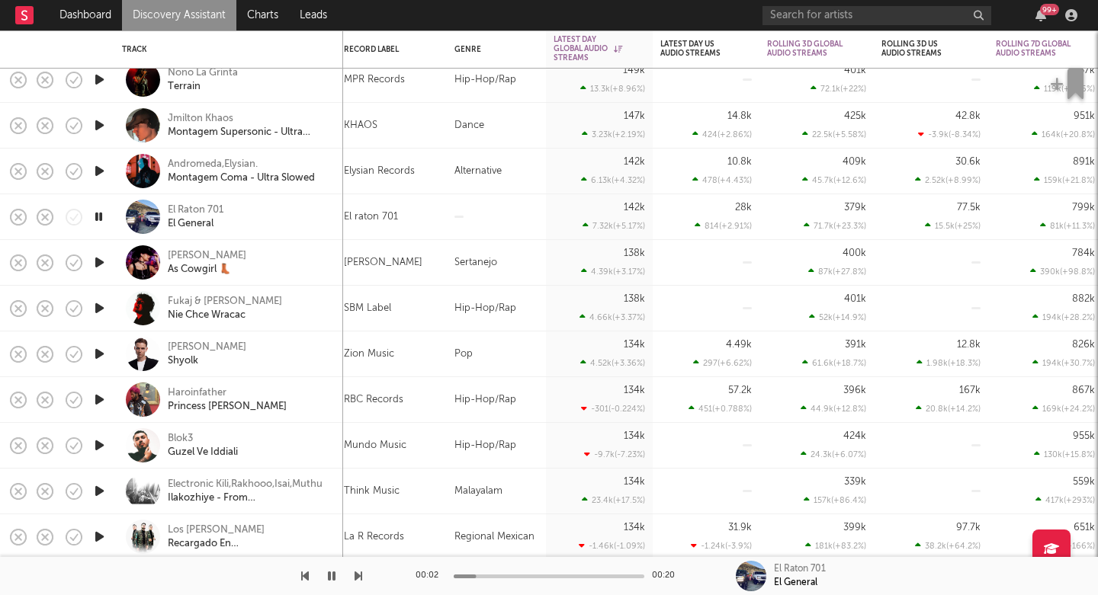
click at [98, 261] on icon "button" at bounding box center [99, 262] width 16 height 19
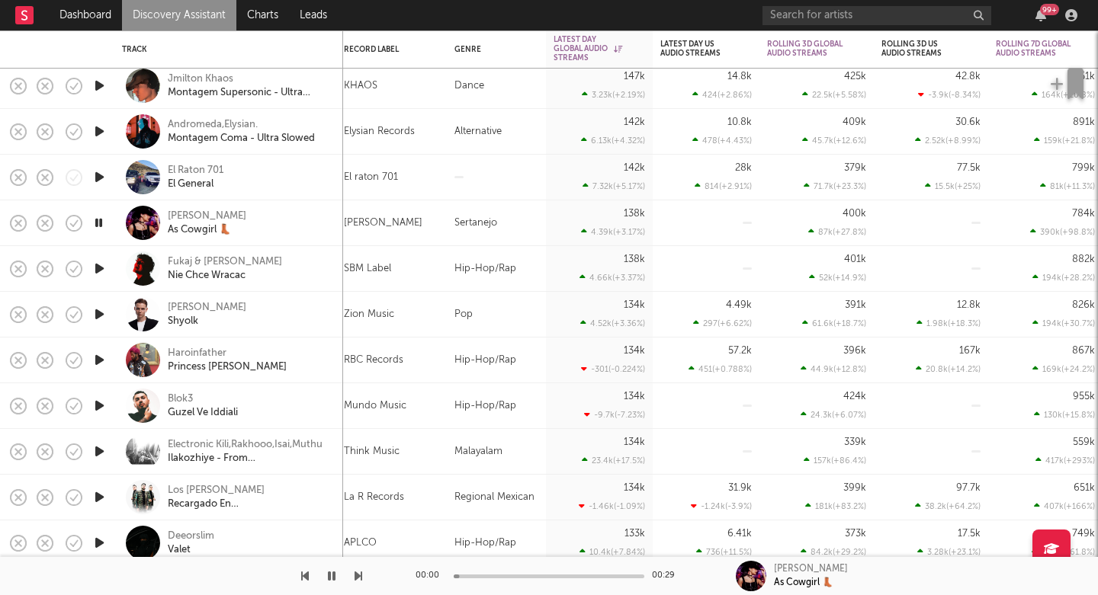
click at [99, 268] on icon "button" at bounding box center [99, 268] width 16 height 19
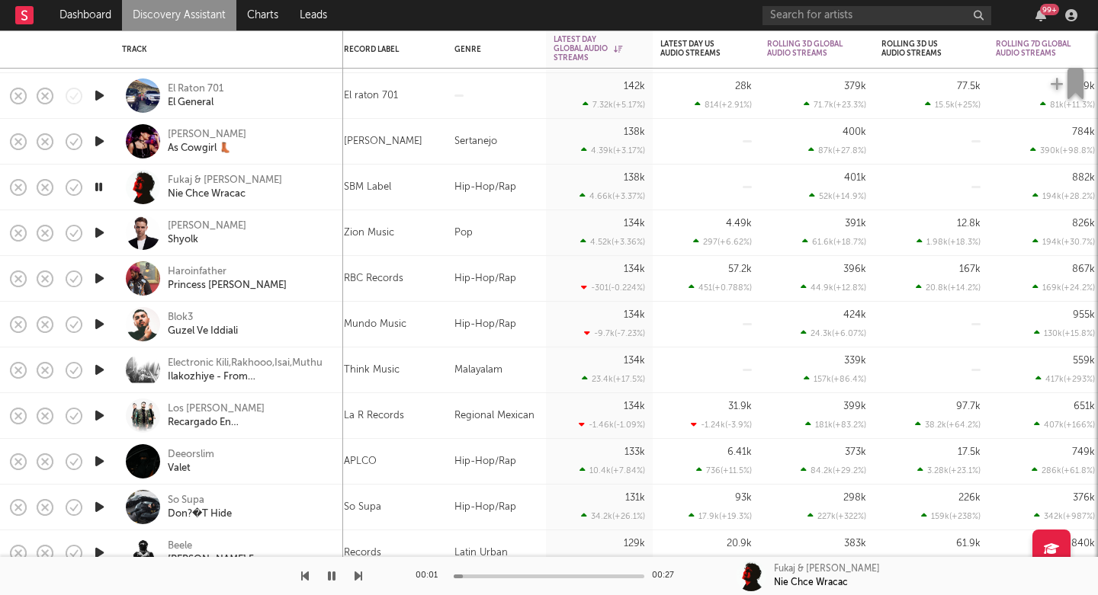
click at [101, 236] on icon "button" at bounding box center [99, 232] width 16 height 19
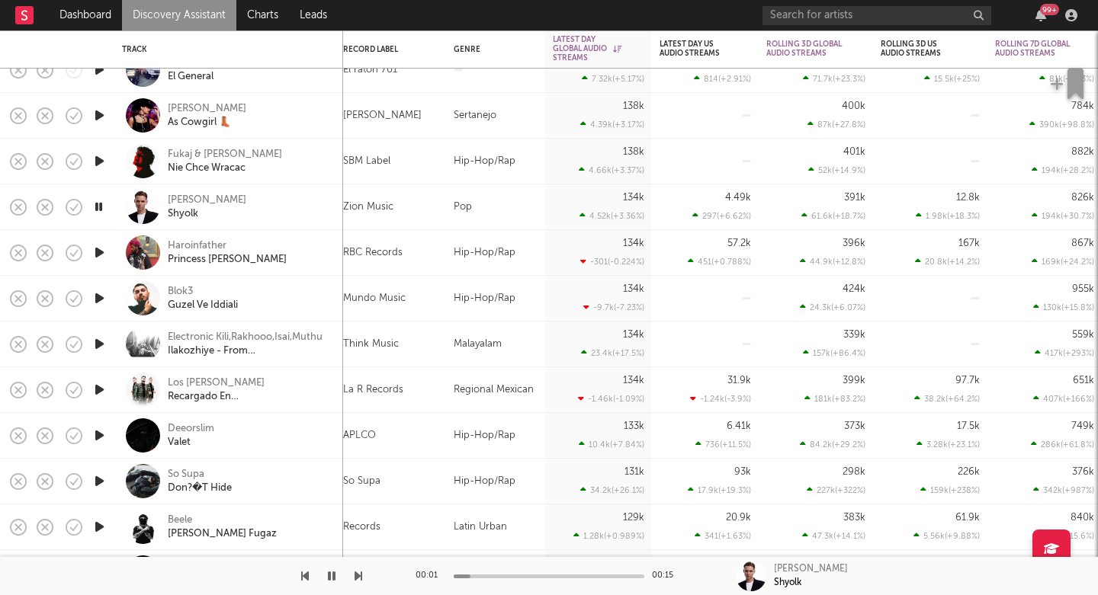
click at [101, 255] on icon "button" at bounding box center [99, 252] width 16 height 19
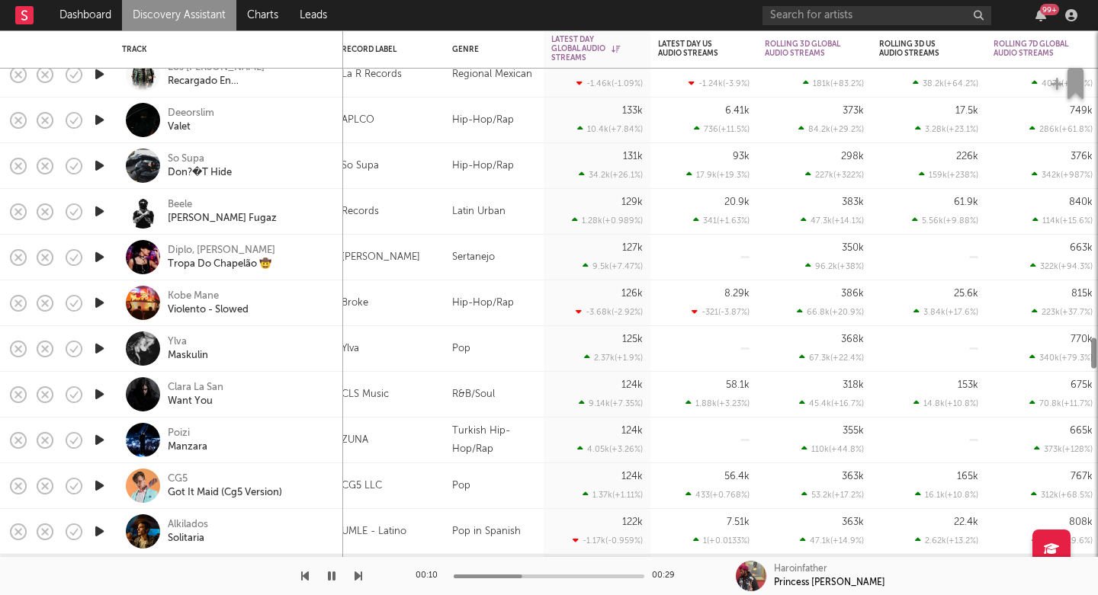
click at [103, 169] on icon "button" at bounding box center [99, 165] width 16 height 19
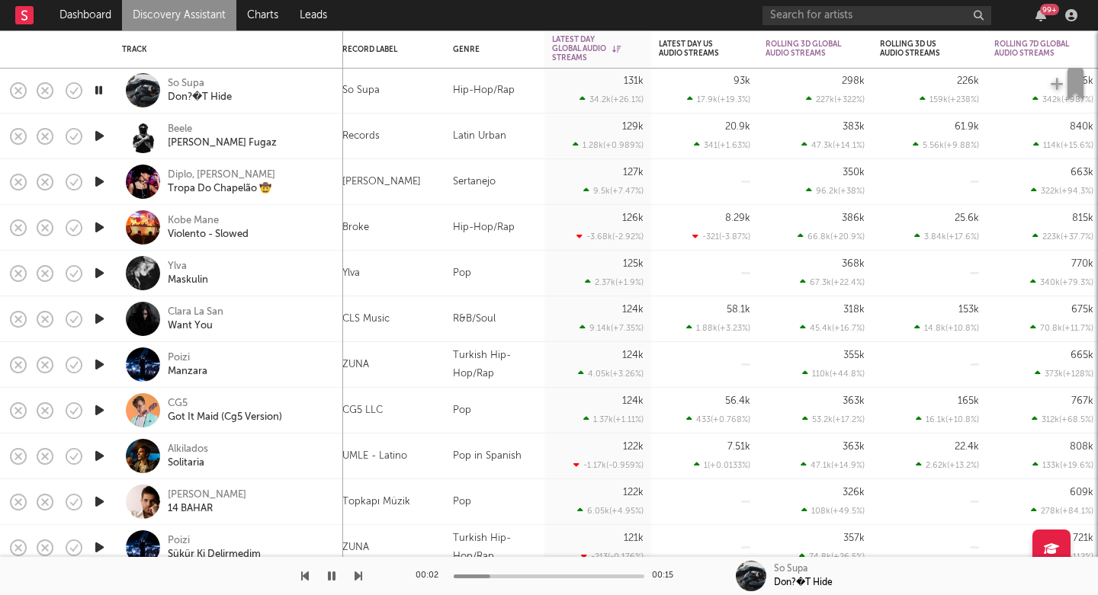
click at [104, 139] on icon "button" at bounding box center [99, 136] width 16 height 19
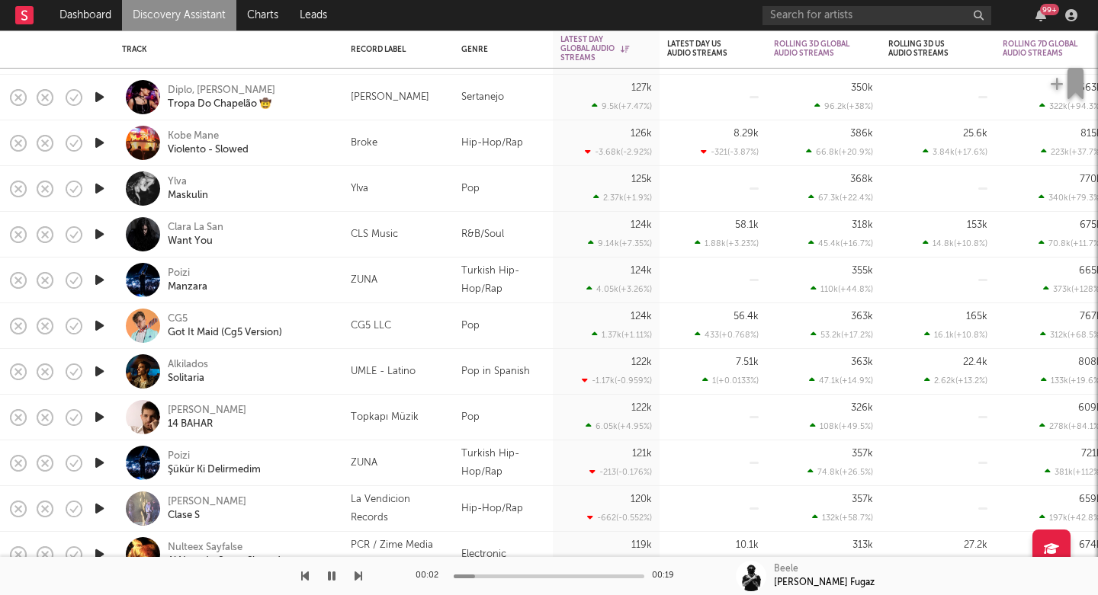
click at [98, 187] on icon "button" at bounding box center [99, 188] width 16 height 19
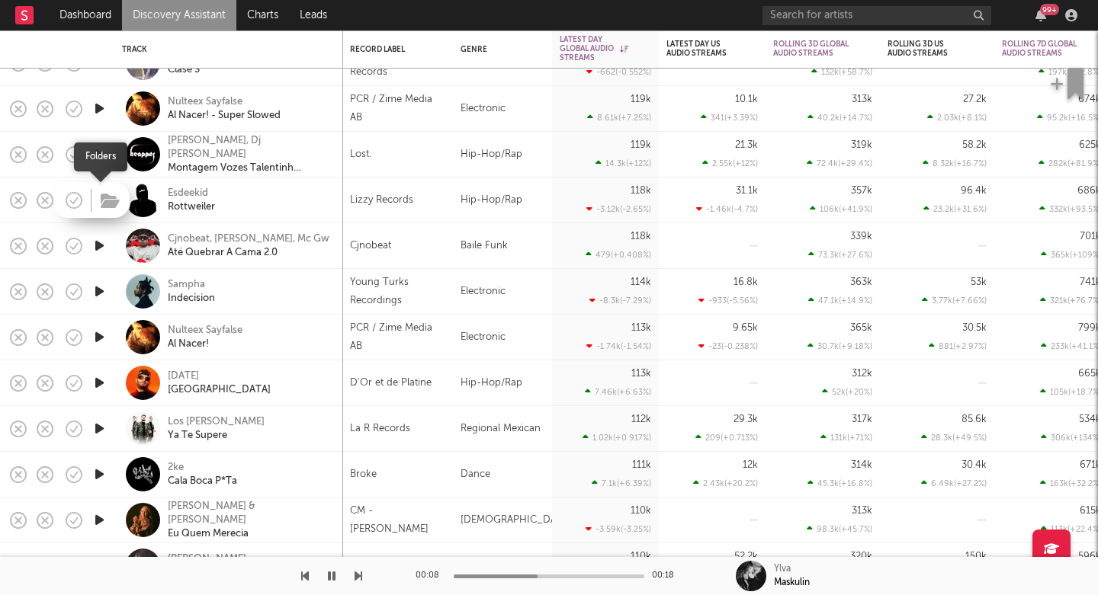
click at [104, 202] on icon "button" at bounding box center [110, 201] width 19 height 17
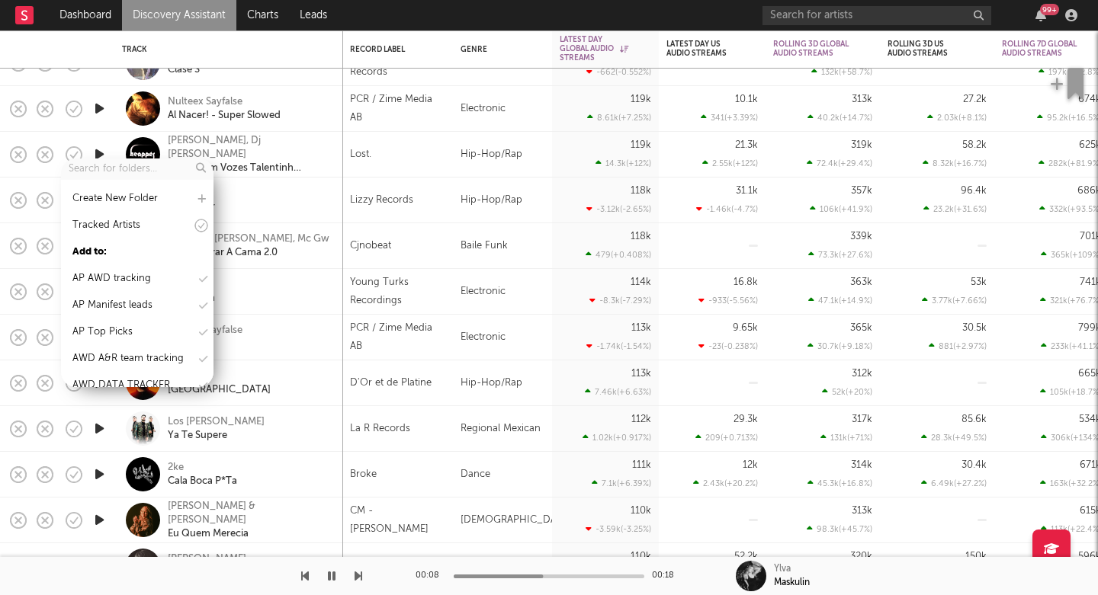
scroll to position [32, 0]
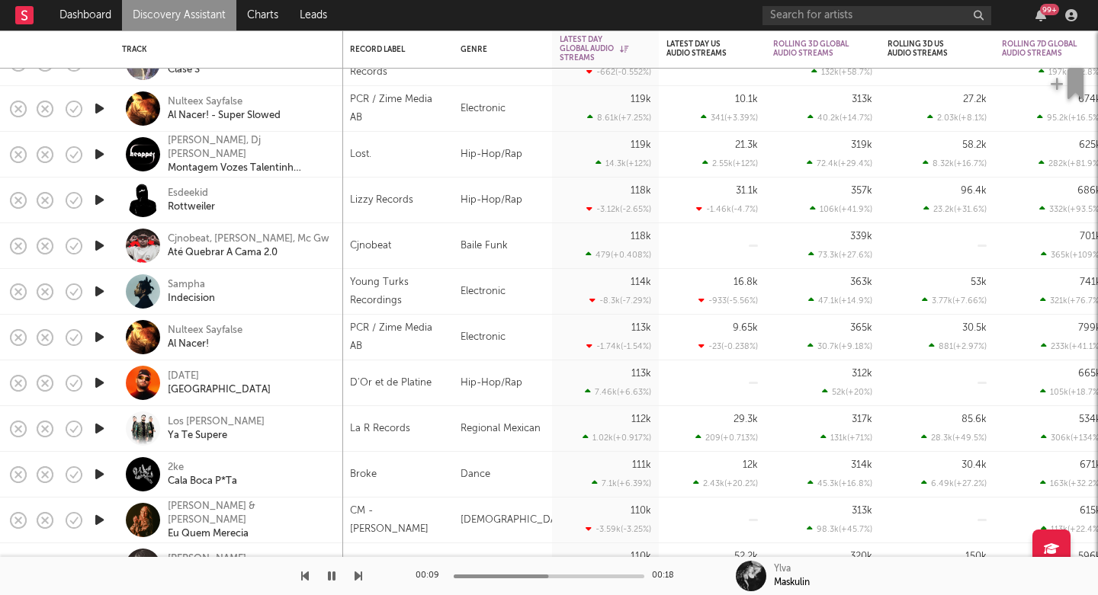
click at [264, 279] on div "Sampha Indecision" at bounding box center [250, 291] width 164 height 27
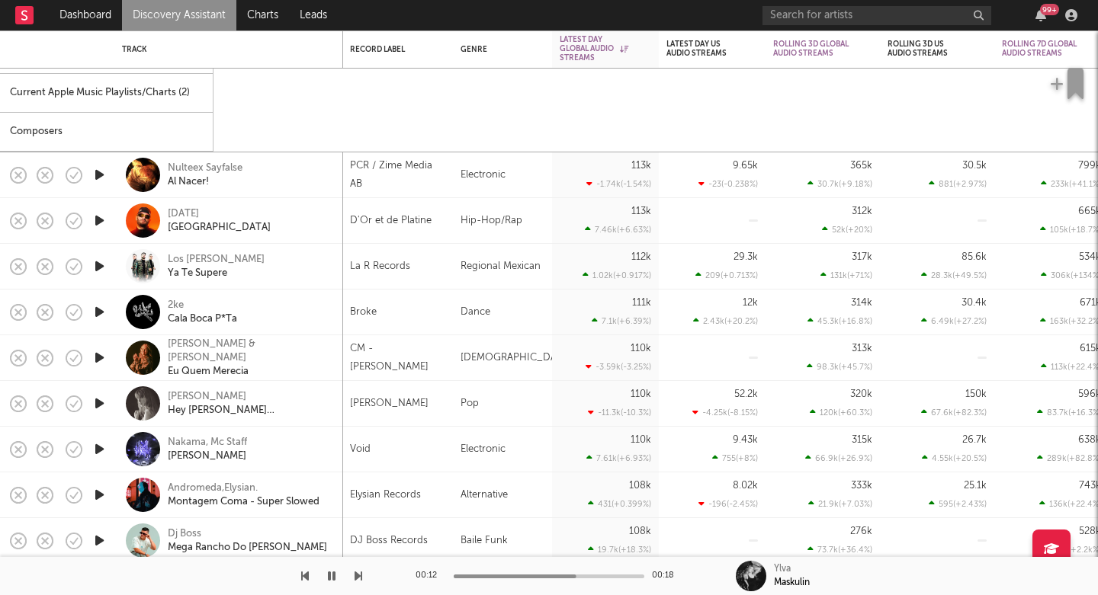
select select "6m"
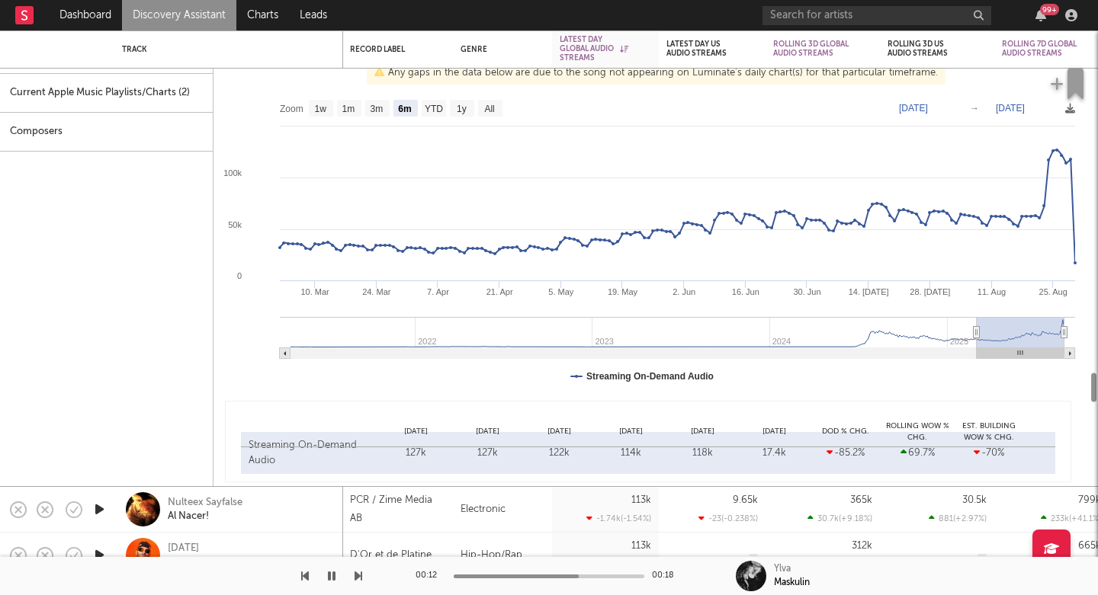
click at [100, 221] on div "All DSP Consumption Spotify Popularity/Plays Current Spotify Playlists/Charts (…" at bounding box center [106, 221] width 213 height 529
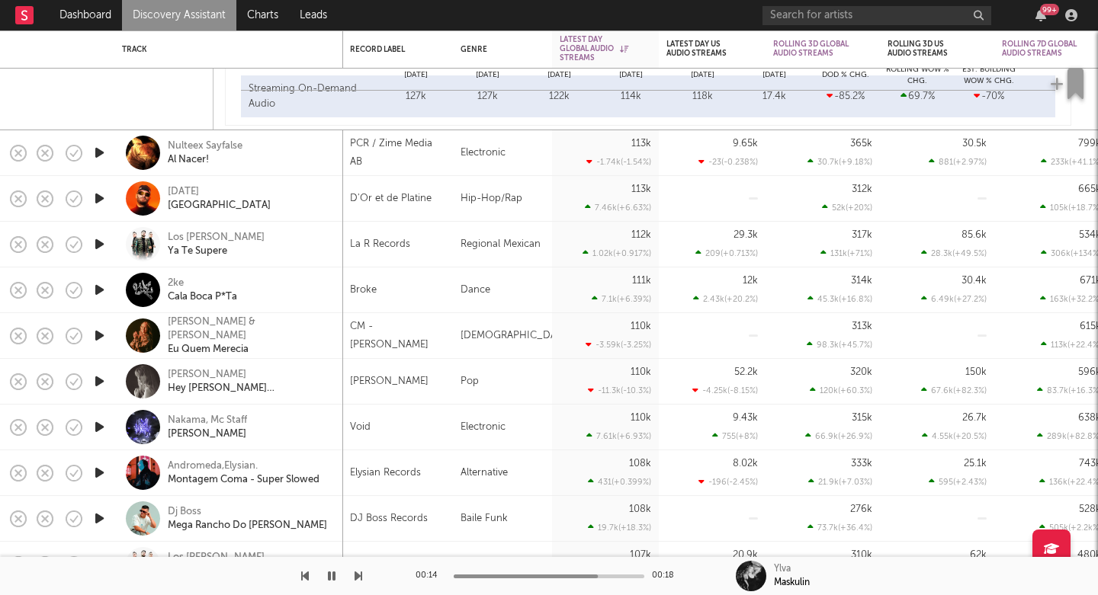
click at [98, 197] on icon "button" at bounding box center [99, 198] width 16 height 19
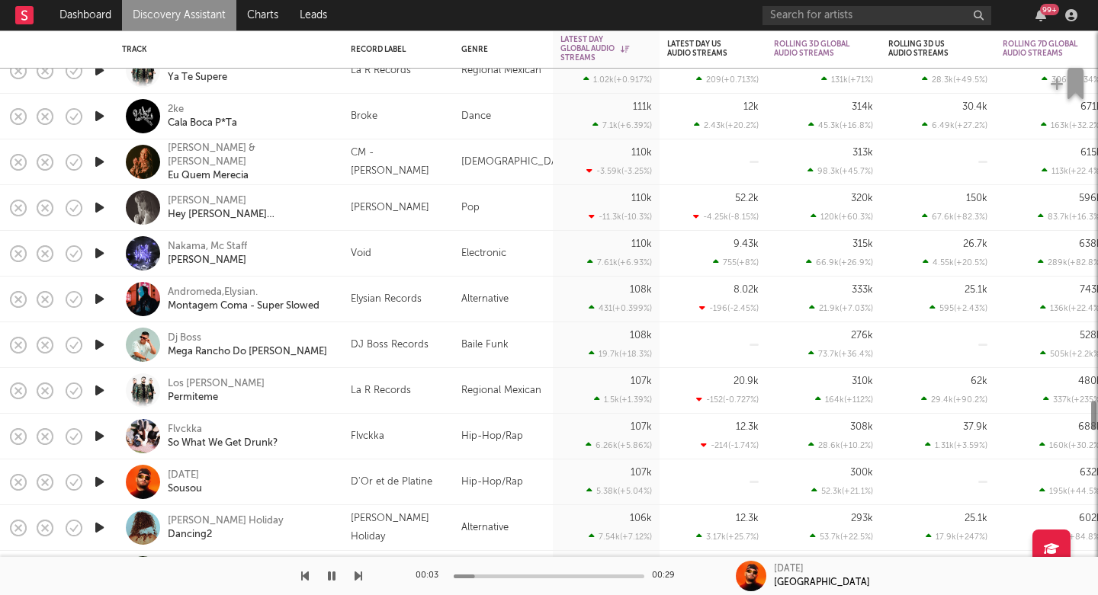
click at [98, 254] on icon "button" at bounding box center [99, 253] width 16 height 19
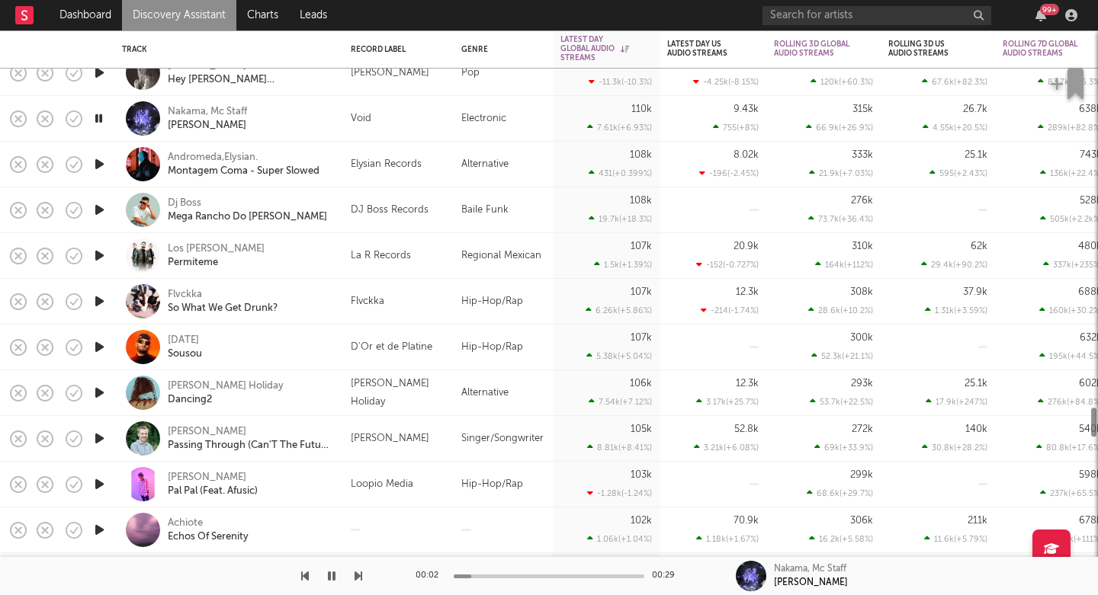
click at [99, 255] on icon "button" at bounding box center [99, 255] width 16 height 19
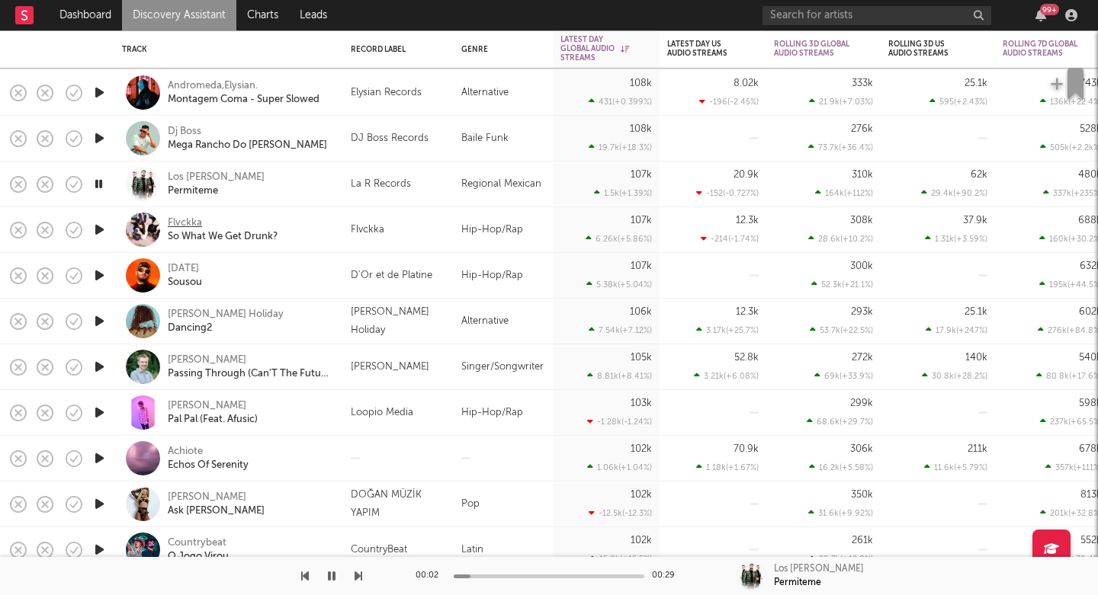
click at [189, 229] on div "Flvckka" at bounding box center [185, 224] width 34 height 14
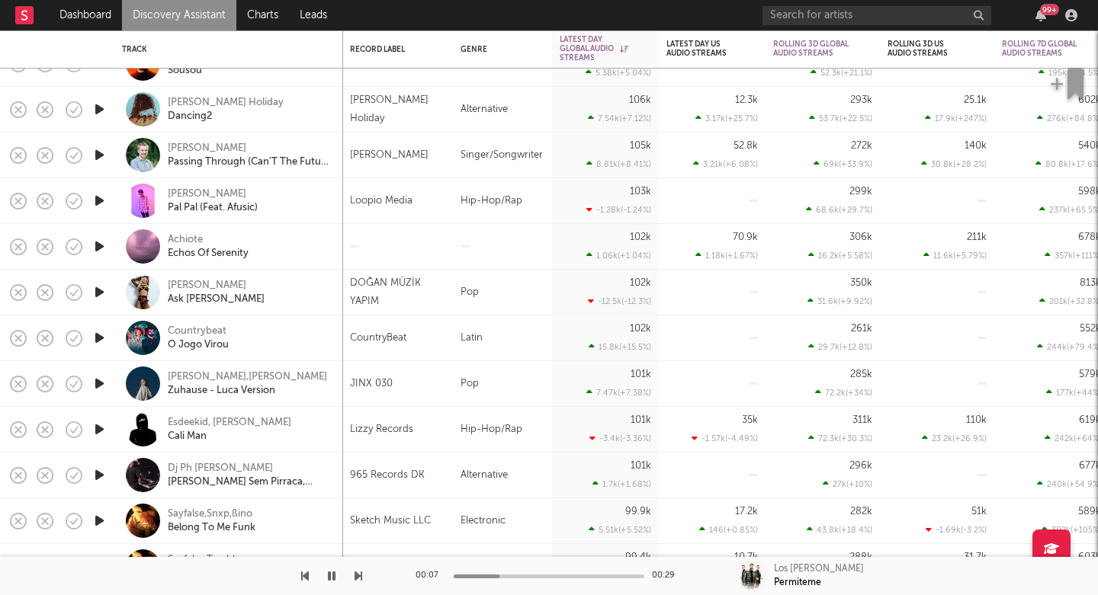
click at [98, 293] on icon "button" at bounding box center [99, 292] width 16 height 19
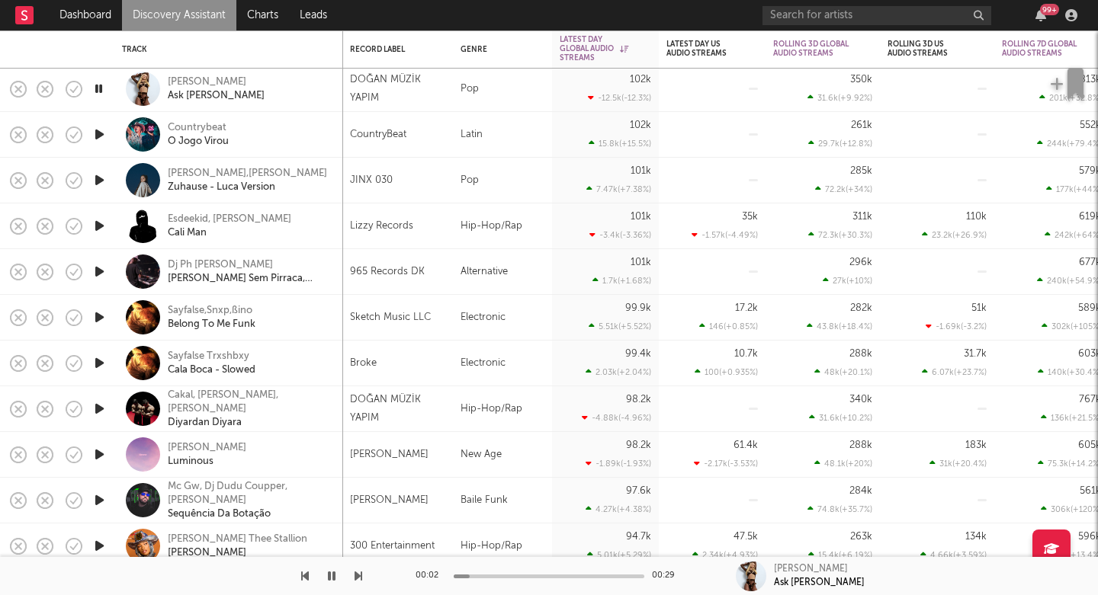
click at [99, 319] on icon "button" at bounding box center [99, 317] width 16 height 19
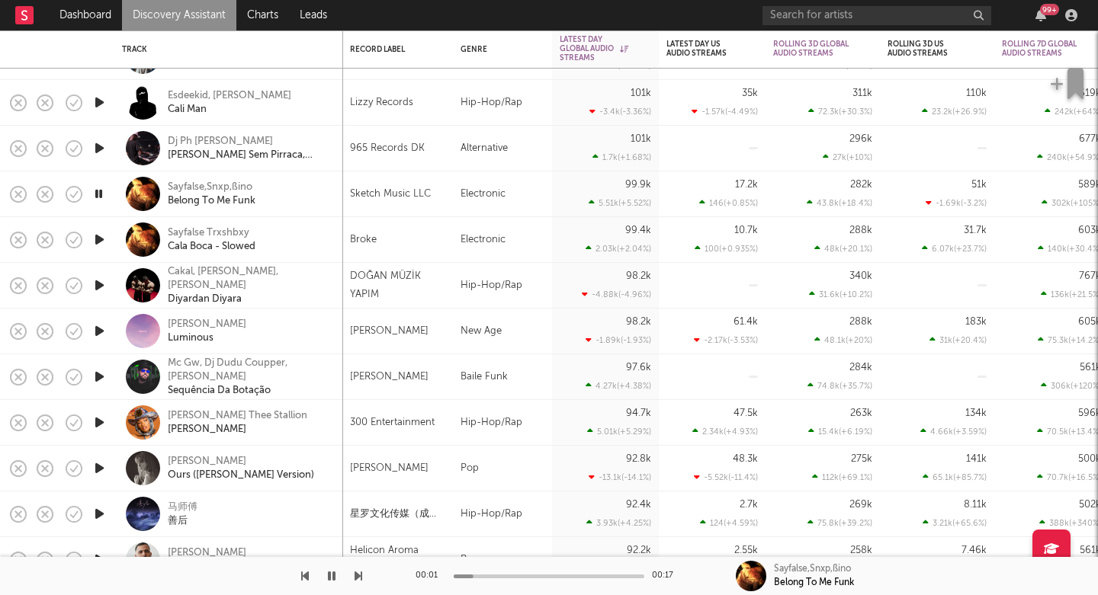
click at [99, 335] on icon "button" at bounding box center [99, 331] width 16 height 19
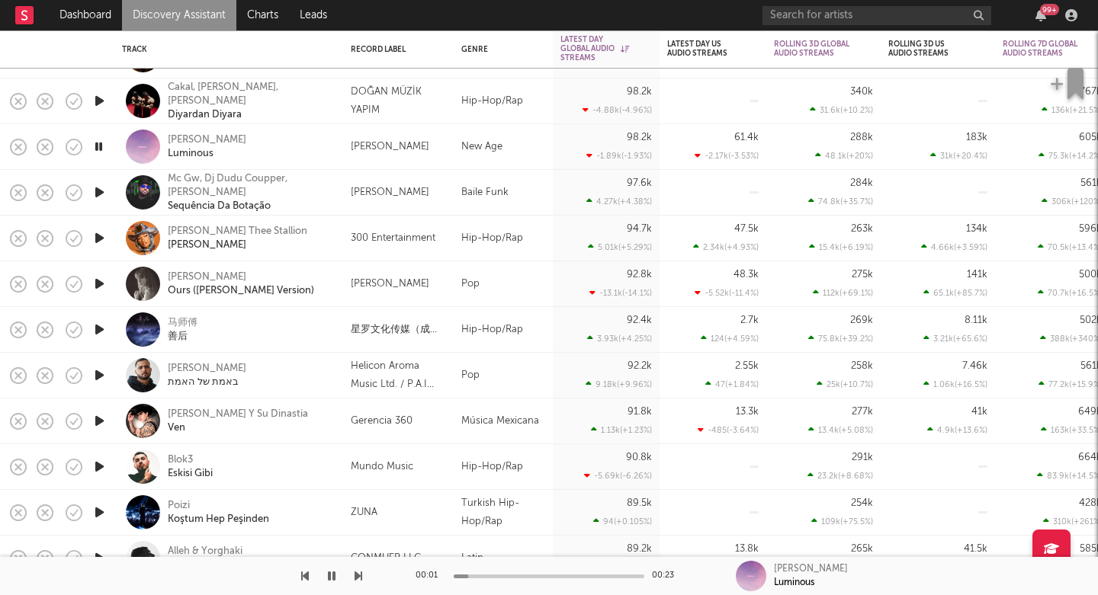
click at [101, 242] on icon "button" at bounding box center [99, 238] width 16 height 19
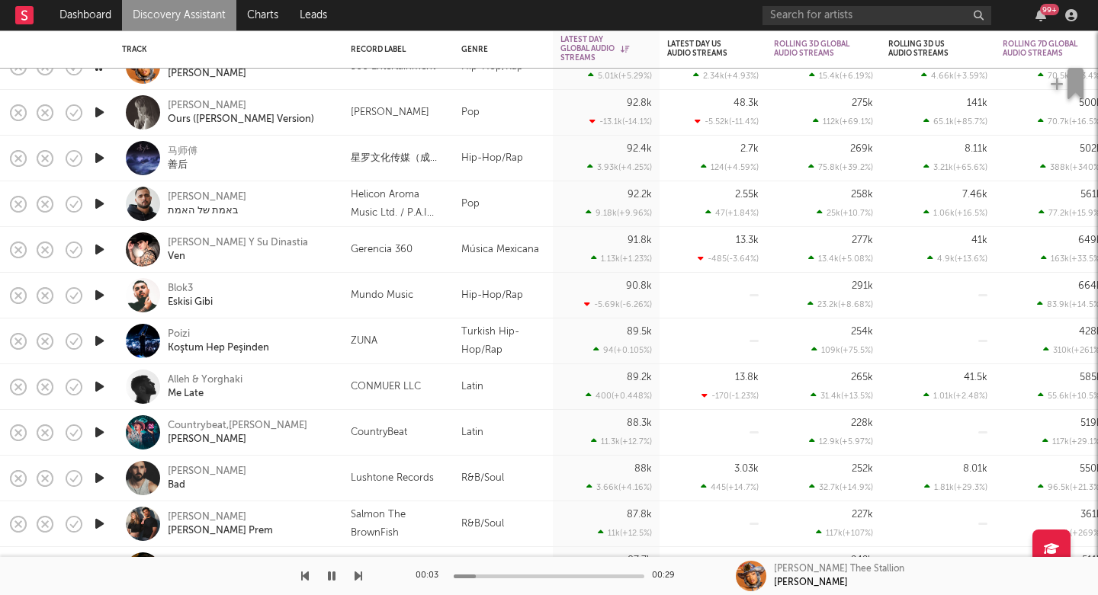
click at [99, 250] on icon "button" at bounding box center [99, 249] width 16 height 19
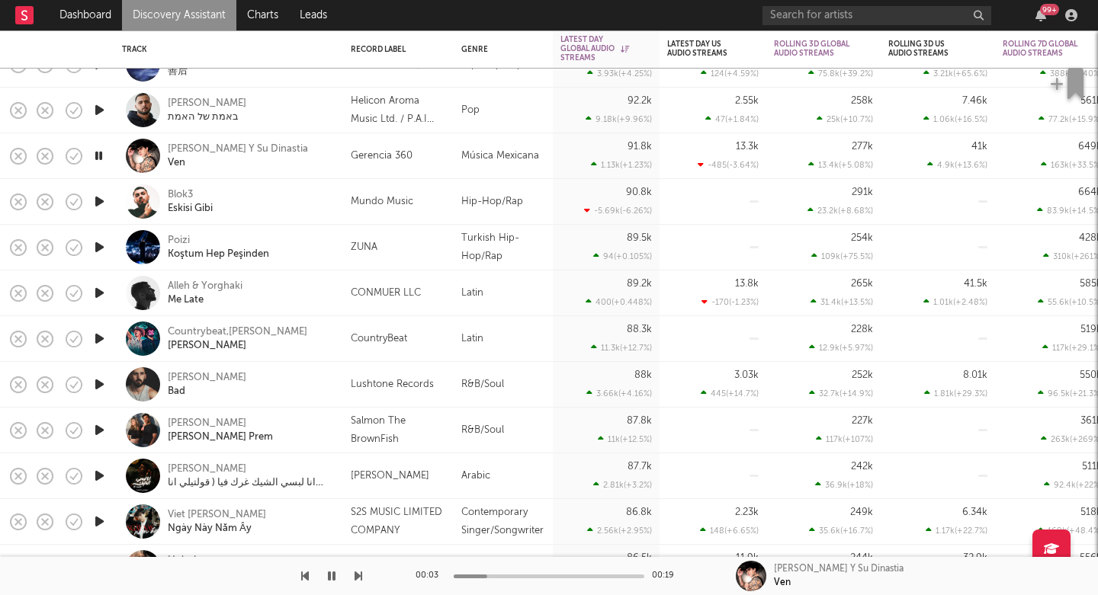
click at [101, 239] on icon "button" at bounding box center [99, 247] width 16 height 19
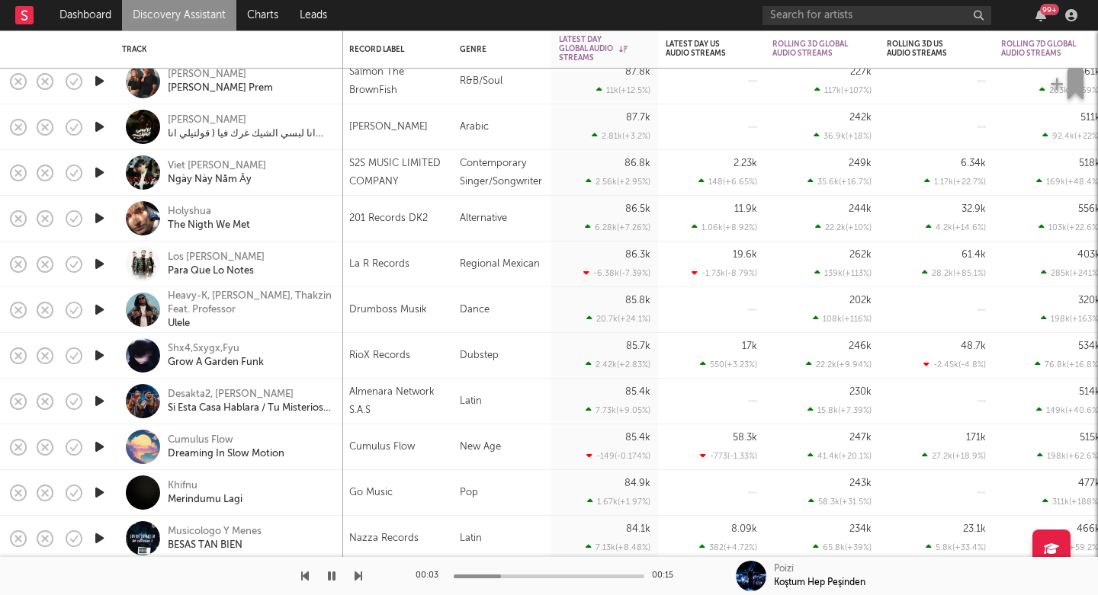
click at [100, 355] on icon "button" at bounding box center [99, 355] width 16 height 19
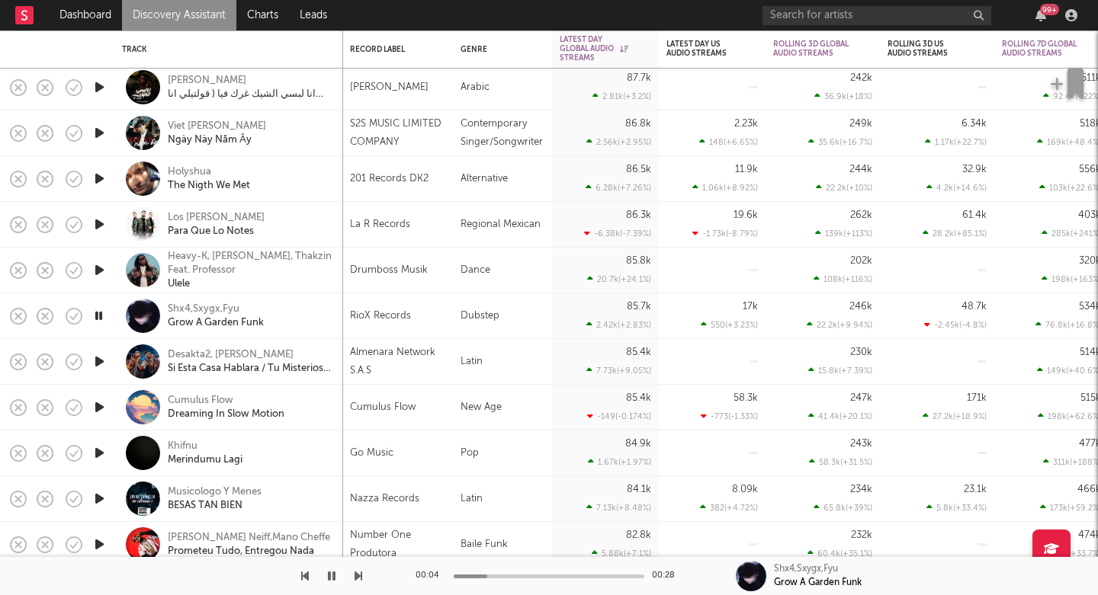
click at [98, 185] on icon "button" at bounding box center [99, 178] width 16 height 19
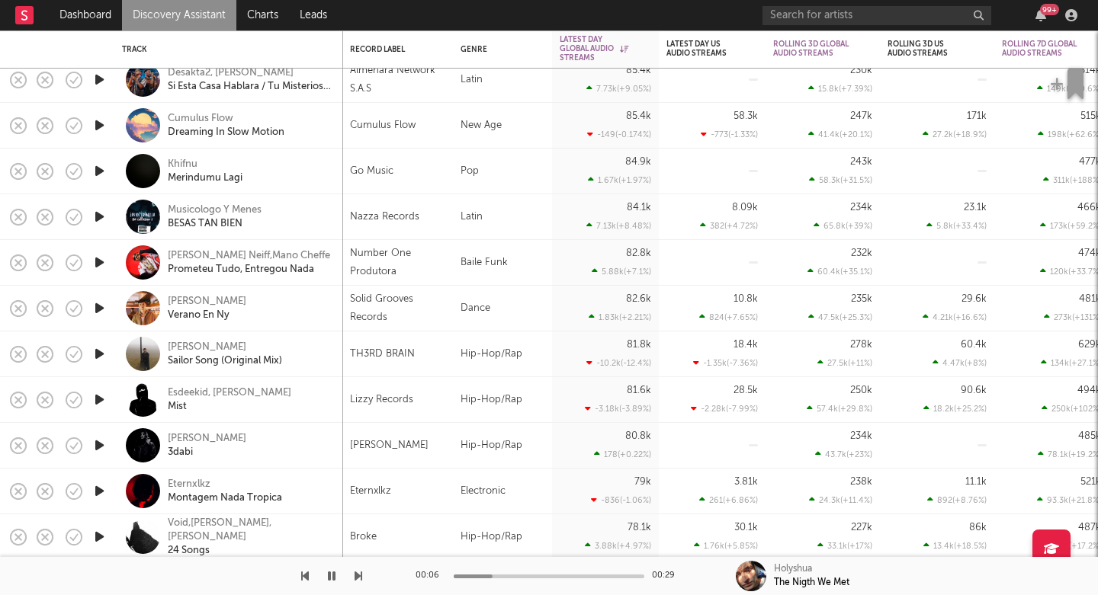
click at [99, 448] on icon "button" at bounding box center [99, 445] width 16 height 19
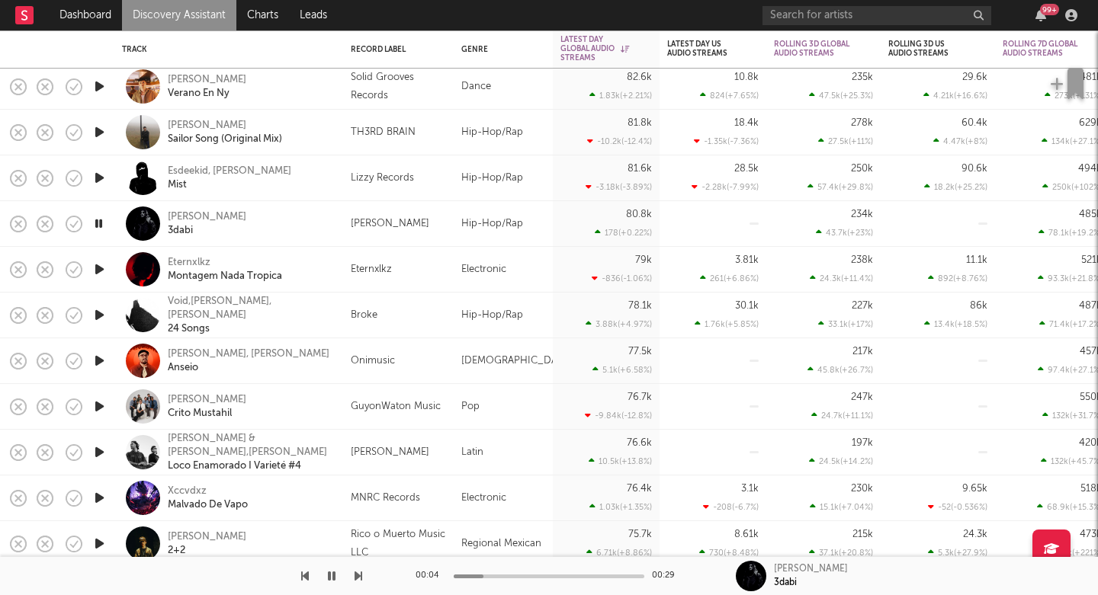
click at [100, 264] on icon "button" at bounding box center [99, 269] width 16 height 19
click at [182, 261] on div "Eternxlkz" at bounding box center [189, 263] width 43 height 14
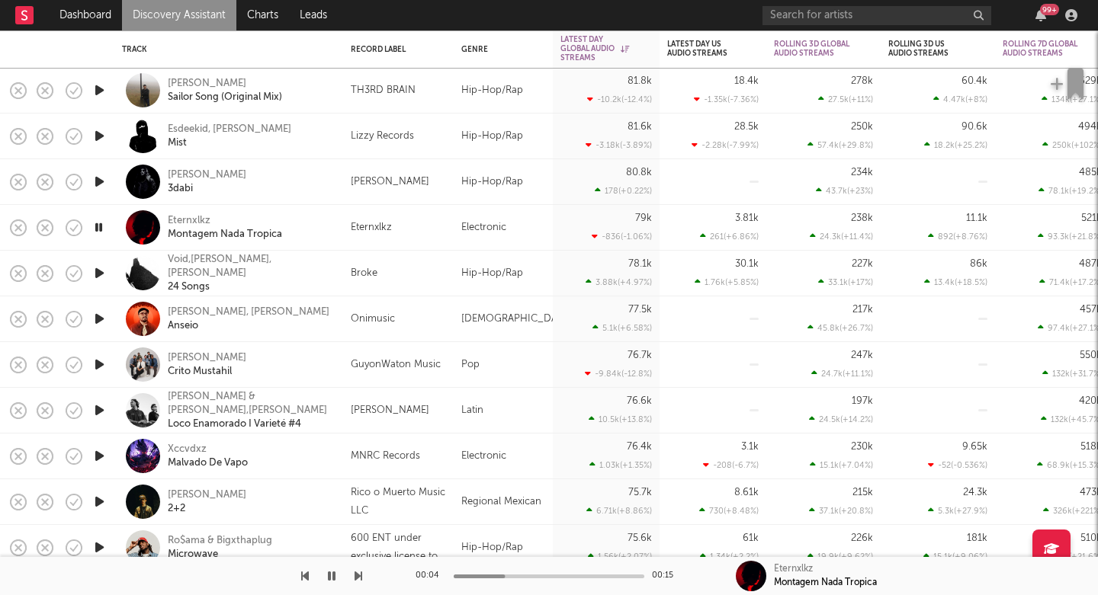
click at [100, 363] on icon "button" at bounding box center [99, 364] width 16 height 19
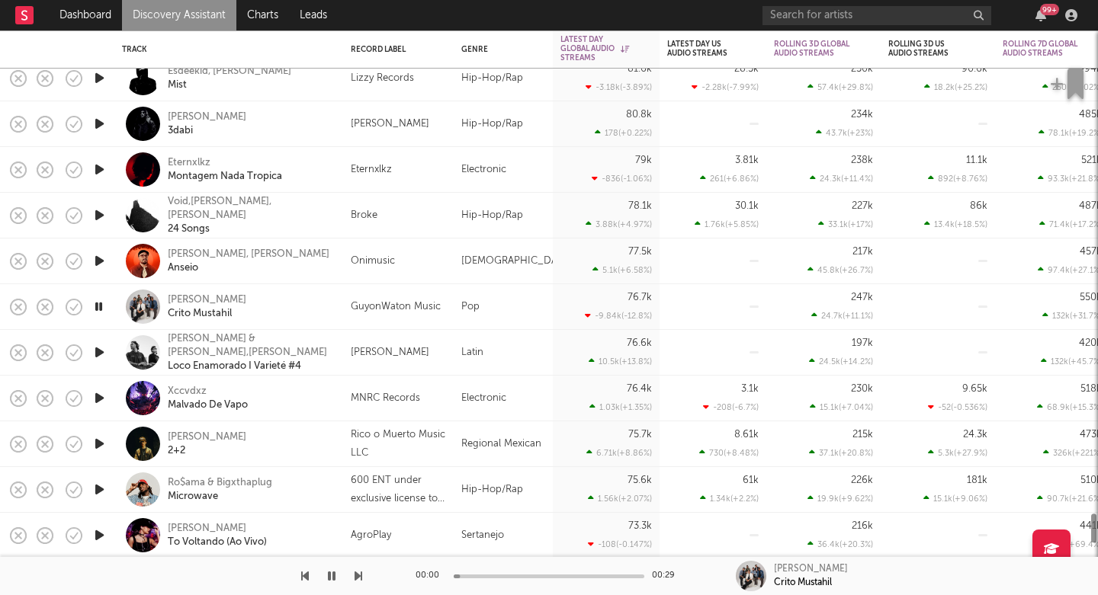
click at [102, 399] on icon "button" at bounding box center [99, 398] width 16 height 19
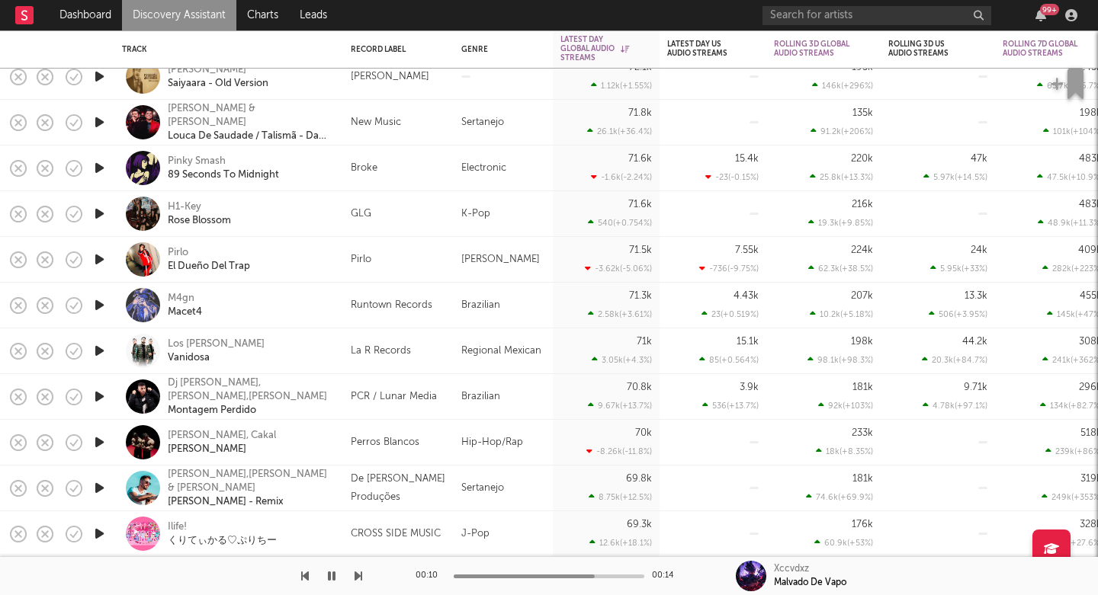
click at [98, 402] on icon "button" at bounding box center [99, 396] width 16 height 19
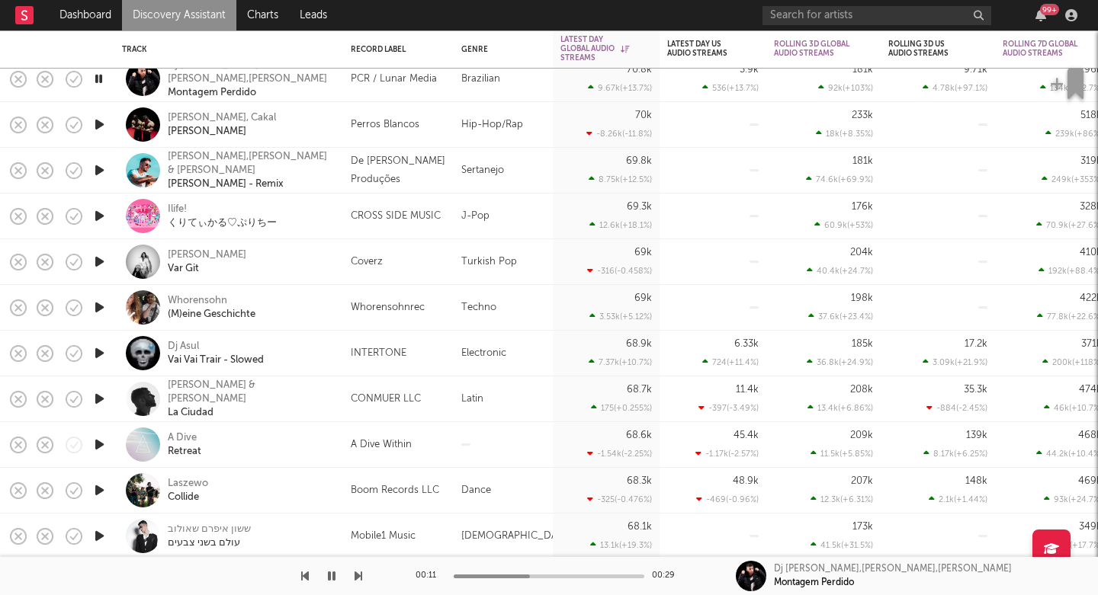
click at [365, 579] on div "00:11 00:29 Dj Samir,Fyex,Dj David Mm Montagem Perdido" at bounding box center [549, 576] width 1098 height 38
click at [358, 577] on icon "button" at bounding box center [359, 576] width 8 height 12
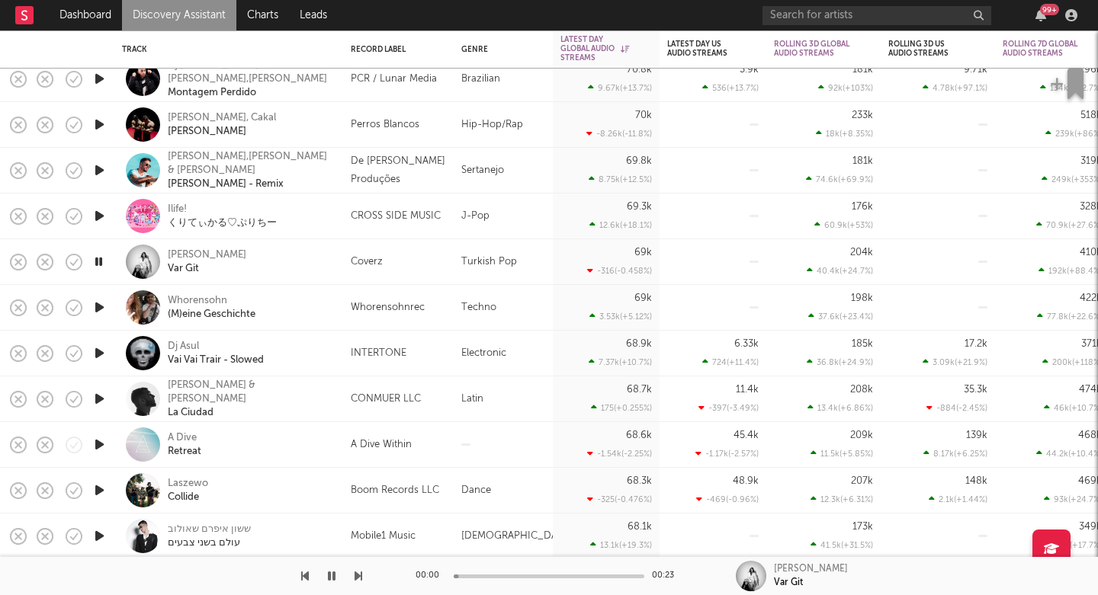
click at [358, 577] on icon "button" at bounding box center [359, 576] width 8 height 12
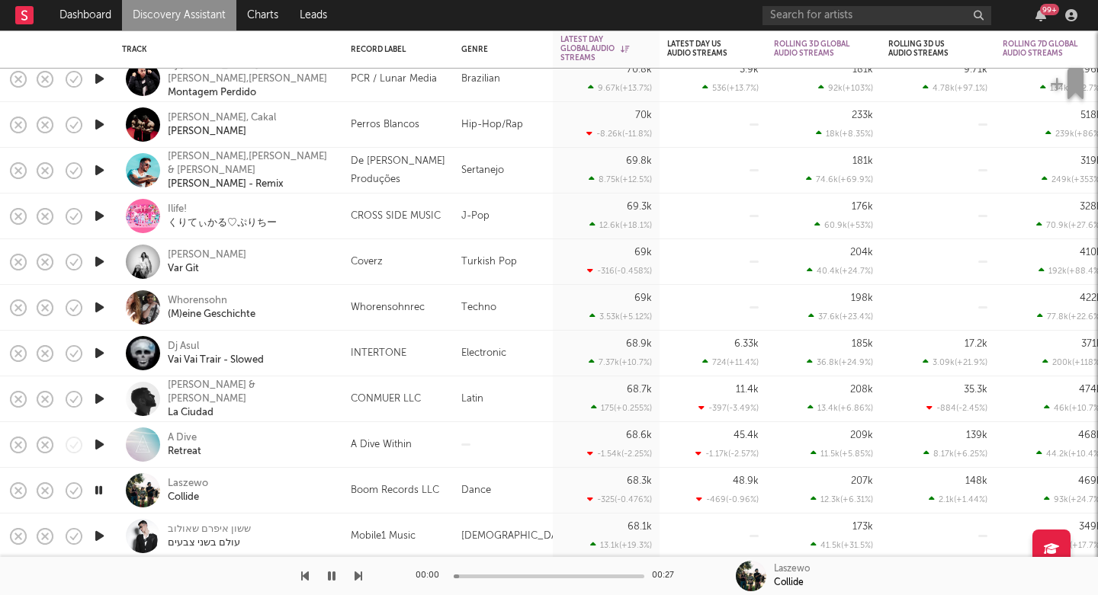
click at [358, 577] on icon "button" at bounding box center [359, 576] width 8 height 12
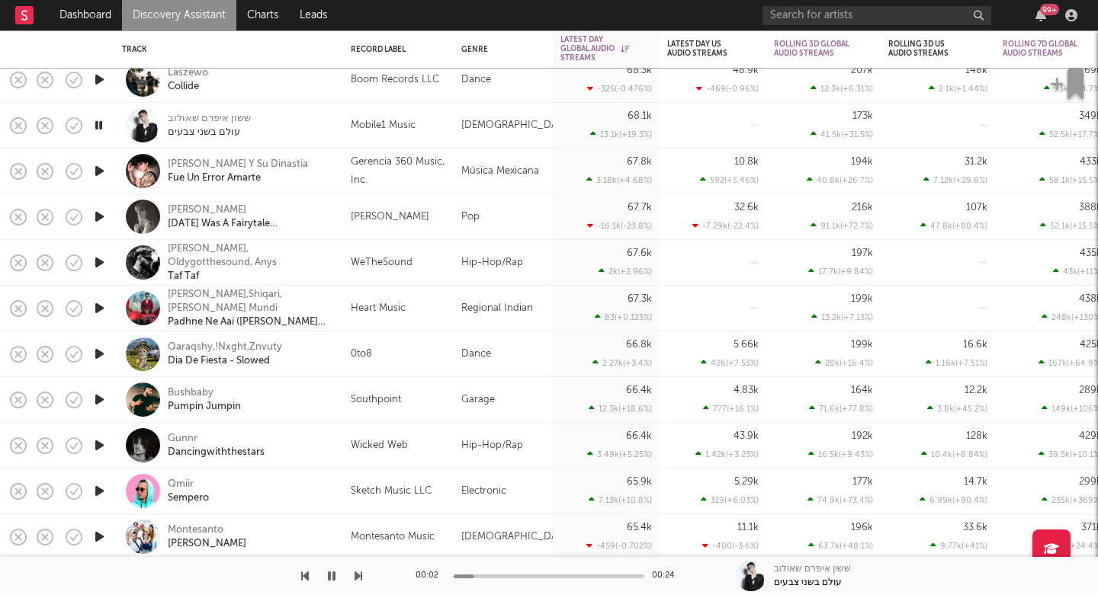
click at [358, 579] on icon "button" at bounding box center [359, 576] width 8 height 12
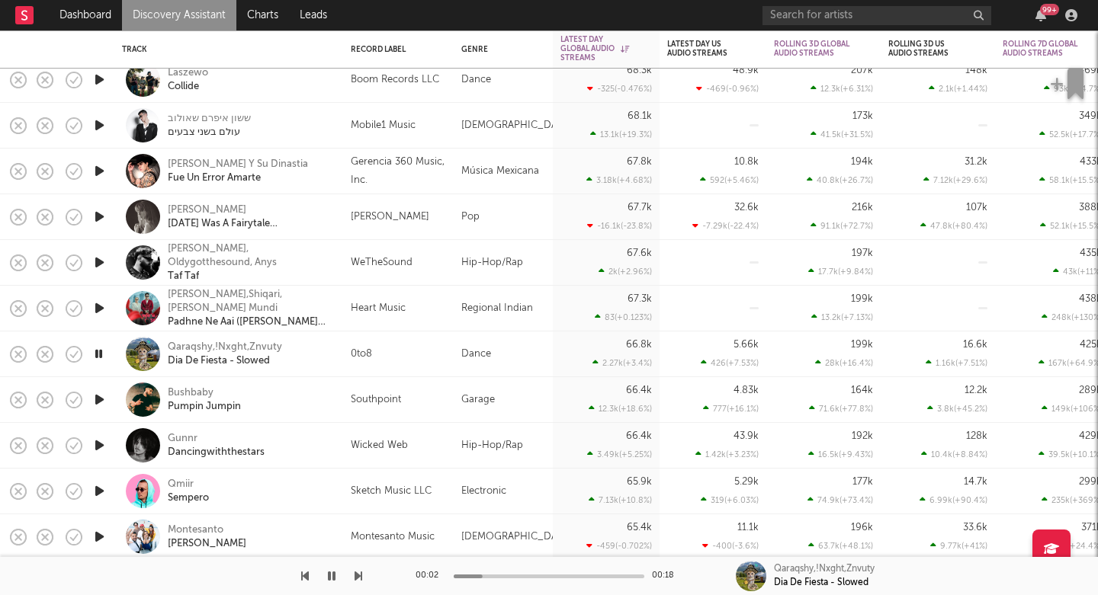
click at [358, 579] on icon "button" at bounding box center [359, 576] width 8 height 12
click at [359, 579] on icon "button" at bounding box center [359, 576] width 8 height 12
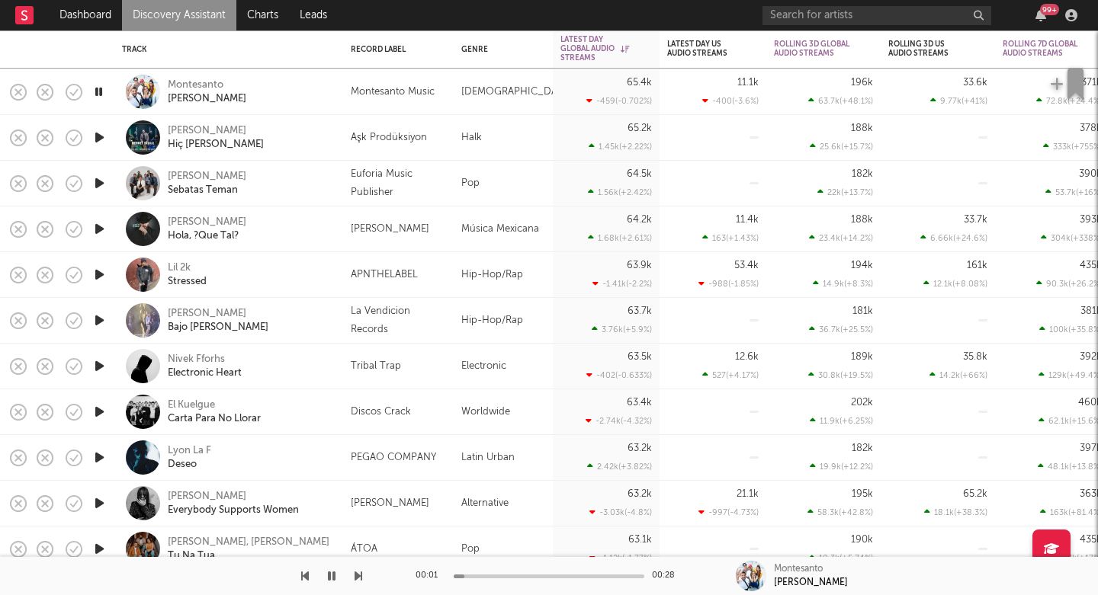
click at [360, 576] on icon "button" at bounding box center [359, 576] width 8 height 12
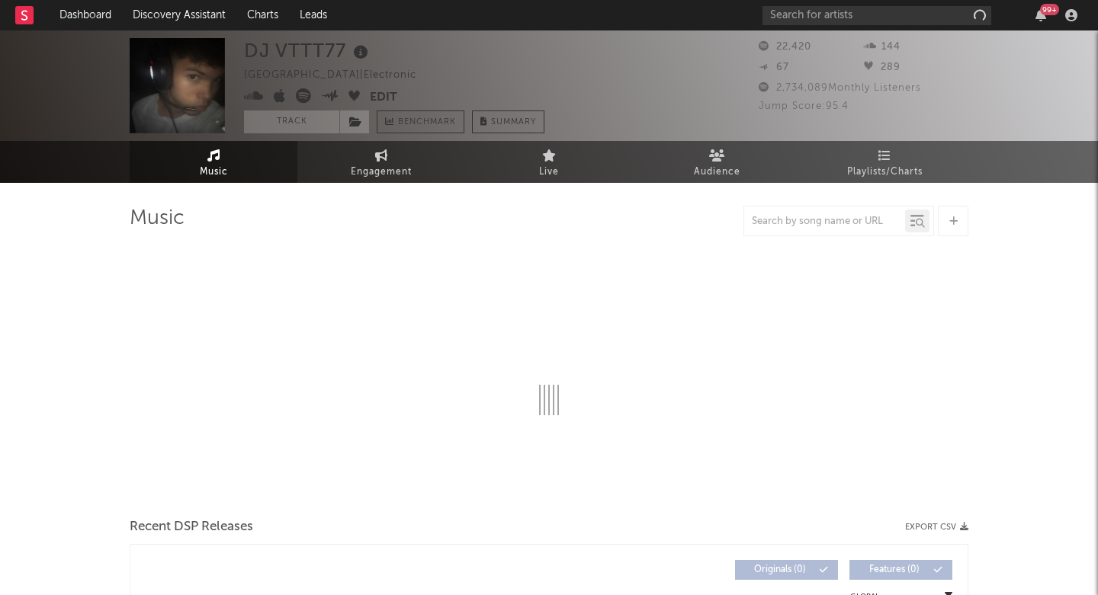
select select "1w"
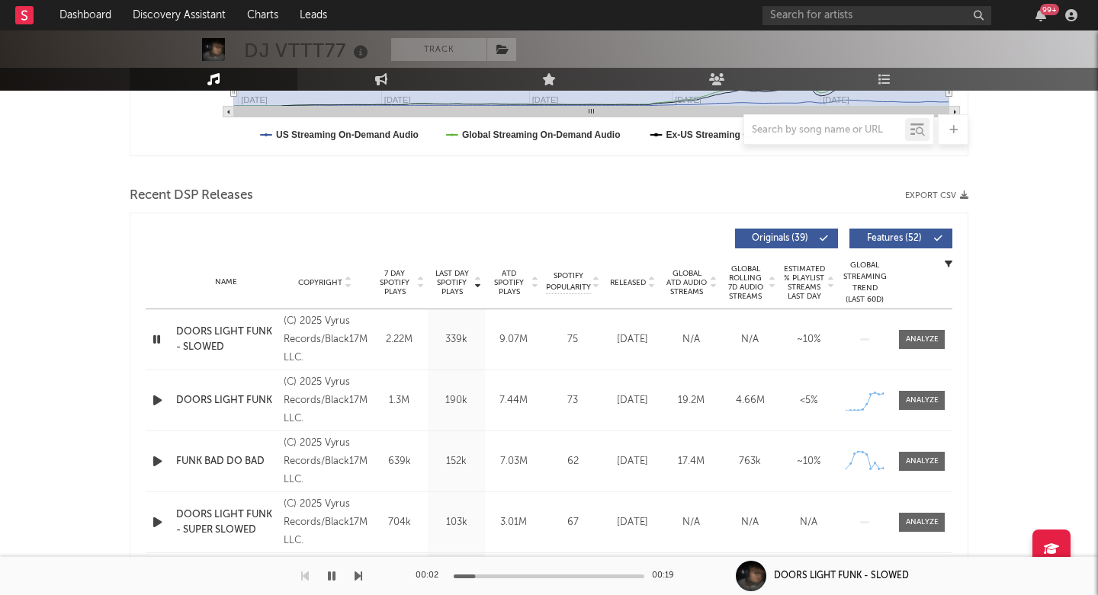
scroll to position [452, 0]
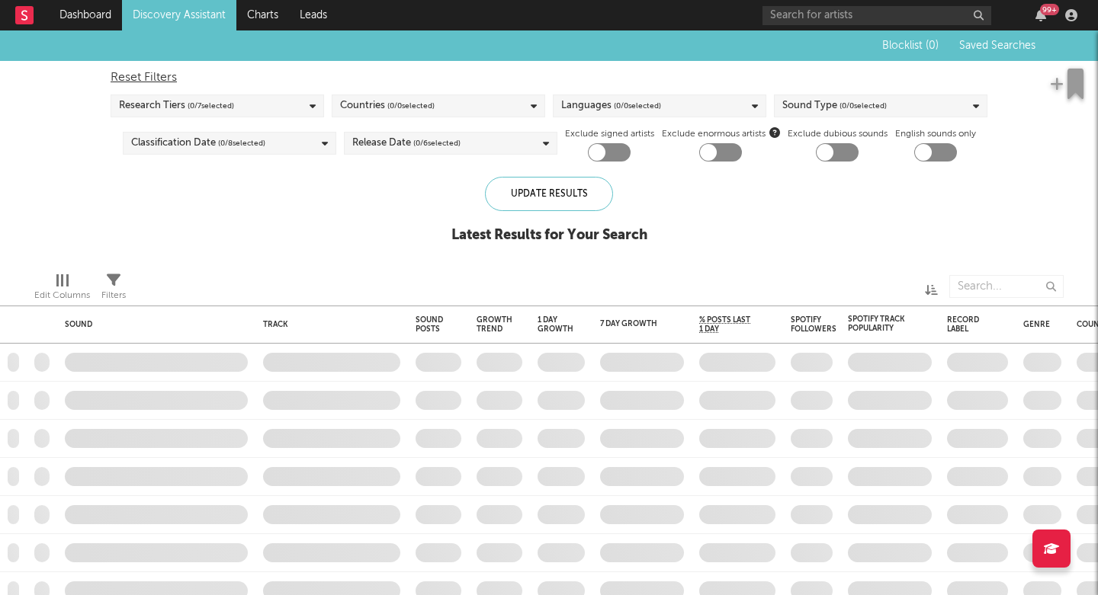
checkbox input "true"
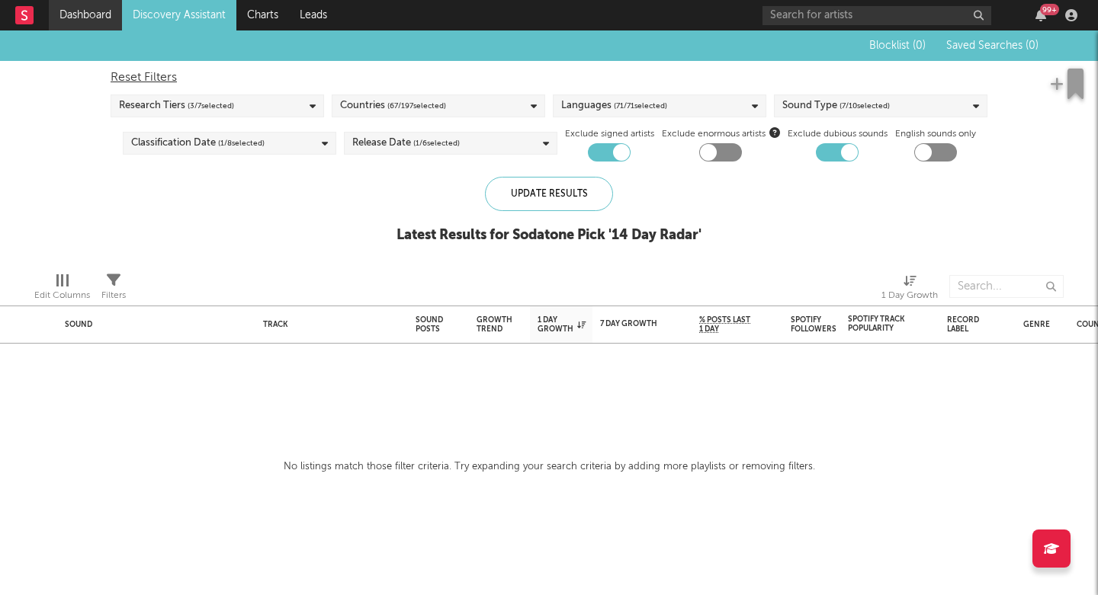
click at [85, 18] on link "Dashboard" at bounding box center [85, 15] width 73 height 30
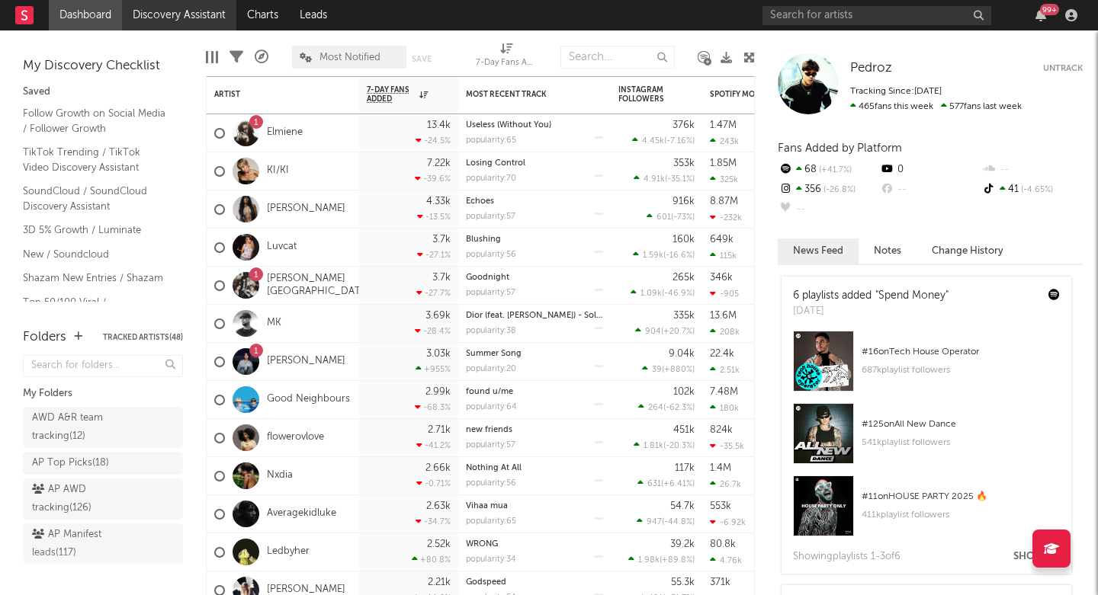
click at [214, 25] on link "Discovery Assistant" at bounding box center [179, 15] width 114 height 30
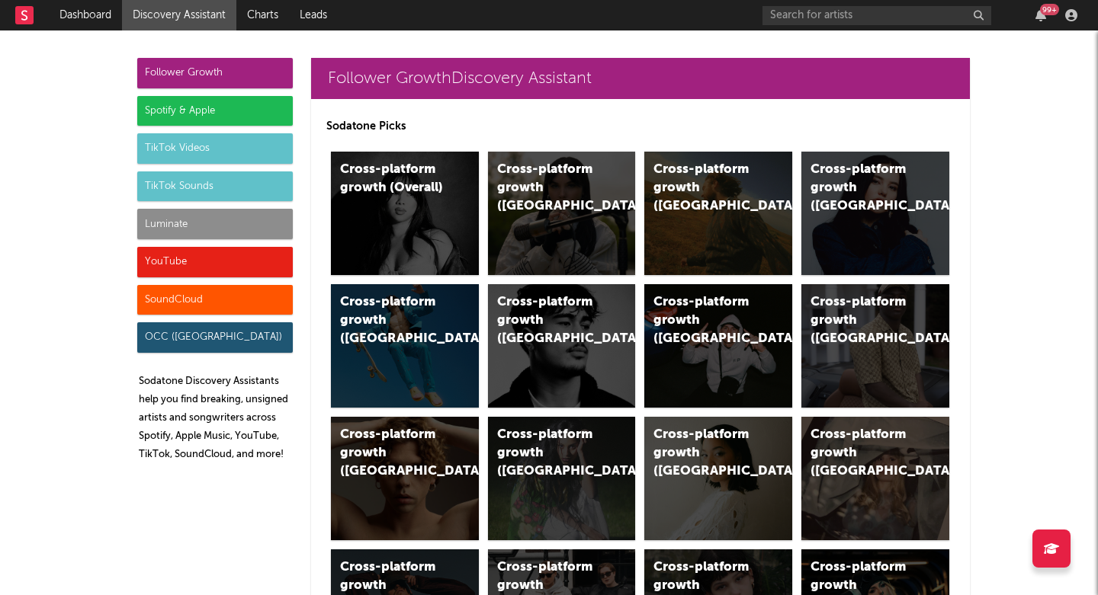
click at [204, 194] on div "TikTok Sounds" at bounding box center [215, 187] width 156 height 30
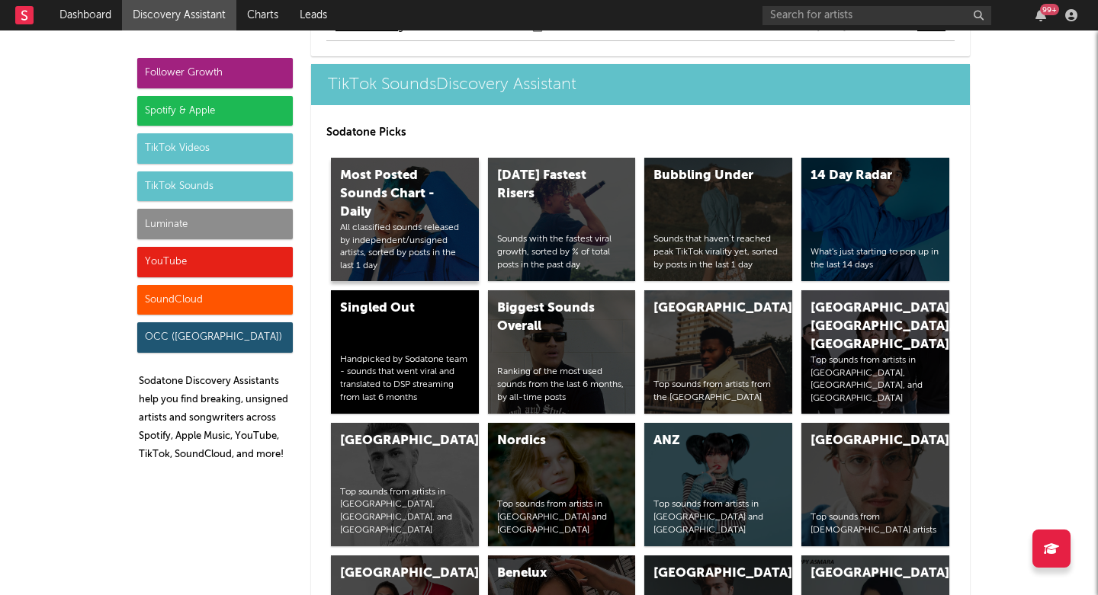
scroll to position [5467, 0]
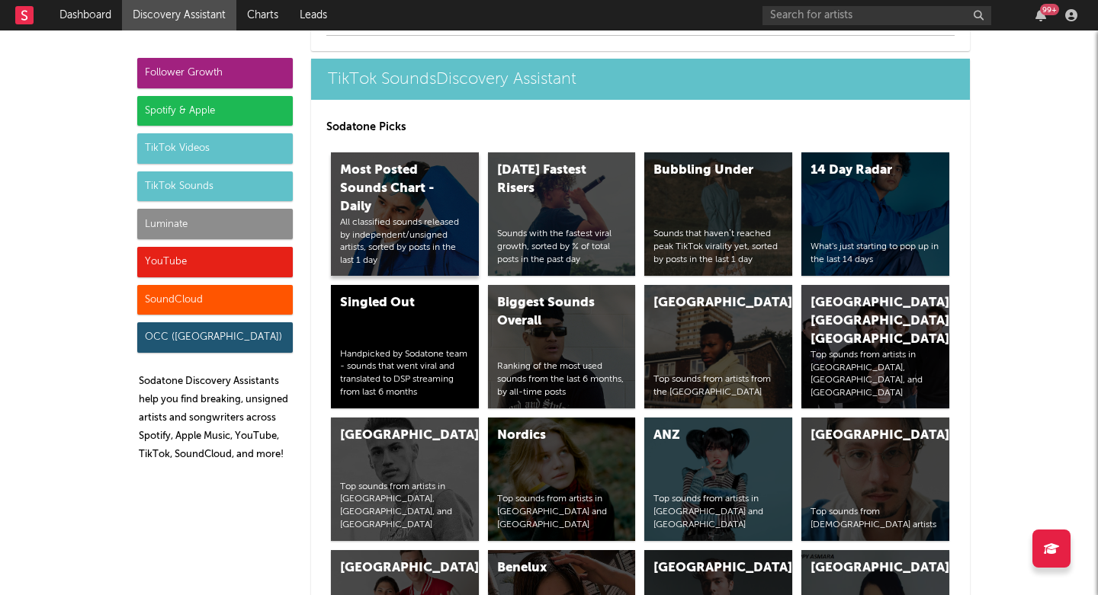
click at [437, 227] on div "All classified sounds released by independent/unsigned artists, sorted by posts…" at bounding box center [405, 242] width 130 height 51
click at [568, 234] on div "Sounds with the fastest viral growth, sorted by % of total posts in the past day" at bounding box center [562, 247] width 130 height 38
click at [417, 336] on div "Singled Out Handpicked by Sodatone team - sounds that went viral and translated…" at bounding box center [405, 347] width 148 height 124
click at [94, 13] on link "Dashboard" at bounding box center [85, 15] width 73 height 30
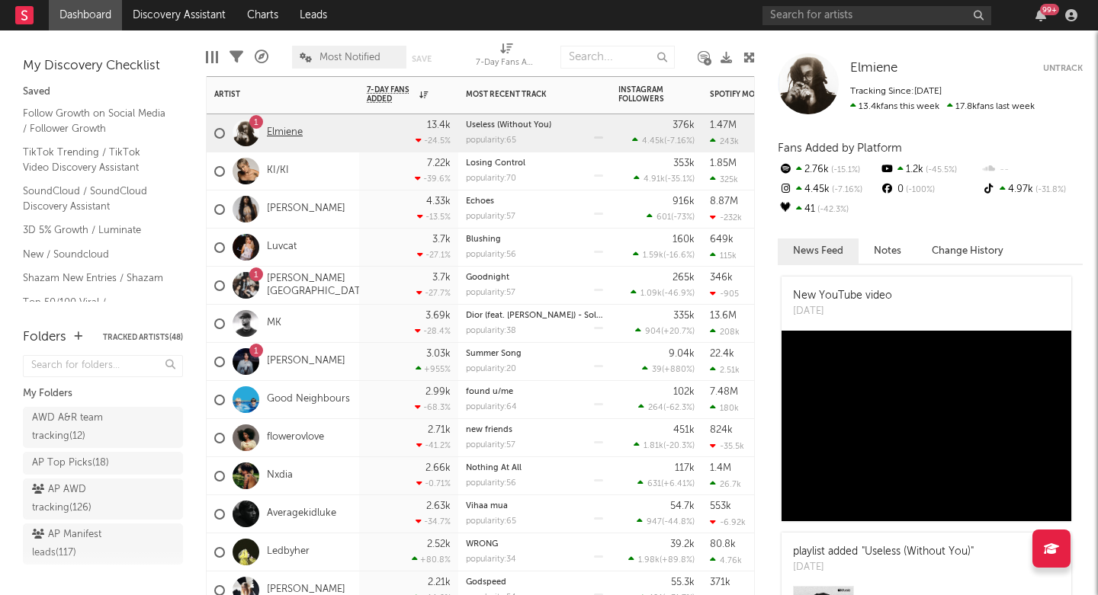
click at [287, 133] on link "Elmiene" at bounding box center [285, 133] width 36 height 13
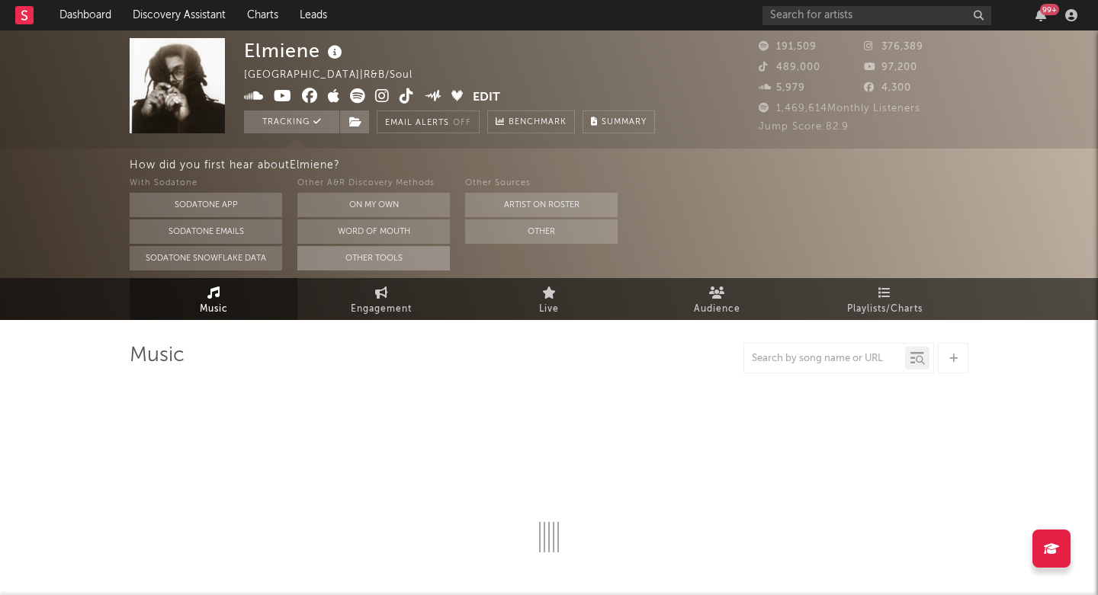
select select "6m"
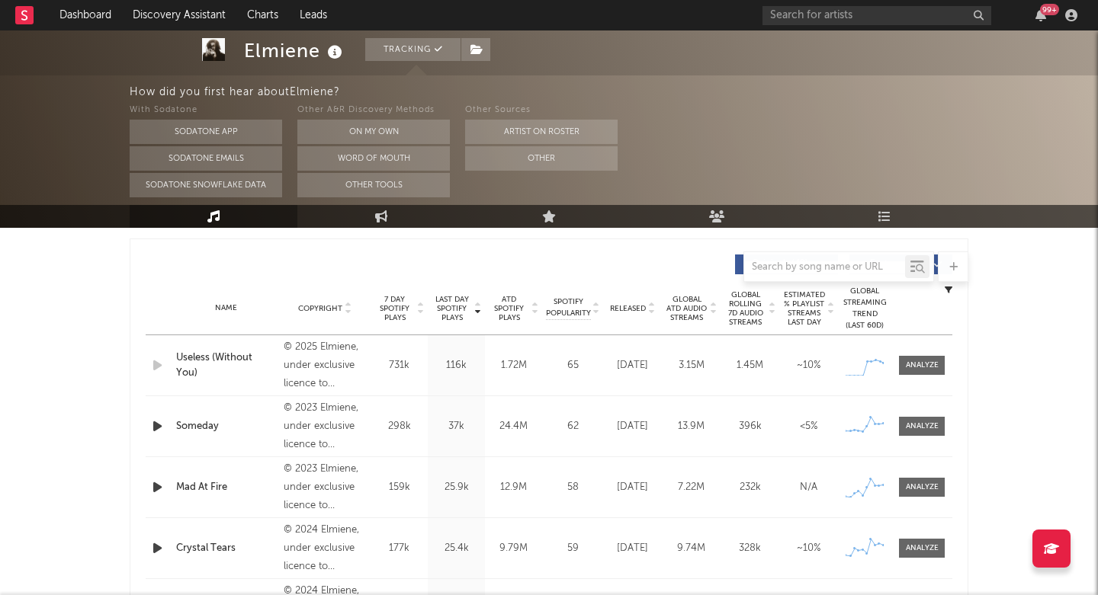
scroll to position [584, 0]
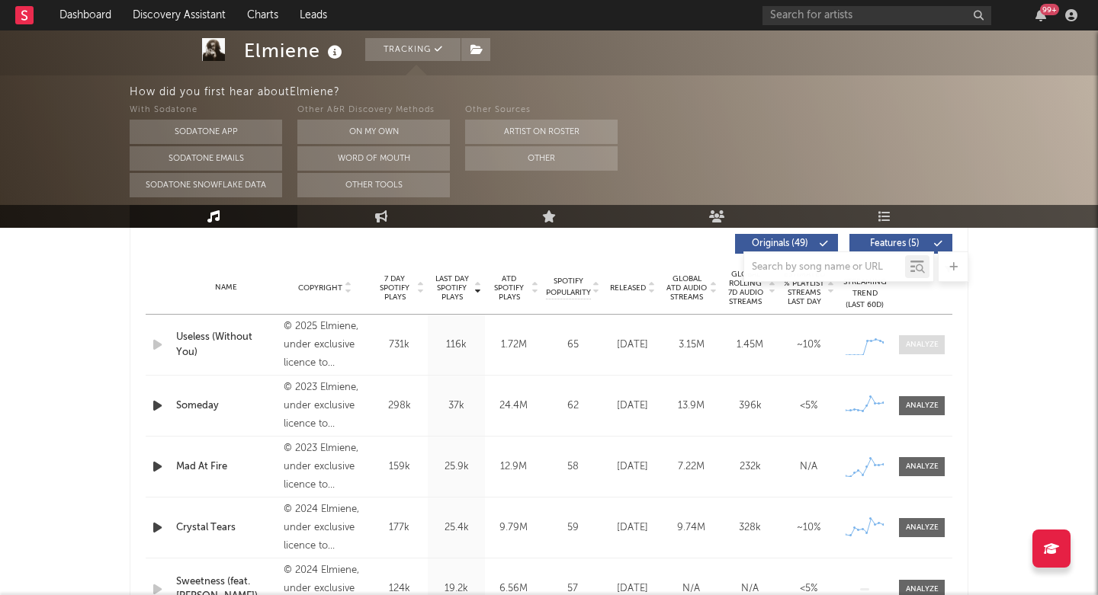
click at [929, 345] on div at bounding box center [922, 344] width 33 height 11
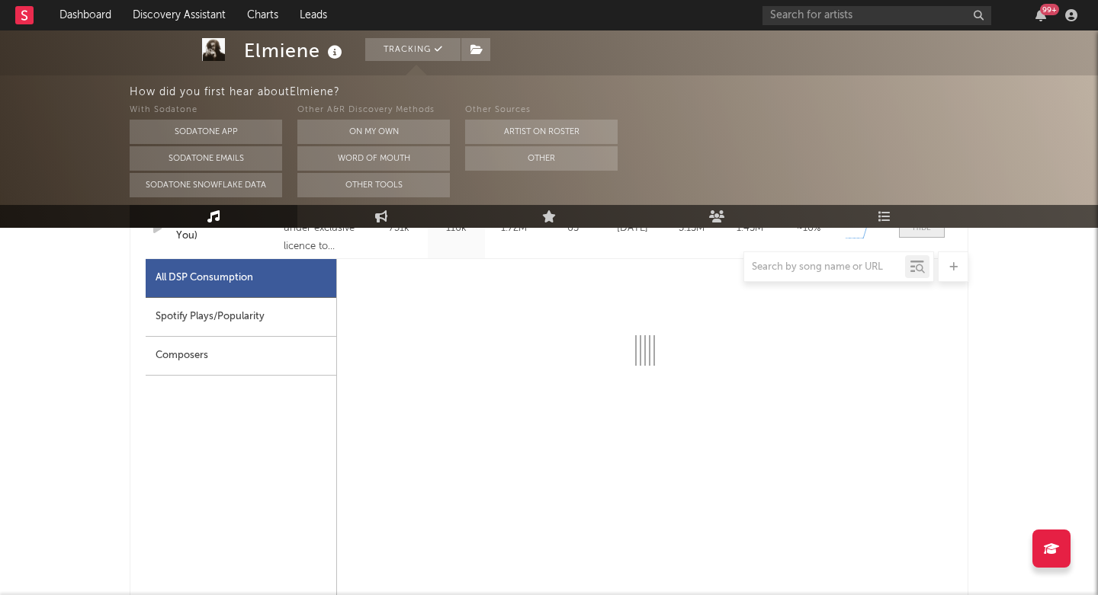
select select "1w"
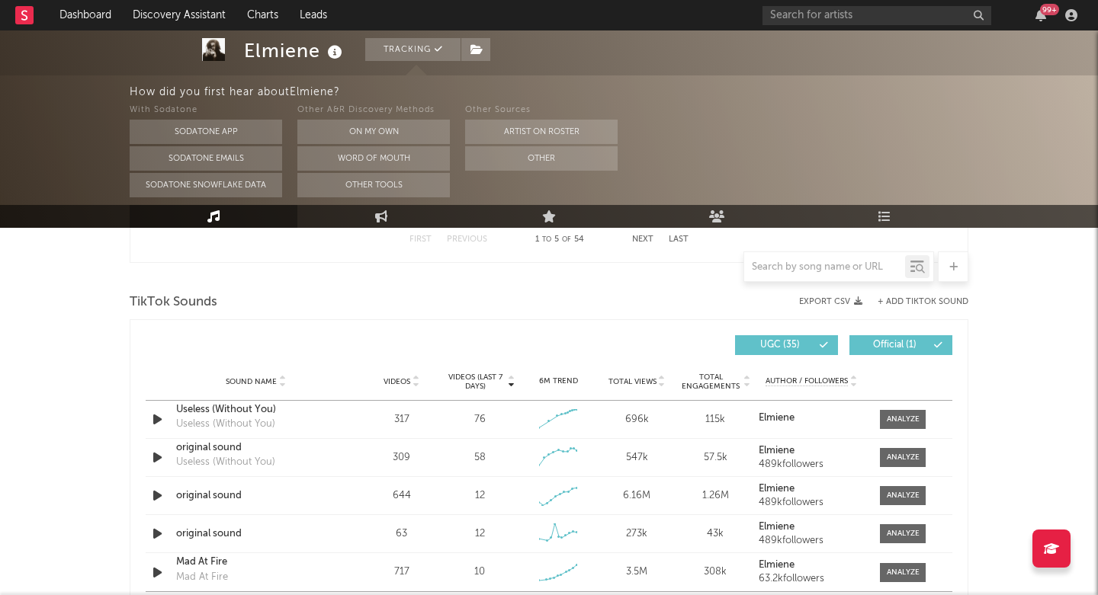
scroll to position [1707, 0]
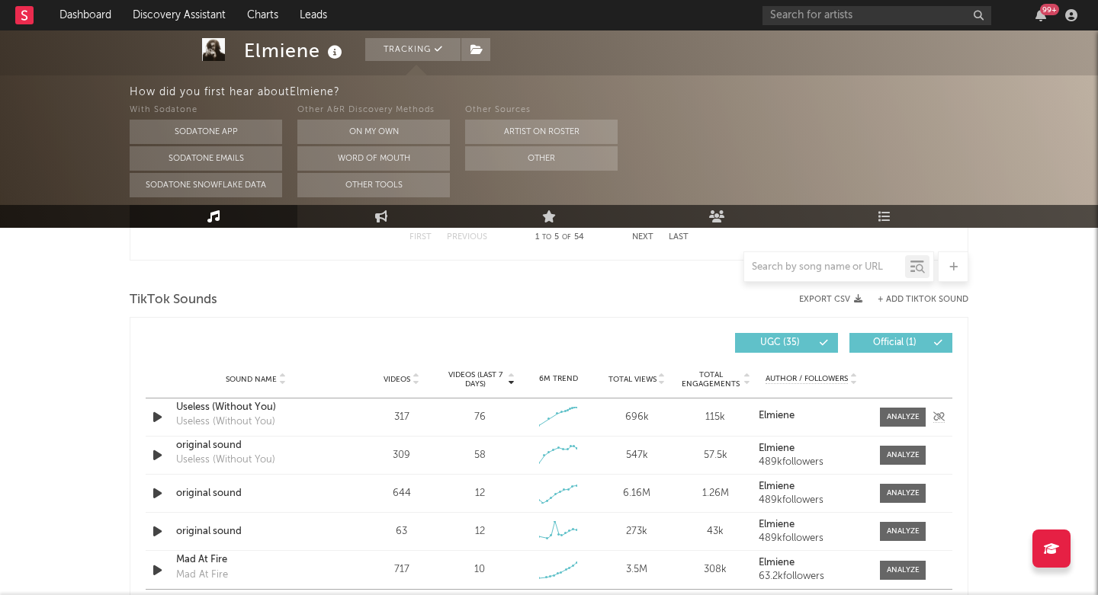
click at [162, 425] on icon "button" at bounding box center [157, 417] width 16 height 19
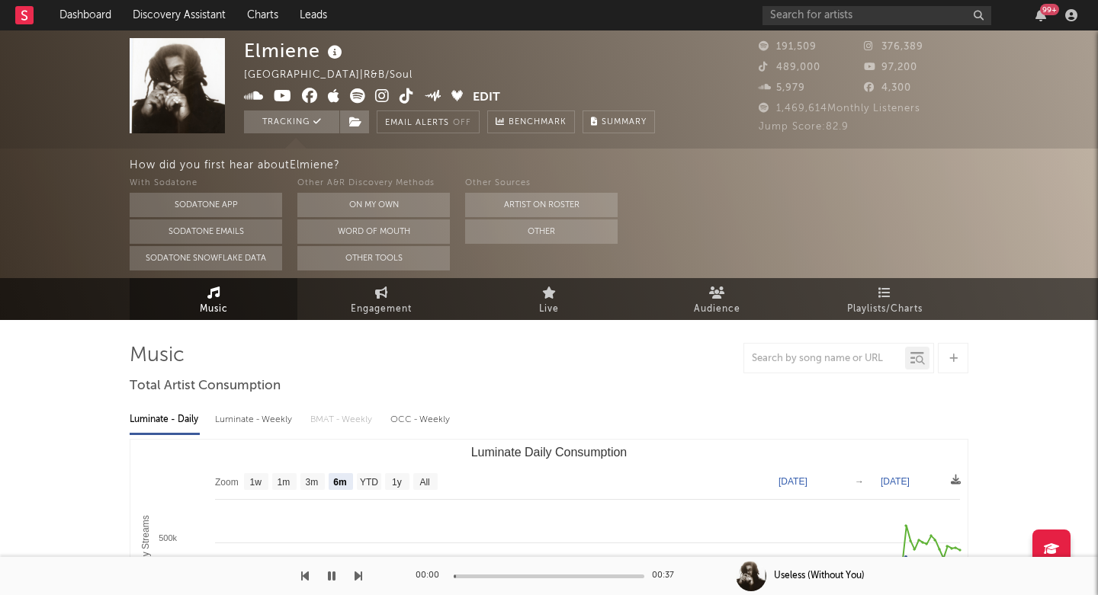
scroll to position [0, 0]
click at [382, 96] on icon at bounding box center [382, 95] width 14 height 15
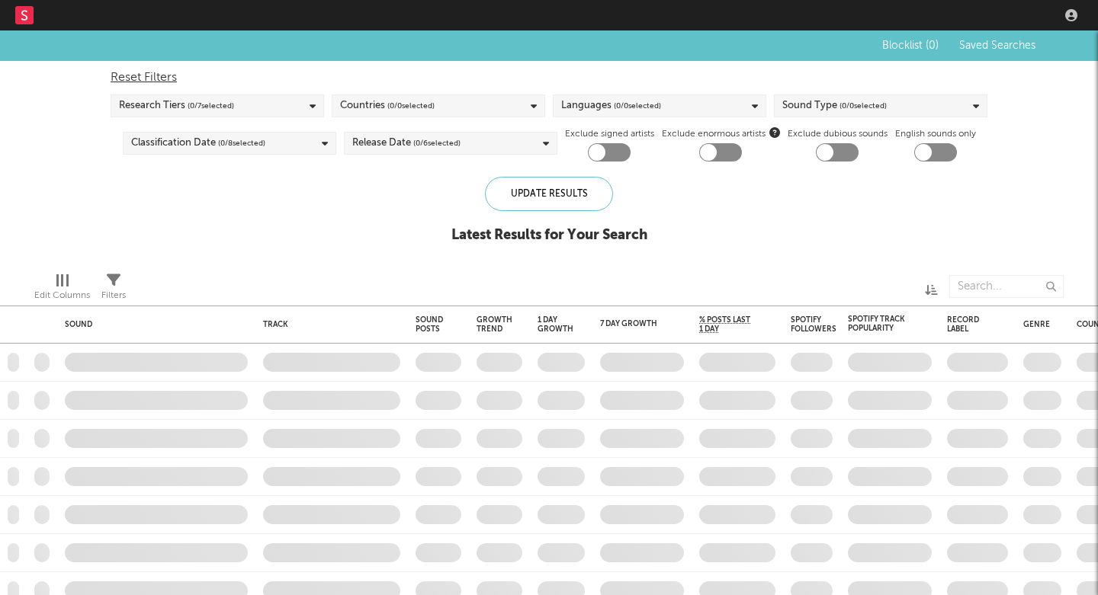
checkbox input "true"
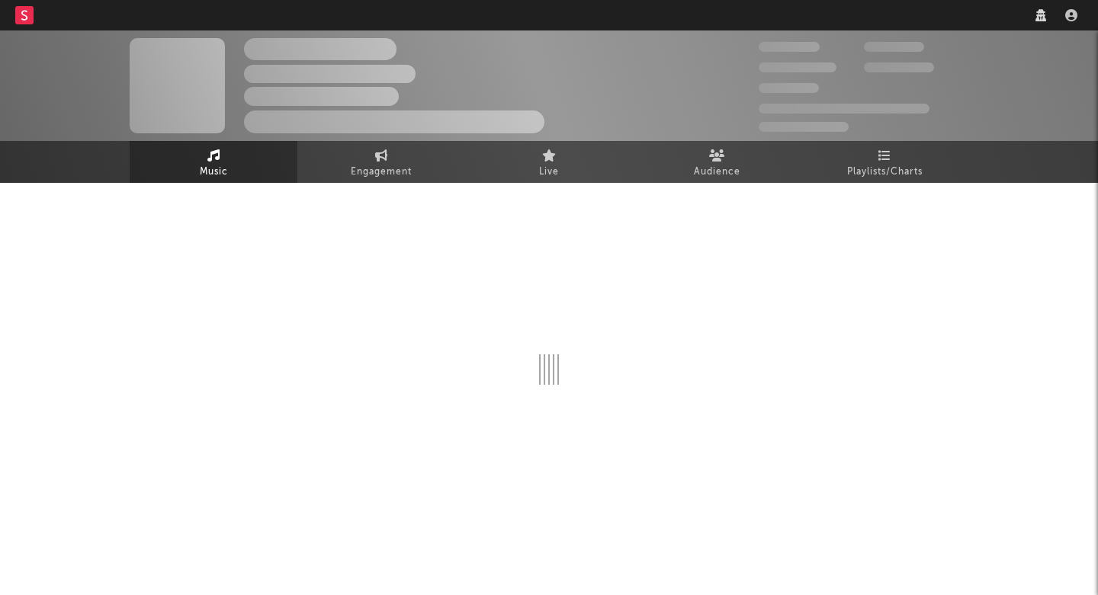
select select "6m"
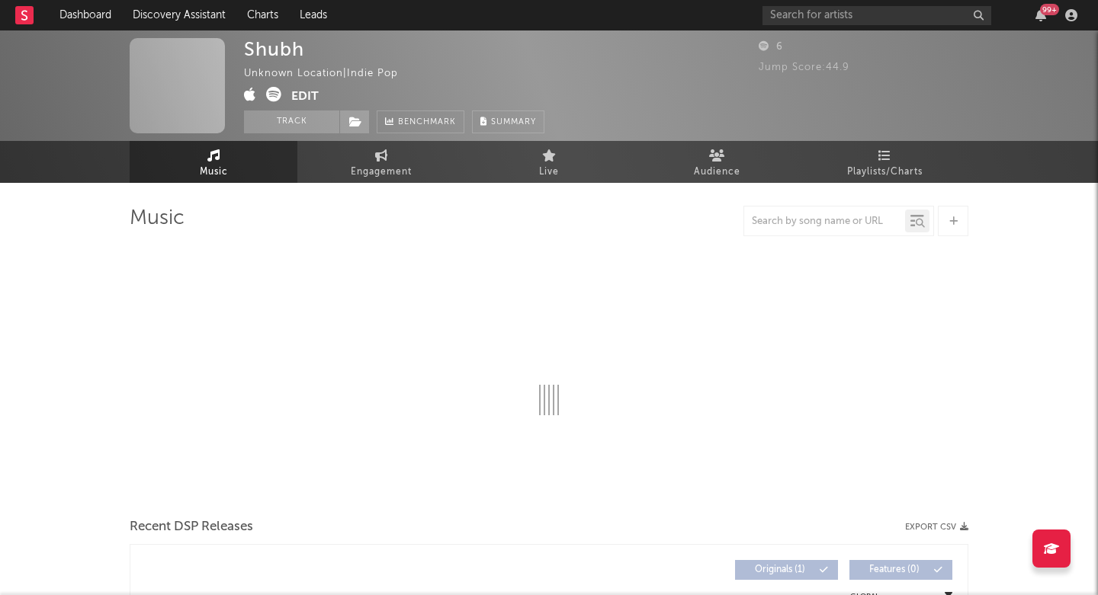
select select "1w"
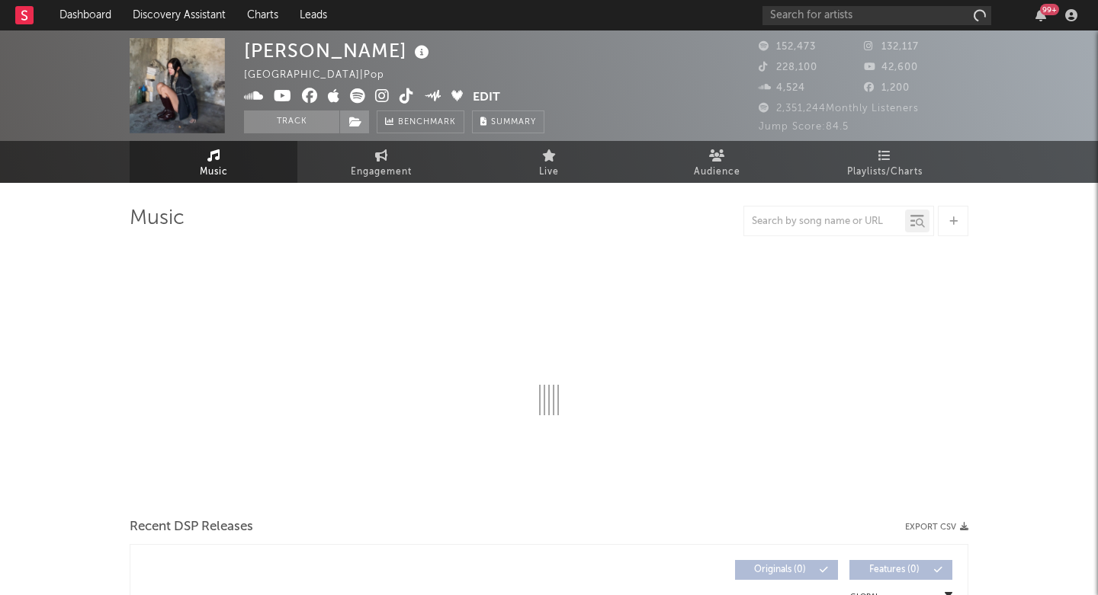
select select "6m"
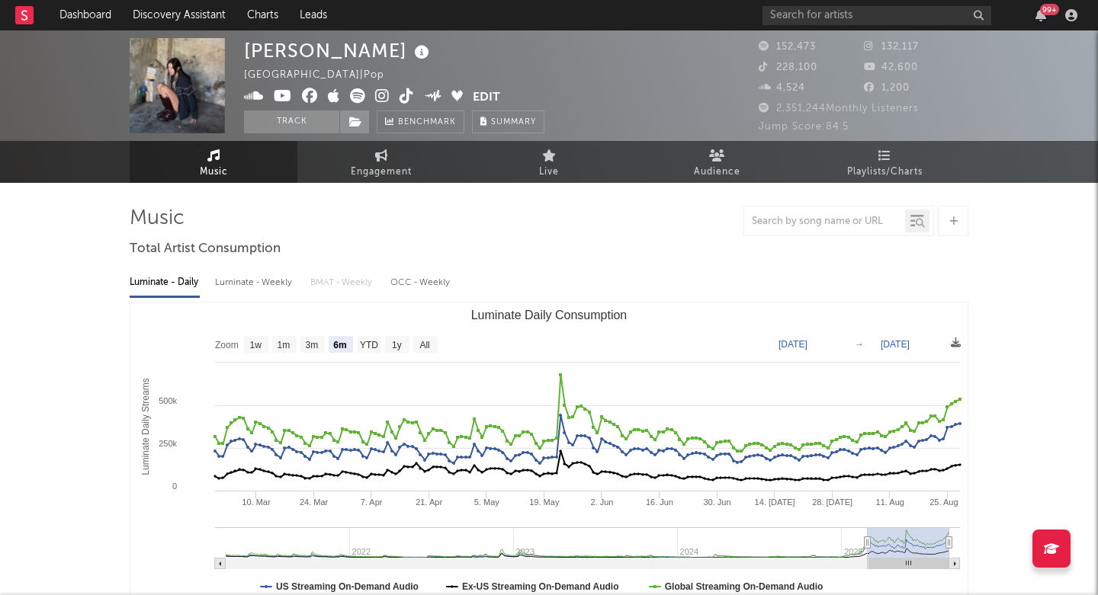
click at [274, 48] on div "[PERSON_NAME]" at bounding box center [338, 50] width 189 height 25
copy div "[PERSON_NAME]"
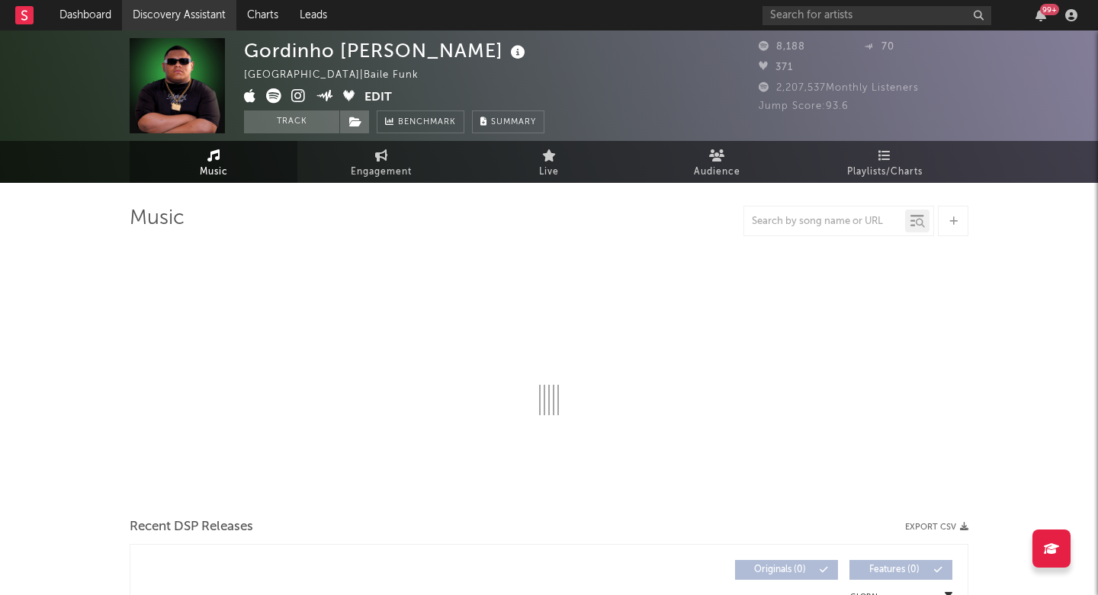
select select "1w"
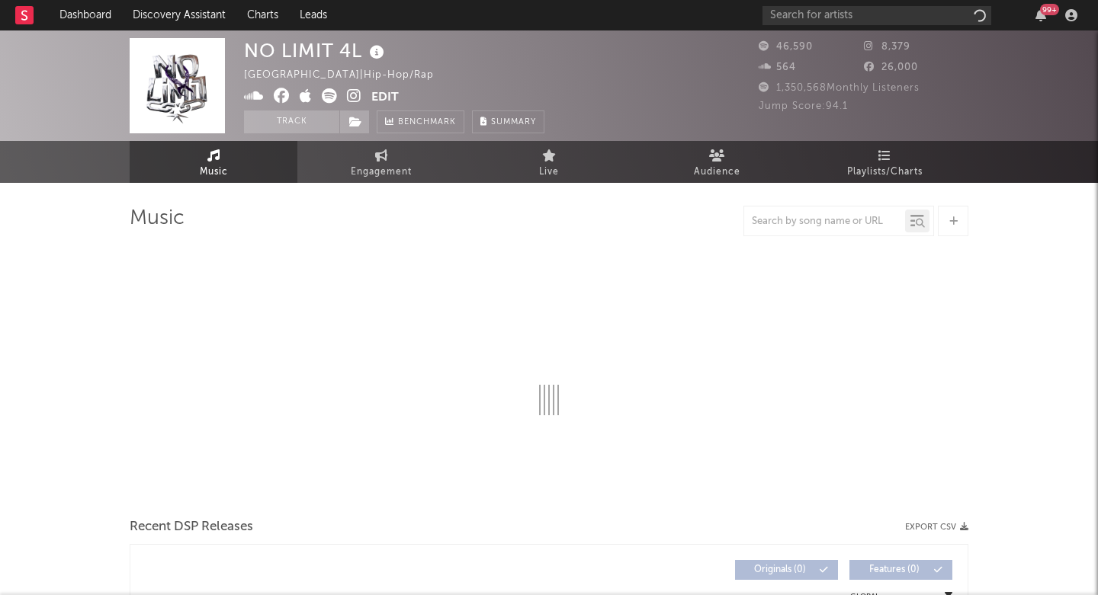
select select "6m"
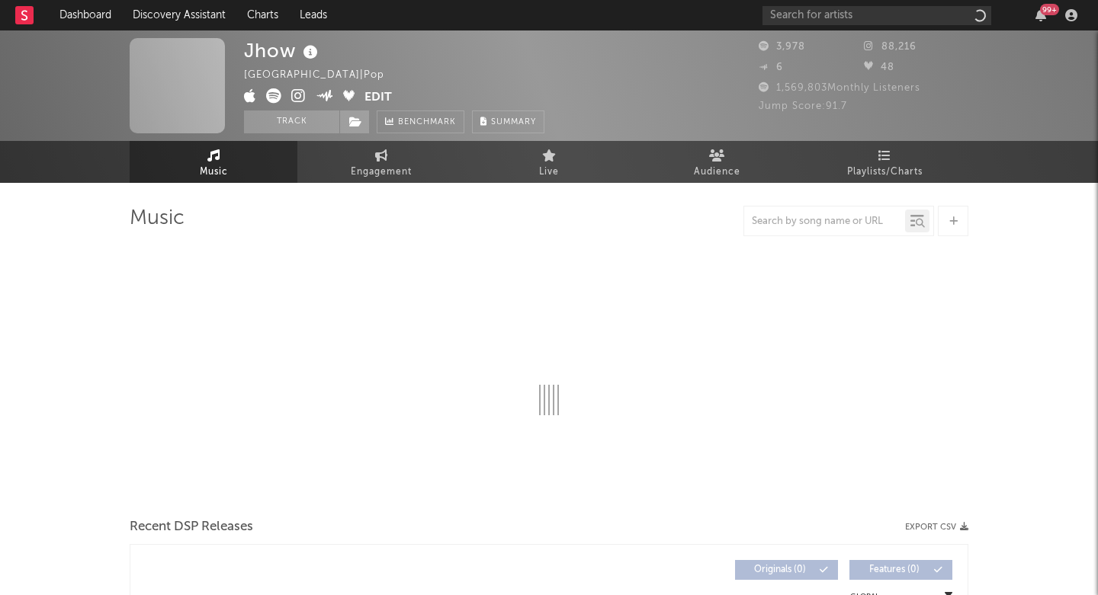
select select "6m"
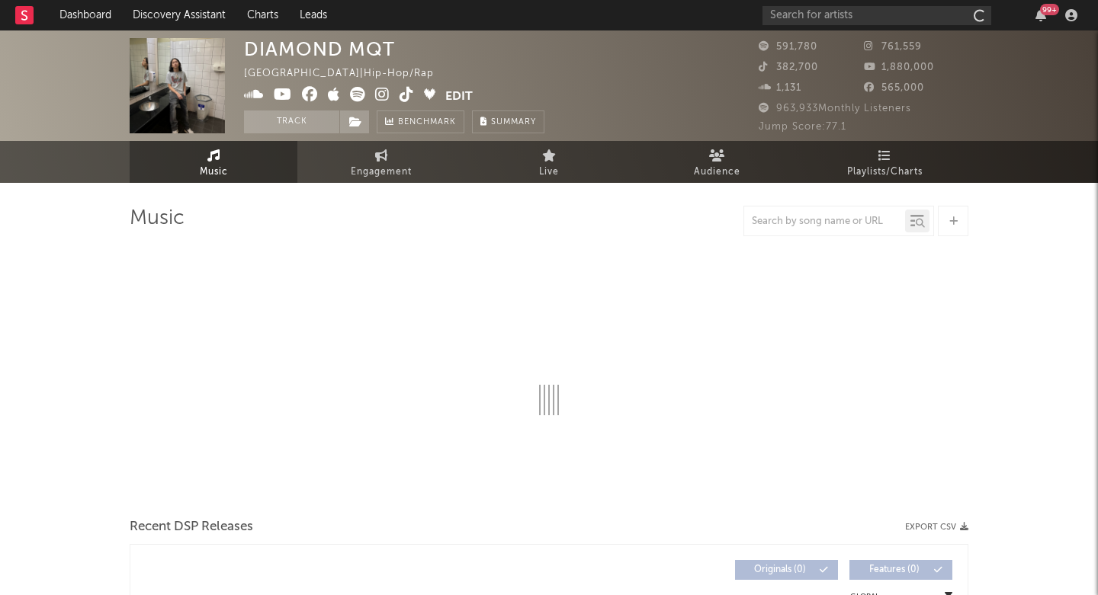
select select "6m"
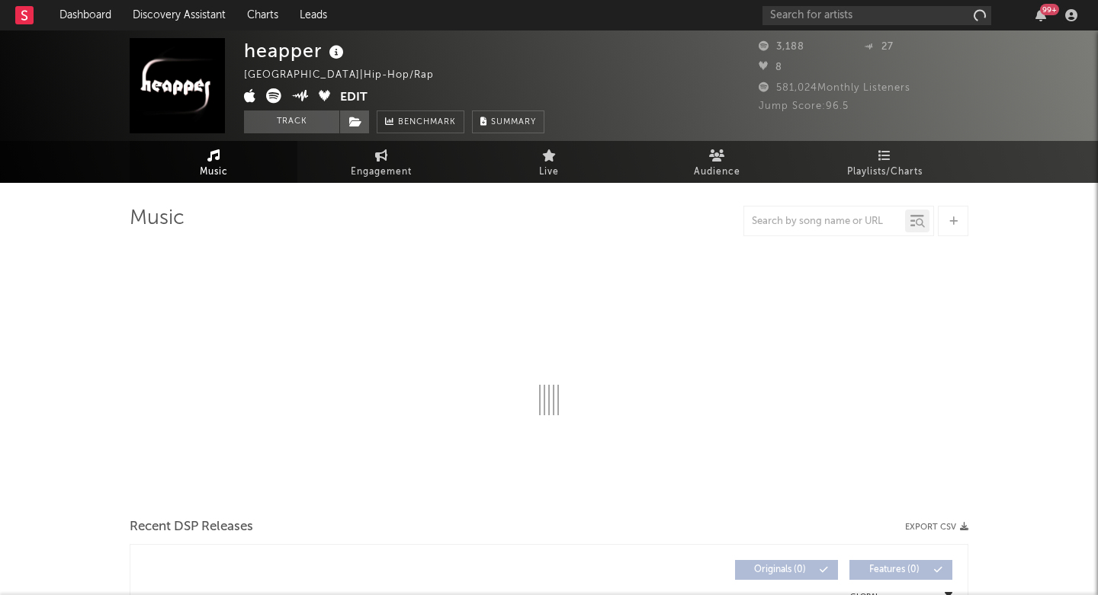
select select "6m"
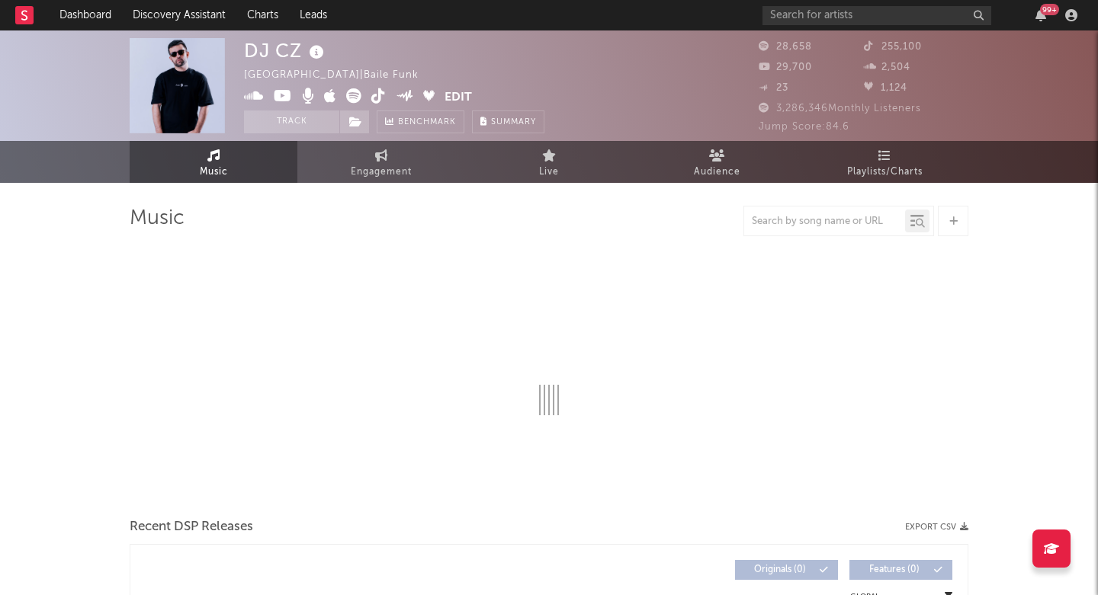
select select "6m"
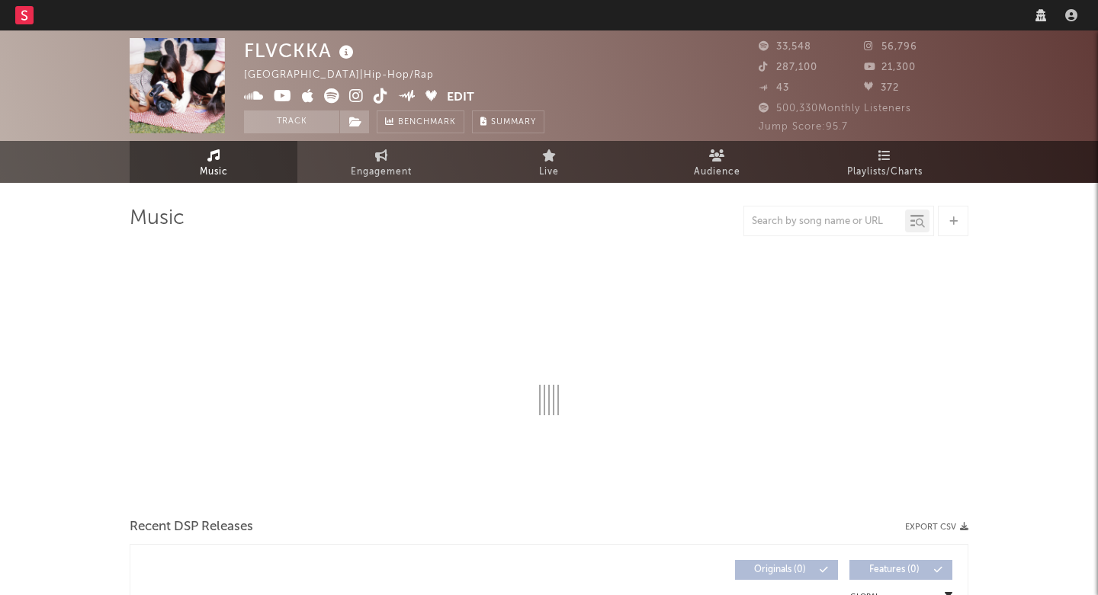
select select "6m"
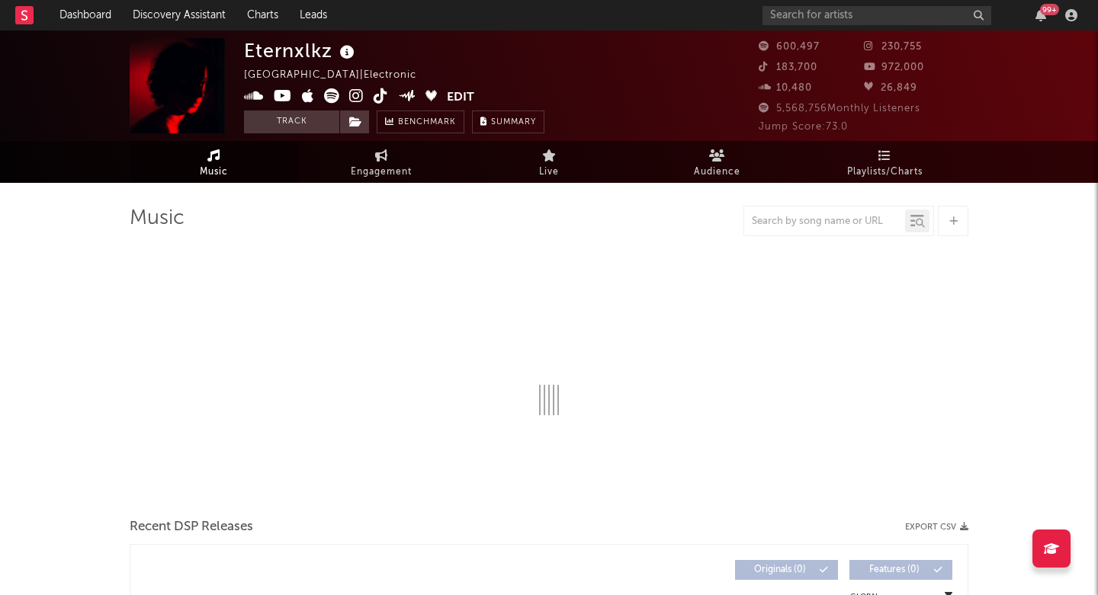
select select "6m"
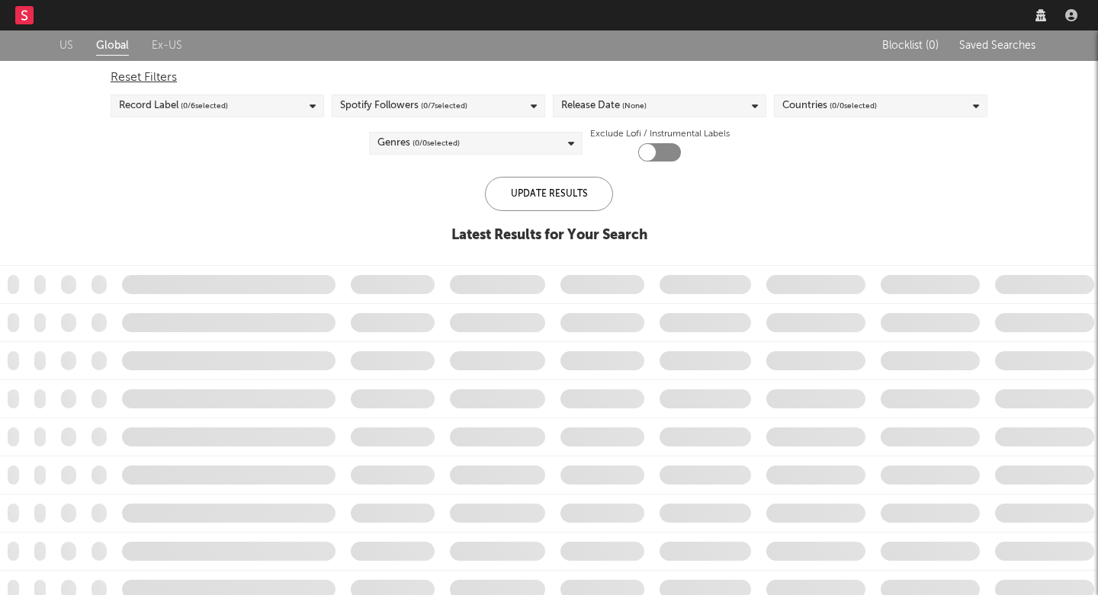
checkbox input "true"
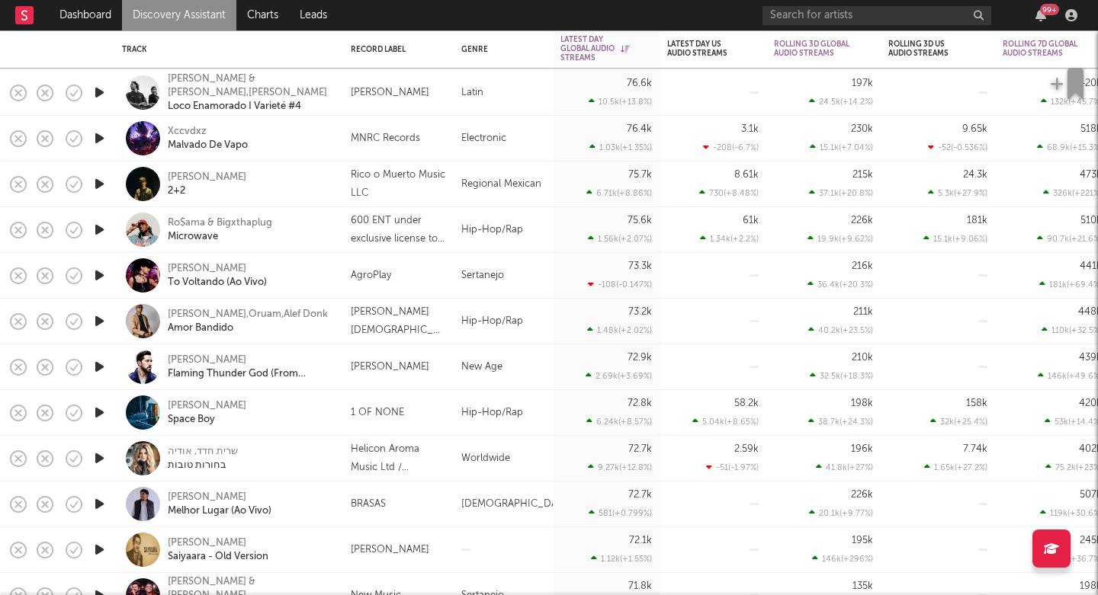
click at [101, 146] on icon "button" at bounding box center [99, 138] width 16 height 19
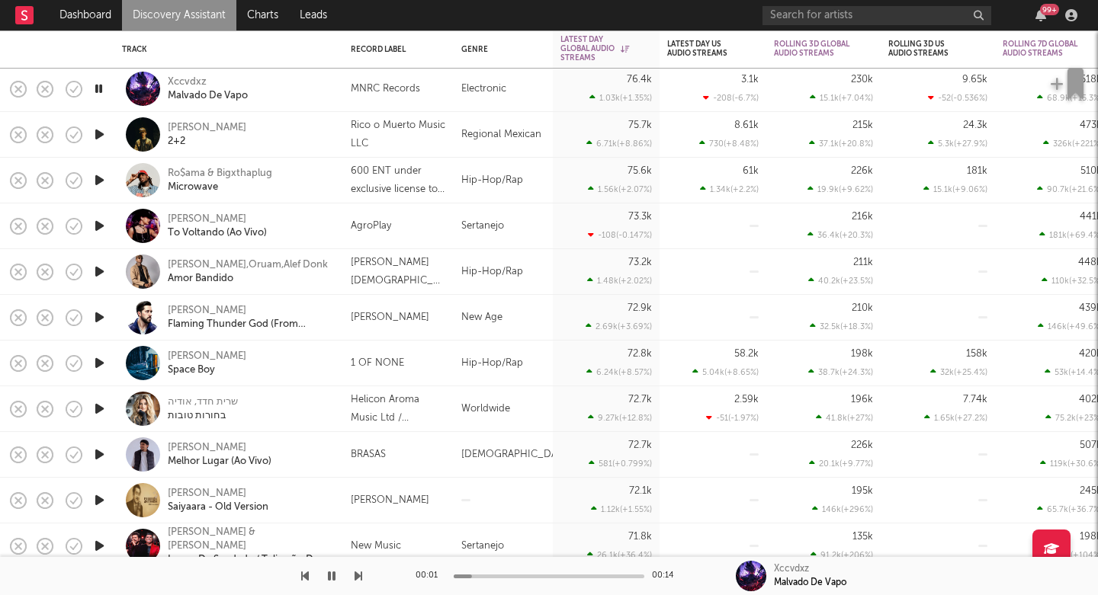
click at [99, 313] on icon "button" at bounding box center [99, 317] width 16 height 19
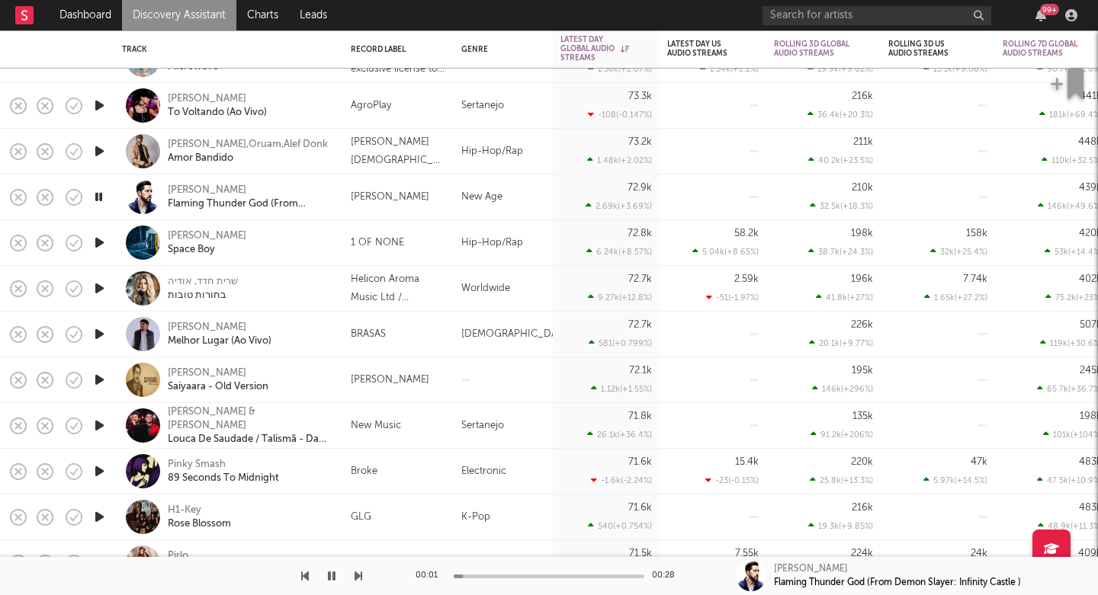
click at [102, 242] on icon "button" at bounding box center [99, 242] width 16 height 19
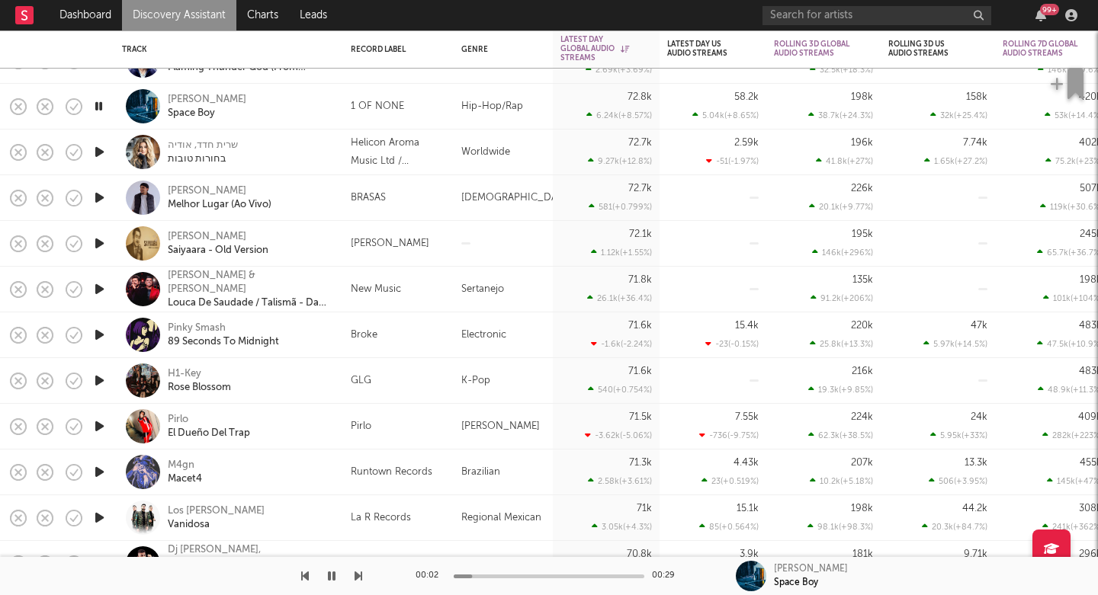
click at [358, 579] on icon "button" at bounding box center [359, 576] width 8 height 12
click at [358, 580] on icon "button" at bounding box center [359, 576] width 8 height 12
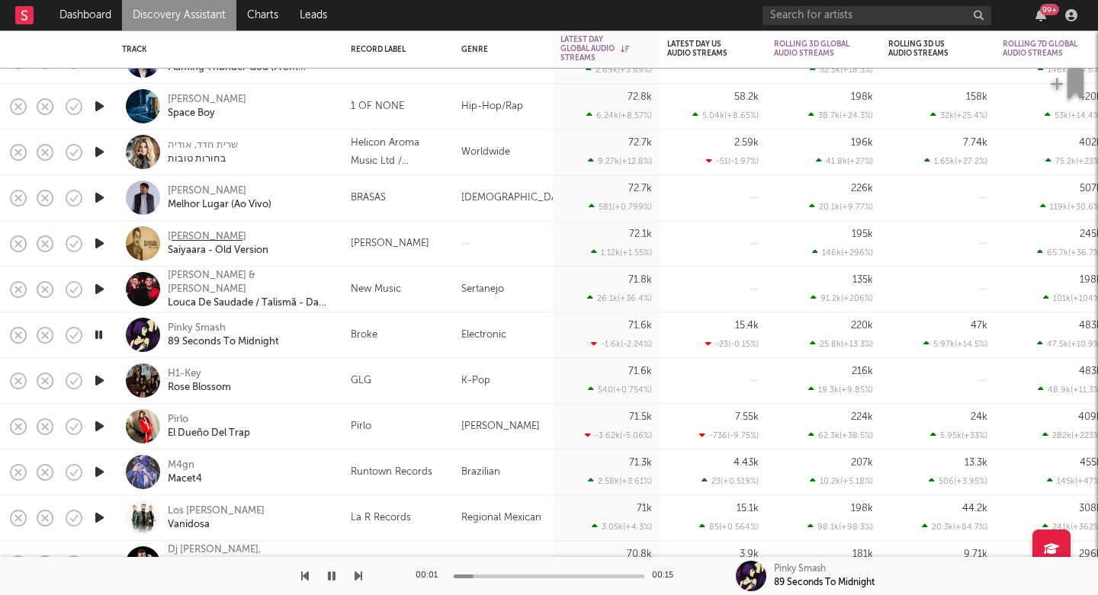
click at [214, 239] on div "[PERSON_NAME]" at bounding box center [207, 237] width 79 height 14
click at [358, 577] on icon "button" at bounding box center [359, 576] width 8 height 12
click at [358, 578] on icon "button" at bounding box center [359, 576] width 8 height 12
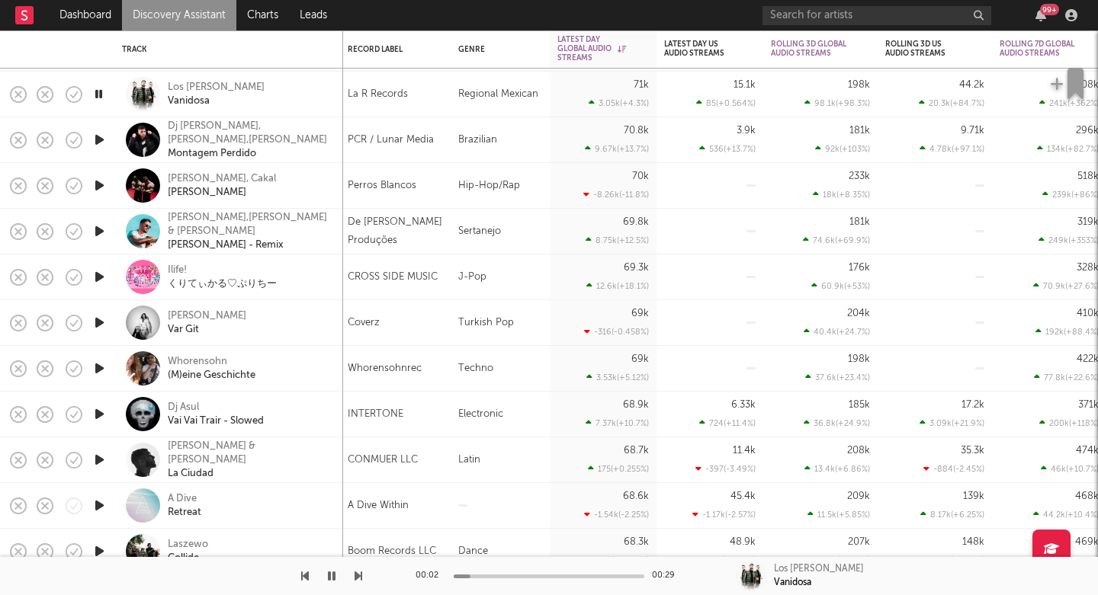
click at [358, 576] on icon "button" at bounding box center [359, 576] width 8 height 12
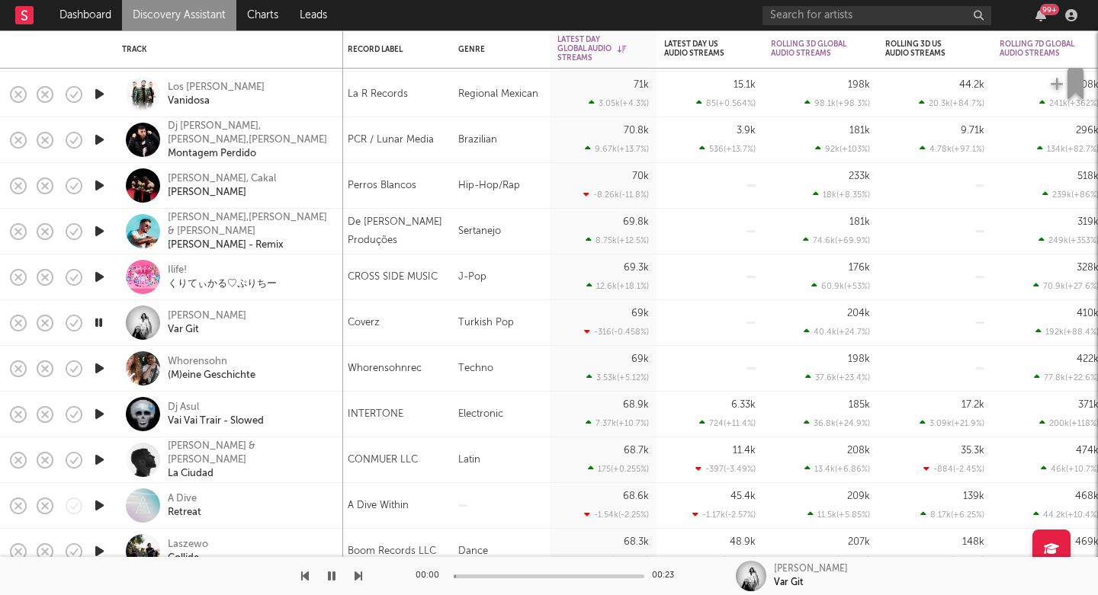
click at [358, 576] on icon "button" at bounding box center [359, 576] width 8 height 12
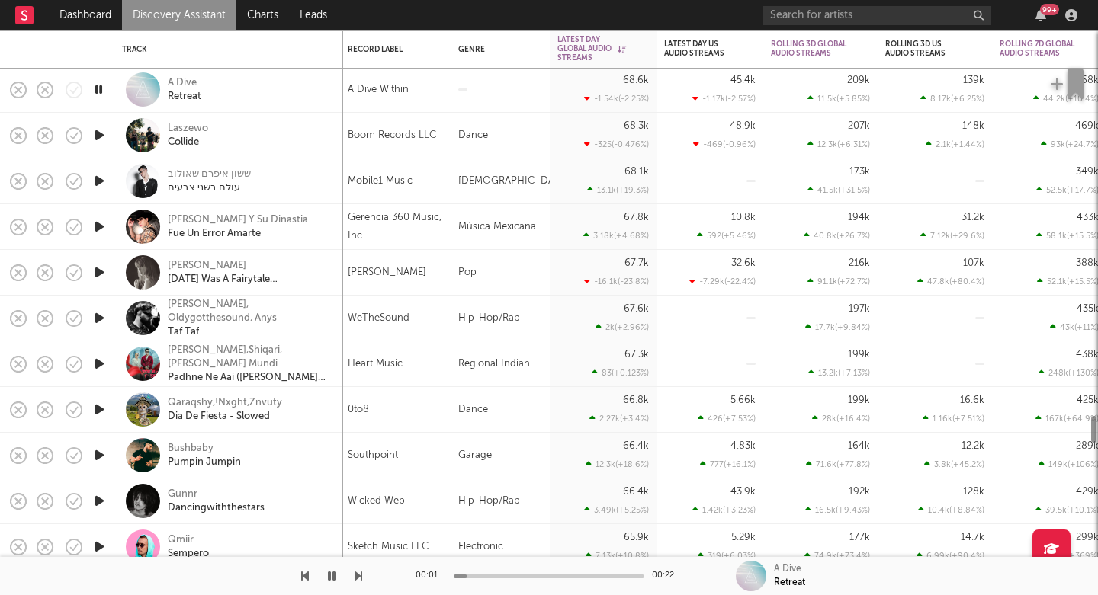
click at [358, 576] on icon "button" at bounding box center [359, 576] width 8 height 12
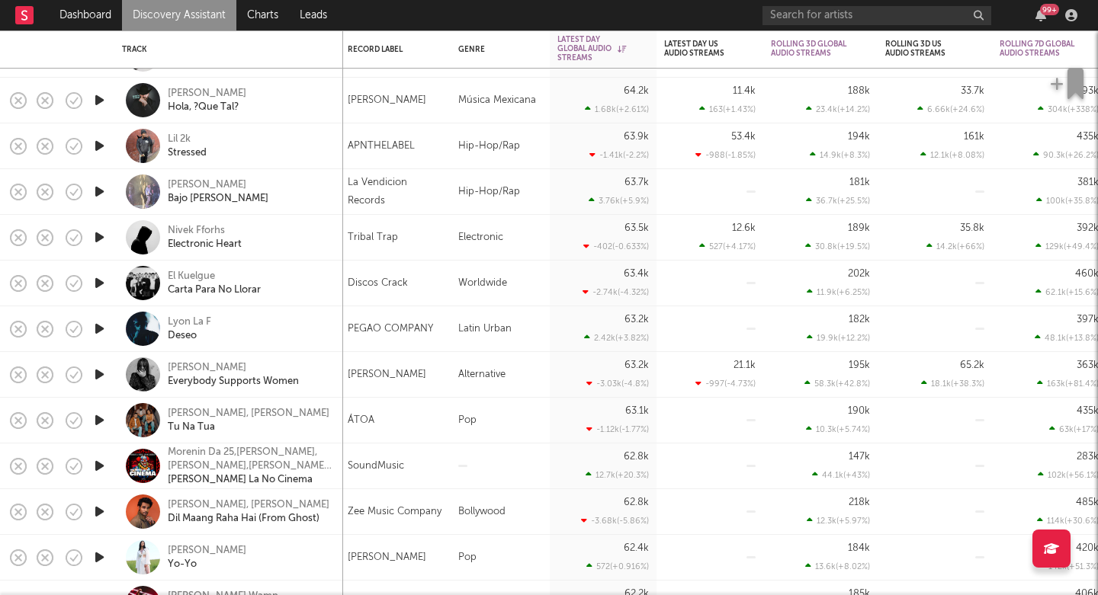
click at [100, 286] on icon "button" at bounding box center [99, 283] width 16 height 19
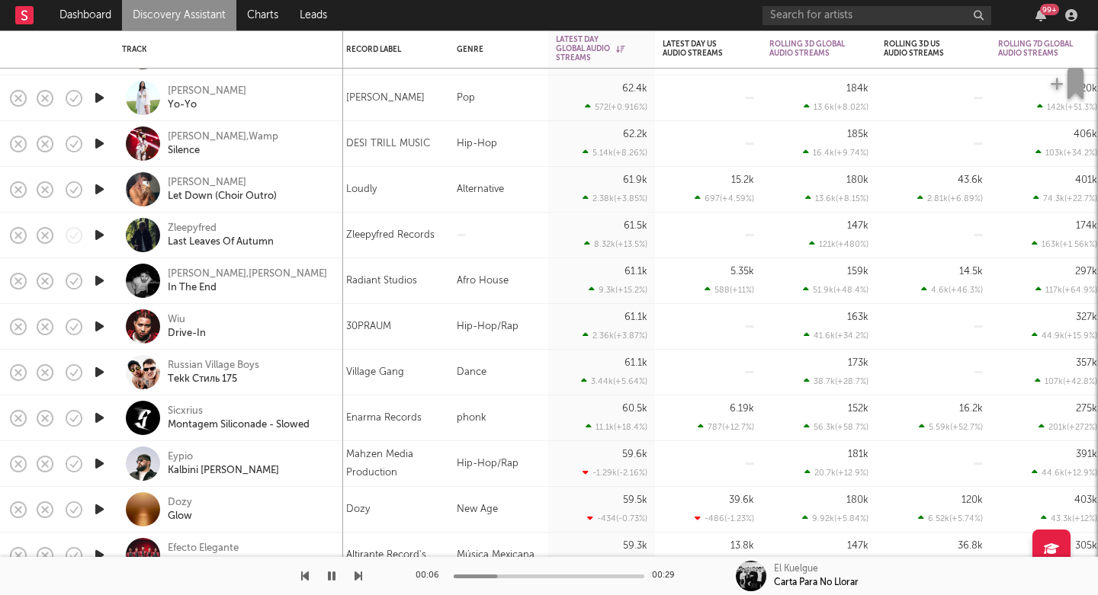
click at [97, 191] on icon "button" at bounding box center [99, 189] width 16 height 19
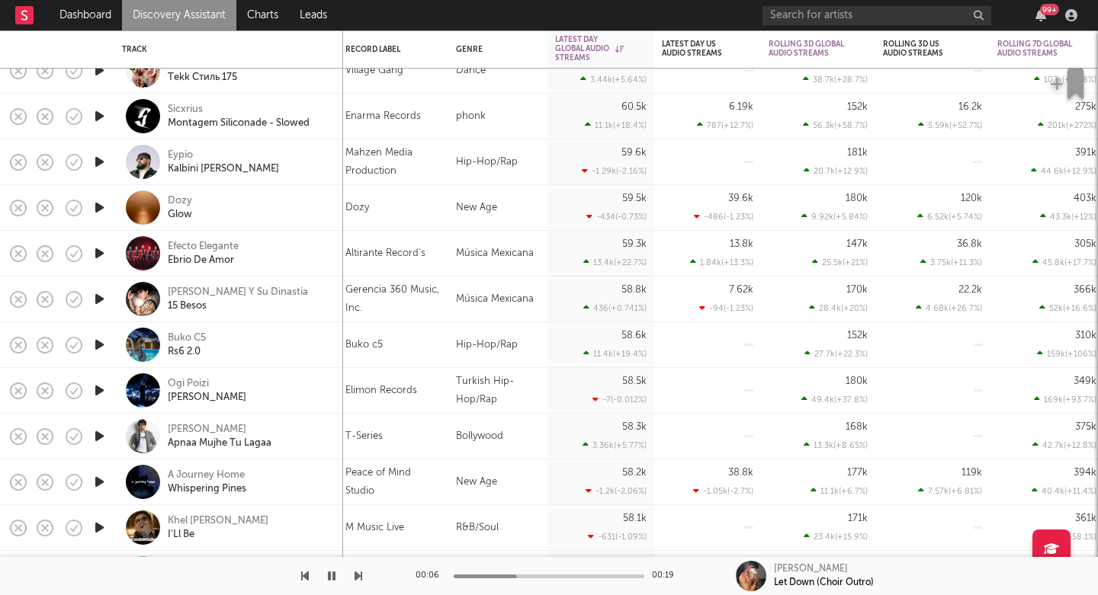
click at [101, 209] on icon "button" at bounding box center [99, 207] width 16 height 19
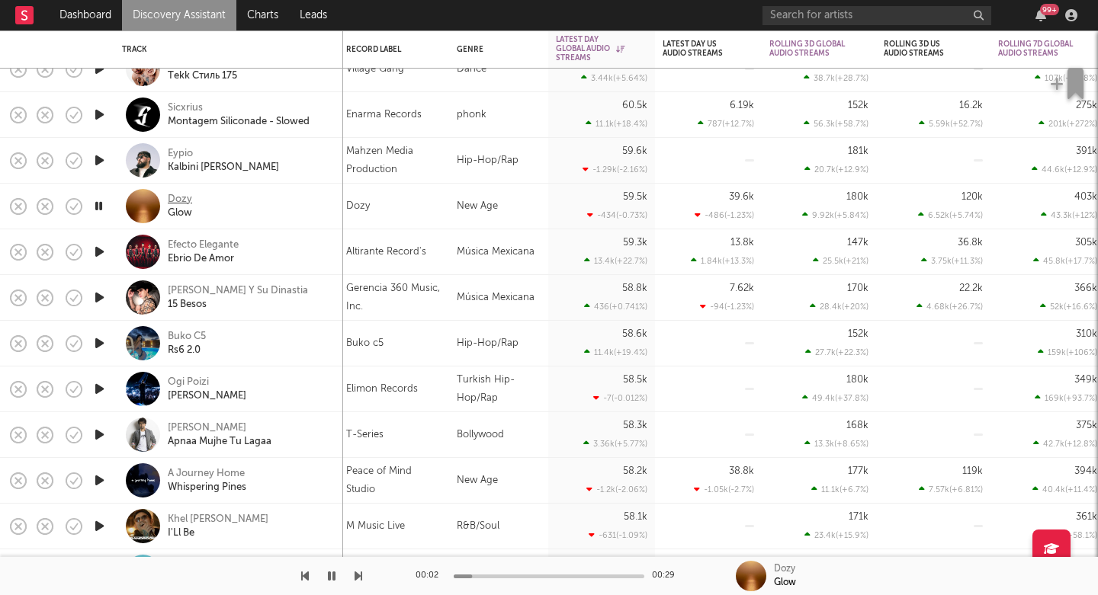
click at [177, 195] on div "Dozy" at bounding box center [180, 200] width 24 height 14
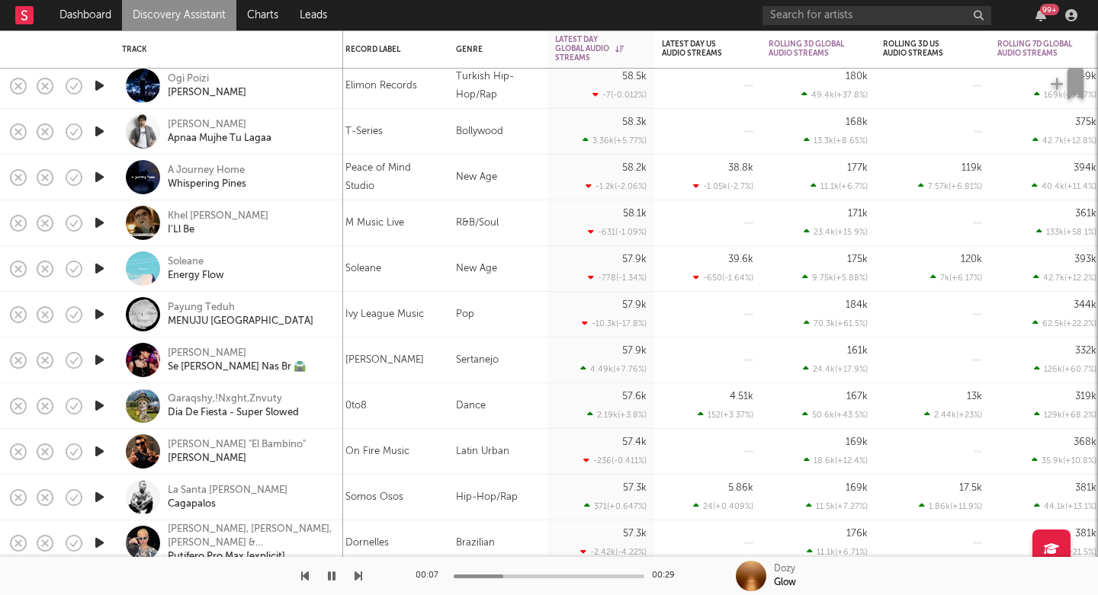
click at [101, 268] on icon "button" at bounding box center [99, 268] width 16 height 19
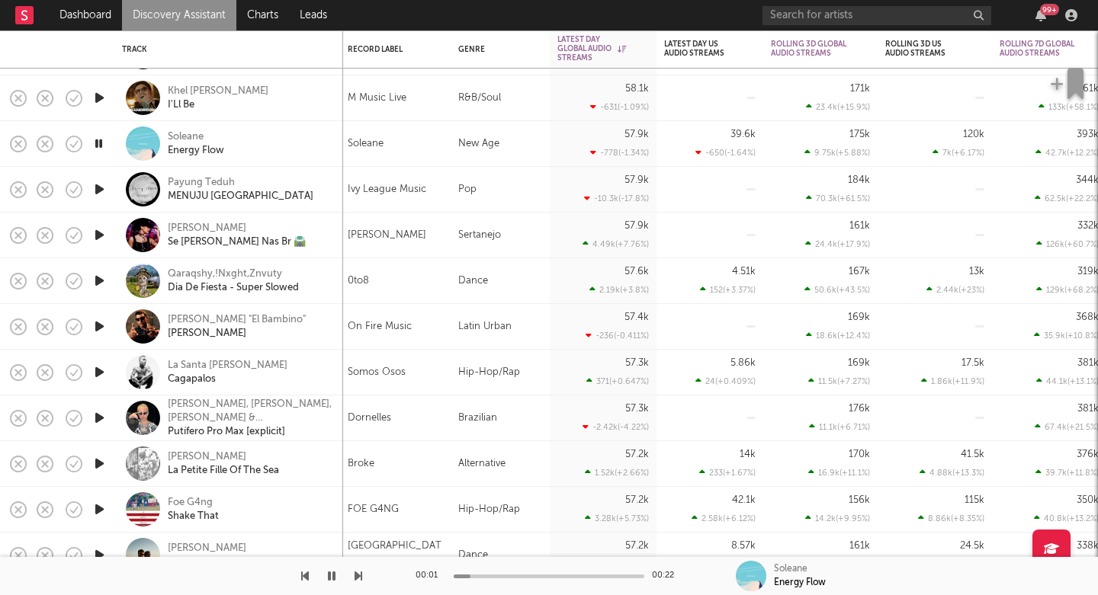
click at [101, 185] on icon "button" at bounding box center [99, 189] width 16 height 19
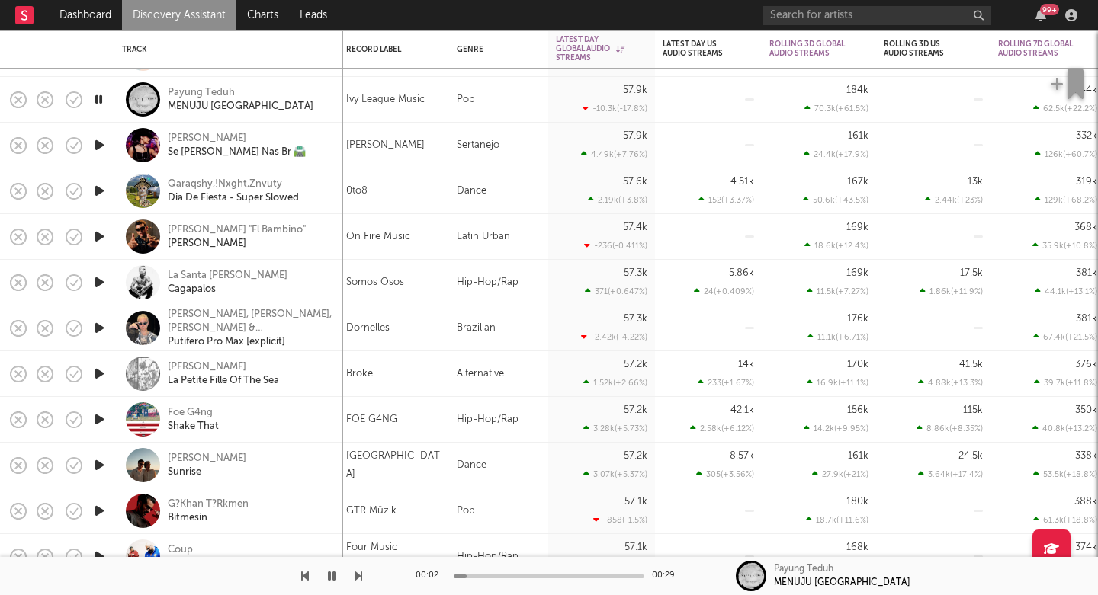
click at [102, 284] on icon "button" at bounding box center [99, 282] width 16 height 19
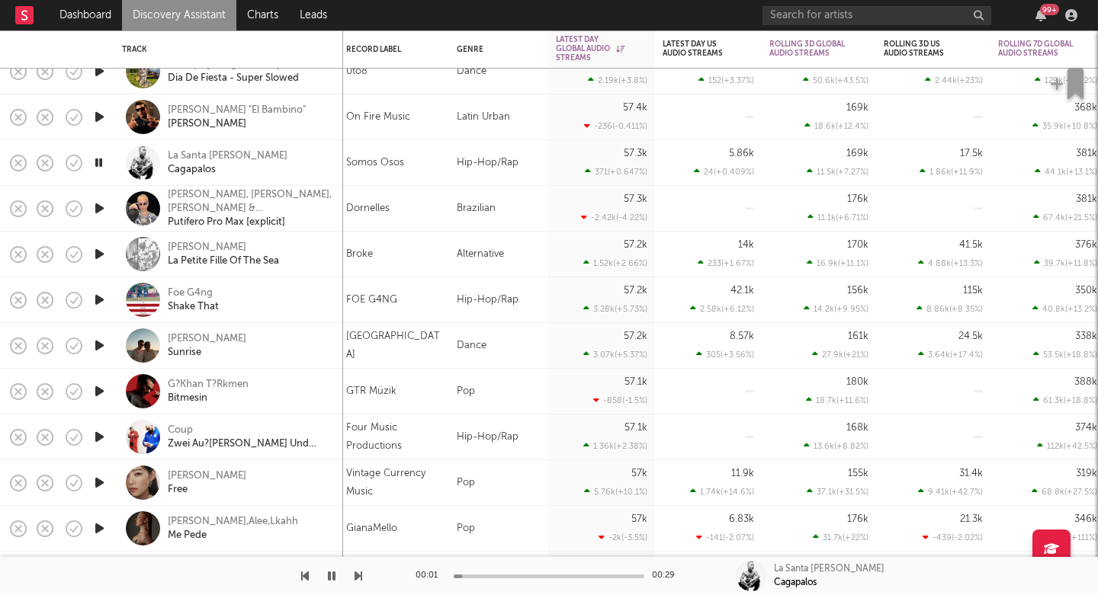
click at [102, 297] on icon "button" at bounding box center [99, 300] width 16 height 19
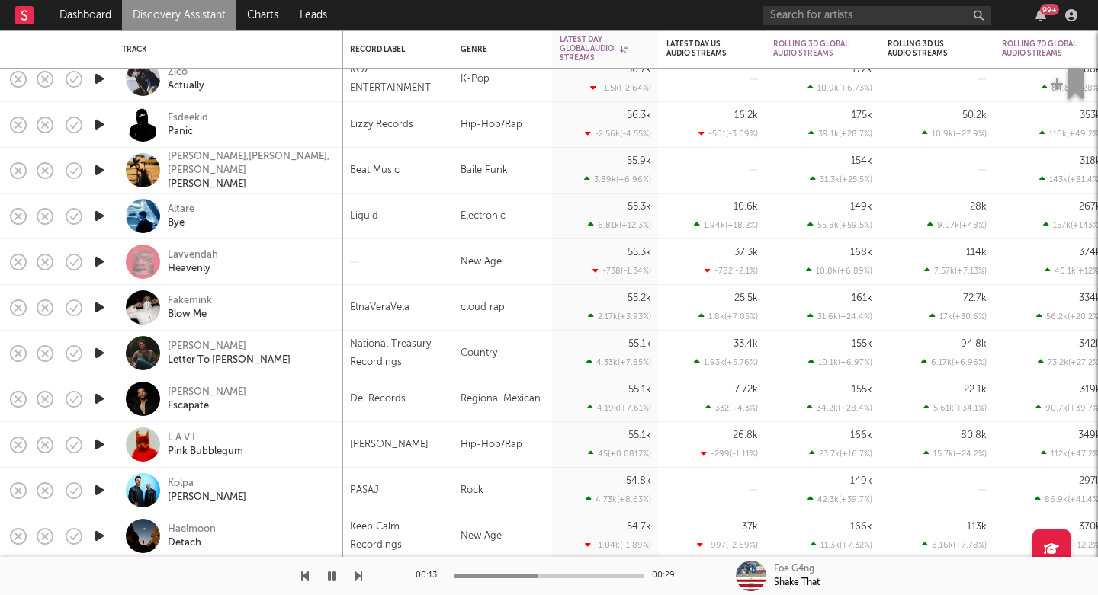
click at [98, 262] on icon "button" at bounding box center [99, 261] width 16 height 19
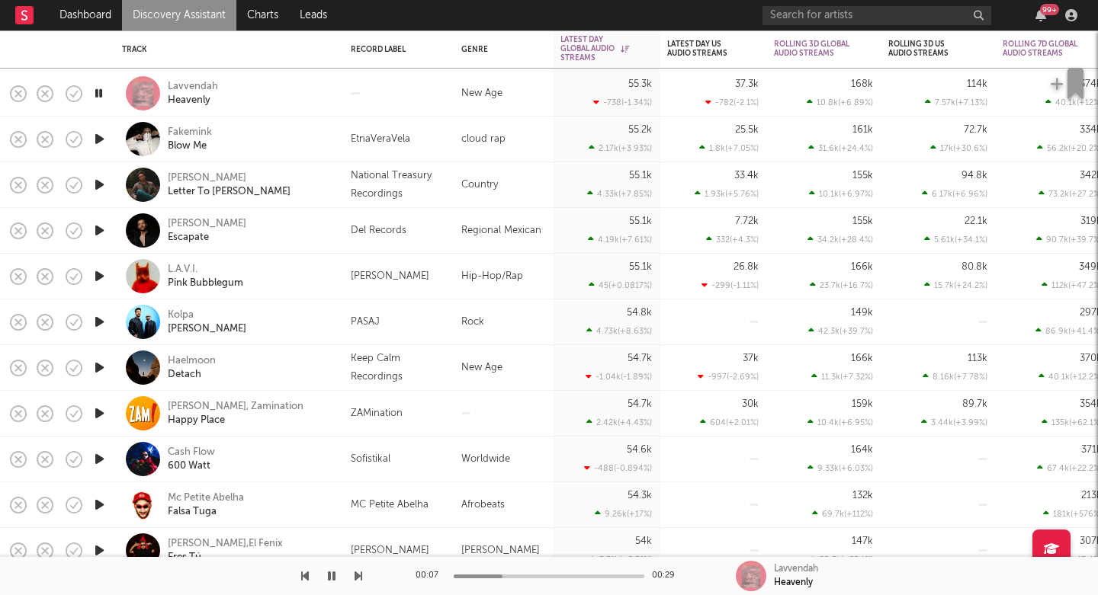
click at [96, 280] on icon "button" at bounding box center [99, 276] width 16 height 19
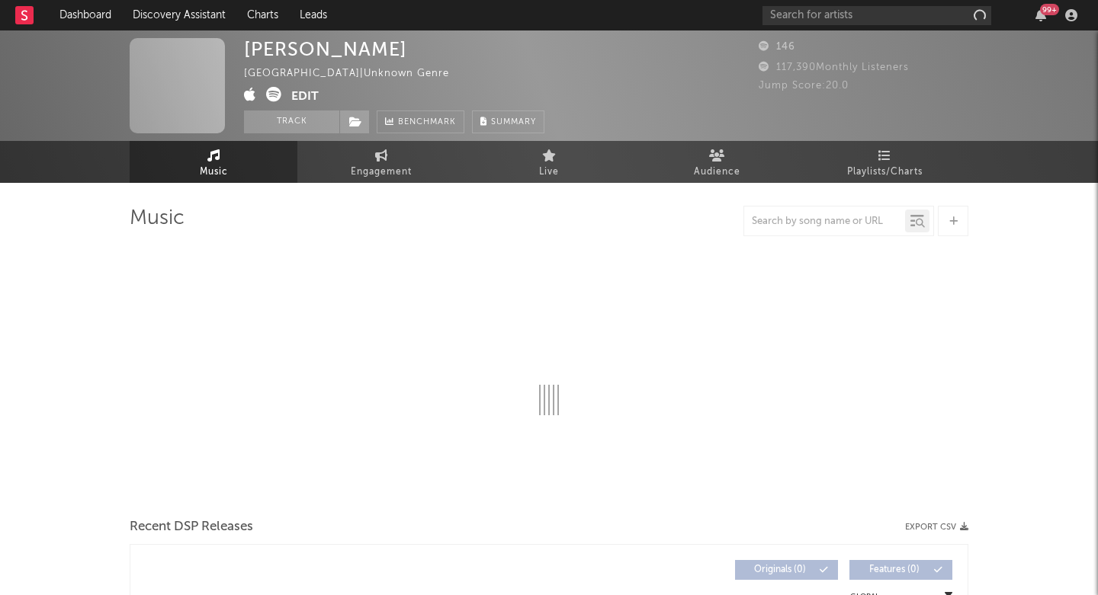
select select "1w"
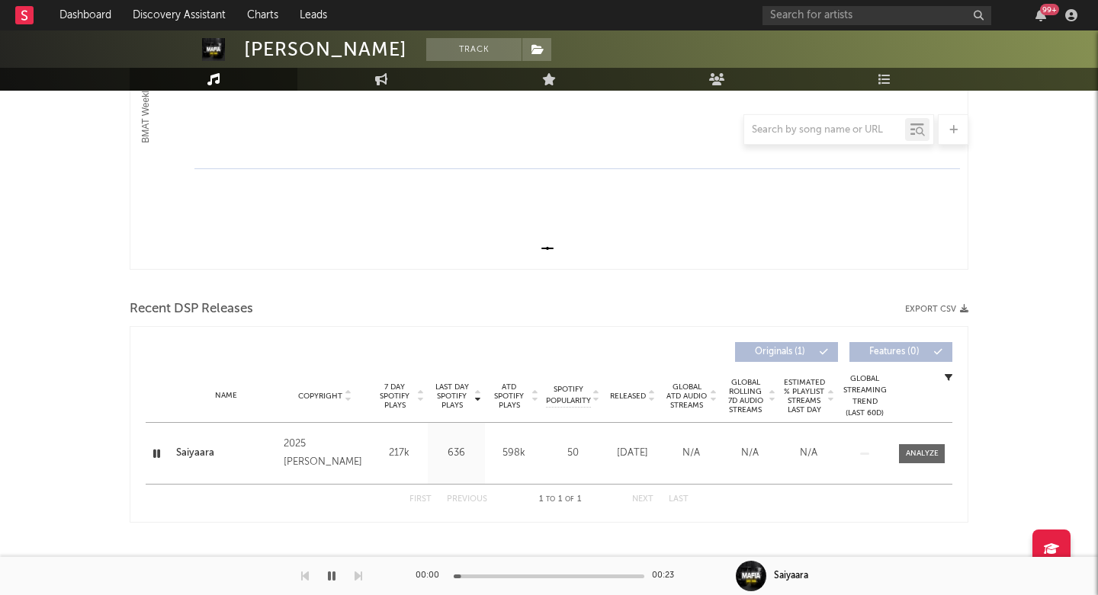
scroll to position [339, 0]
click at [401, 401] on span "7 Day Spotify Plays" at bounding box center [394, 396] width 40 height 27
click at [454, 396] on span "Last Day Spotify Plays" at bounding box center [452, 396] width 40 height 27
click at [401, 448] on div "217k" at bounding box center [399, 453] width 50 height 15
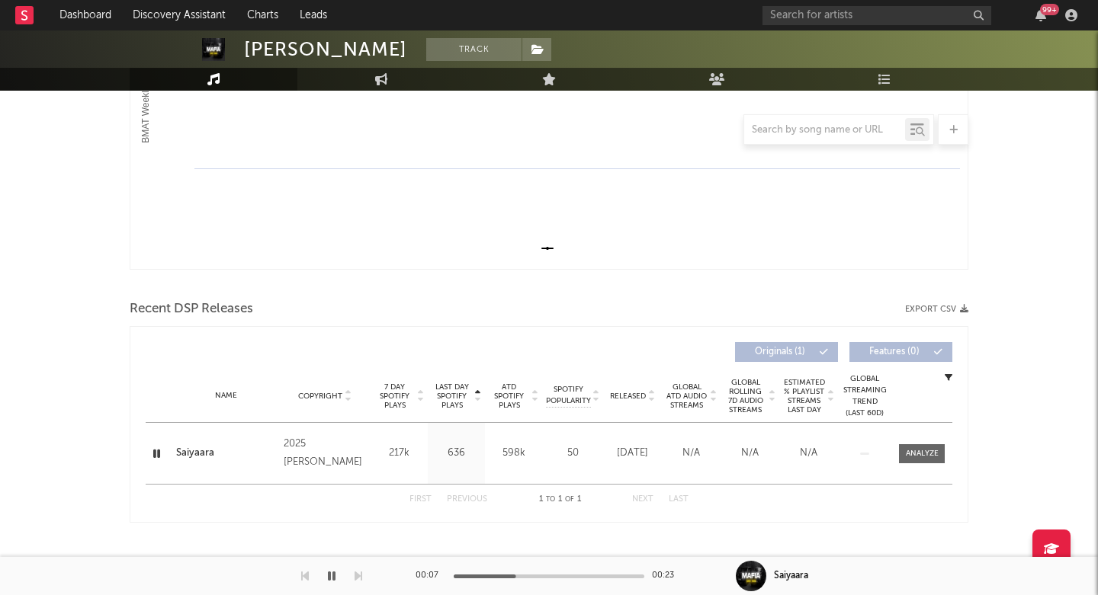
click at [237, 448] on div "Saiyaara" at bounding box center [226, 453] width 100 height 15
click at [926, 449] on div at bounding box center [922, 453] width 33 height 11
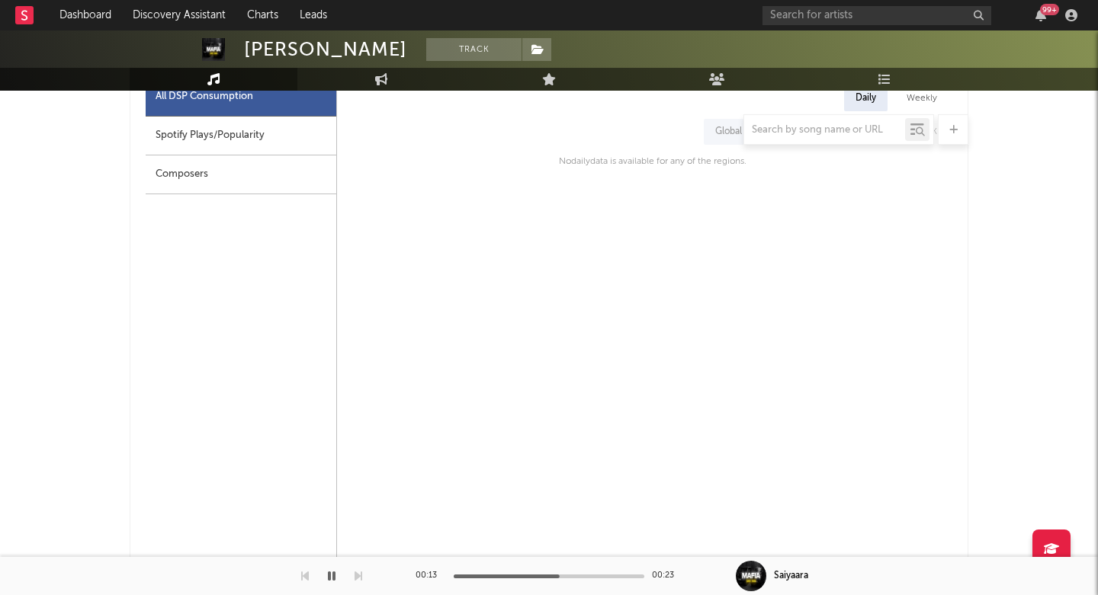
scroll to position [514, 0]
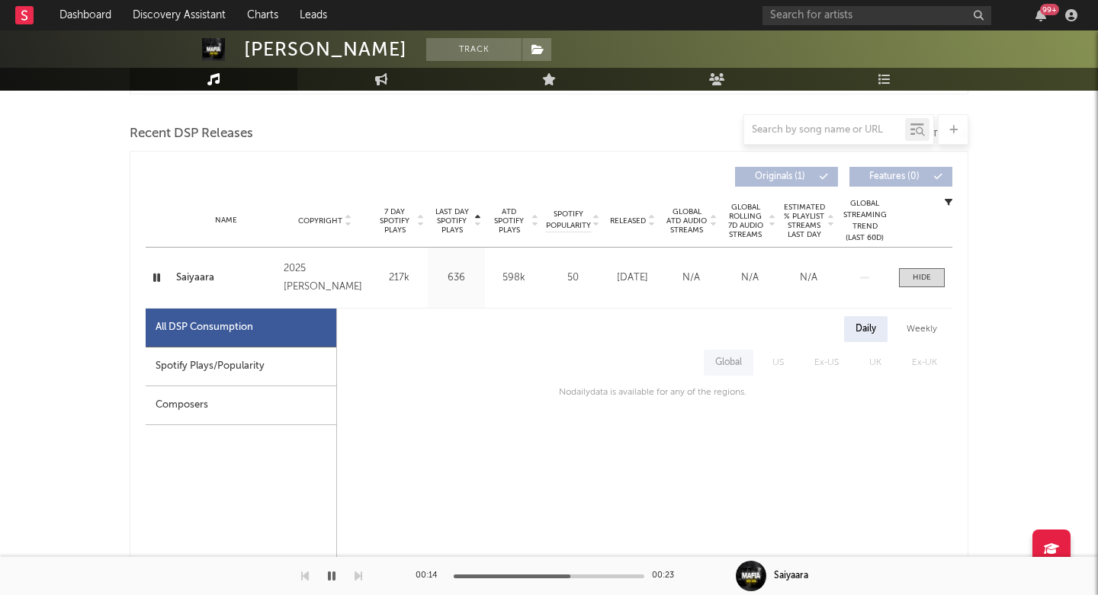
click at [929, 320] on div "Weekly" at bounding box center [921, 329] width 53 height 26
click at [872, 323] on div "Daily" at bounding box center [865, 329] width 43 height 26
click at [332, 359] on div "Spotify Plays/Popularity" at bounding box center [241, 367] width 191 height 39
select select "1w"
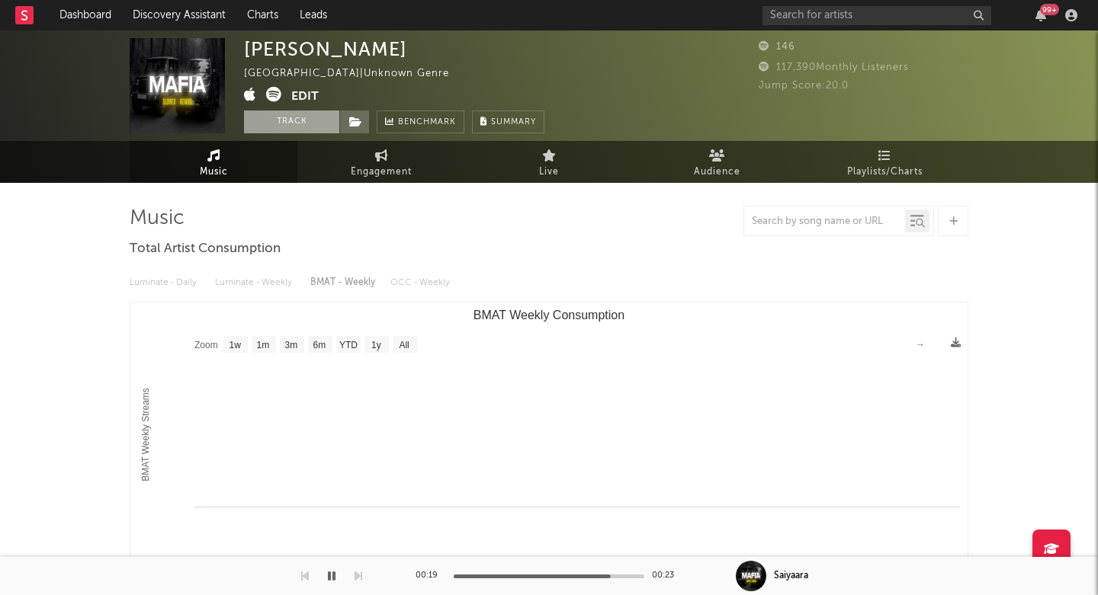
scroll to position [0, 0]
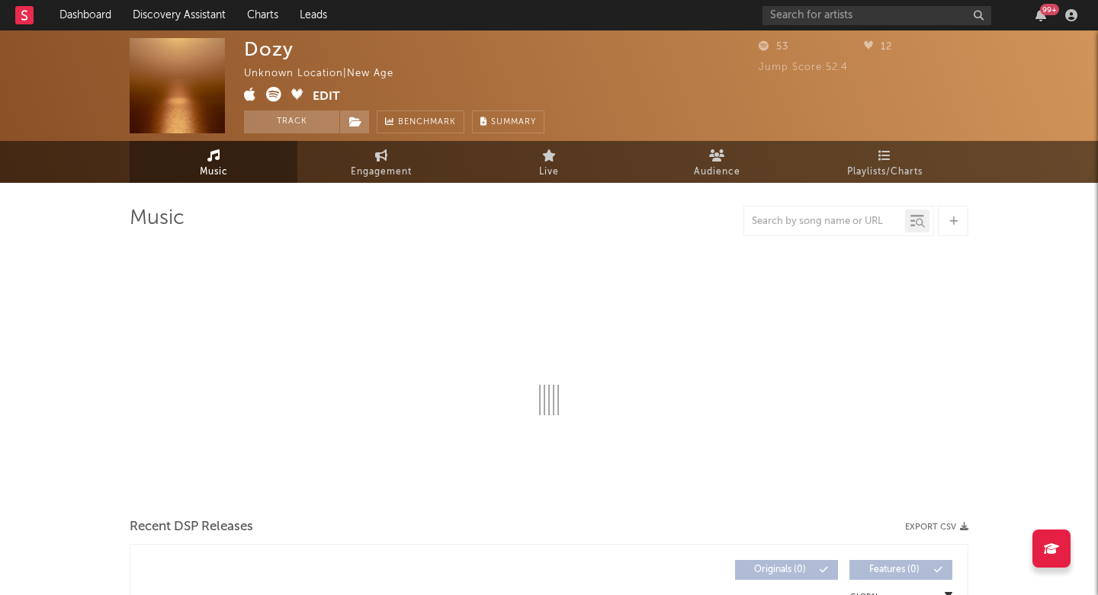
select select "6m"
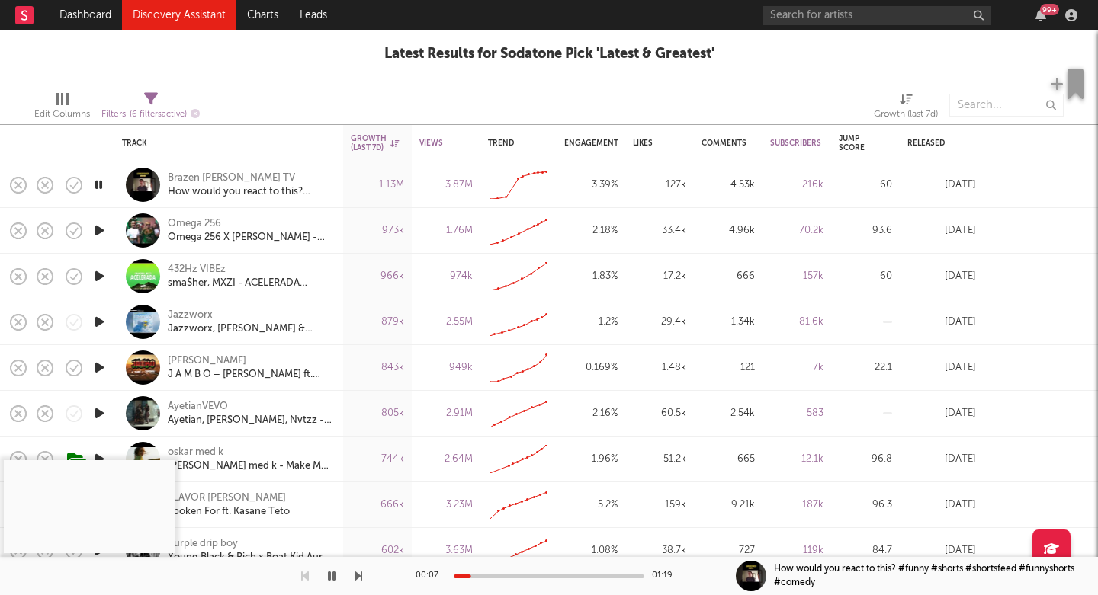
click at [95, 277] on icon "button" at bounding box center [99, 276] width 16 height 19
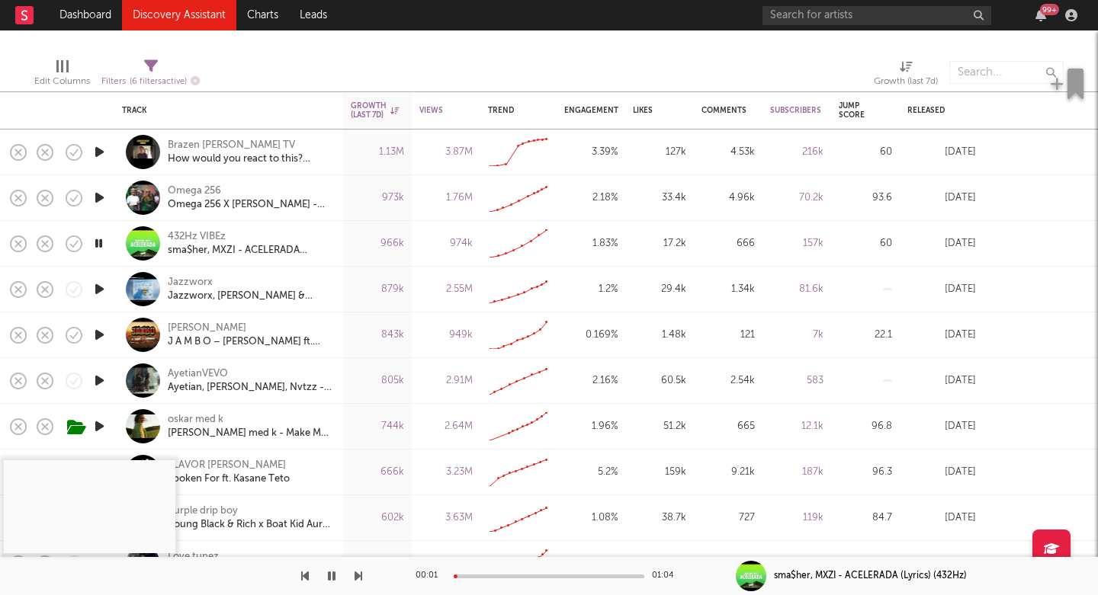
click at [101, 293] on icon "button" at bounding box center [99, 289] width 16 height 19
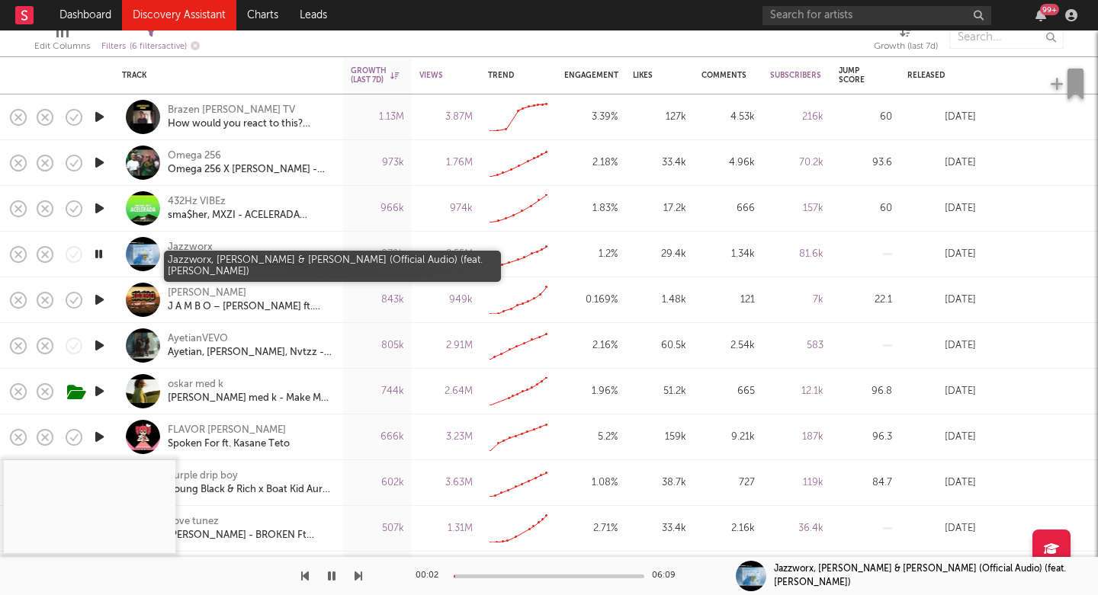
click at [192, 258] on div "Jazzworx, Thukuthela & Babalwa M - uValo (Official Audio) (feat. Dlala Thukzin)" at bounding box center [250, 262] width 164 height 14
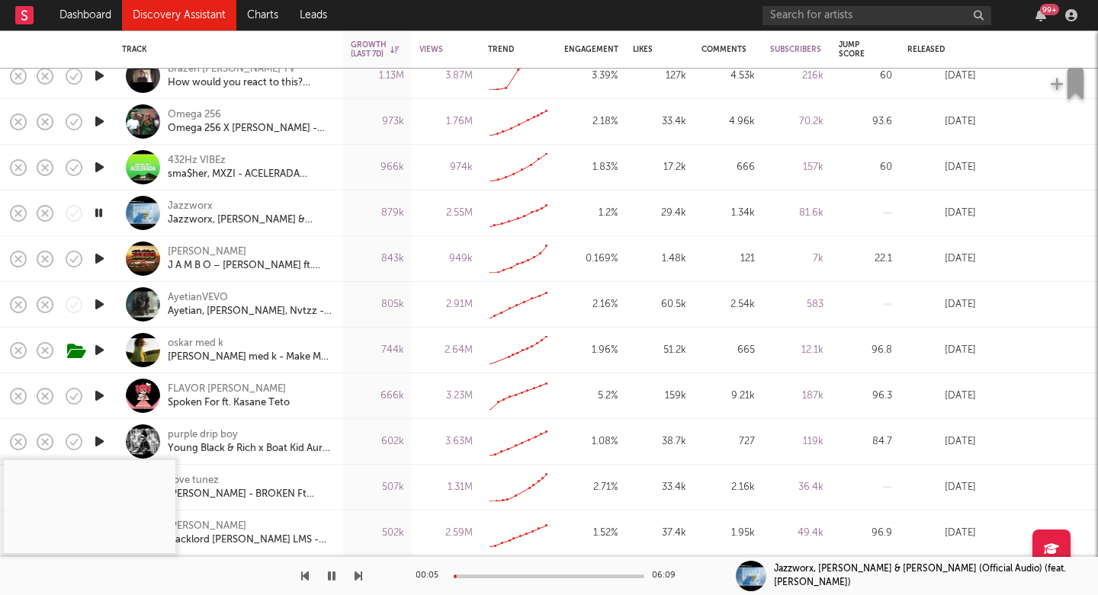
click at [352, 576] on div at bounding box center [181, 576] width 362 height 38
click at [357, 572] on icon "button" at bounding box center [359, 576] width 8 height 12
click at [188, 256] on div "H Dhami" at bounding box center [207, 253] width 79 height 14
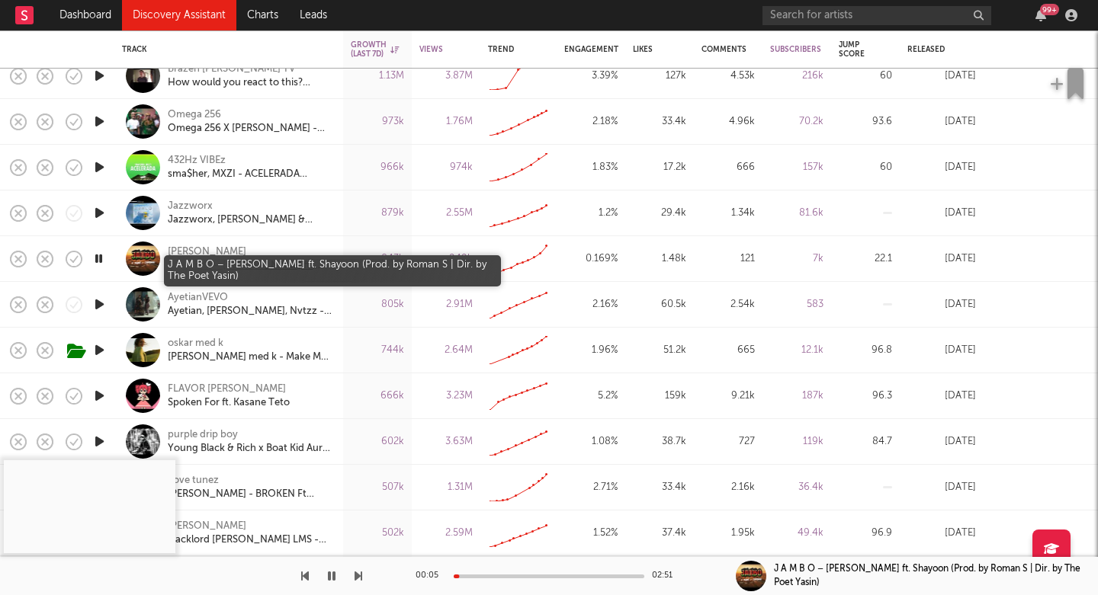
click at [210, 268] on div "J A M B O – H Dhami ft. Shayoon (Prod. by Roman S | Dir. by The Poet Yasin)" at bounding box center [250, 266] width 164 height 14
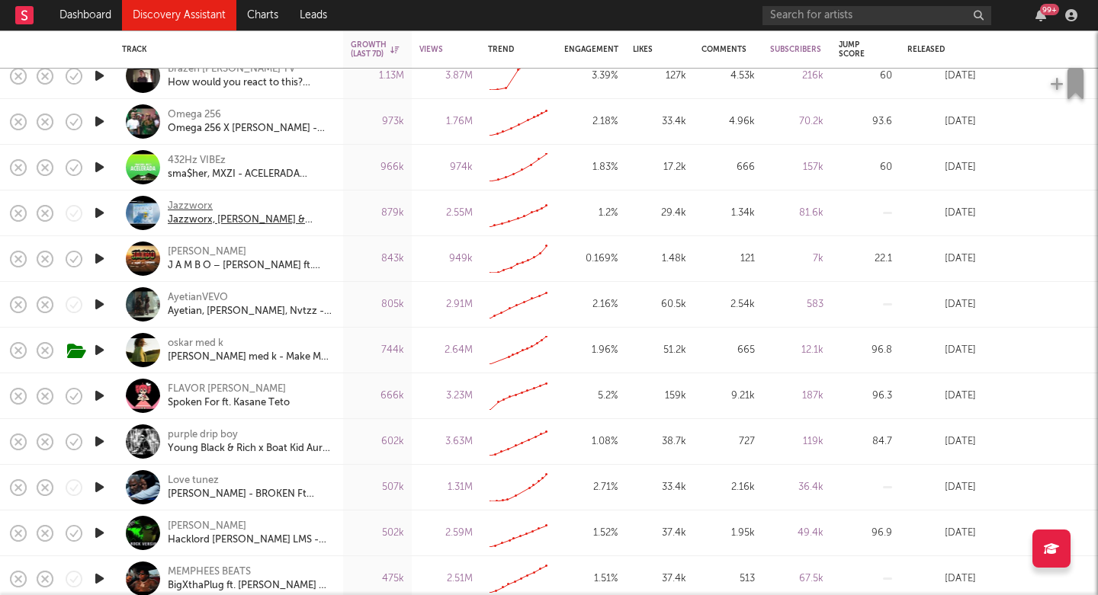
click at [188, 207] on div "Jazzworx" at bounding box center [250, 207] width 164 height 14
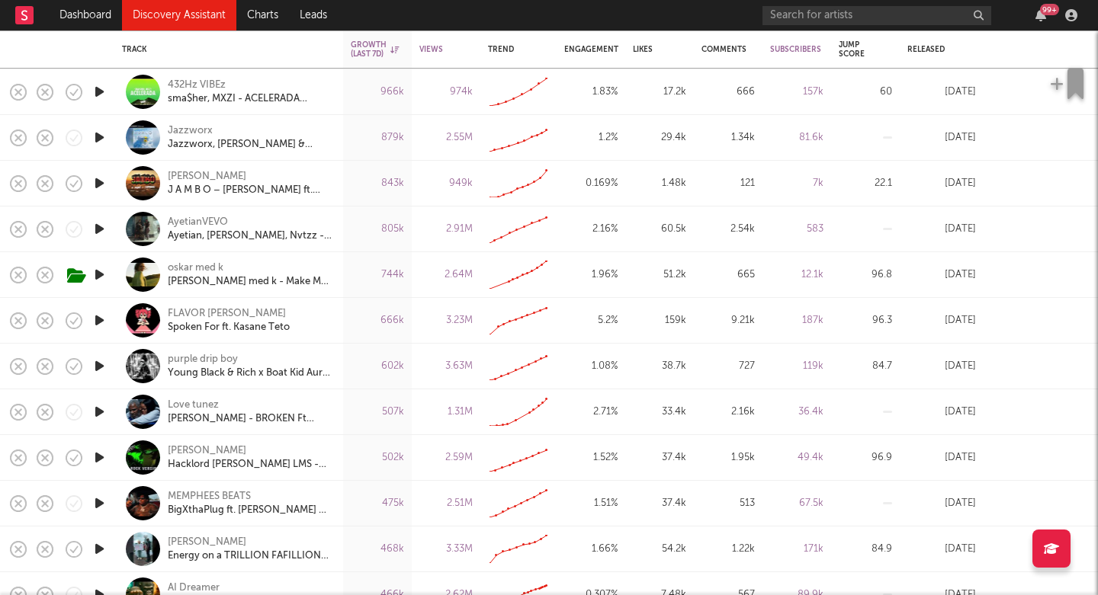
click at [104, 317] on icon "button" at bounding box center [99, 320] width 16 height 19
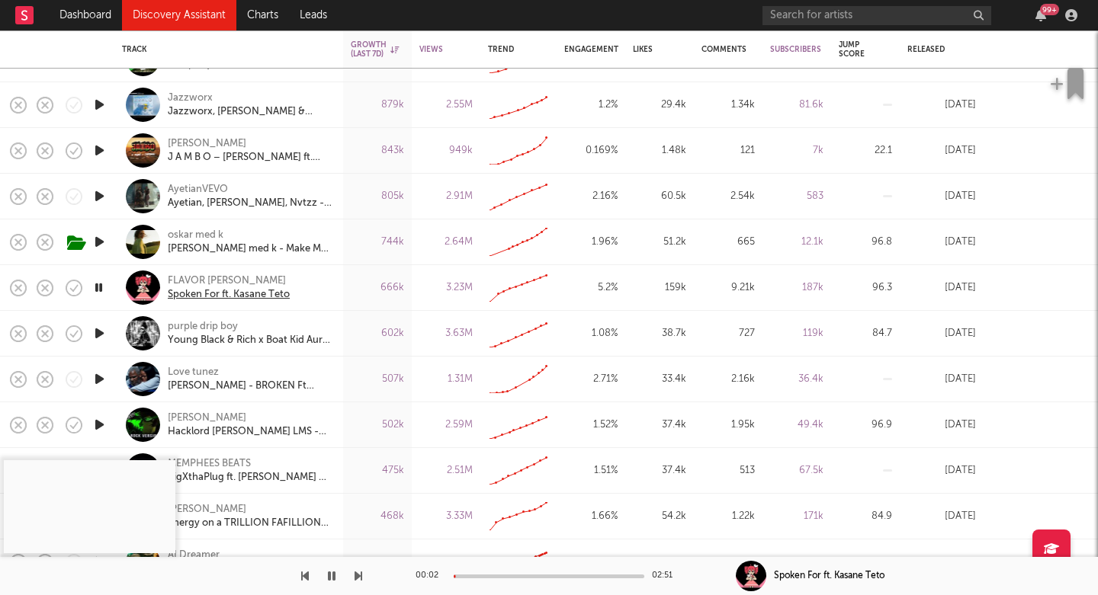
click at [215, 288] on div "Spoken For ft. Kasane Teto" at bounding box center [229, 295] width 122 height 14
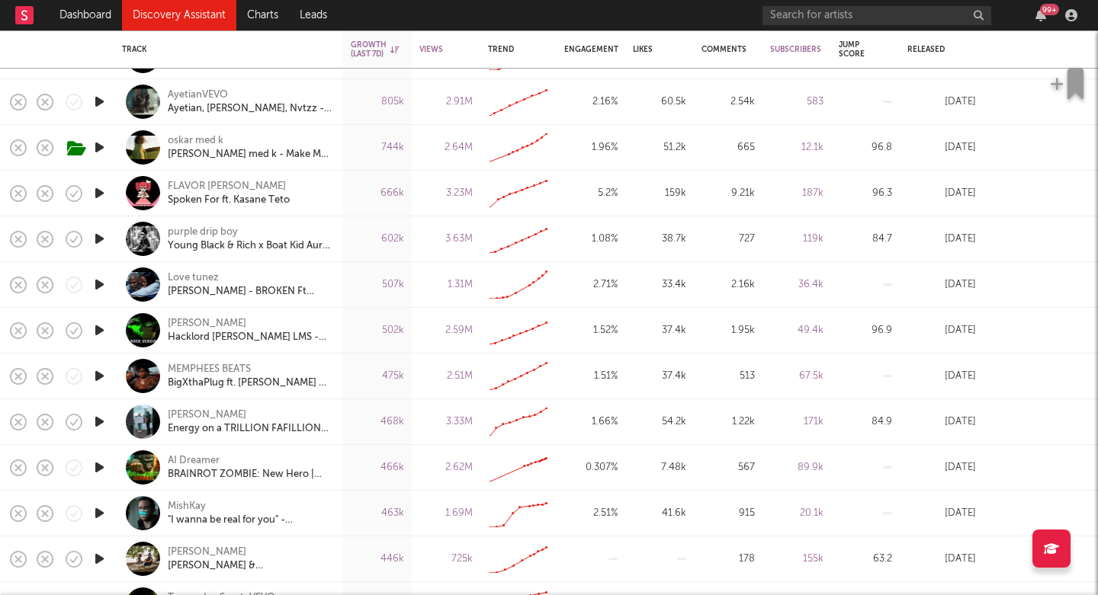
click at [99, 238] on icon "button" at bounding box center [99, 239] width 16 height 19
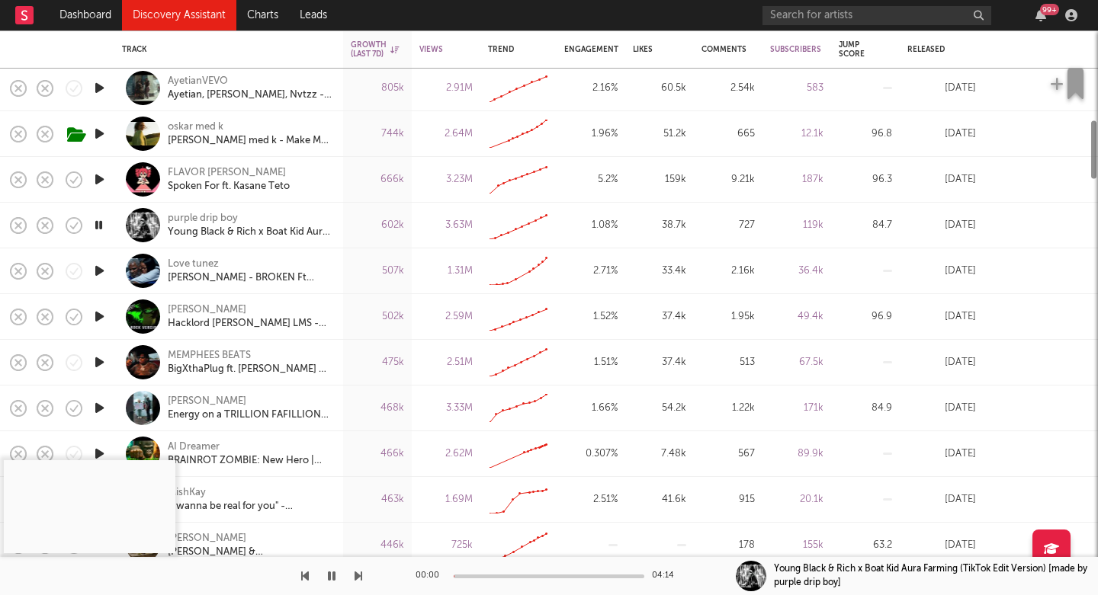
click at [99, 273] on icon "button" at bounding box center [99, 271] width 16 height 19
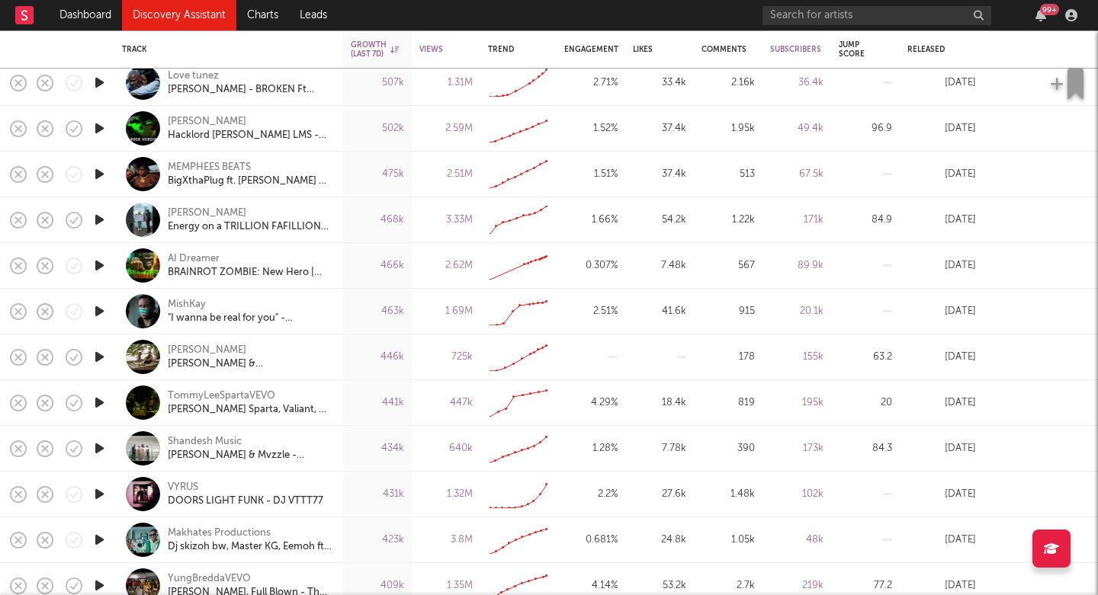
click at [96, 310] on icon "button" at bounding box center [99, 311] width 16 height 19
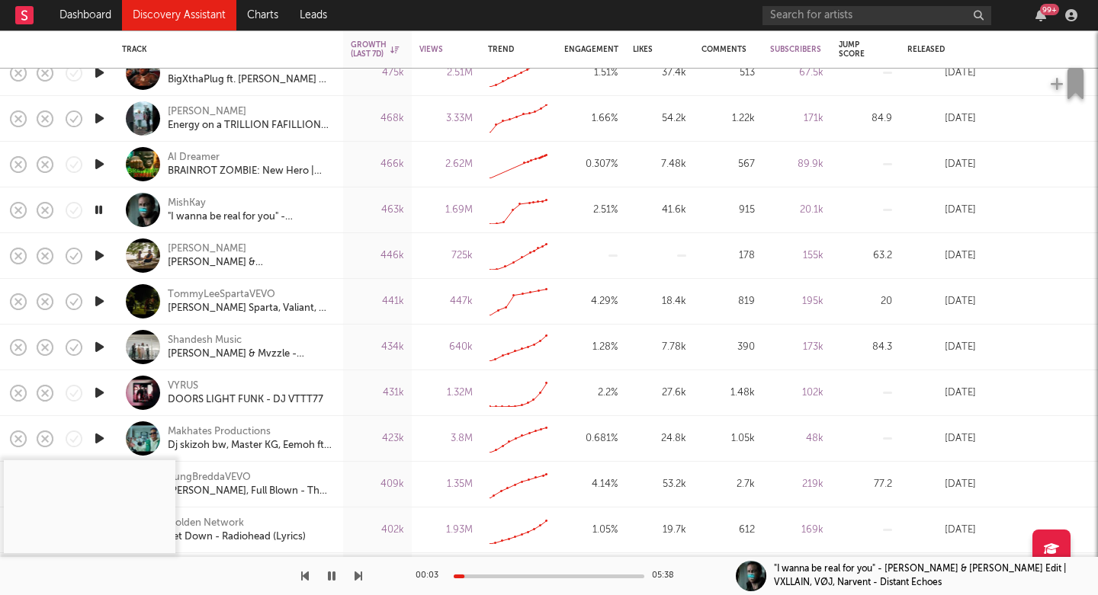
click at [100, 251] on icon "button" at bounding box center [99, 255] width 16 height 19
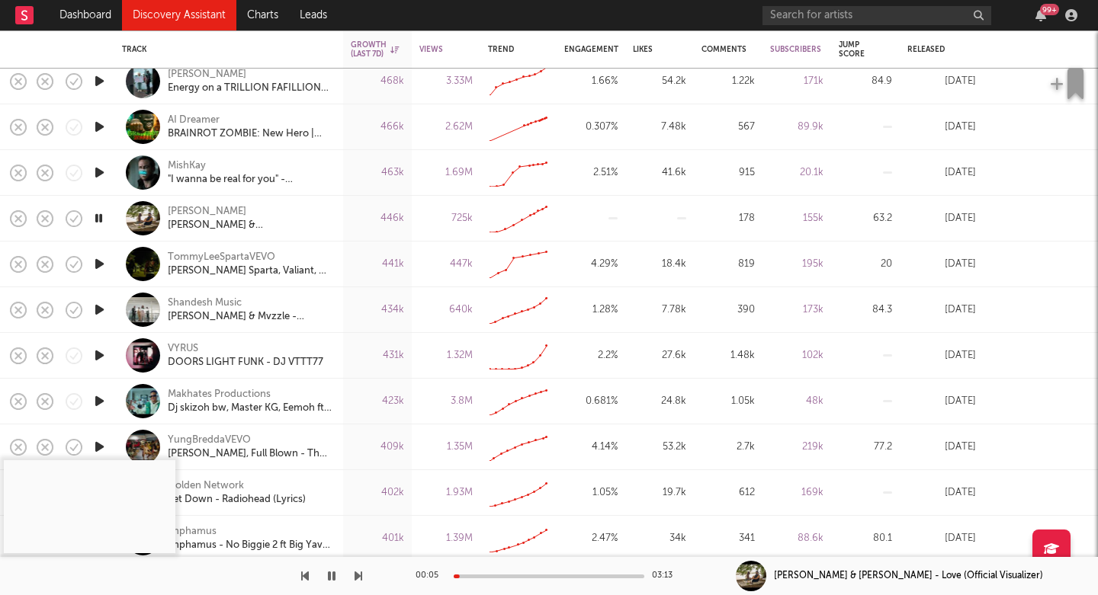
click at [530, 579] on div "00:05 03:13" at bounding box center [549, 576] width 267 height 38
click at [524, 575] on div at bounding box center [549, 577] width 191 height 4
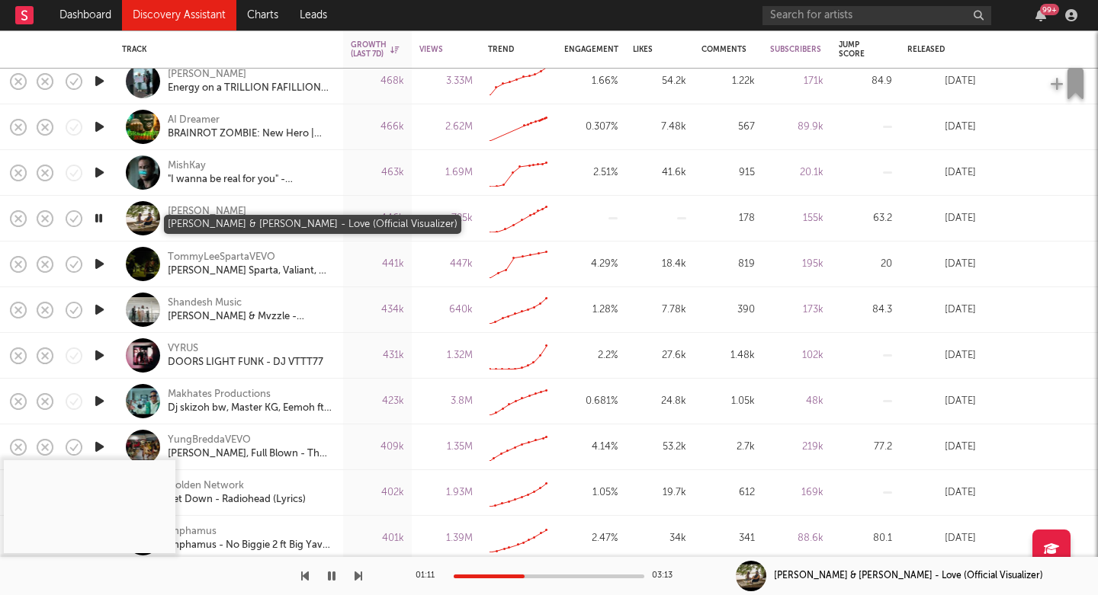
click at [213, 222] on div "Nana Fofie & Warren Saada - Love (Official Visualizer)" at bounding box center [250, 226] width 164 height 14
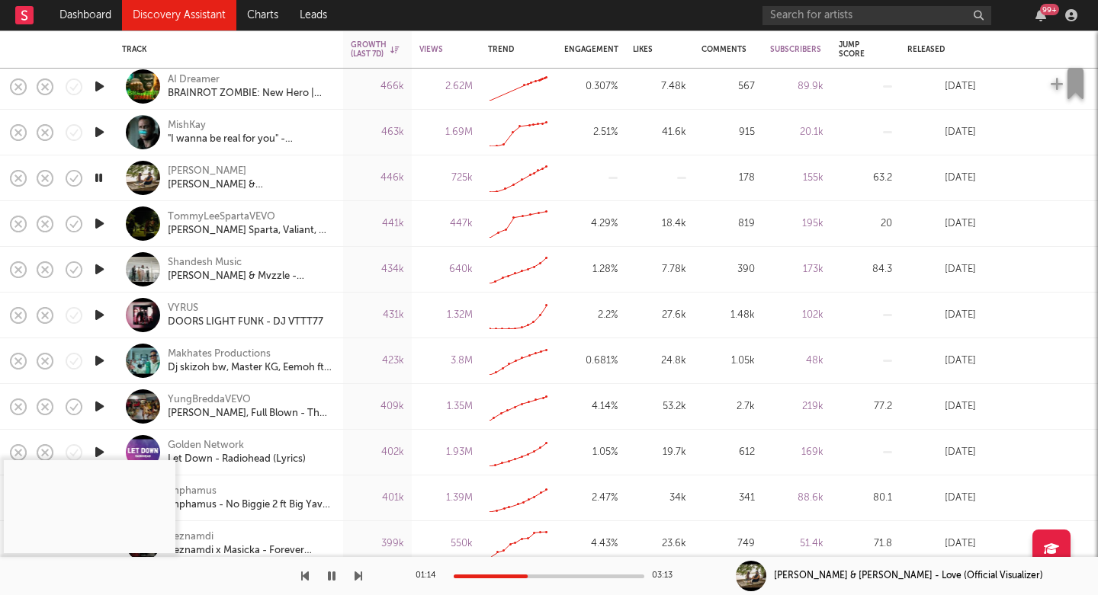
click at [96, 225] on icon "button" at bounding box center [99, 223] width 16 height 19
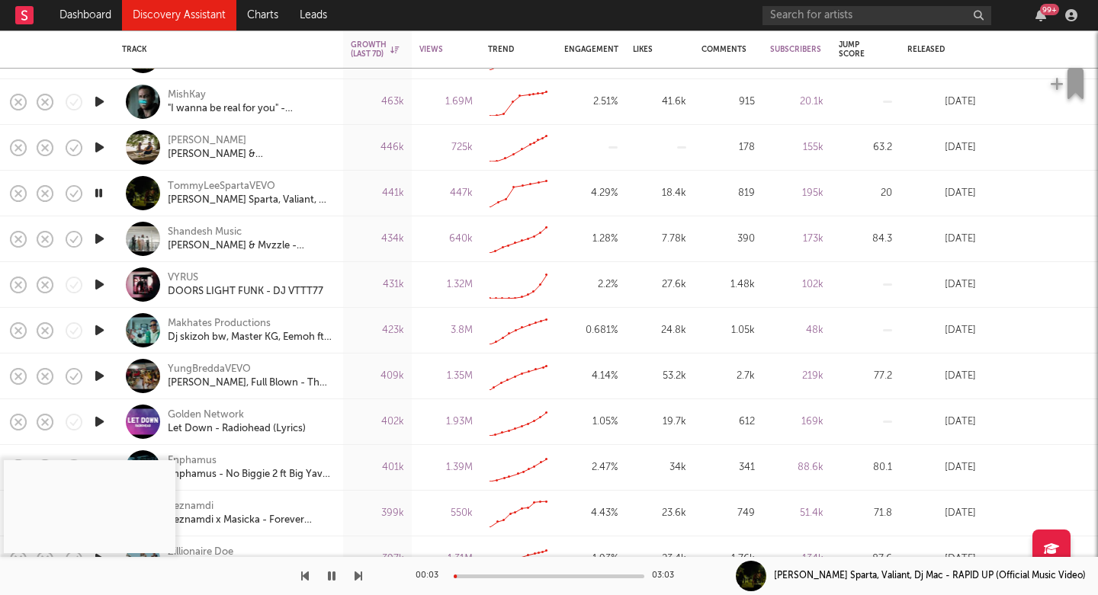
click at [98, 239] on icon "button" at bounding box center [99, 239] width 16 height 19
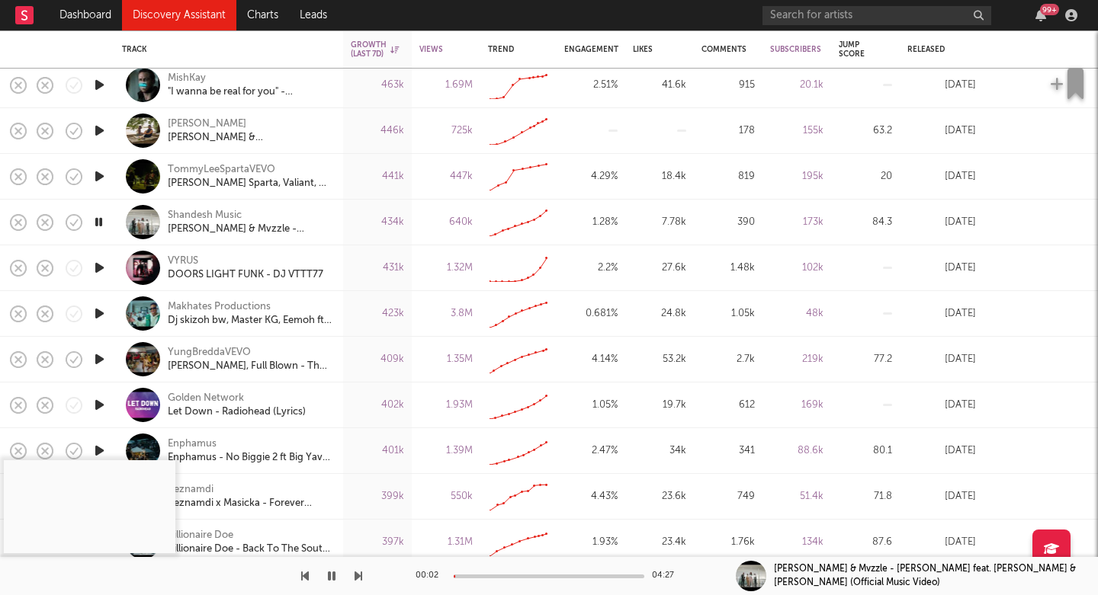
click at [101, 266] on icon "button" at bounding box center [99, 267] width 16 height 19
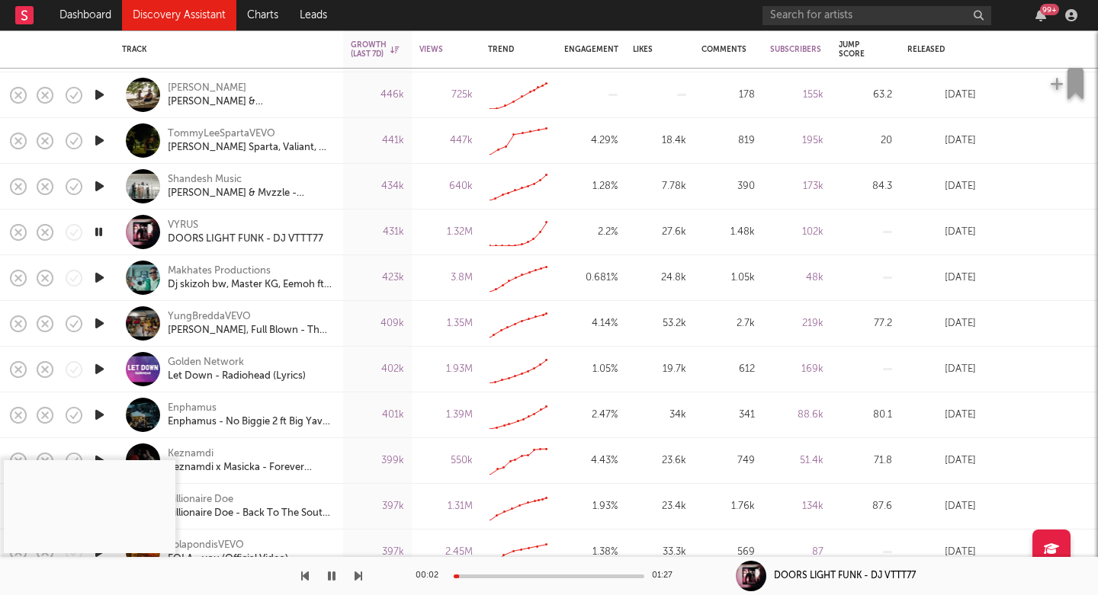
click at [102, 327] on icon "button" at bounding box center [99, 323] width 16 height 19
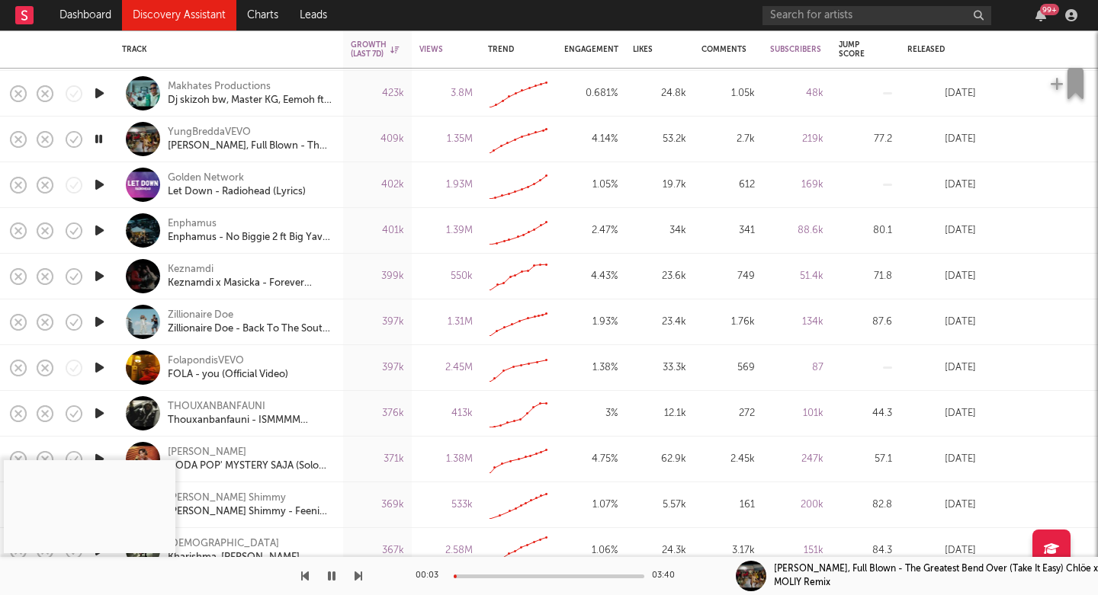
click at [101, 367] on icon "button" at bounding box center [99, 367] width 16 height 19
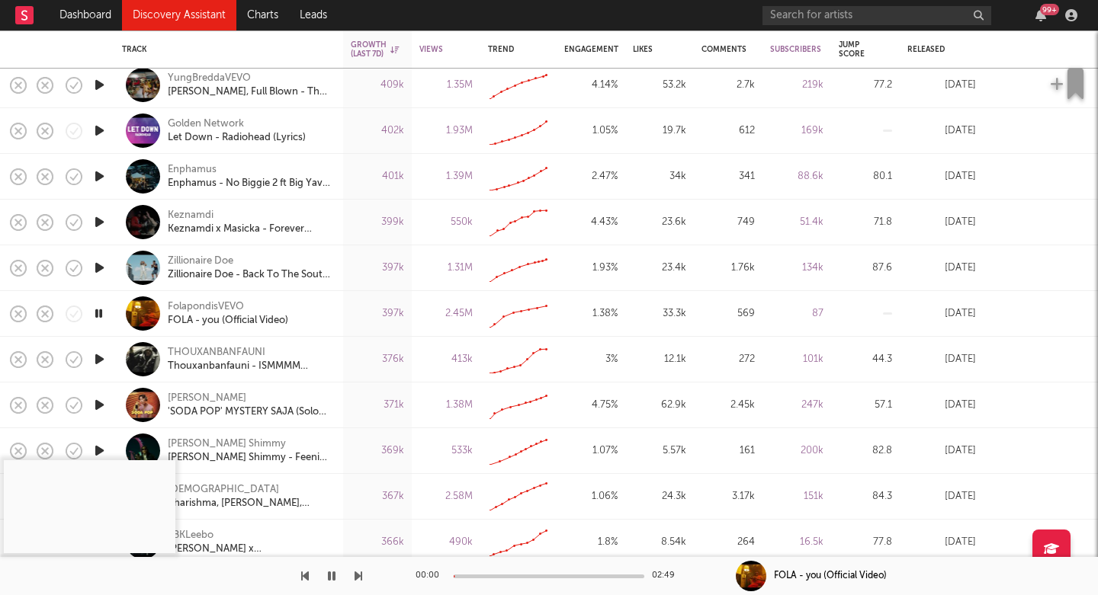
click at [98, 356] on icon "button" at bounding box center [99, 359] width 16 height 19
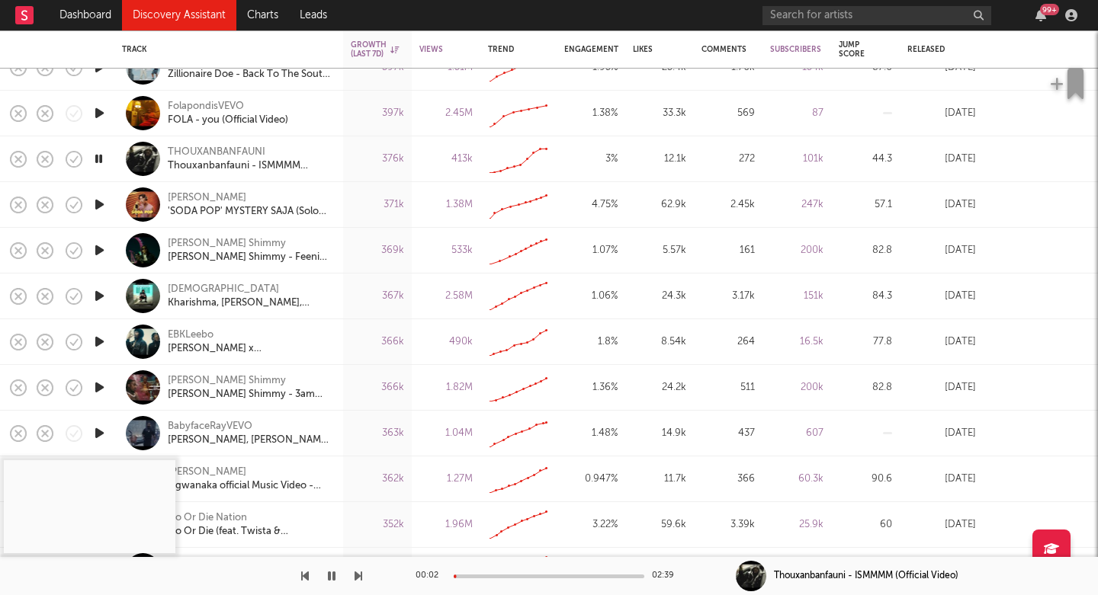
click at [99, 338] on icon "button" at bounding box center [99, 341] width 16 height 19
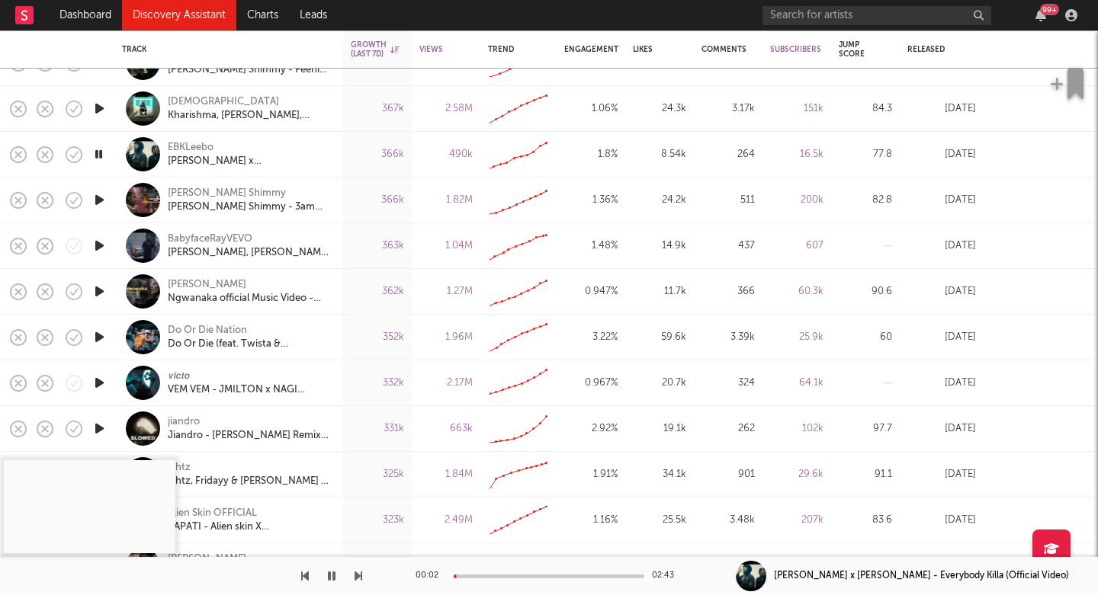
click at [95, 332] on icon "button" at bounding box center [99, 337] width 16 height 19
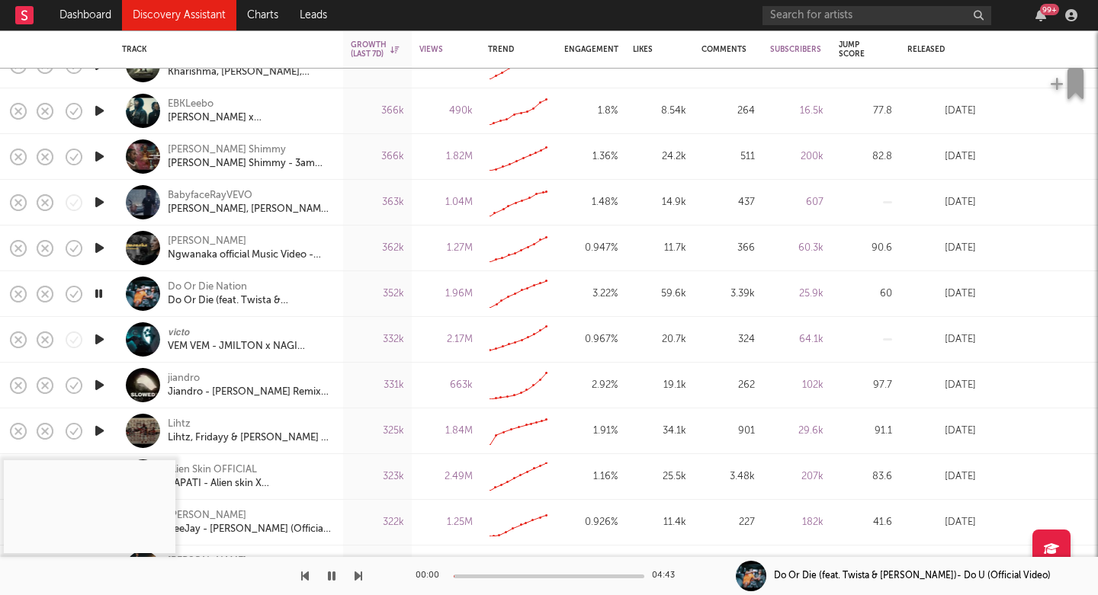
click at [101, 339] on icon "button" at bounding box center [99, 339] width 16 height 19
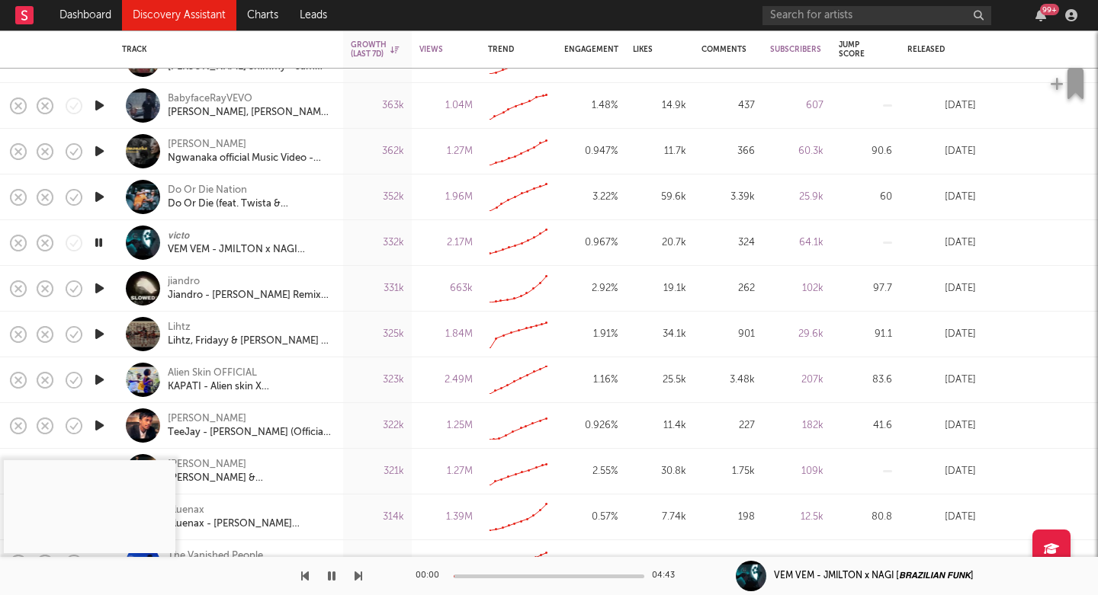
click at [98, 333] on icon "button" at bounding box center [99, 334] width 16 height 19
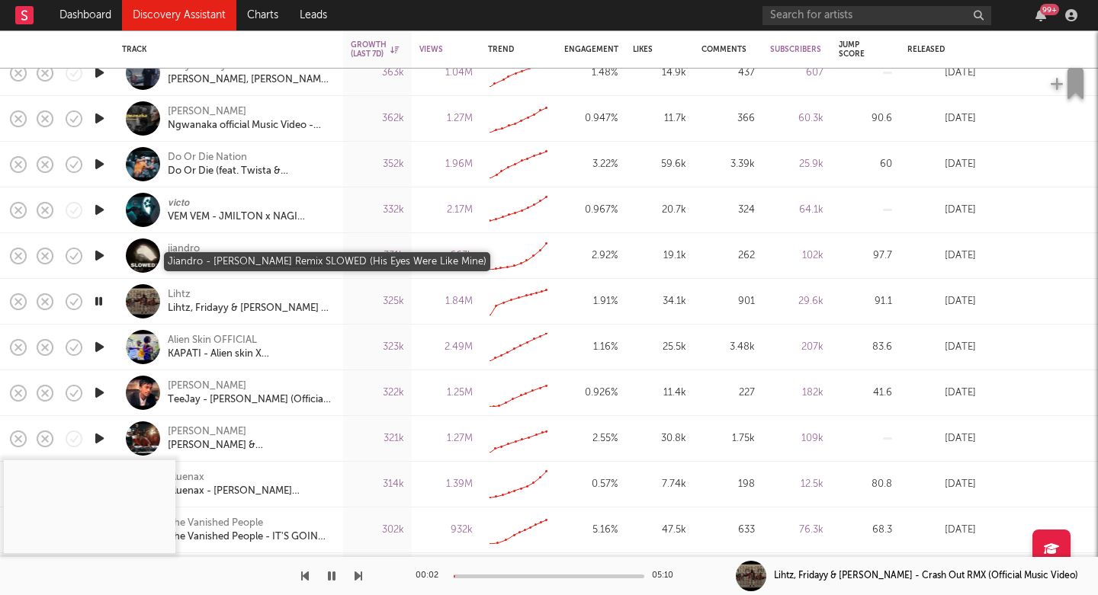
click at [186, 261] on div "Jiandro - Billie Jean Remix SLOWED (His Eyes Were Like Mine)" at bounding box center [250, 263] width 164 height 14
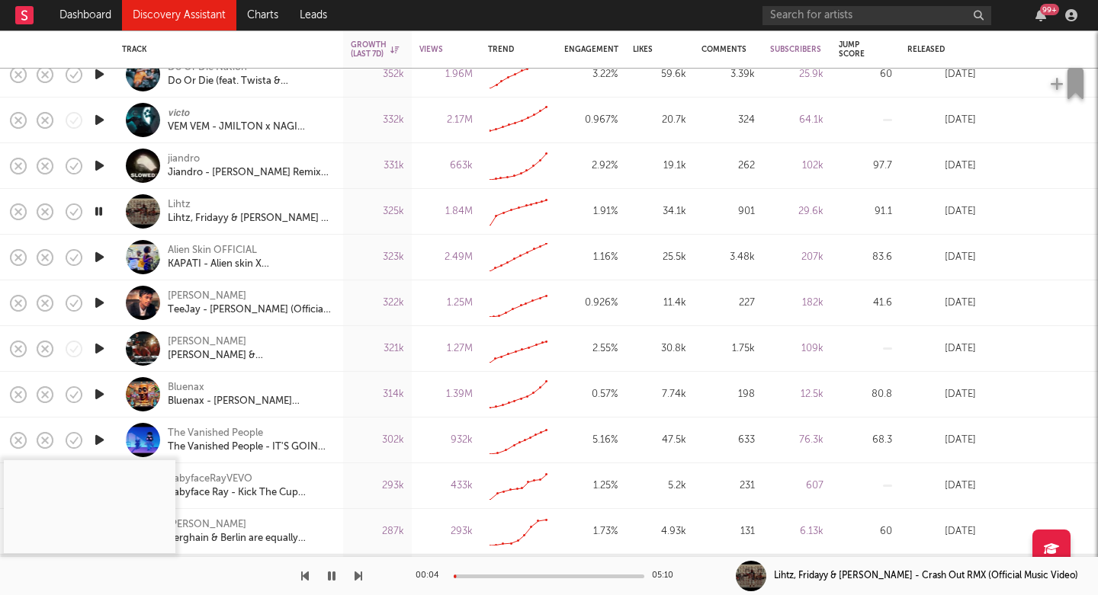
click at [95, 396] on icon "button" at bounding box center [99, 394] width 16 height 19
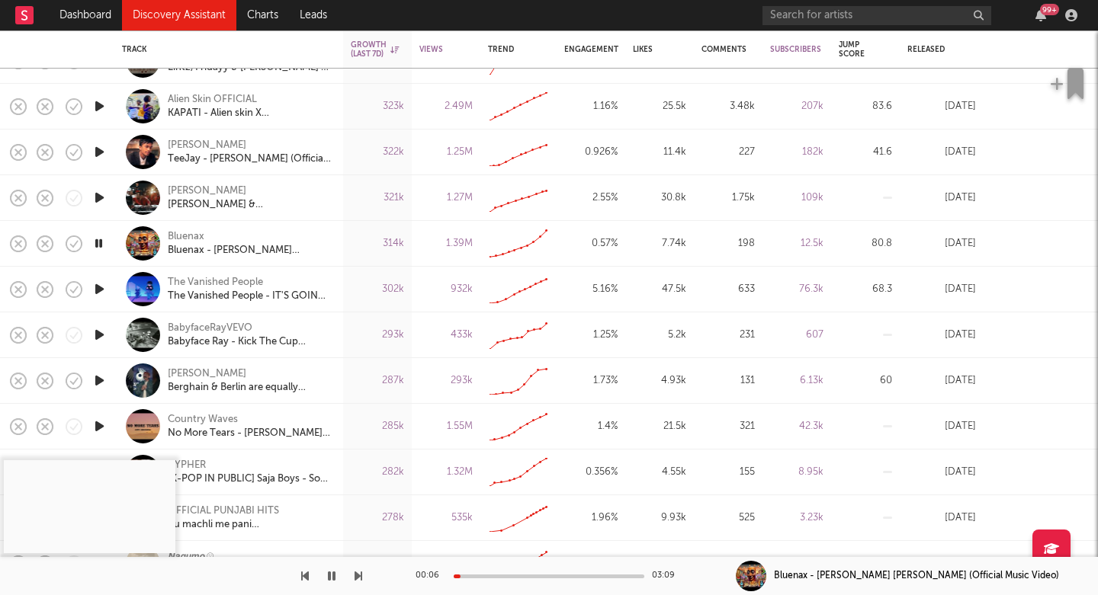
click at [520, 575] on div at bounding box center [549, 577] width 191 height 4
click at [563, 570] on div "01:06 03:09" at bounding box center [549, 576] width 267 height 38
click at [568, 575] on div at bounding box center [549, 577] width 191 height 4
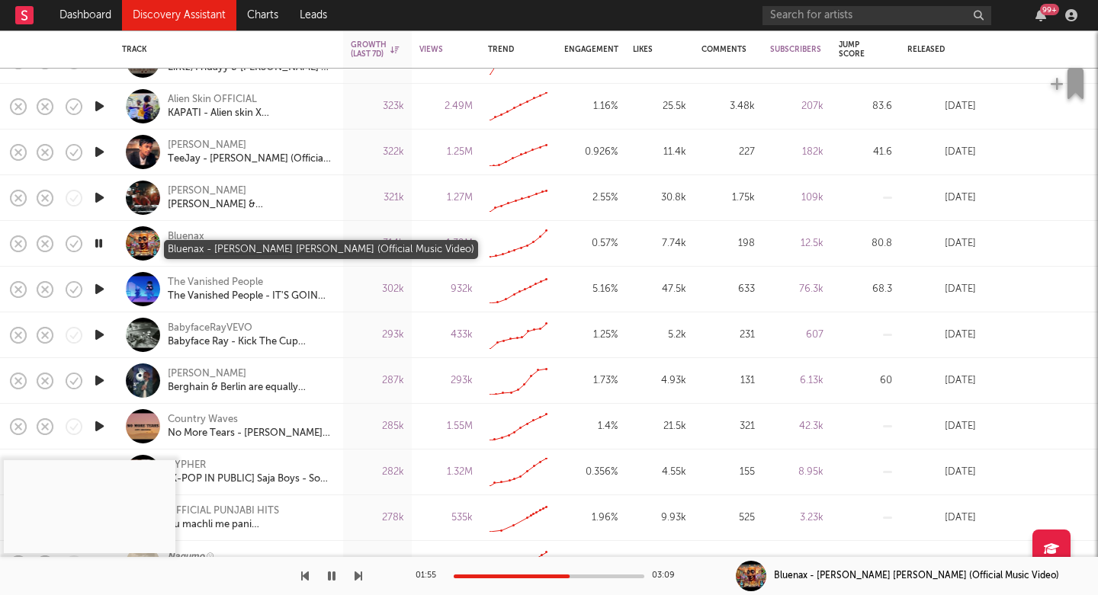
click at [217, 247] on div "Bluenax - Tung Tung Sahur Amapiano (Official Music Video)" at bounding box center [250, 251] width 164 height 14
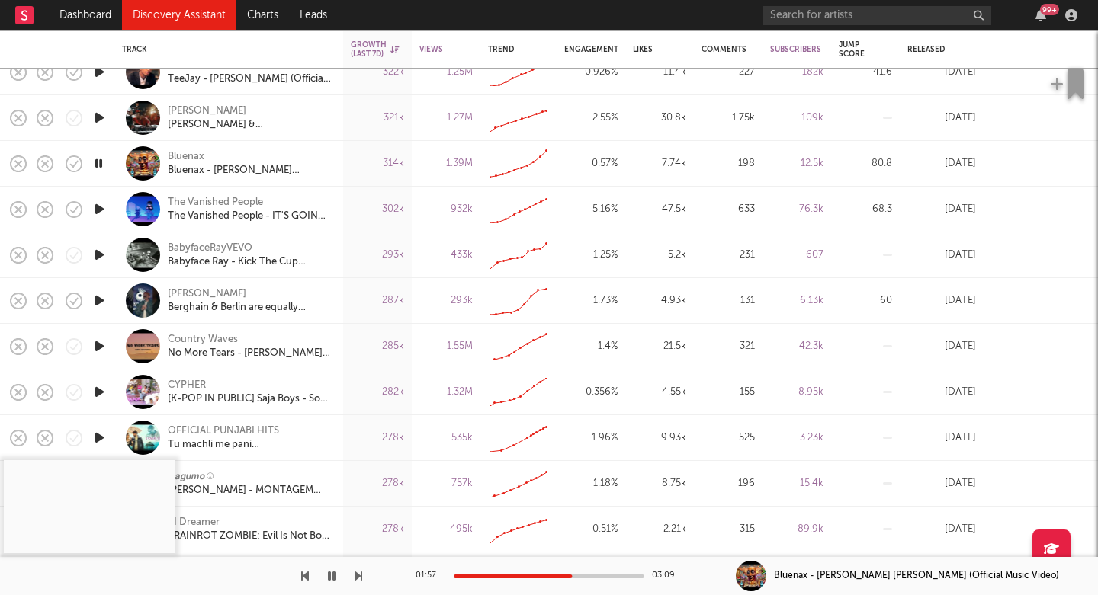
click at [103, 305] on icon "button" at bounding box center [99, 300] width 16 height 19
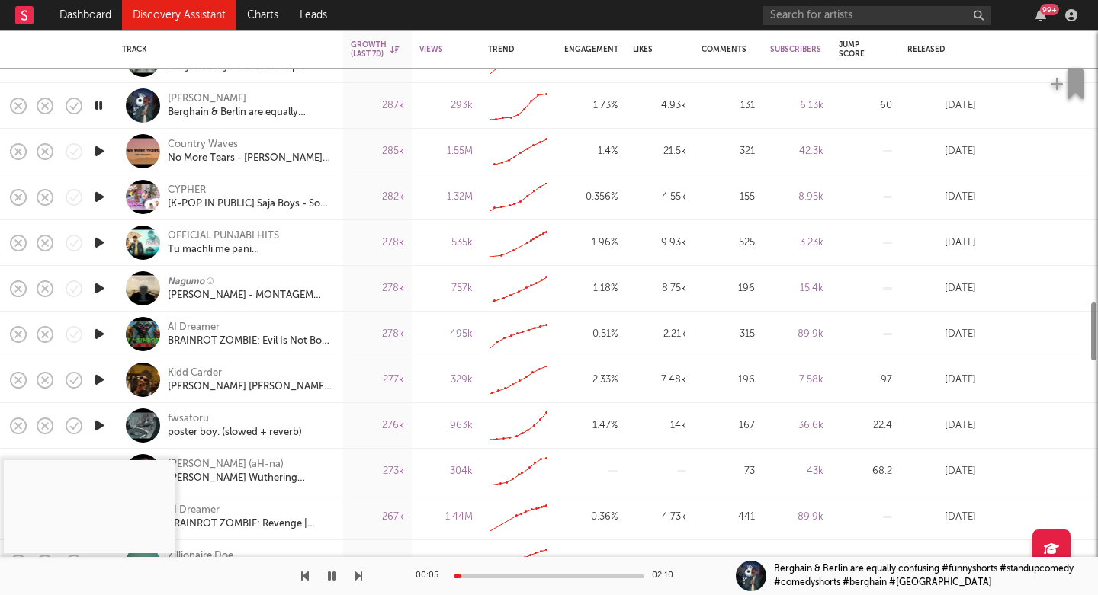
click at [100, 380] on icon "button" at bounding box center [99, 380] width 16 height 19
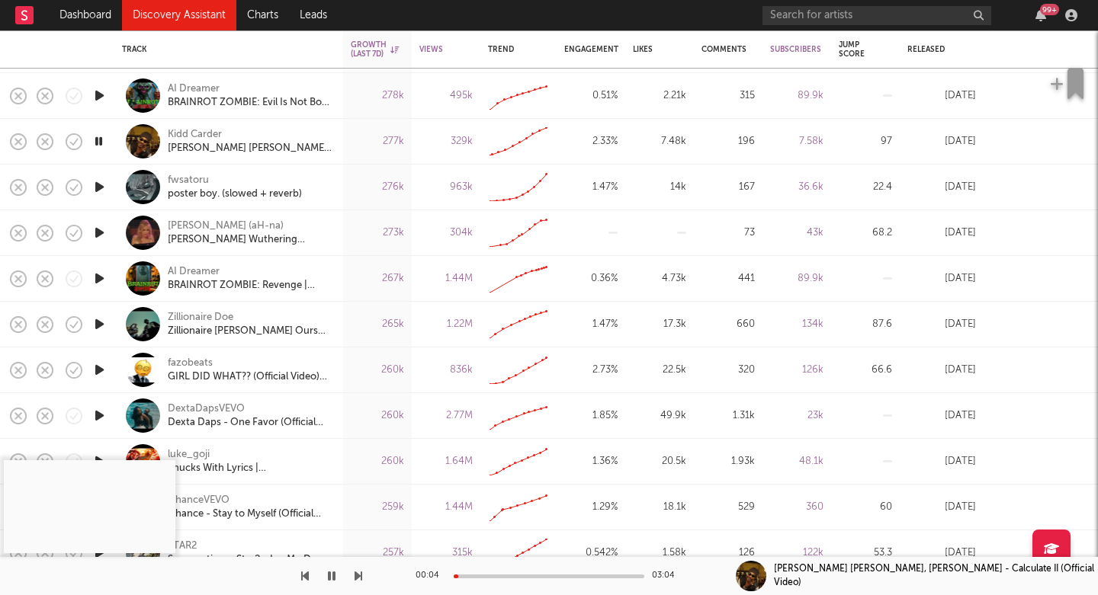
click at [99, 369] on icon "button" at bounding box center [99, 370] width 16 height 19
click at [537, 576] on div at bounding box center [549, 577] width 191 height 4
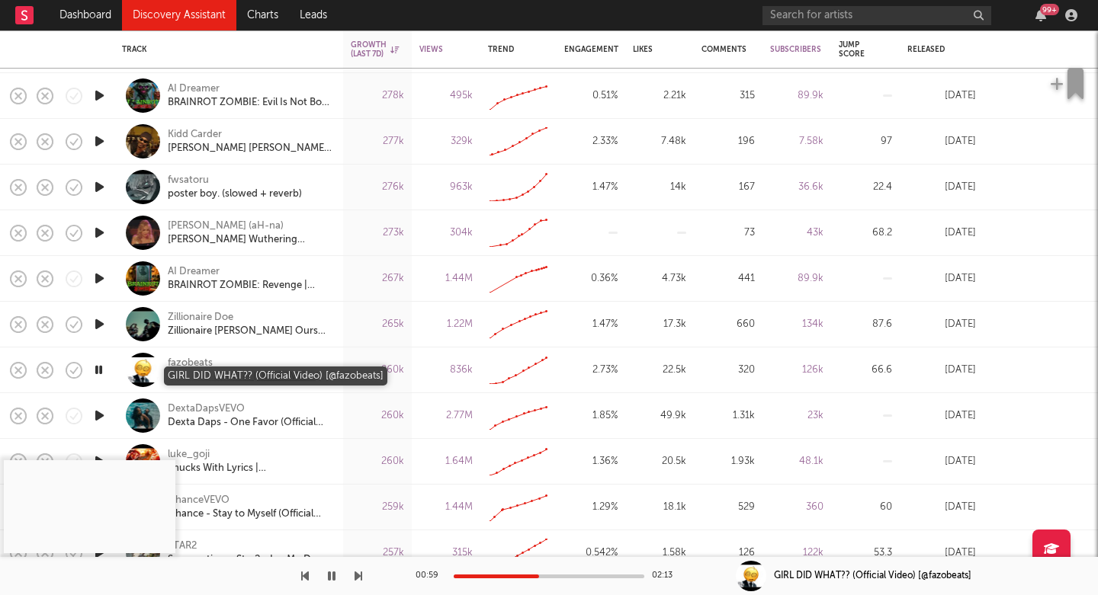
click at [209, 376] on div "GIRL DID WHAT?? (Official Video) [@fazobeats]" at bounding box center [250, 378] width 164 height 14
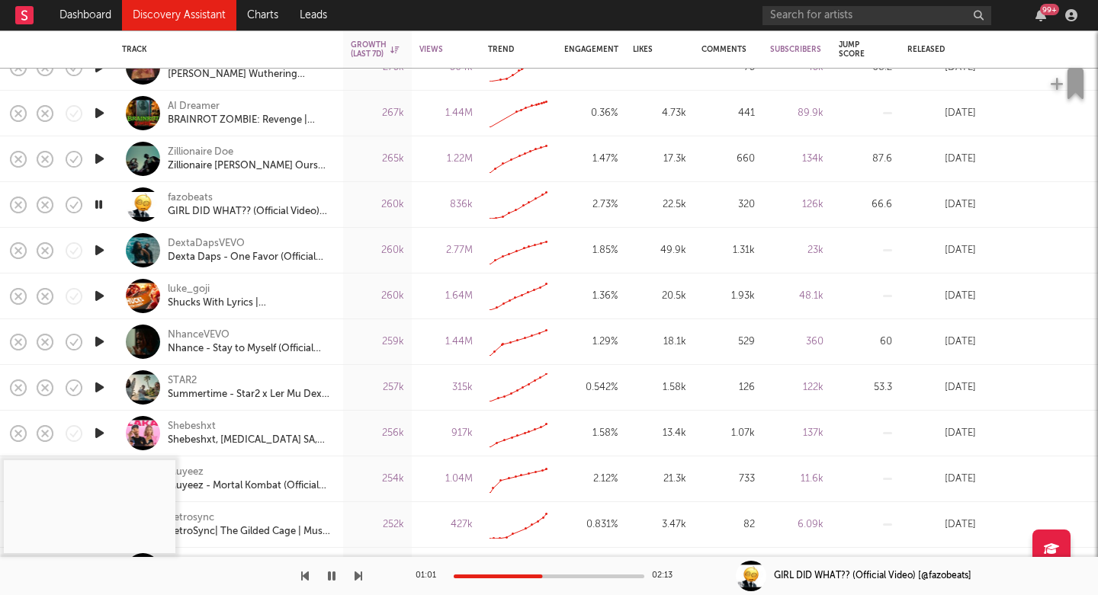
click at [101, 294] on icon "button" at bounding box center [99, 296] width 16 height 19
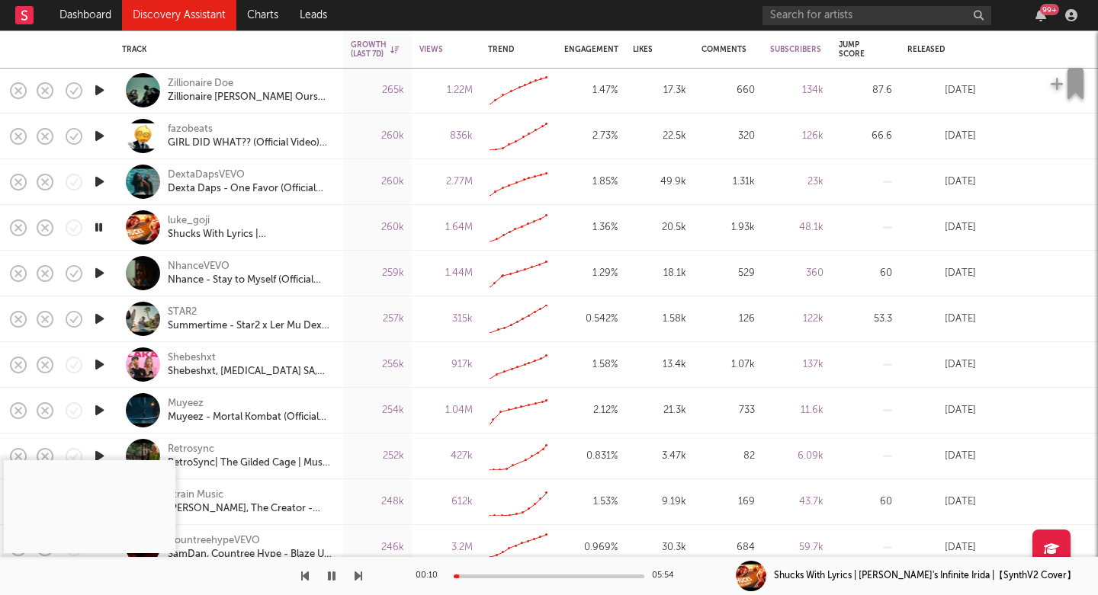
click at [99, 315] on icon "button" at bounding box center [99, 319] width 16 height 19
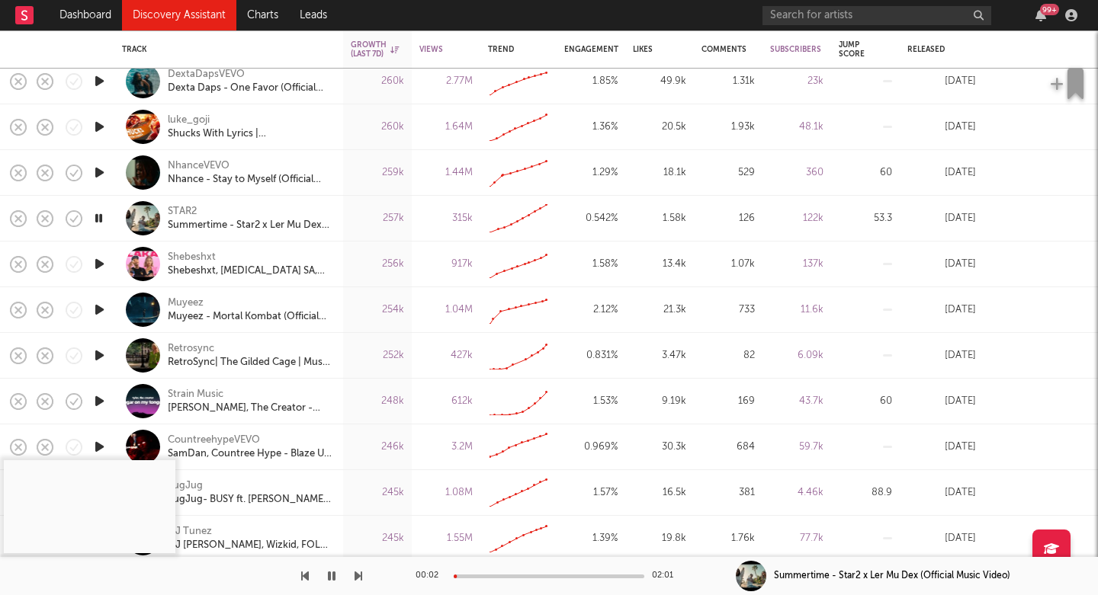
click at [104, 310] on icon "button" at bounding box center [99, 309] width 16 height 19
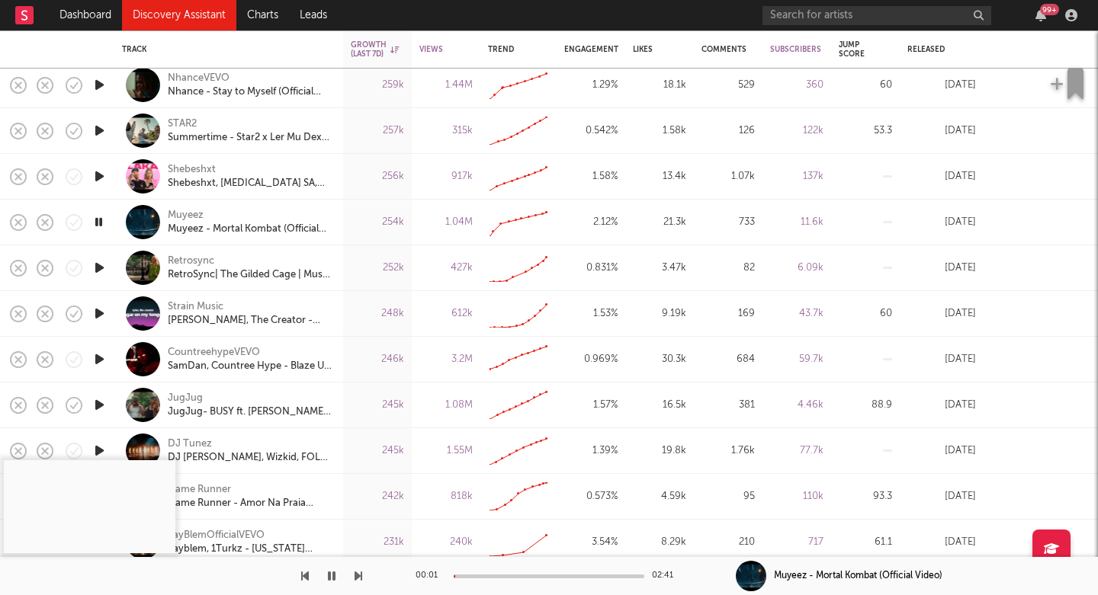
click at [99, 312] on icon "button" at bounding box center [99, 313] width 16 height 19
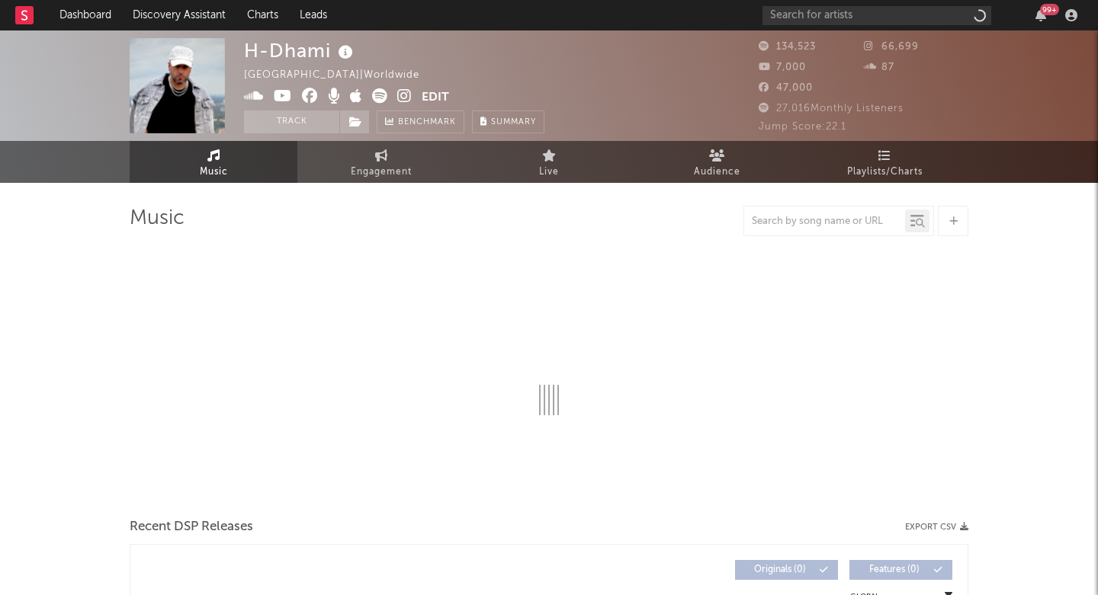
select select "1w"
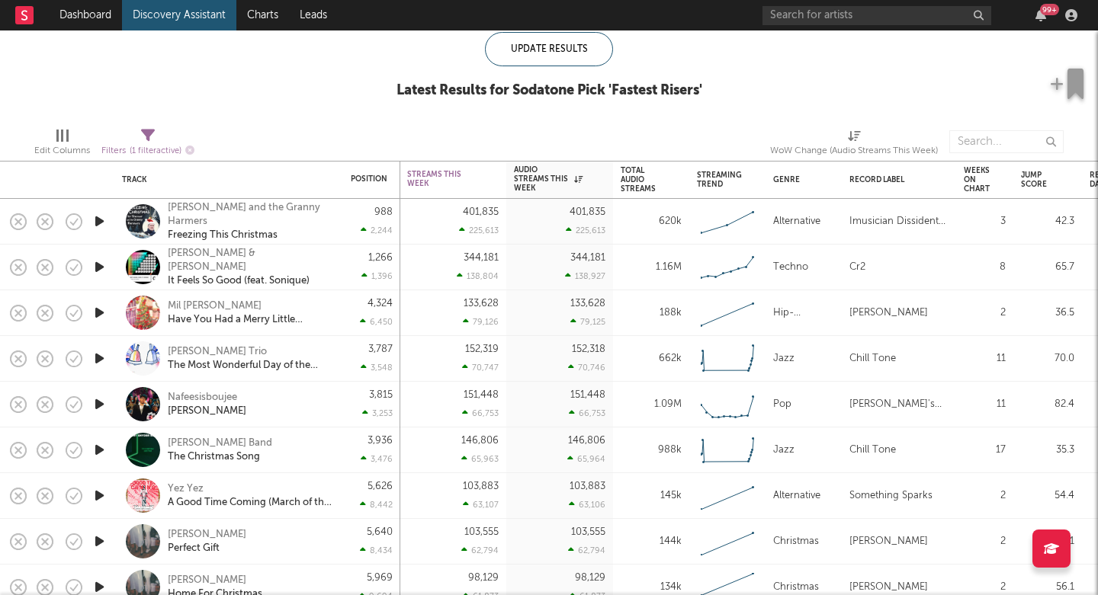
click at [98, 408] on icon "button" at bounding box center [99, 404] width 16 height 19
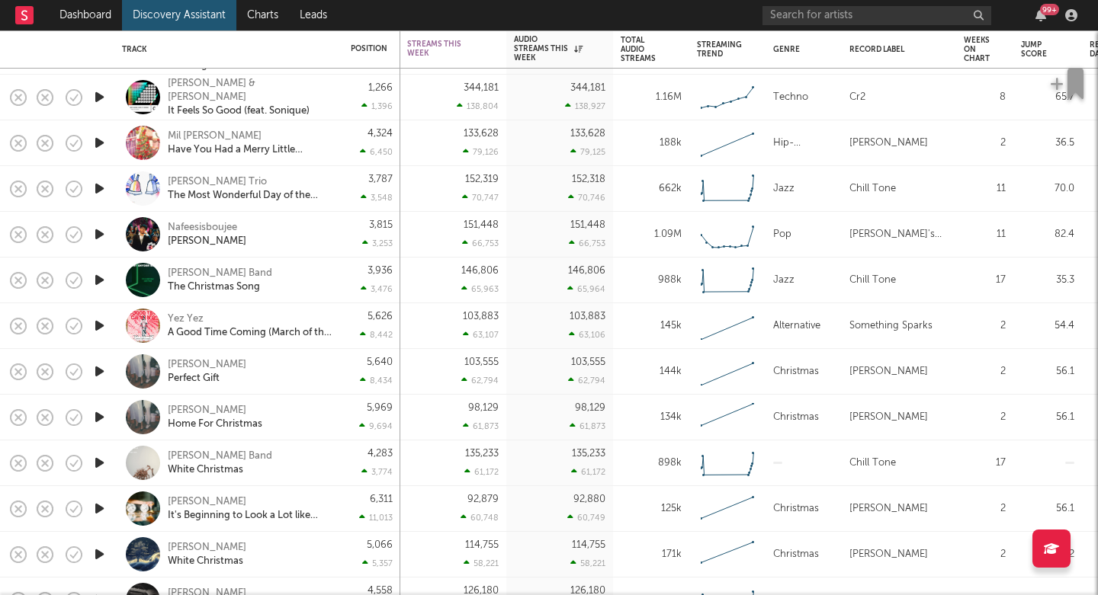
click at [98, 371] on icon "button" at bounding box center [99, 371] width 16 height 19
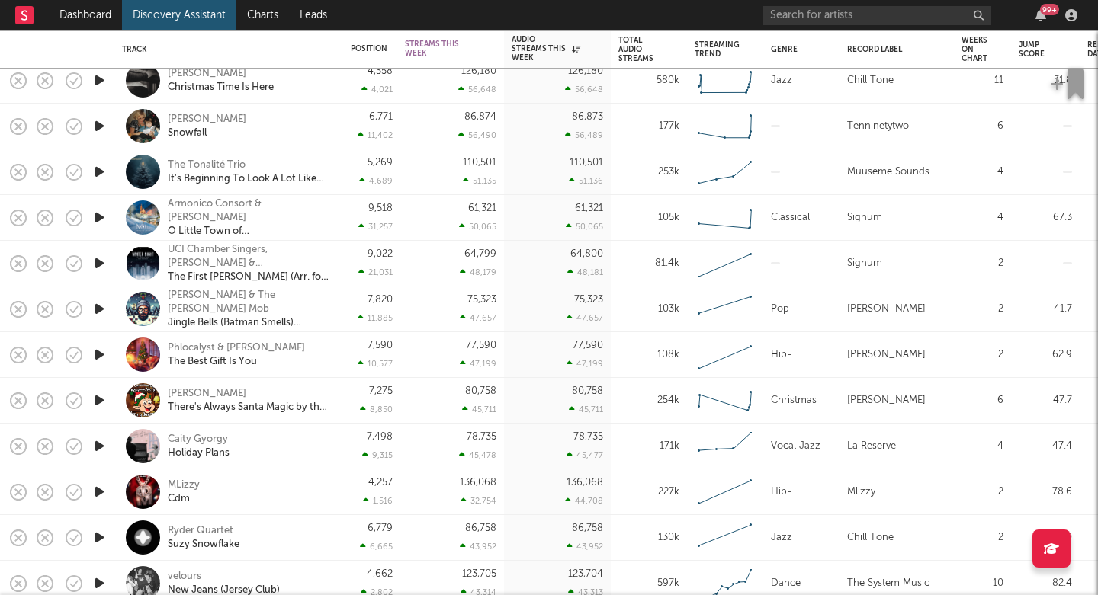
click at [97, 490] on icon "button" at bounding box center [99, 492] width 16 height 19
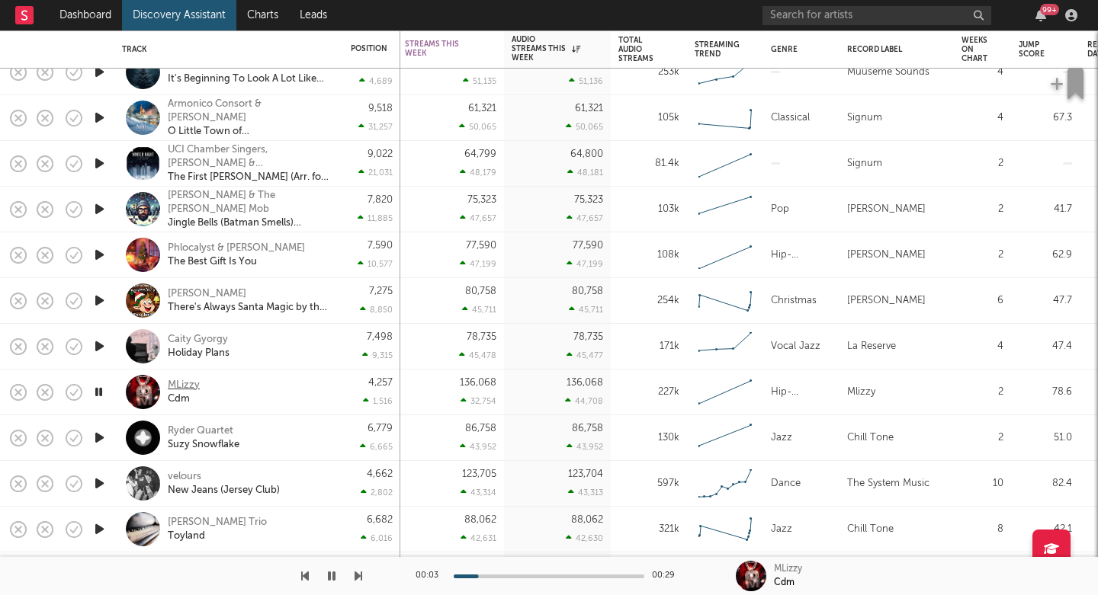
click at [178, 384] on div "MLizzy" at bounding box center [184, 386] width 32 height 14
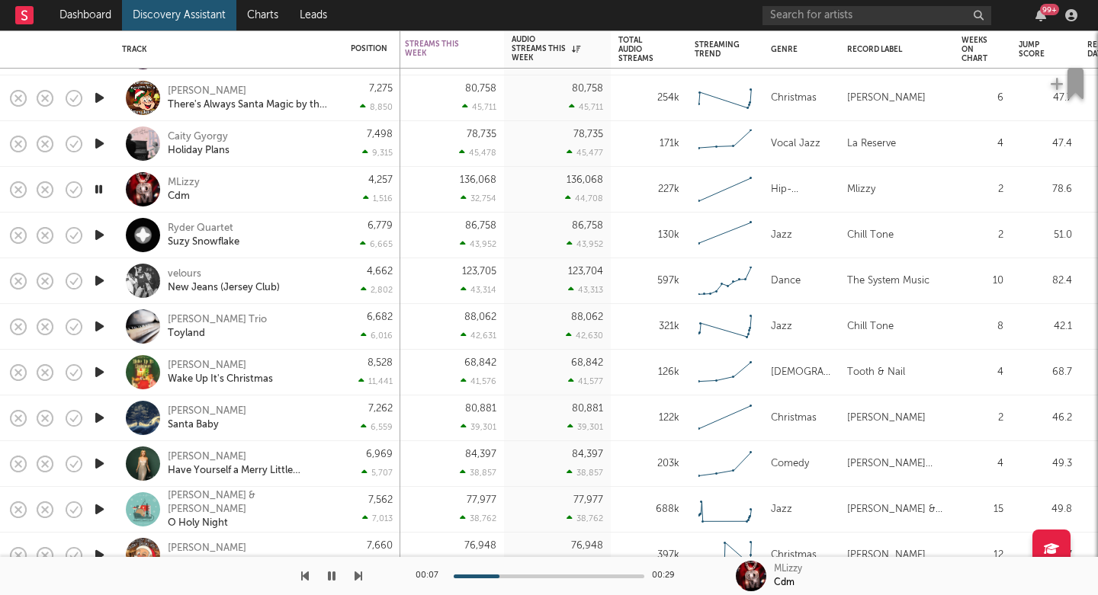
click at [97, 466] on icon "button" at bounding box center [99, 463] width 16 height 19
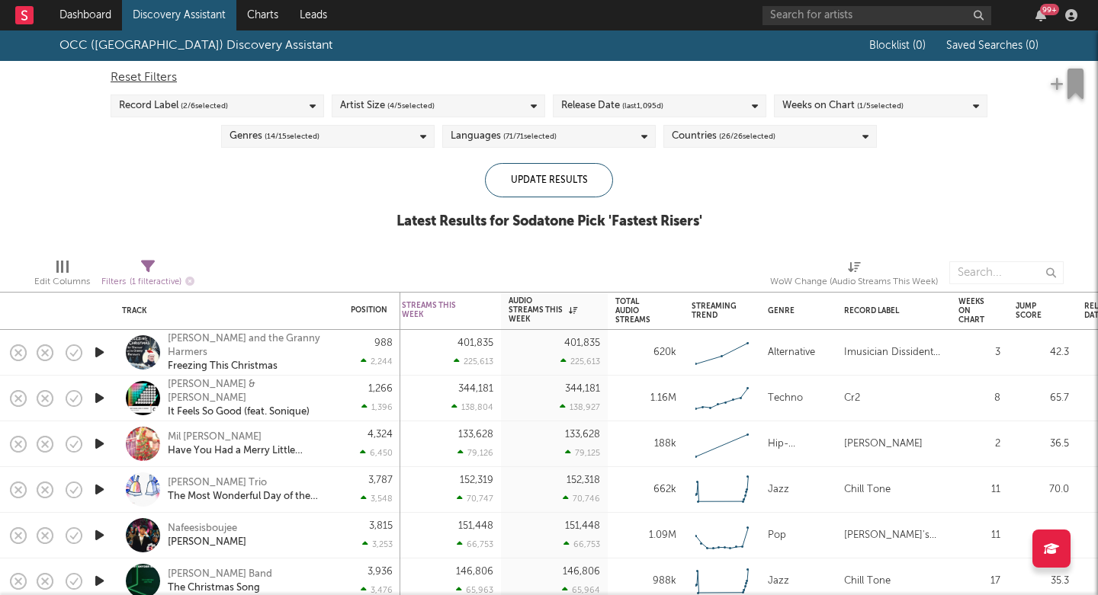
click at [226, 104] on span "( 2 / 6 selected)" at bounding box center [204, 106] width 47 height 18
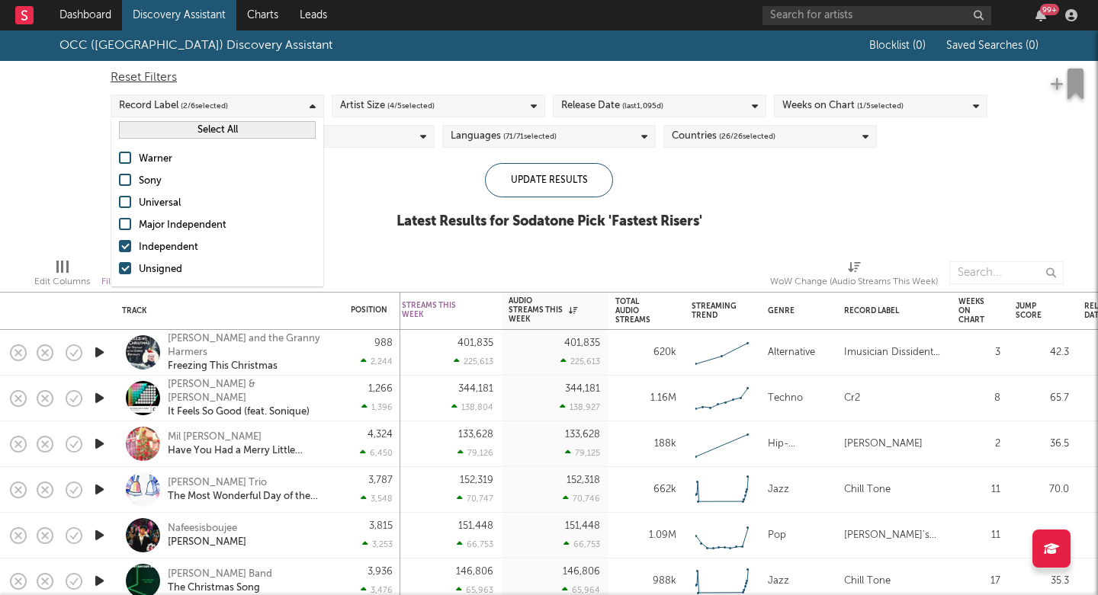
click at [124, 246] on div at bounding box center [125, 246] width 12 height 12
click at [119, 246] on input "Independent" at bounding box center [119, 248] width 0 height 18
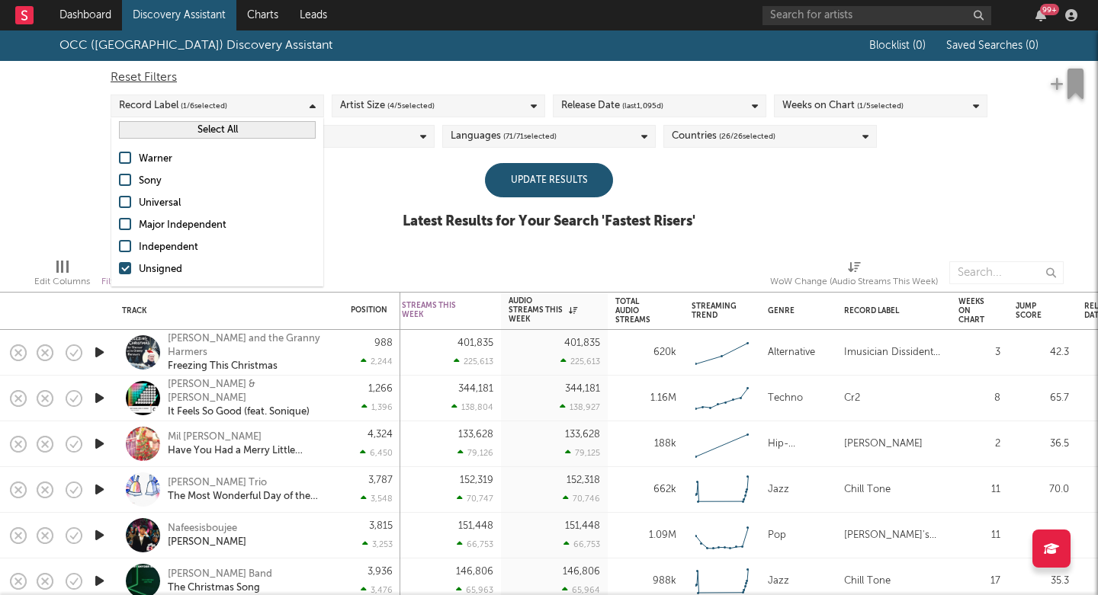
click at [525, 190] on div "Update Results" at bounding box center [549, 180] width 128 height 34
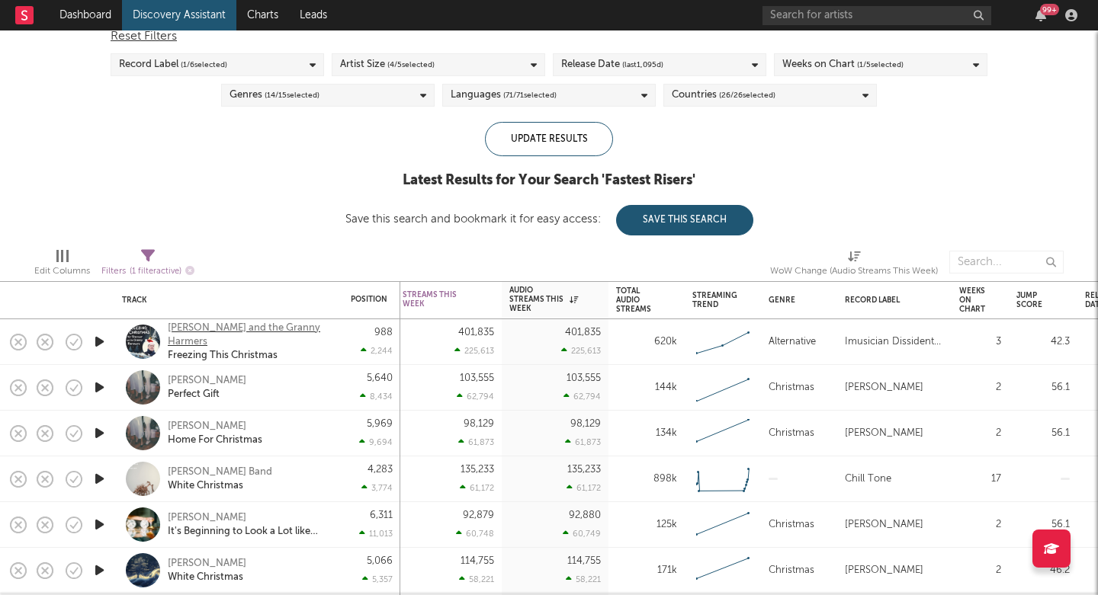
click at [248, 328] on div "Sir Starmer and the Granny Harmers" at bounding box center [250, 335] width 164 height 27
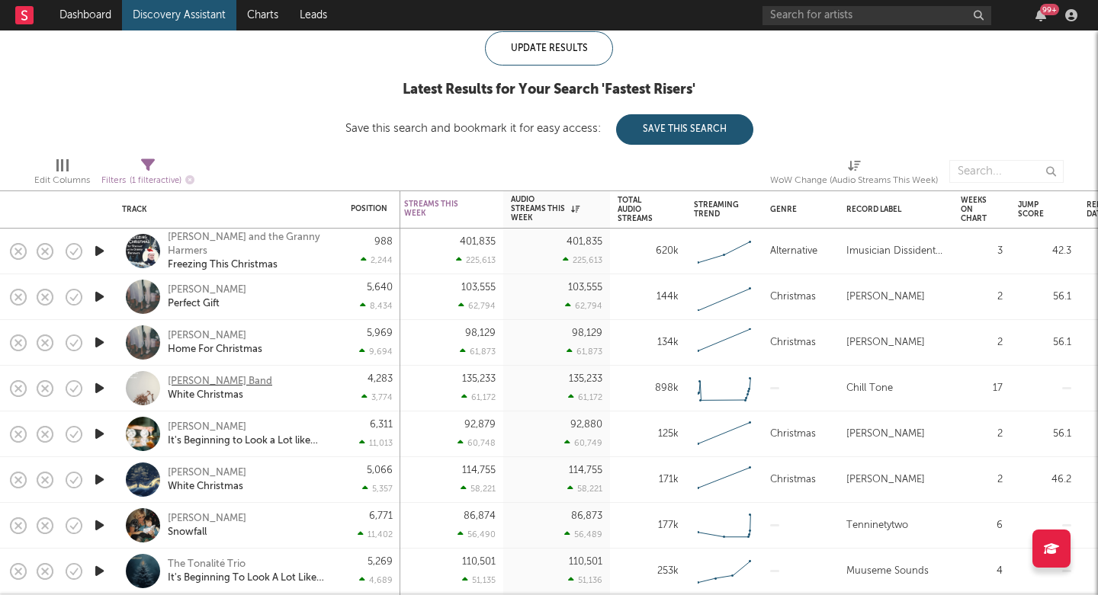
click at [207, 381] on div "Lyla Lee Band" at bounding box center [220, 382] width 104 height 14
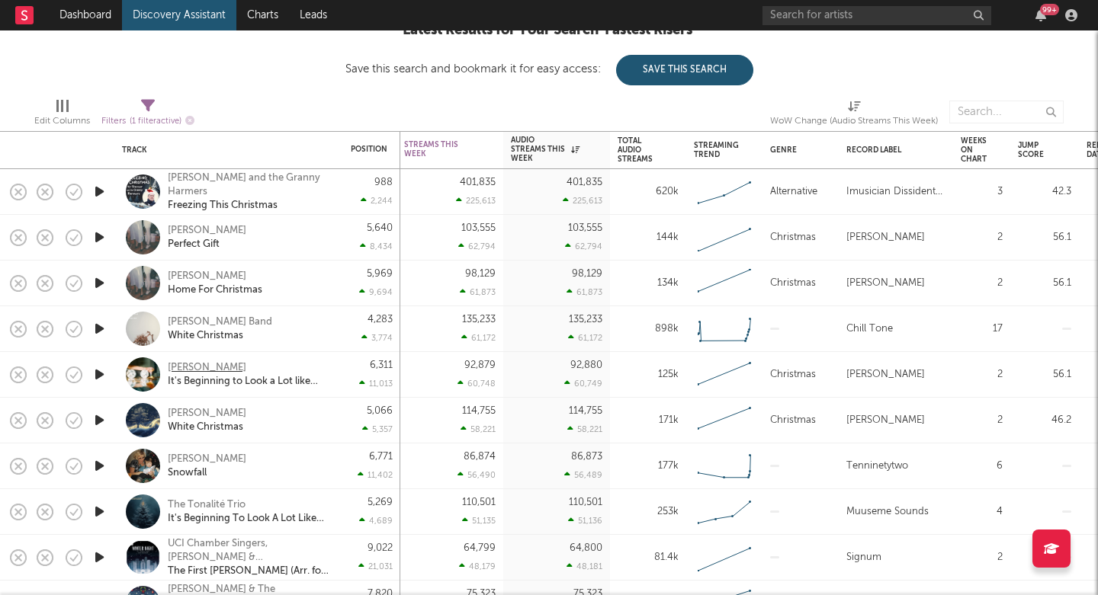
click at [206, 364] on div "Maya Blanc" at bounding box center [207, 368] width 79 height 14
click at [207, 412] on div "Lucy Arden" at bounding box center [207, 414] width 79 height 14
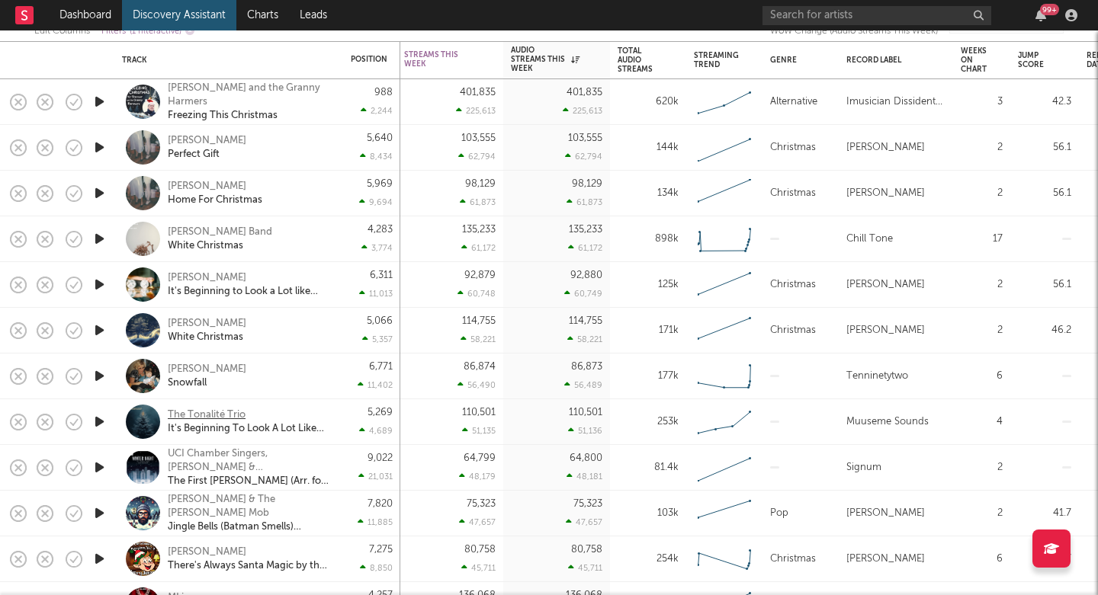
click at [207, 412] on div "The Tonalité Trio" at bounding box center [207, 416] width 78 height 14
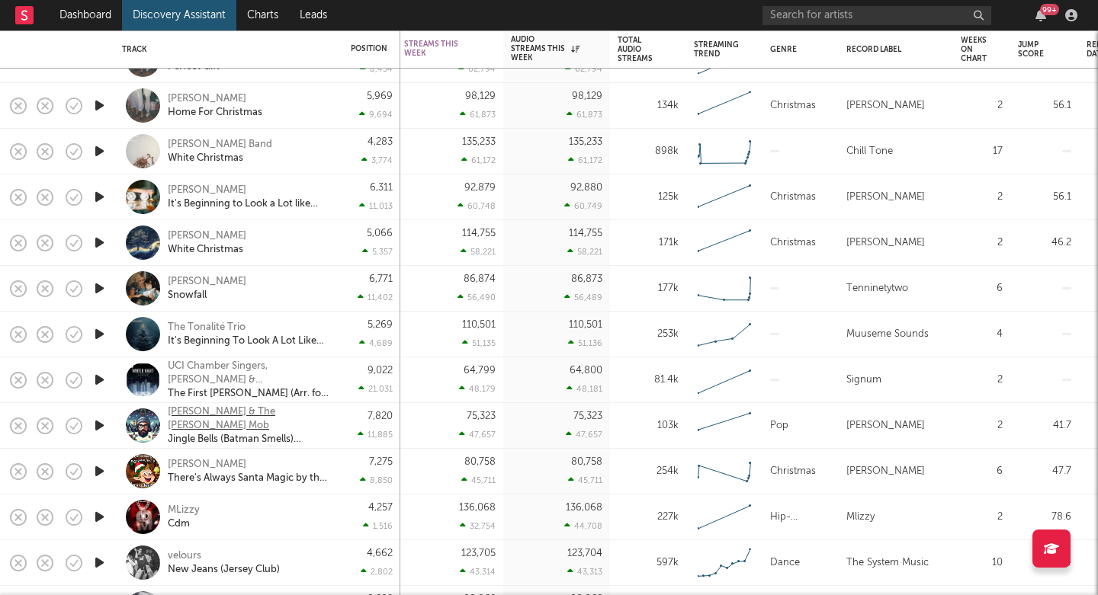
click at [208, 412] on div "Robert Grace & The Fox Mob" at bounding box center [250, 419] width 164 height 27
click at [215, 462] on div "Henry Janzen" at bounding box center [207, 465] width 79 height 14
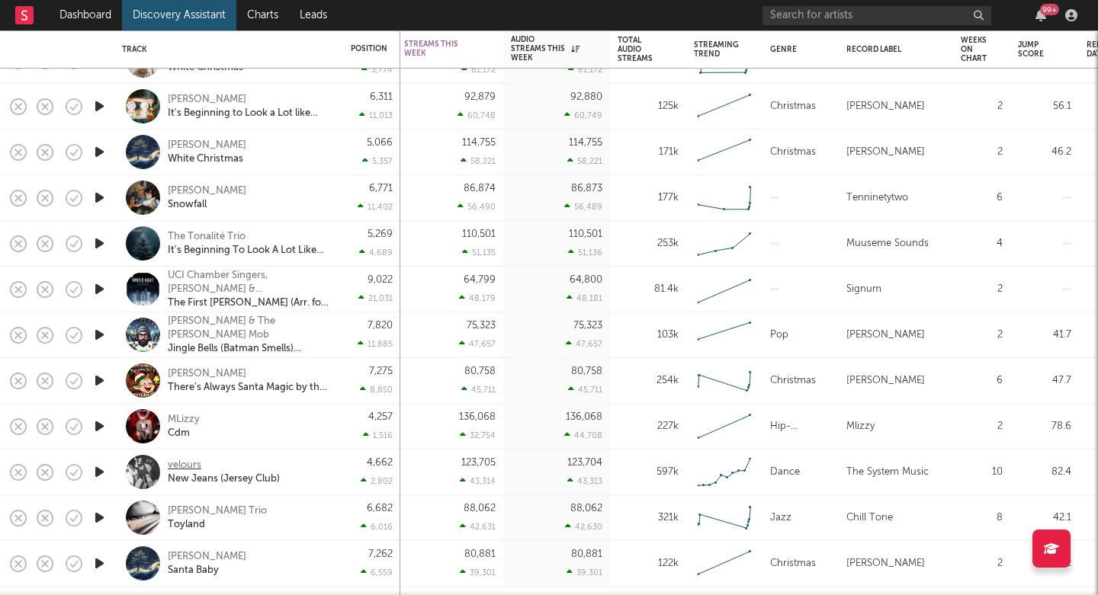
click at [191, 459] on div "velours" at bounding box center [185, 466] width 34 height 14
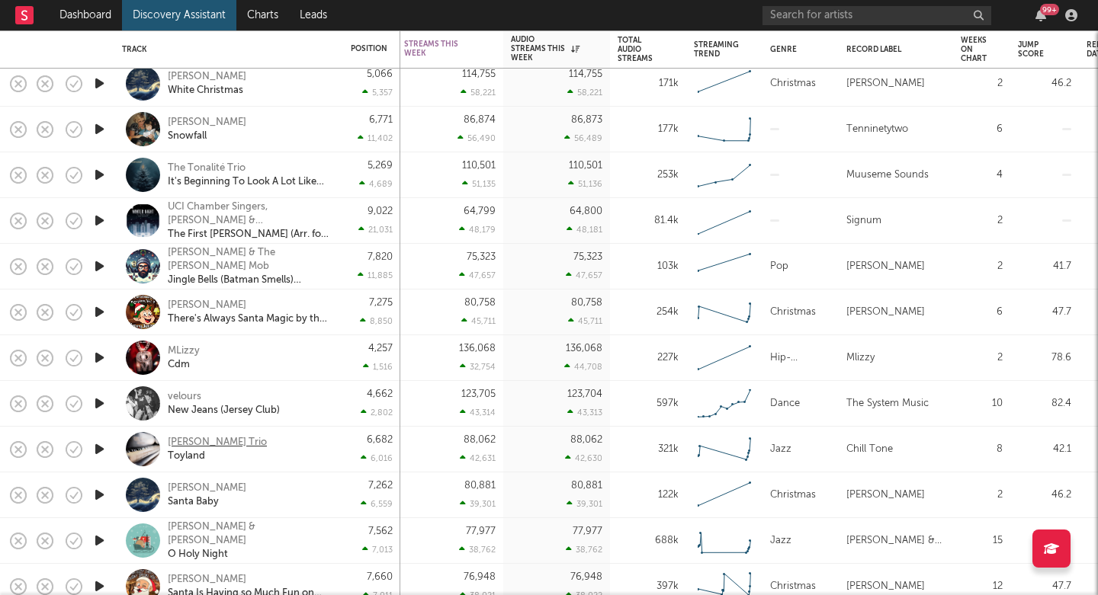
click at [194, 438] on div "Eli Starr Trio" at bounding box center [217, 443] width 99 height 14
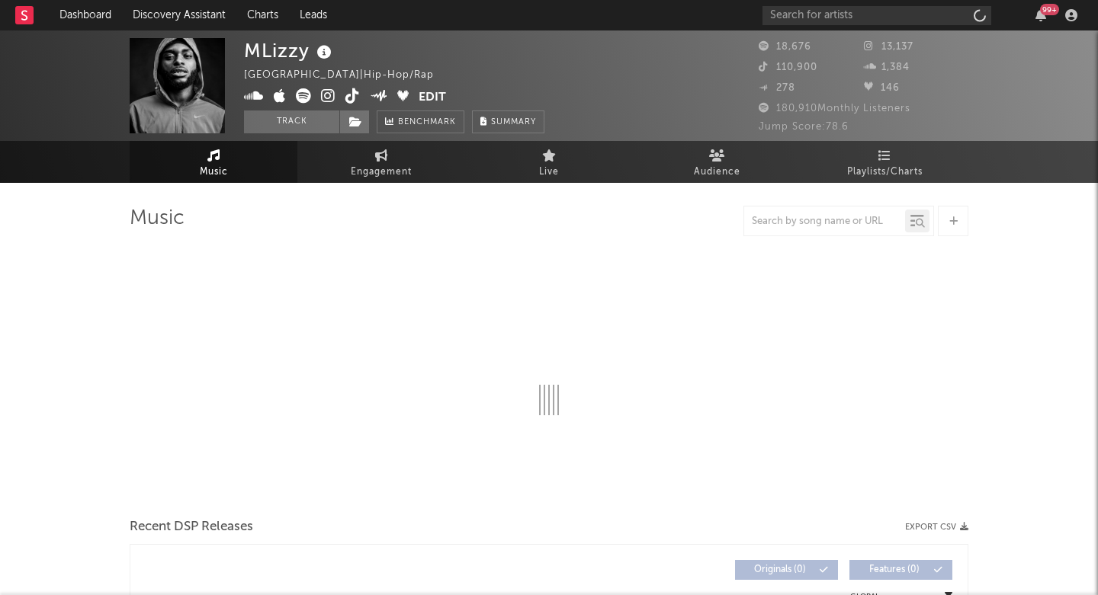
select select "6m"
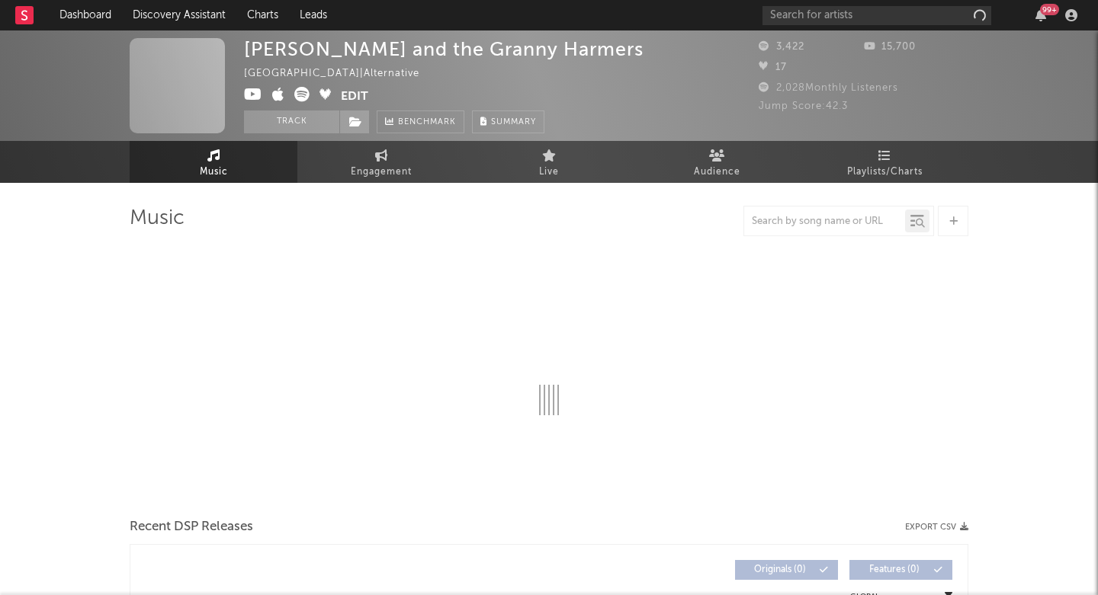
select select "1w"
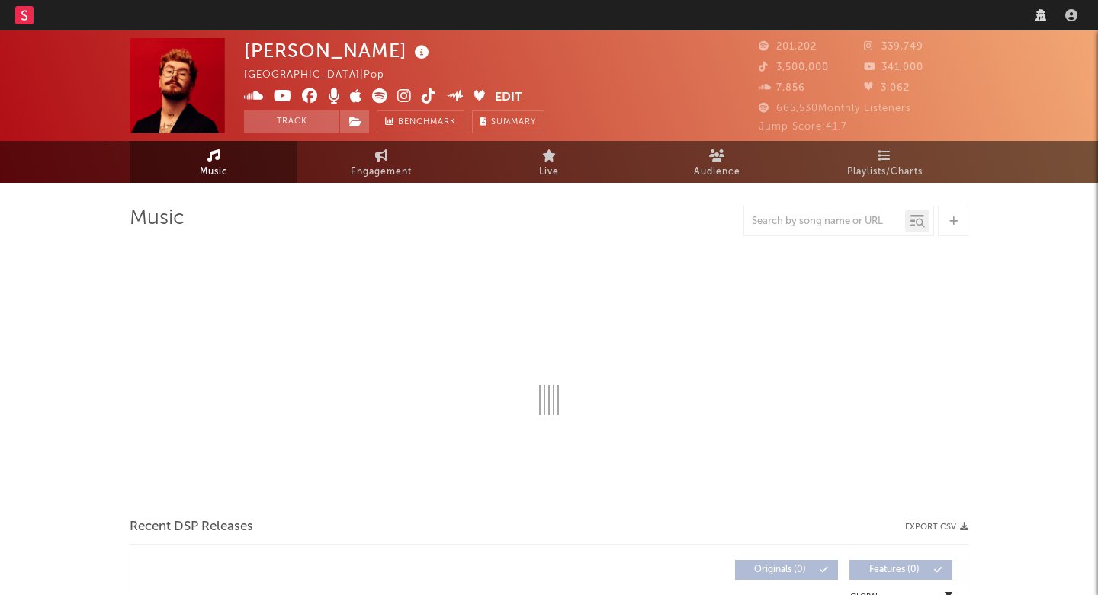
select select "6m"
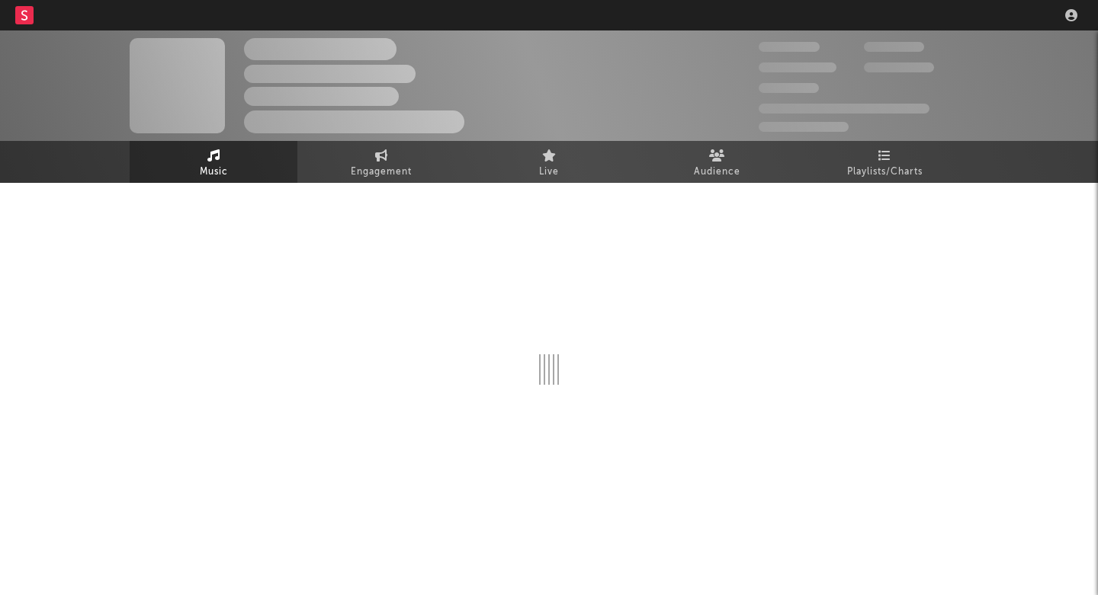
select select "6m"
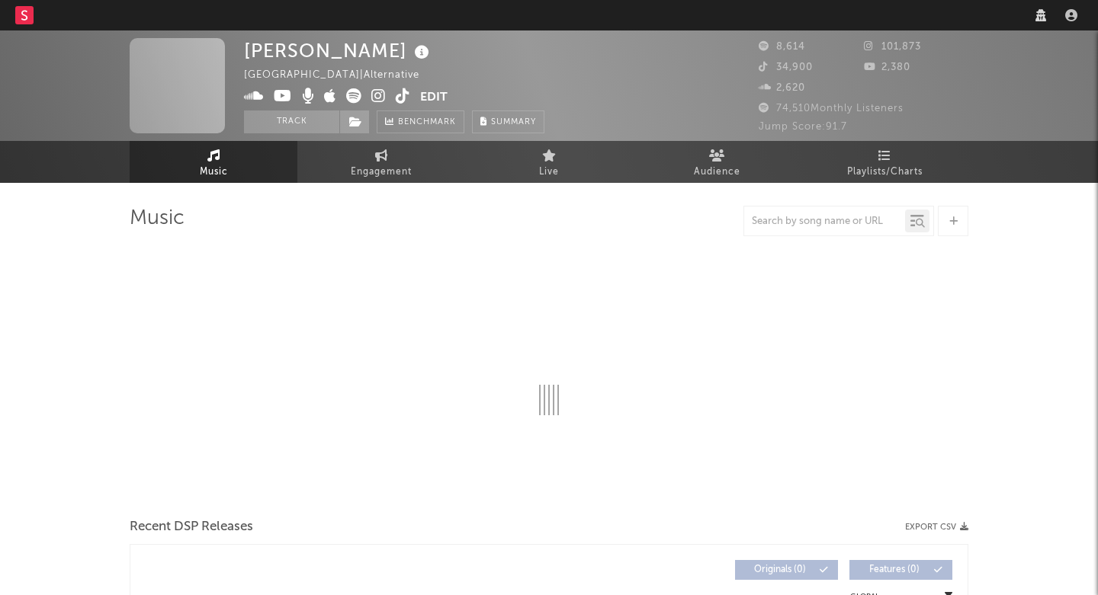
select select "6m"
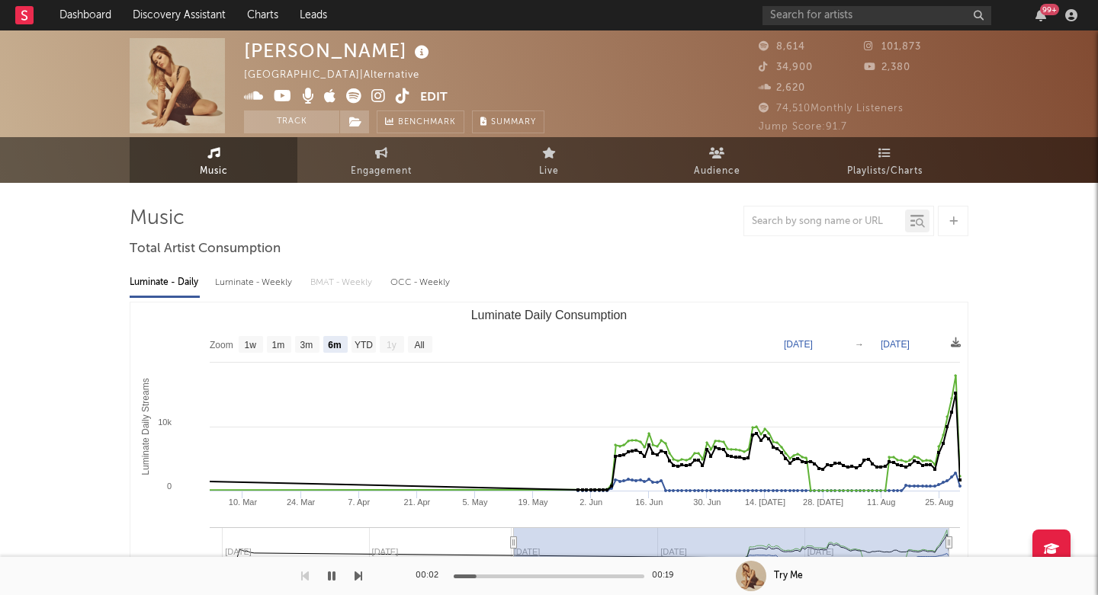
scroll to position [407, 0]
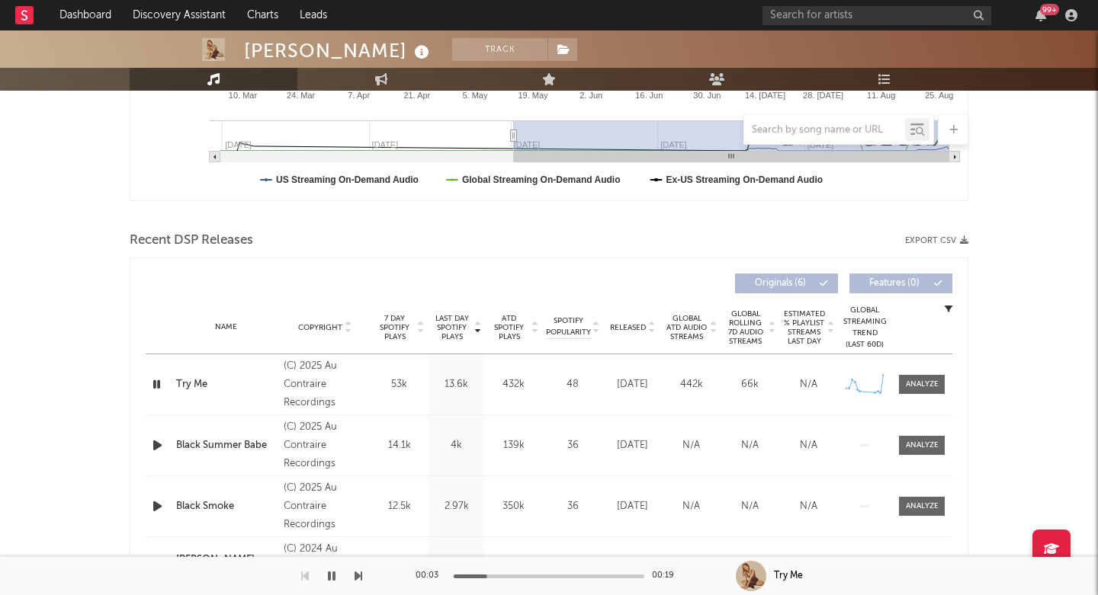
click at [946, 393] on div at bounding box center [921, 384] width 61 height 19
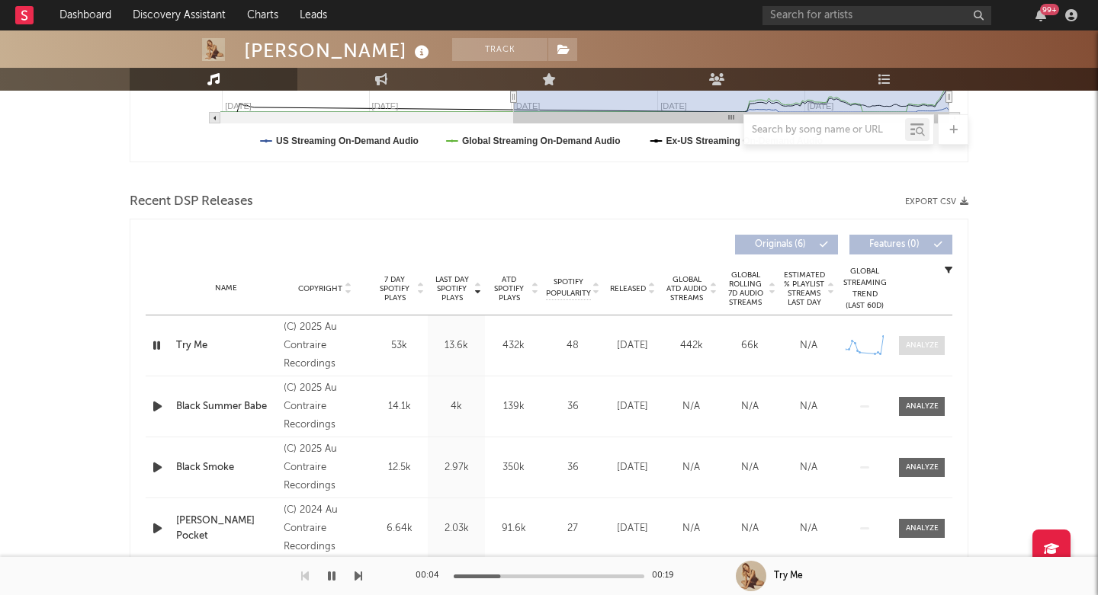
click at [930, 348] on div at bounding box center [922, 345] width 33 height 11
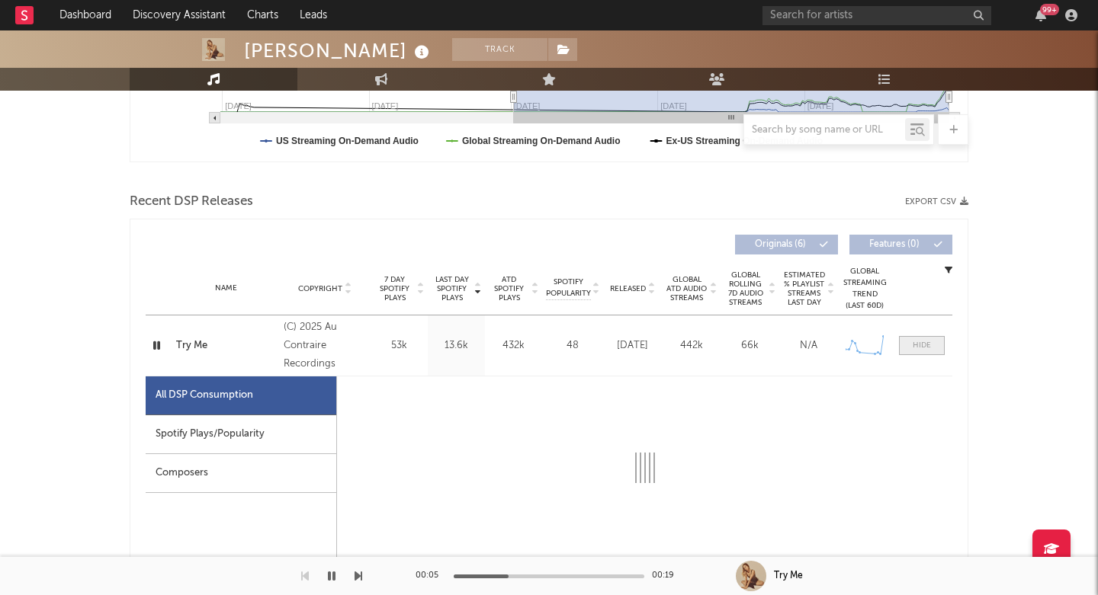
scroll to position [579, 0]
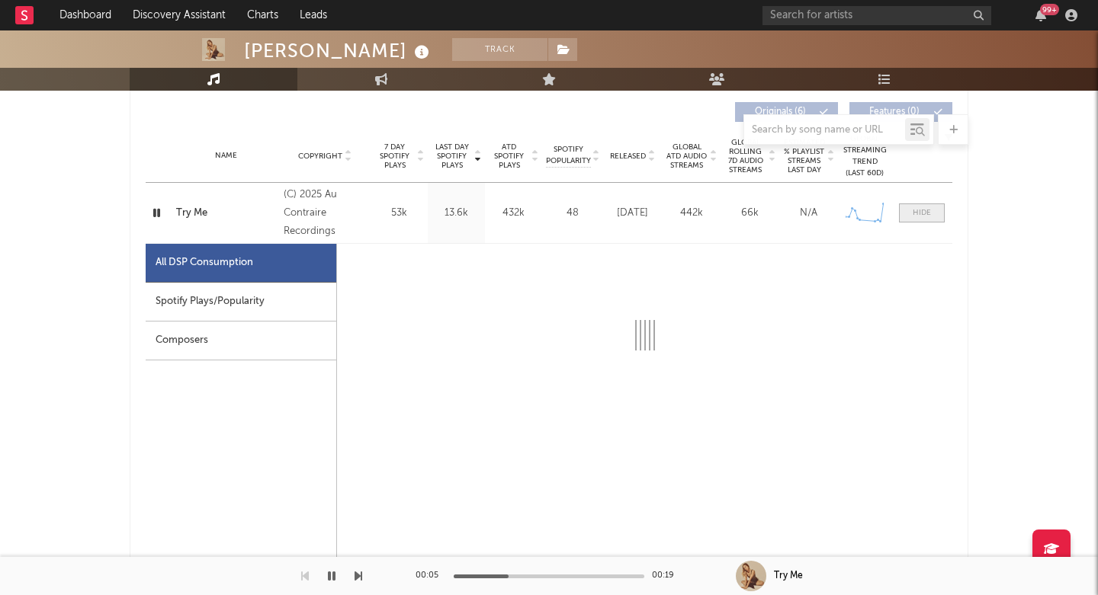
select select "1w"
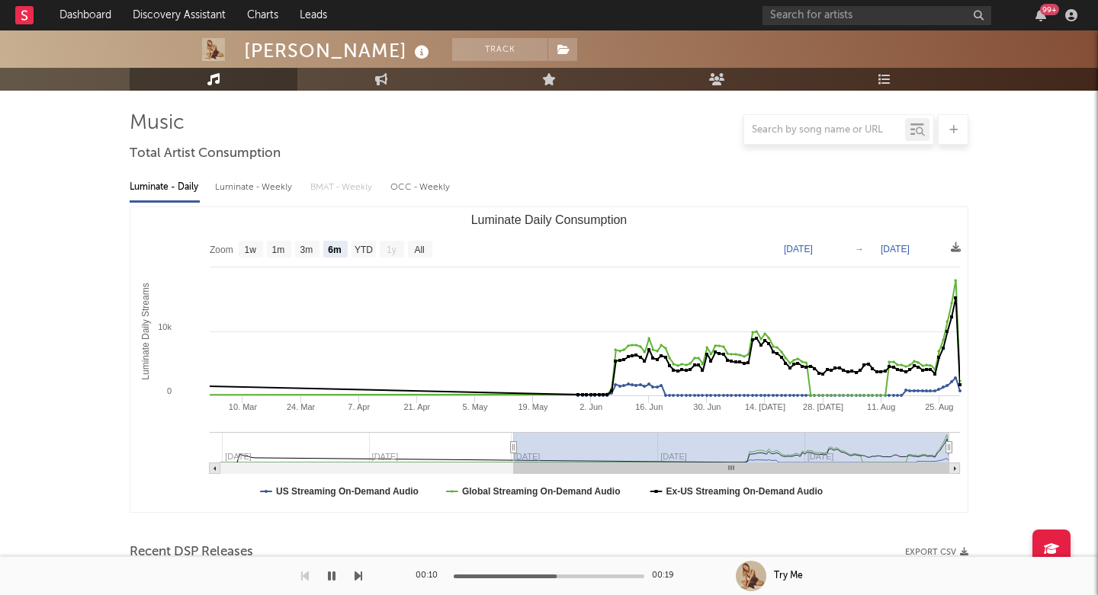
scroll to position [0, 0]
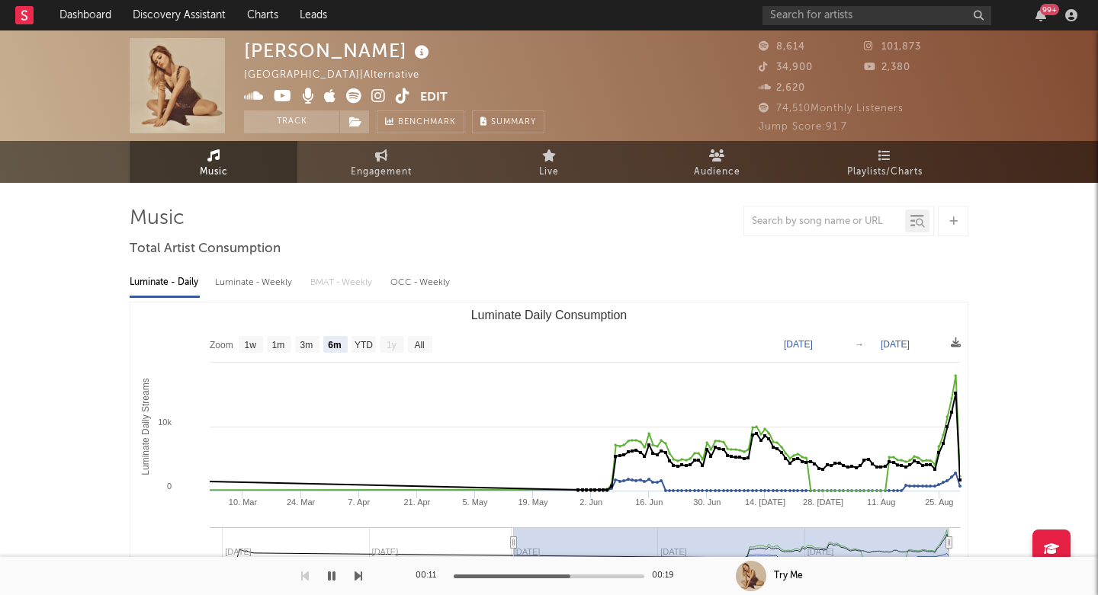
click at [377, 93] on icon at bounding box center [378, 95] width 14 height 15
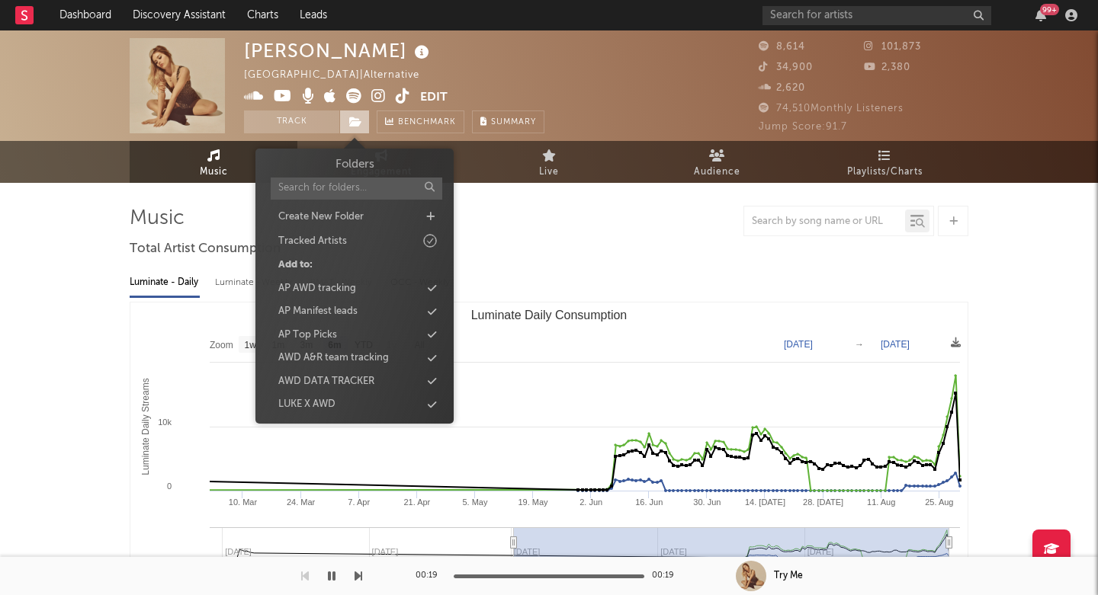
click at [364, 116] on span at bounding box center [354, 122] width 30 height 23
click at [329, 328] on div "AP Top Picks" at bounding box center [307, 335] width 59 height 15
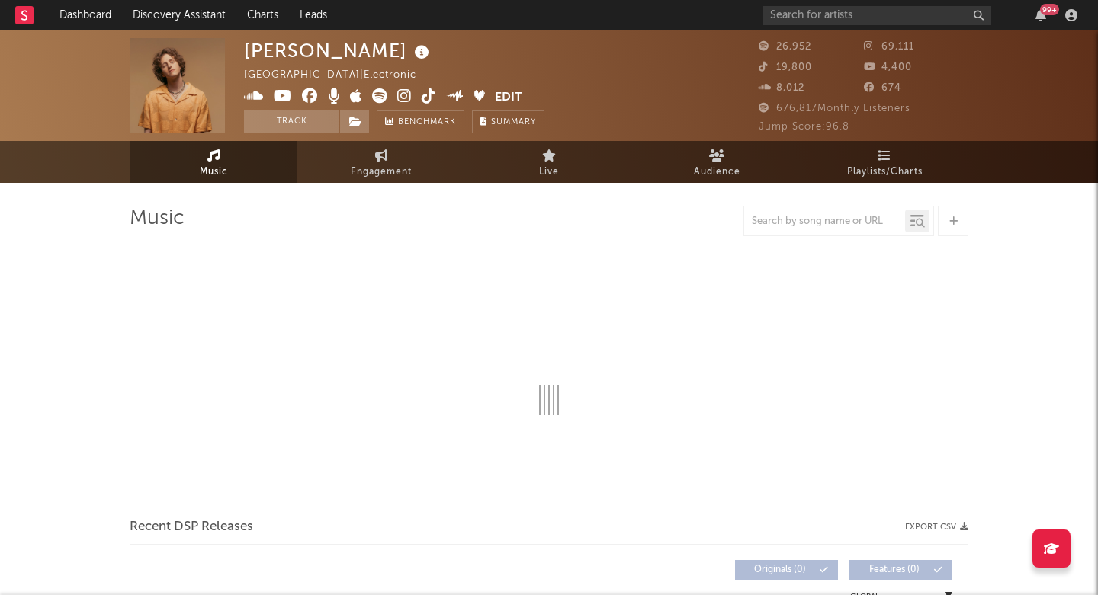
select select "6m"
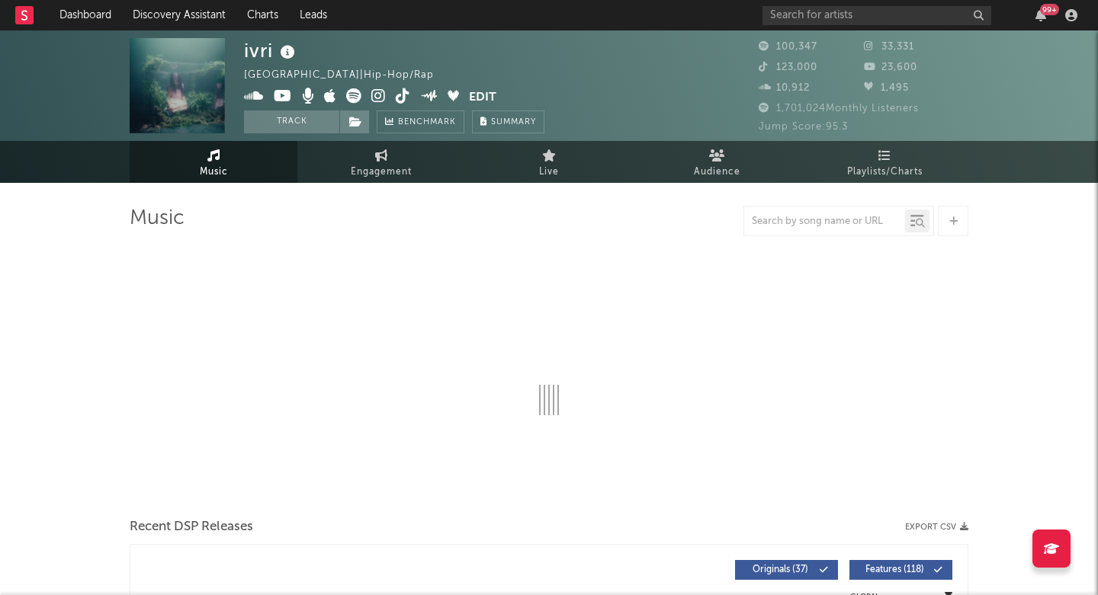
select select "6m"
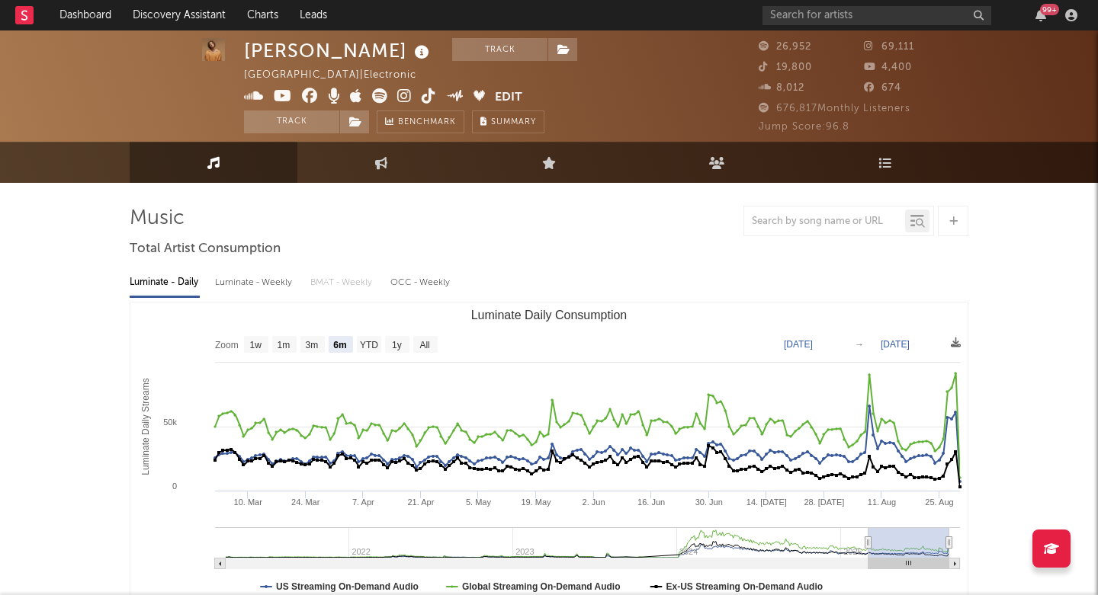
select select "6m"
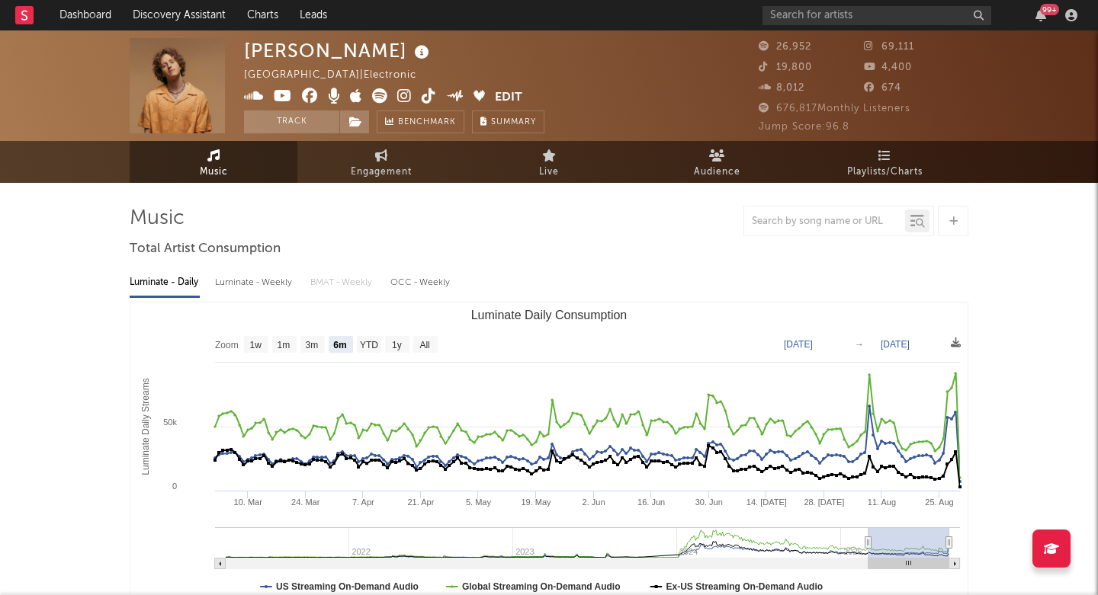
click at [265, 52] on div "[PERSON_NAME]" at bounding box center [338, 50] width 189 height 25
copy div "[PERSON_NAME]"
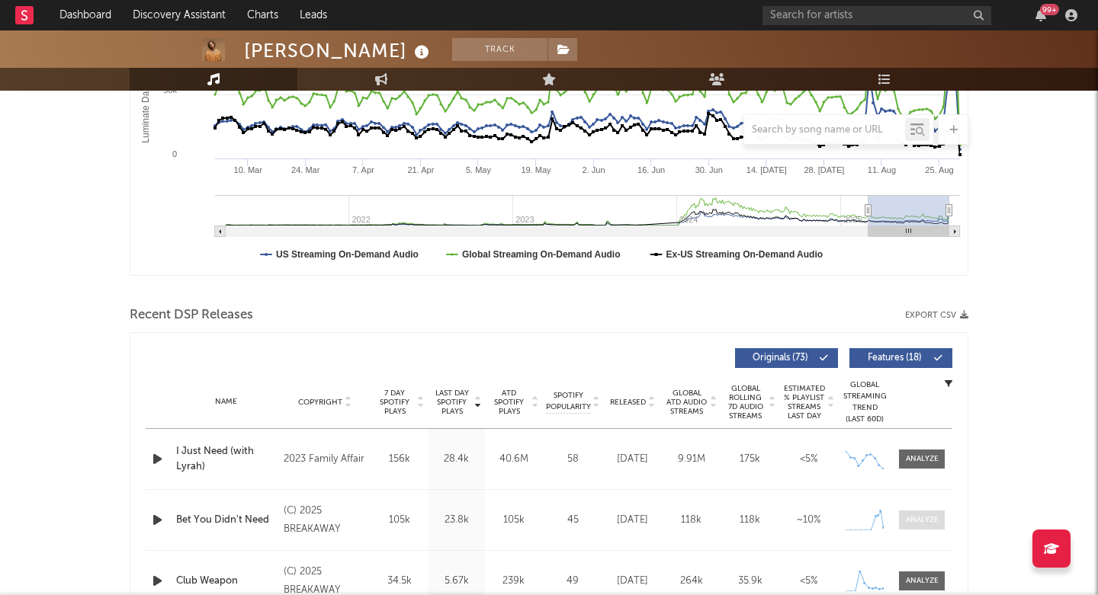
click at [922, 519] on div at bounding box center [922, 520] width 33 height 11
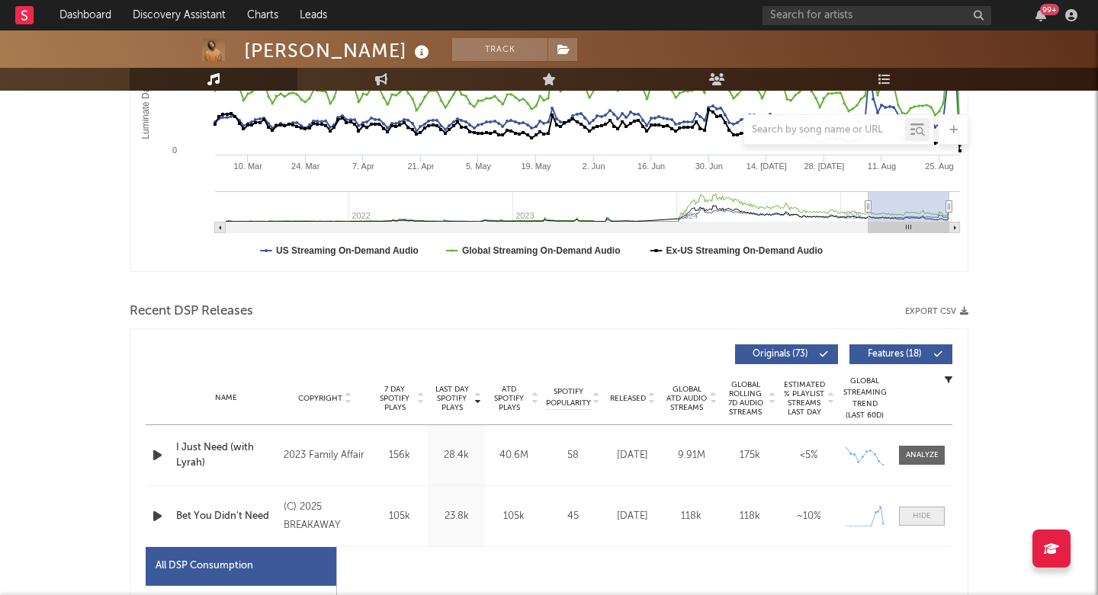
select select "1w"
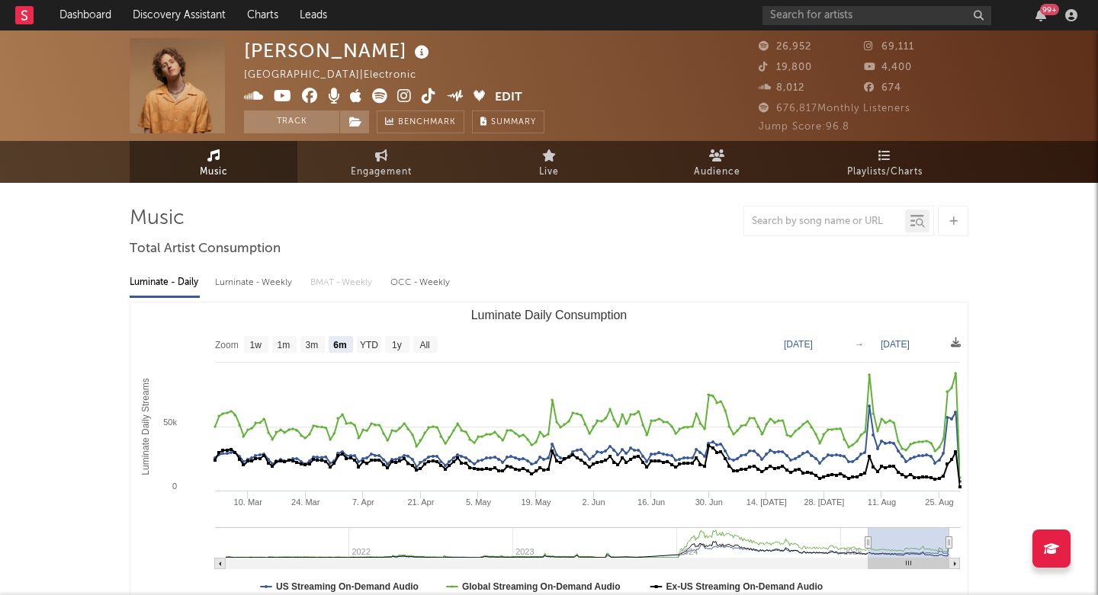
scroll to position [0, 0]
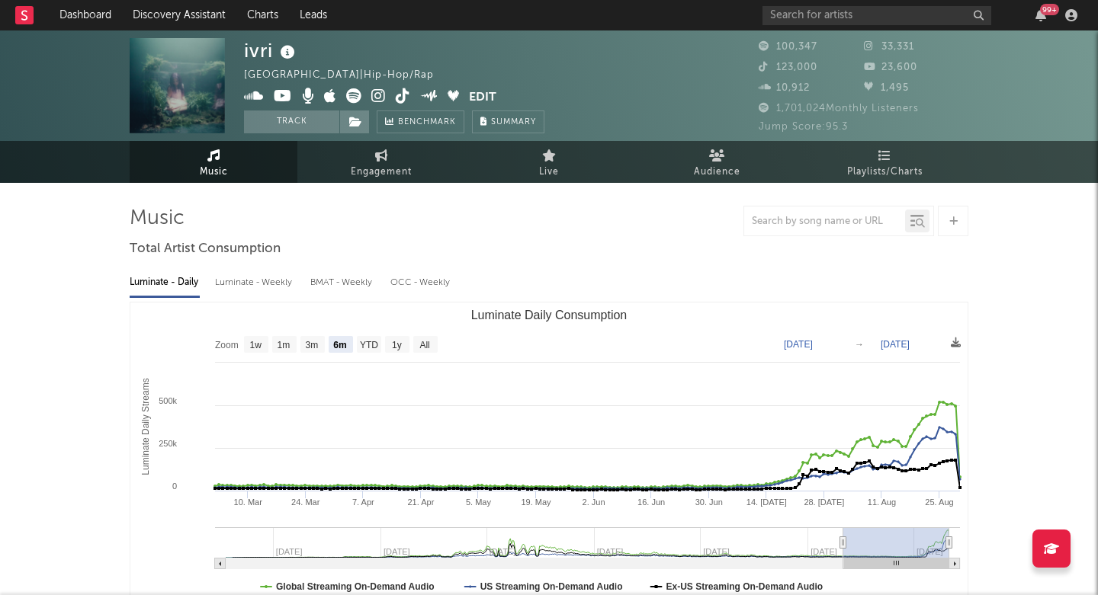
select select "6m"
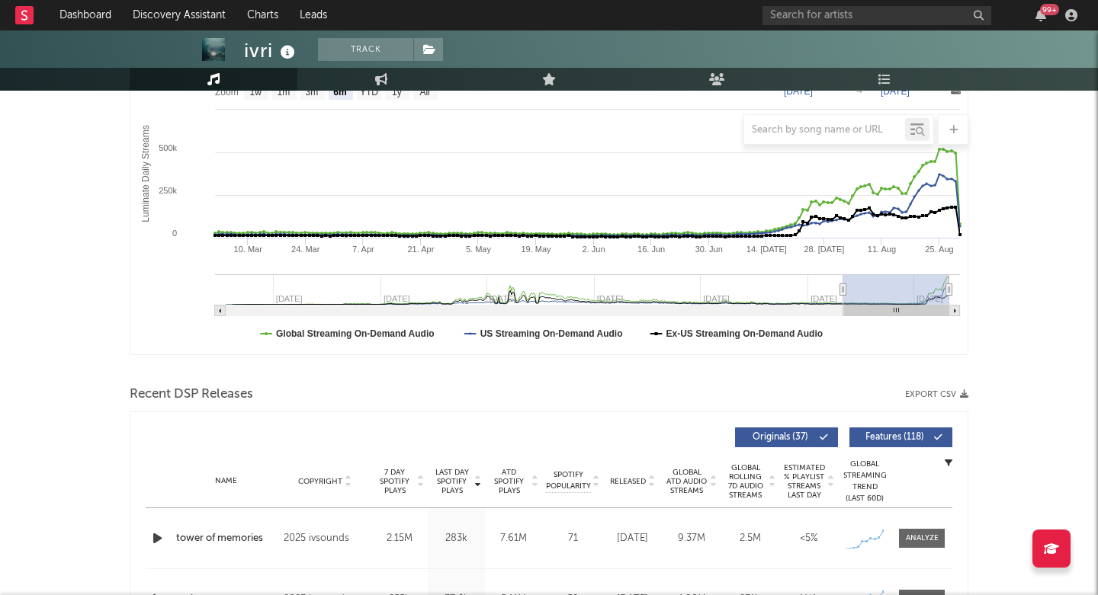
scroll to position [255, 0]
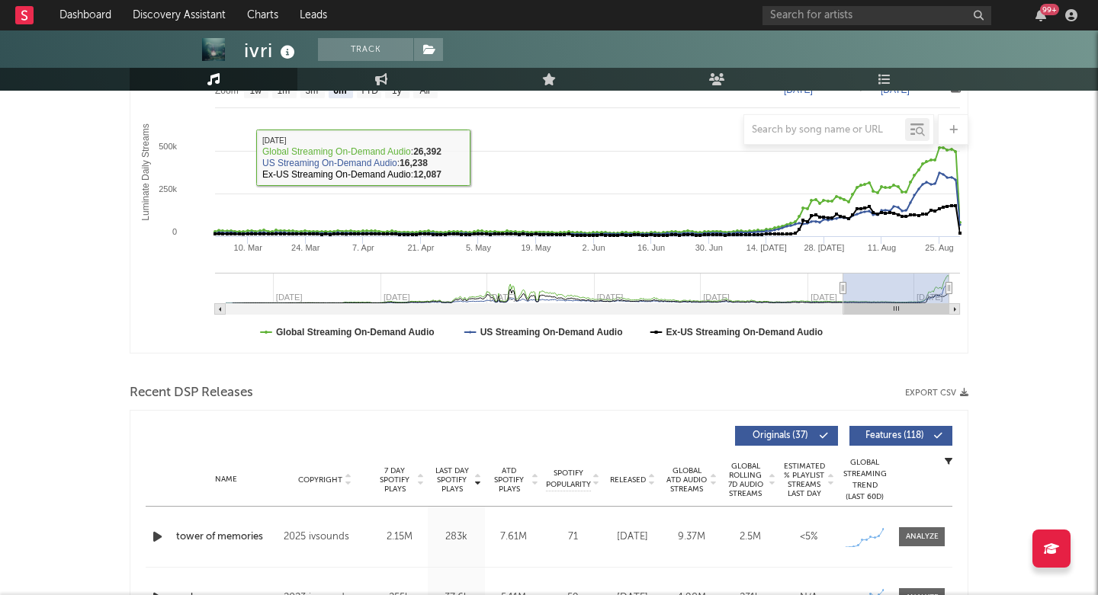
click at [262, 50] on div "ivri" at bounding box center [271, 50] width 55 height 25
copy div "ivri"
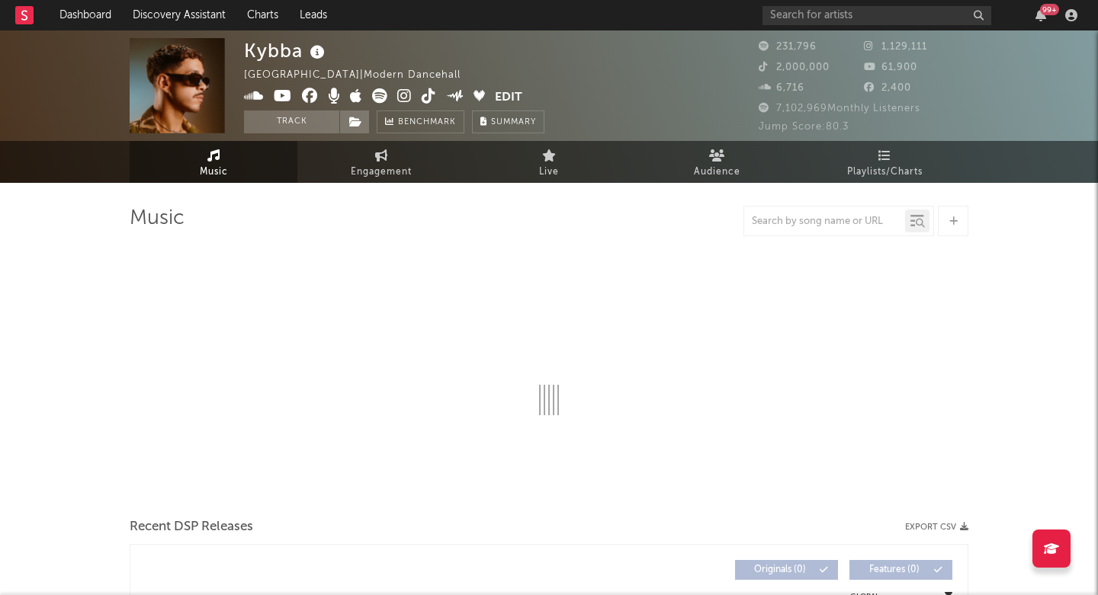
select select "6m"
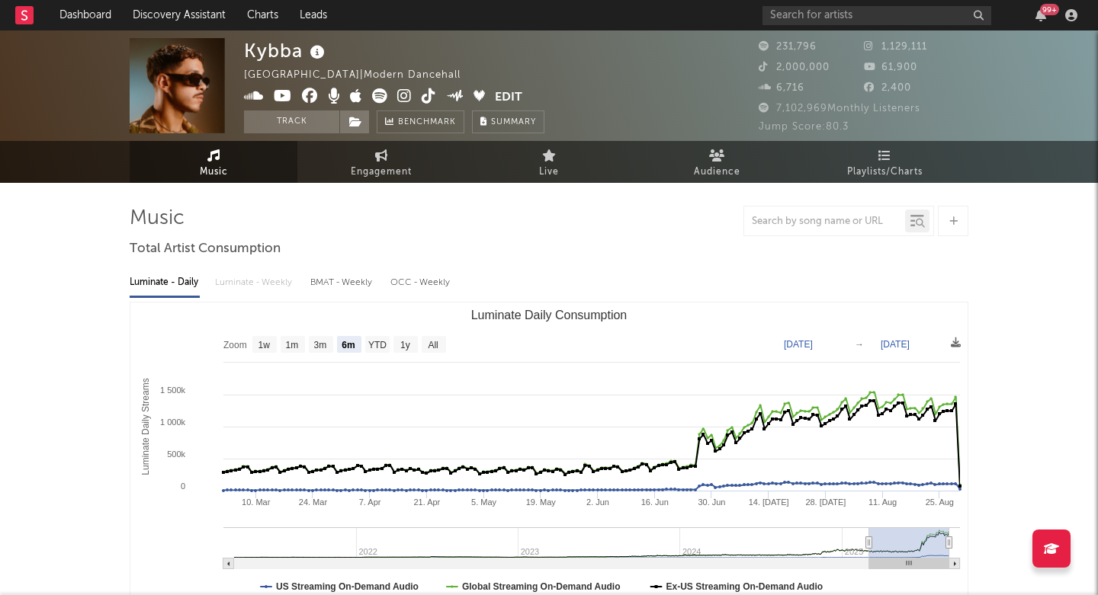
scroll to position [339, 0]
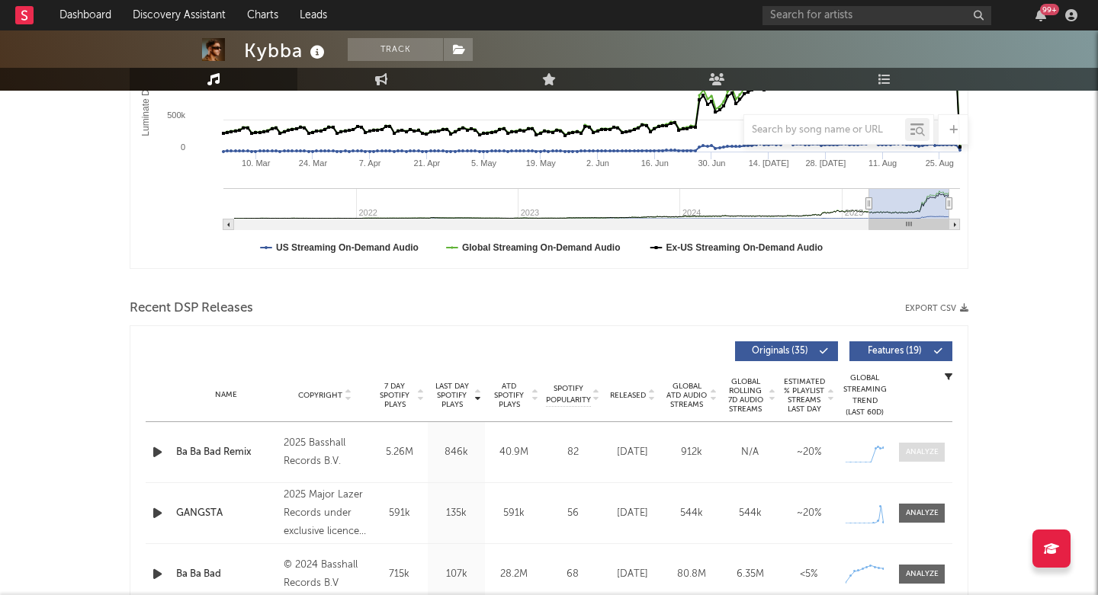
click at [918, 449] on div at bounding box center [922, 452] width 33 height 11
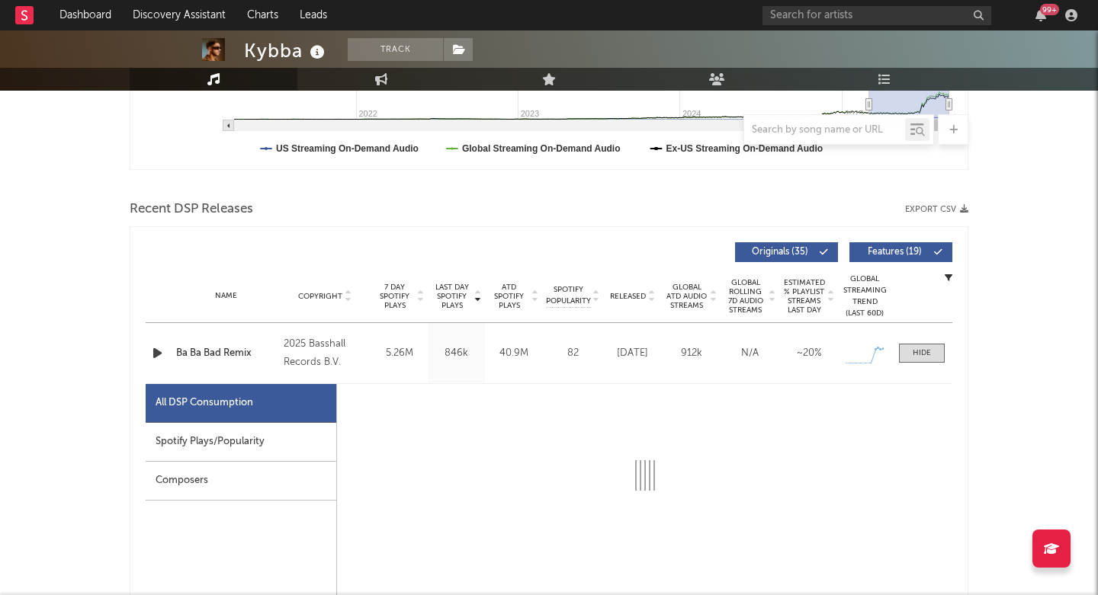
select select "1w"
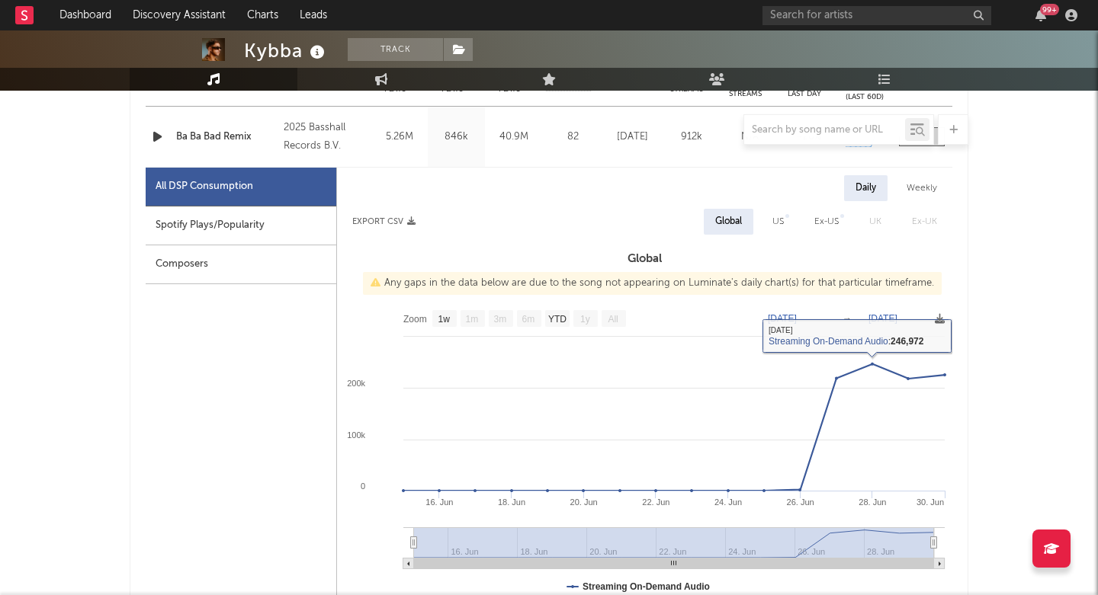
scroll to position [580, 0]
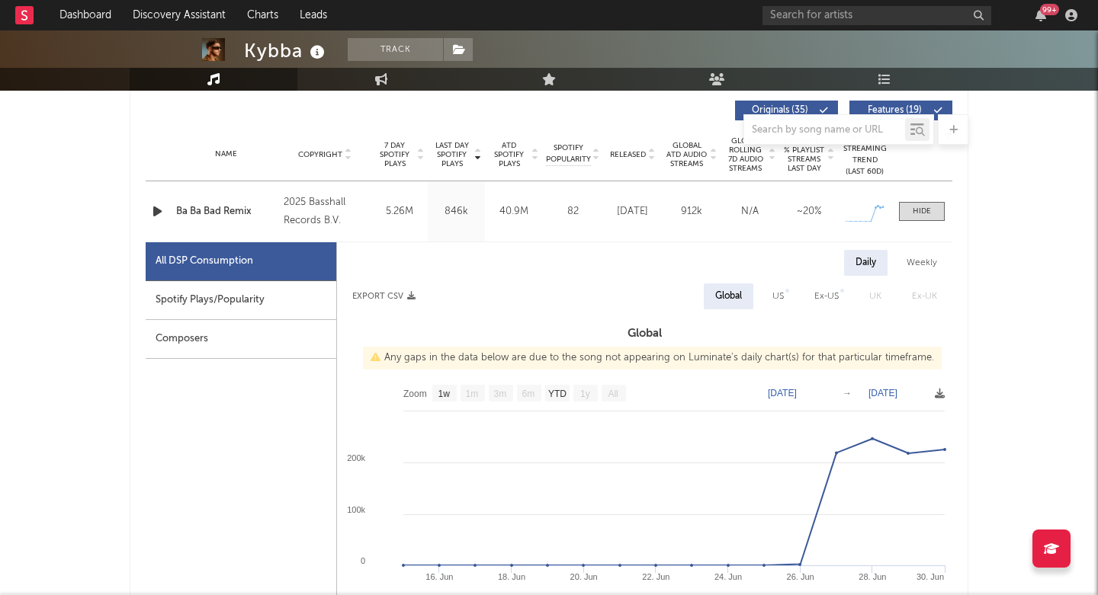
click at [270, 312] on div "Spotify Plays/Popularity" at bounding box center [241, 300] width 191 height 39
select select "1w"
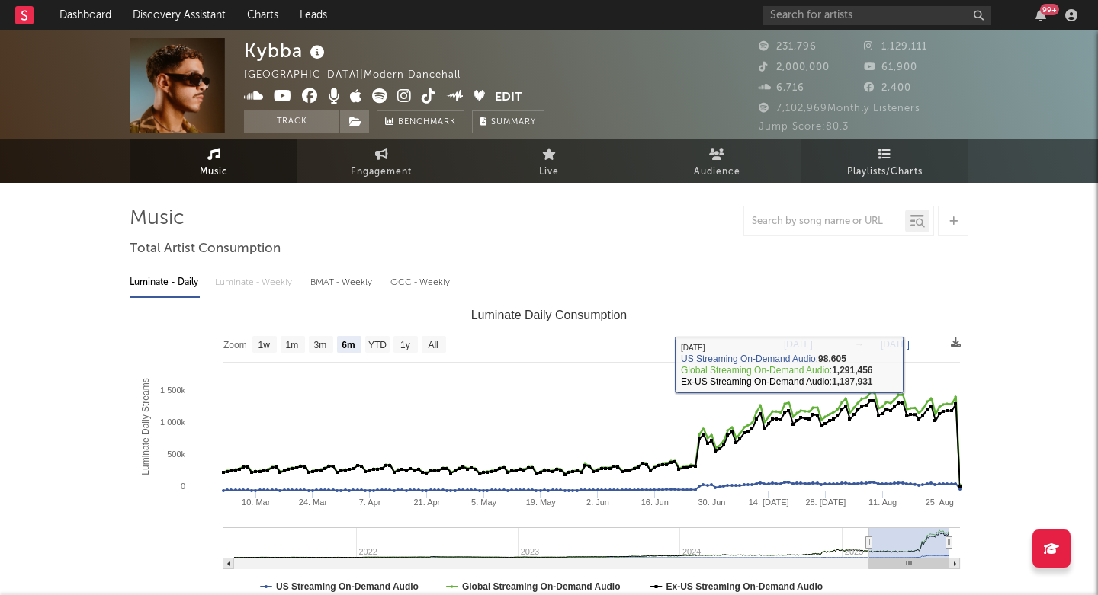
scroll to position [-2, 0]
click at [893, 164] on span "Playlists/Charts" at bounding box center [884, 171] width 75 height 19
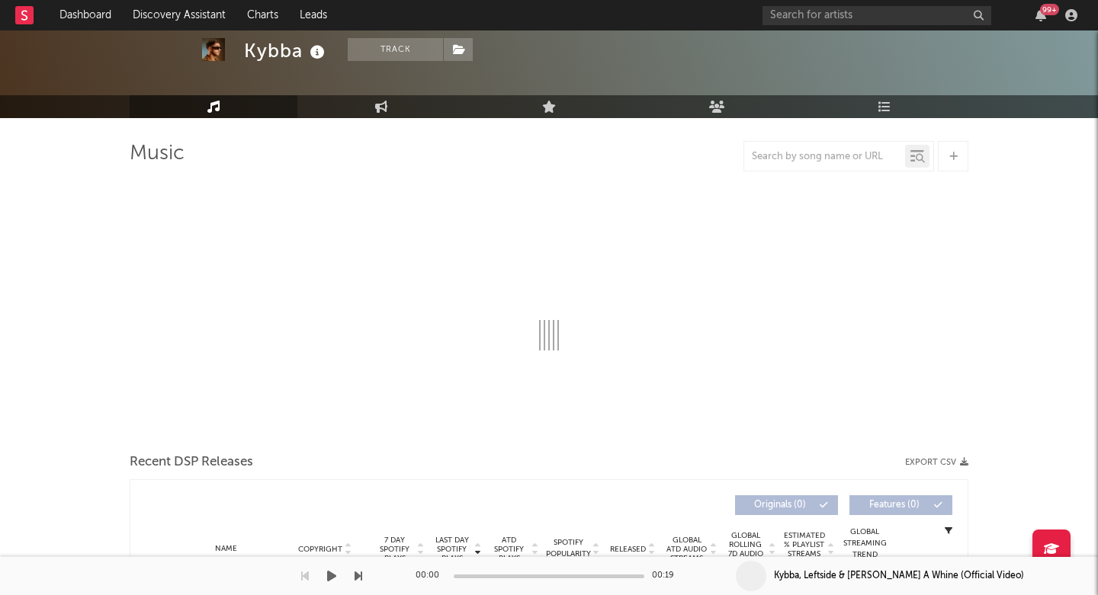
select select "6m"
